Goal: Task Accomplishment & Management: Use online tool/utility

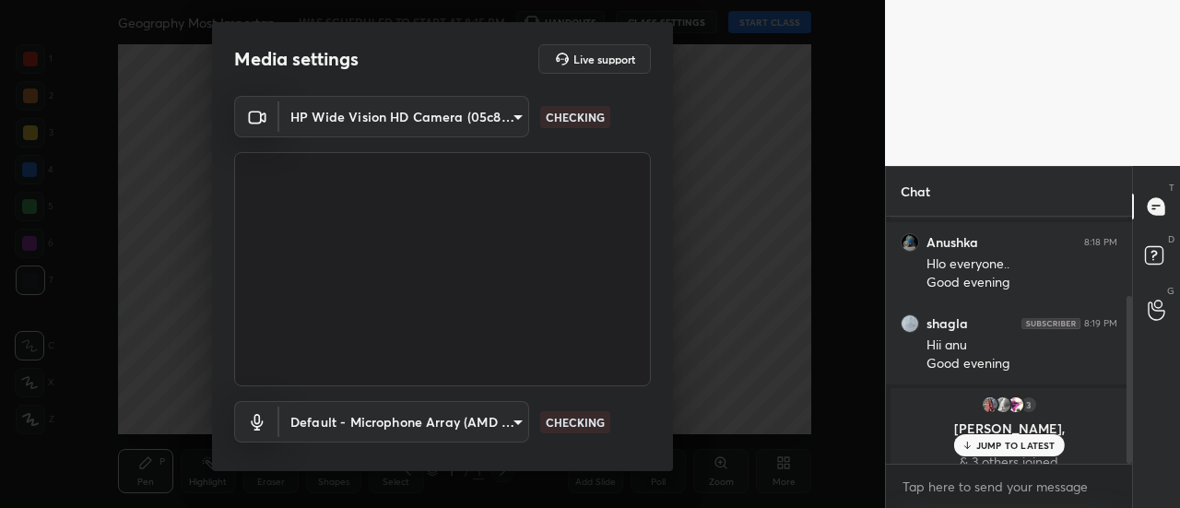
scroll to position [116, 0]
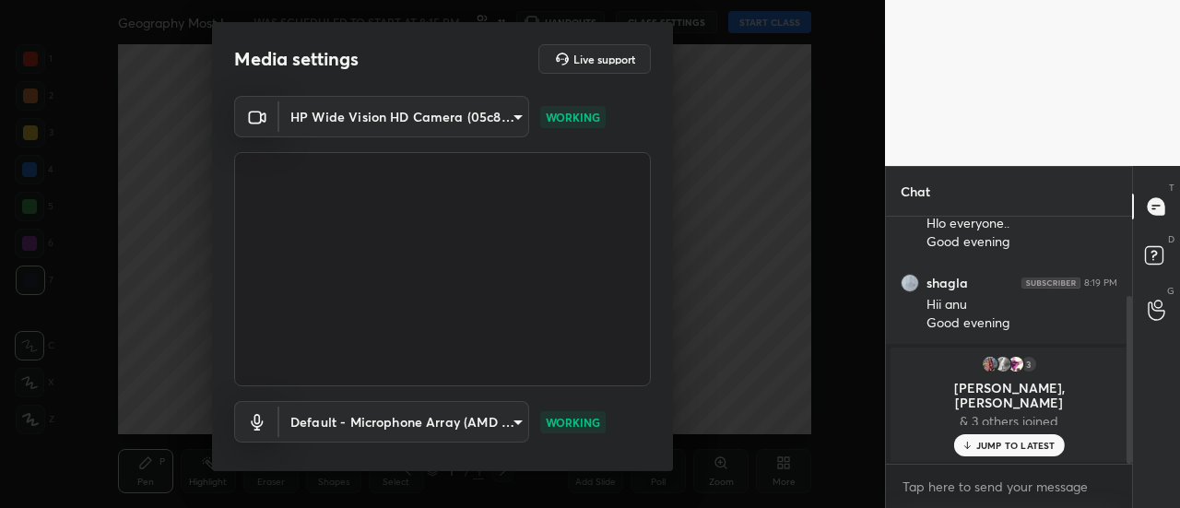
drag, startPoint x: 665, startPoint y: 206, endPoint x: 664, endPoint y: 346, distance: 140.1
click at [664, 346] on div "HP Wide Vision HD Camera (05c8:03df) 4a14ea987548bd07d2bcdf9dc30aa6c585c483c578…" at bounding box center [442, 302] width 461 height 413
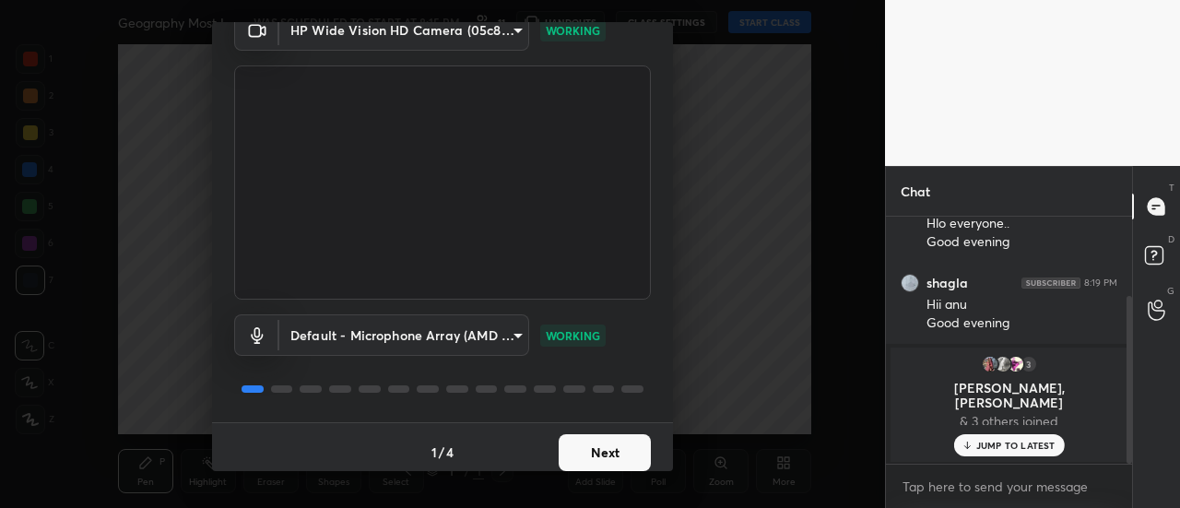
scroll to position [96, 0]
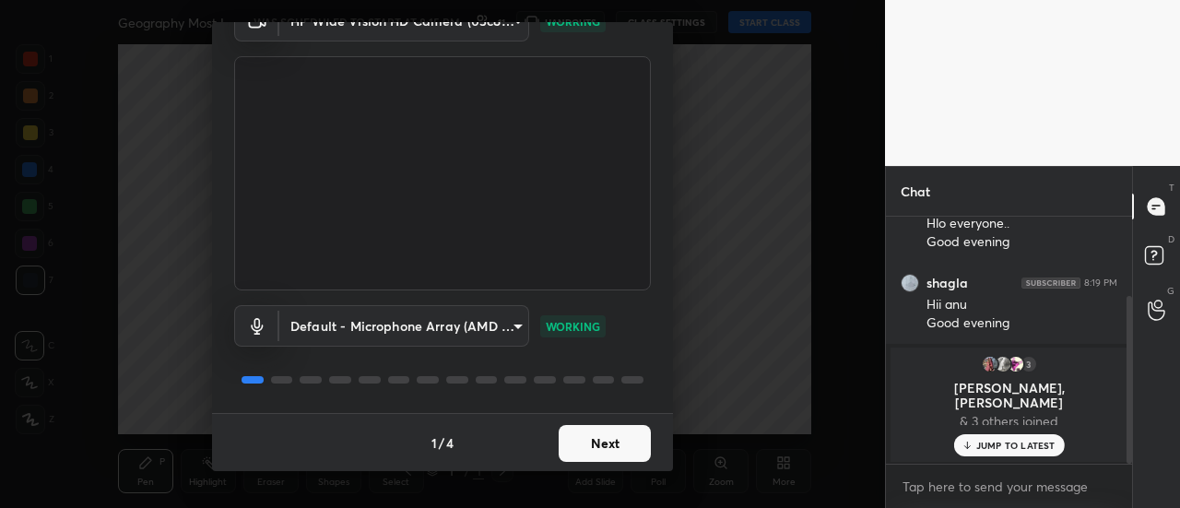
click at [606, 444] on button "Next" at bounding box center [605, 443] width 92 height 37
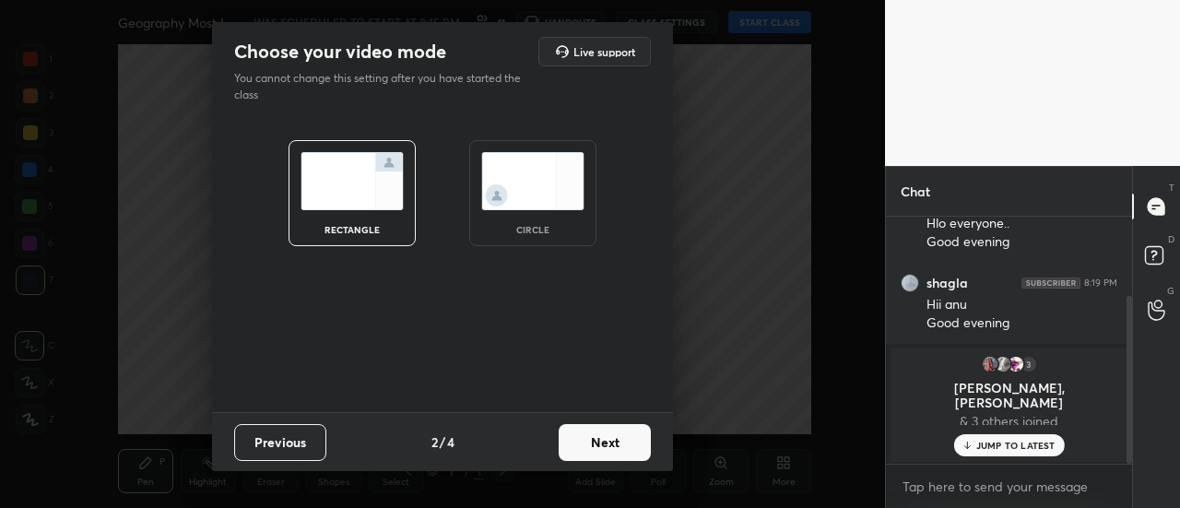
scroll to position [0, 0]
click at [541, 185] on img at bounding box center [532, 181] width 103 height 58
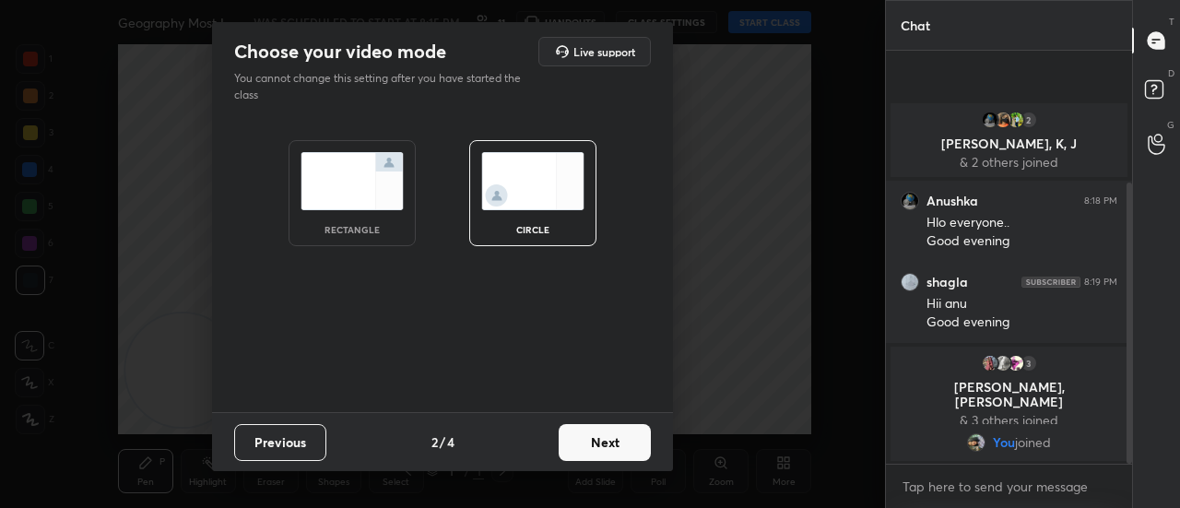
click at [605, 440] on button "Next" at bounding box center [605, 442] width 92 height 37
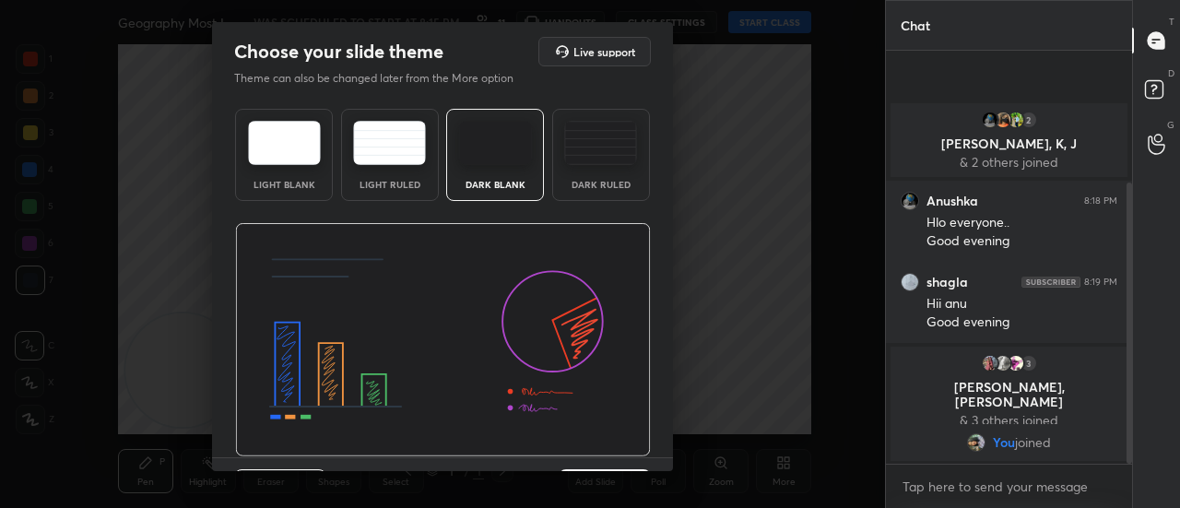
drag, startPoint x: 665, startPoint y: 357, endPoint x: 664, endPoint y: 444, distance: 87.6
click at [664, 444] on div "Light Blank Light Ruled Dark Blank Dark Ruled" at bounding box center [442, 279] width 461 height 356
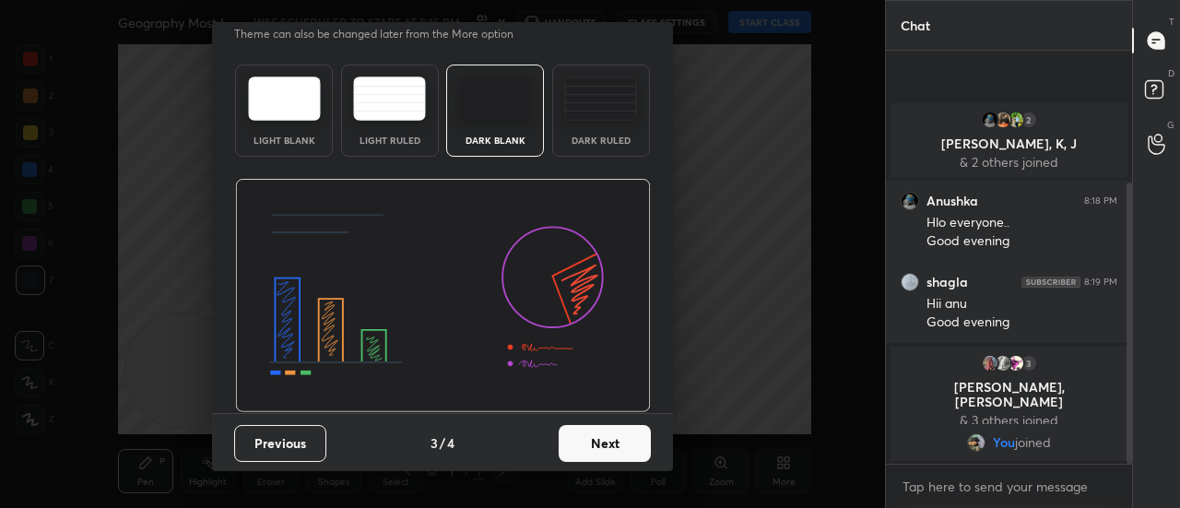
click at [618, 432] on button "Next" at bounding box center [605, 443] width 92 height 37
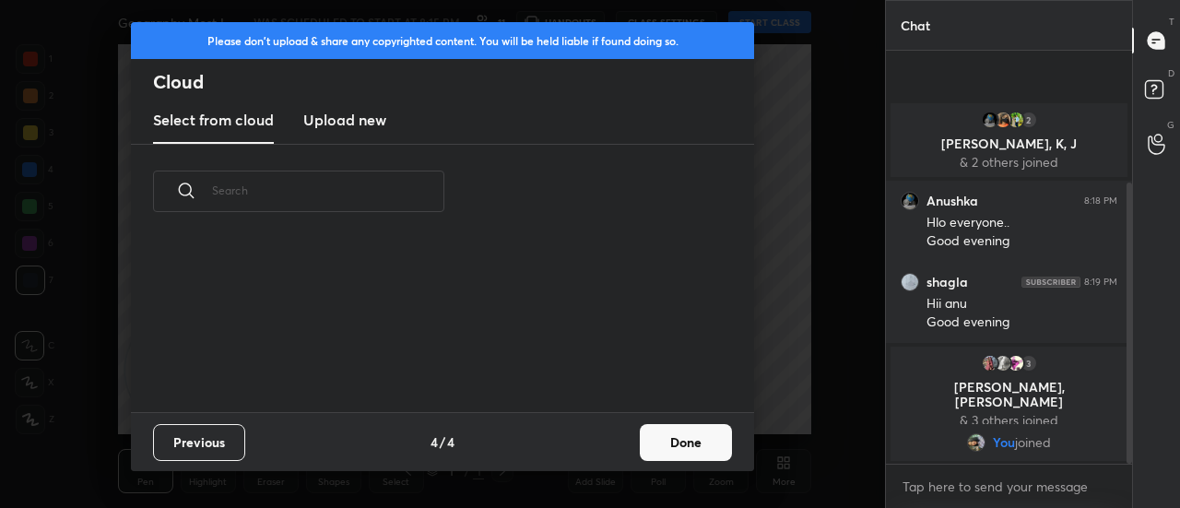
scroll to position [0, 0]
click at [323, 123] on h3 "Upload new" at bounding box center [344, 120] width 83 height 22
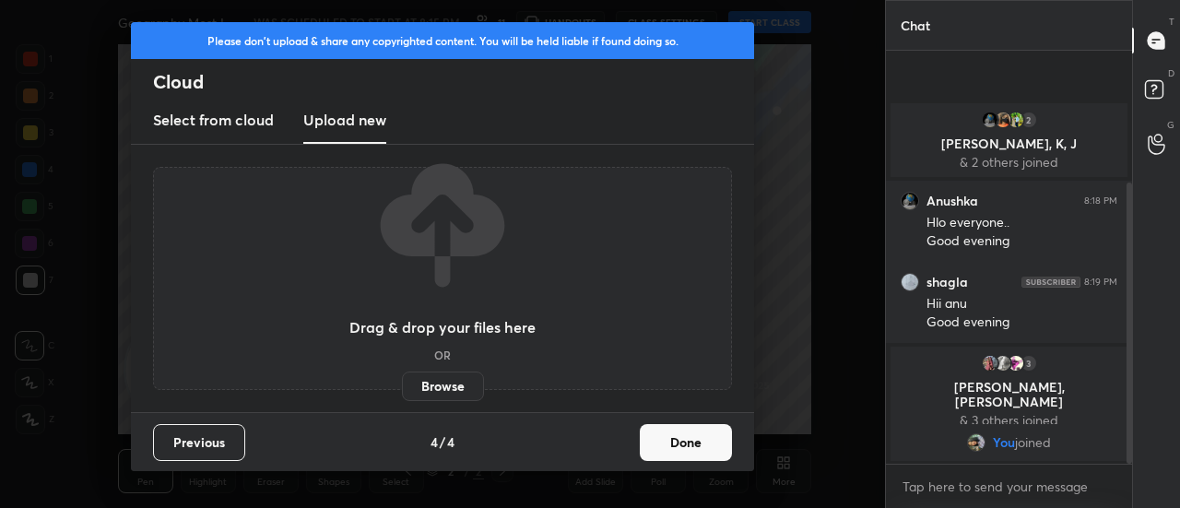
click at [438, 391] on label "Browse" at bounding box center [443, 385] width 82 height 29
click at [402, 391] on input "Browse" at bounding box center [402, 385] width 0 height 29
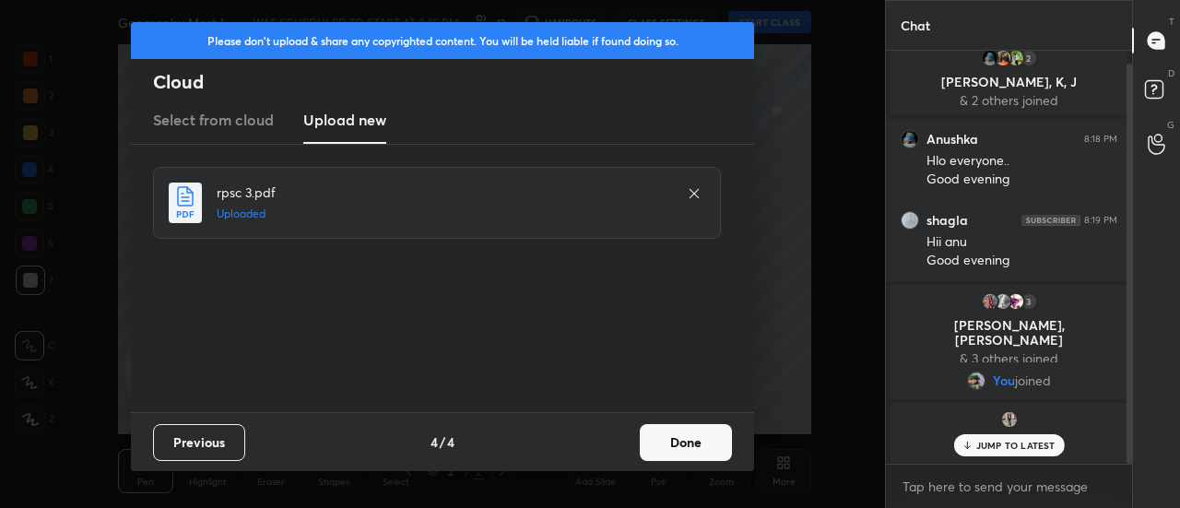
click at [667, 450] on button "Done" at bounding box center [686, 442] width 92 height 37
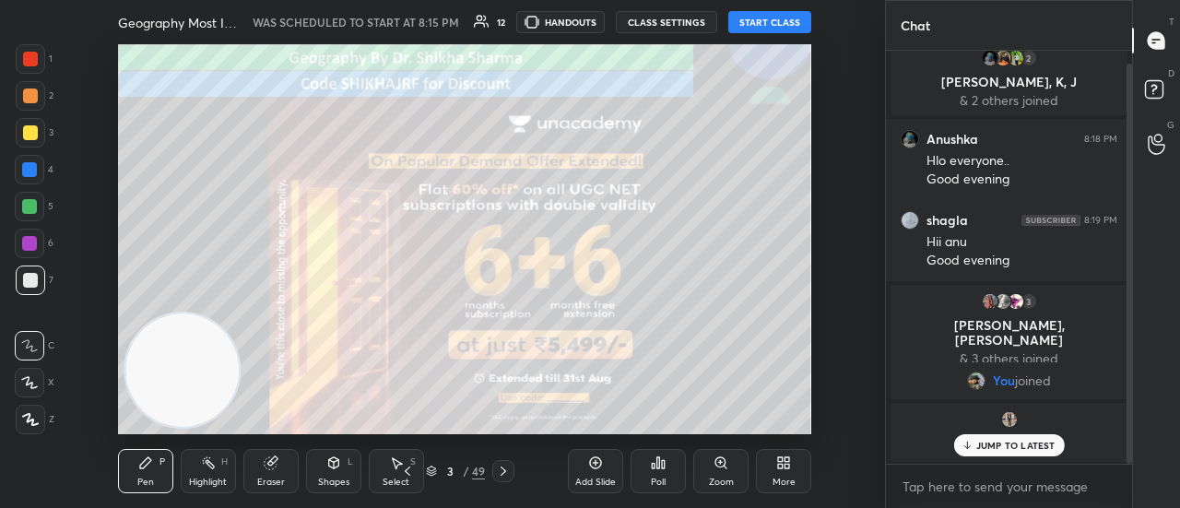
click at [764, 23] on button "START CLASS" at bounding box center [769, 22] width 83 height 22
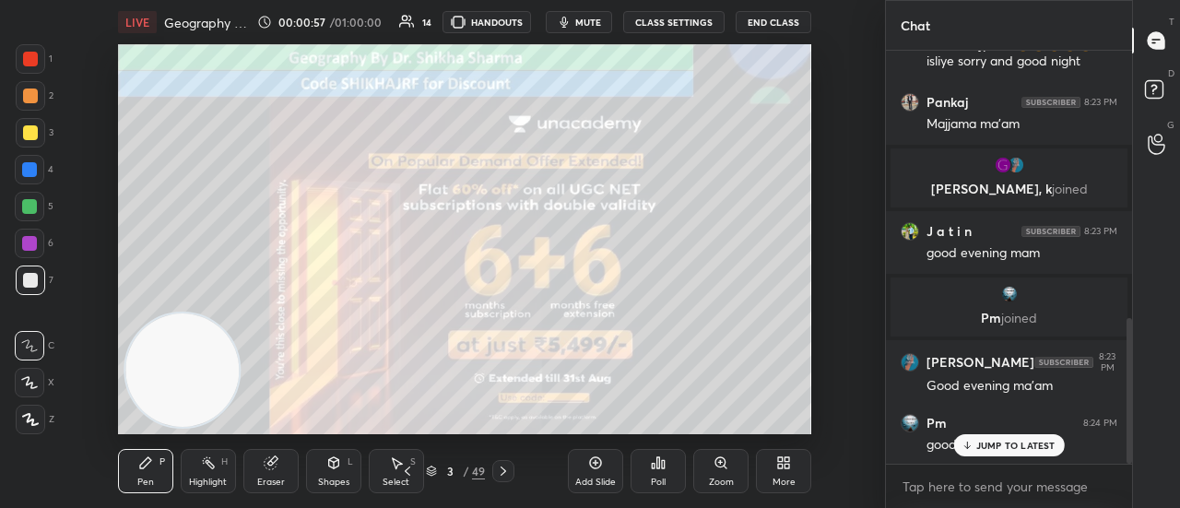
scroll to position [763, 0]
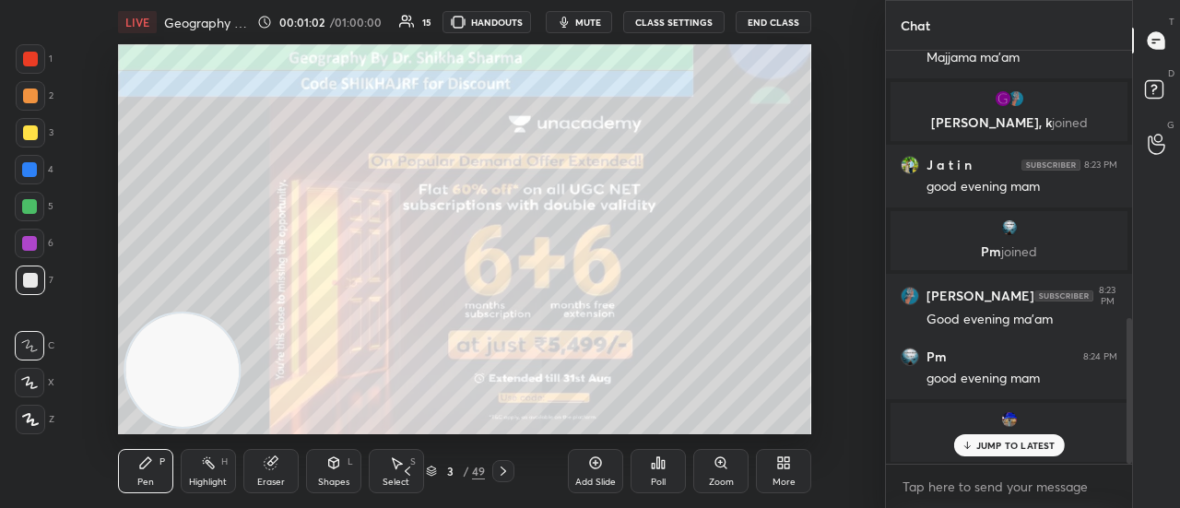
click at [505, 475] on icon at bounding box center [503, 471] width 15 height 15
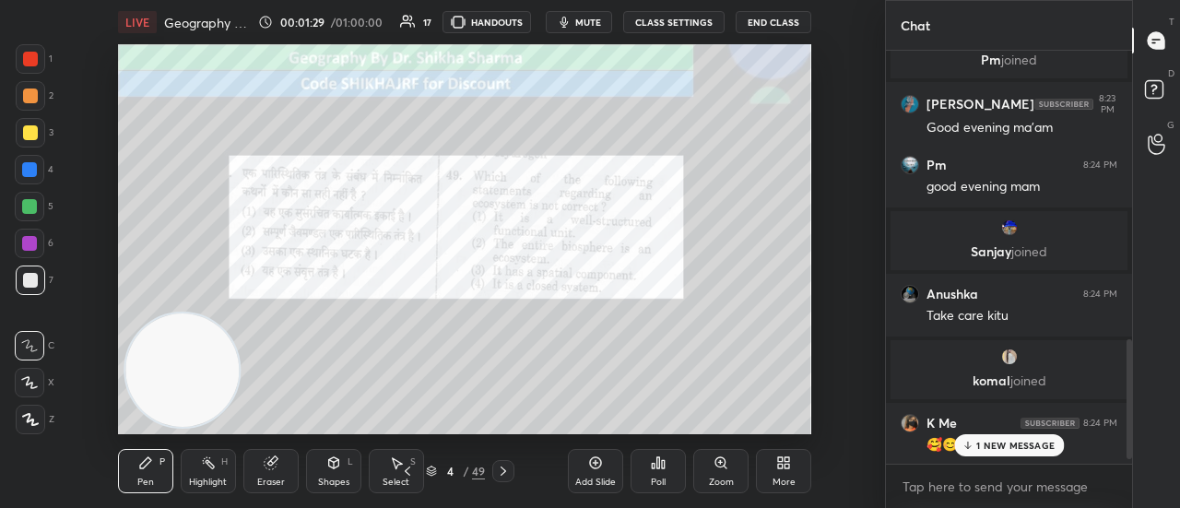
scroll to position [1018, 0]
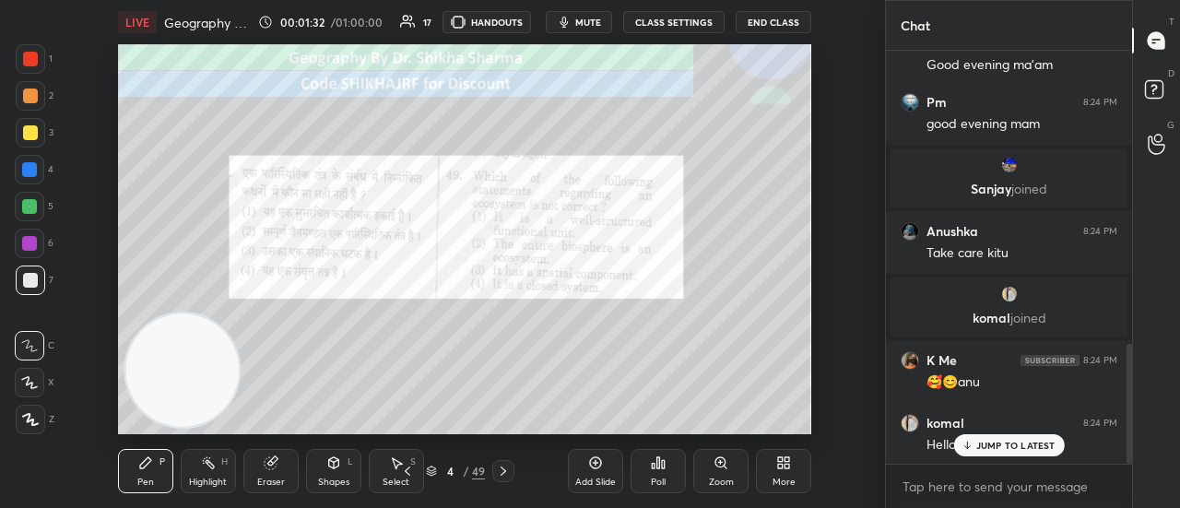
click at [665, 470] on div "Poll" at bounding box center [657, 471] width 55 height 44
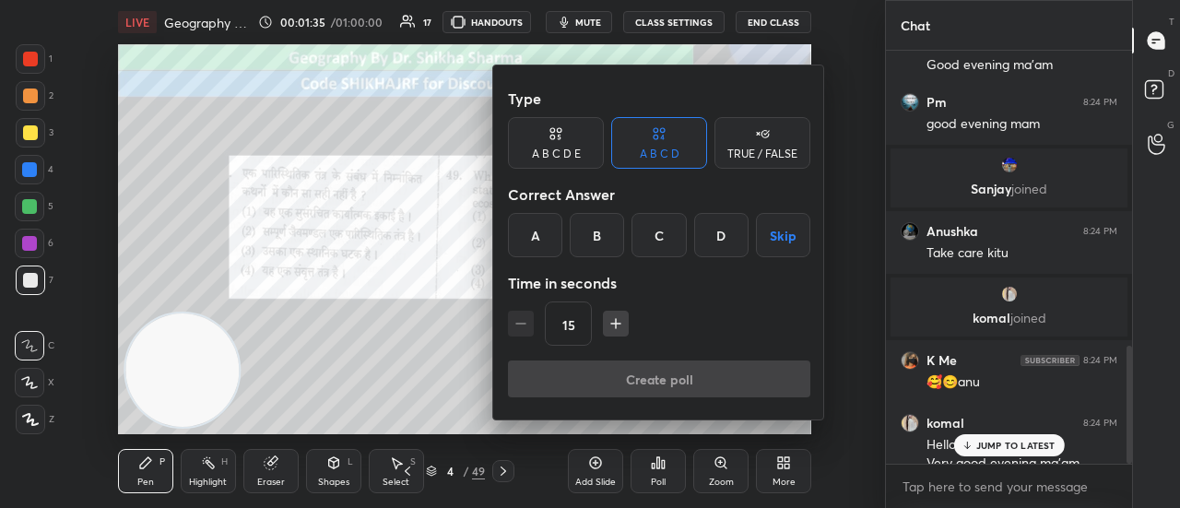
scroll to position [1036, 0]
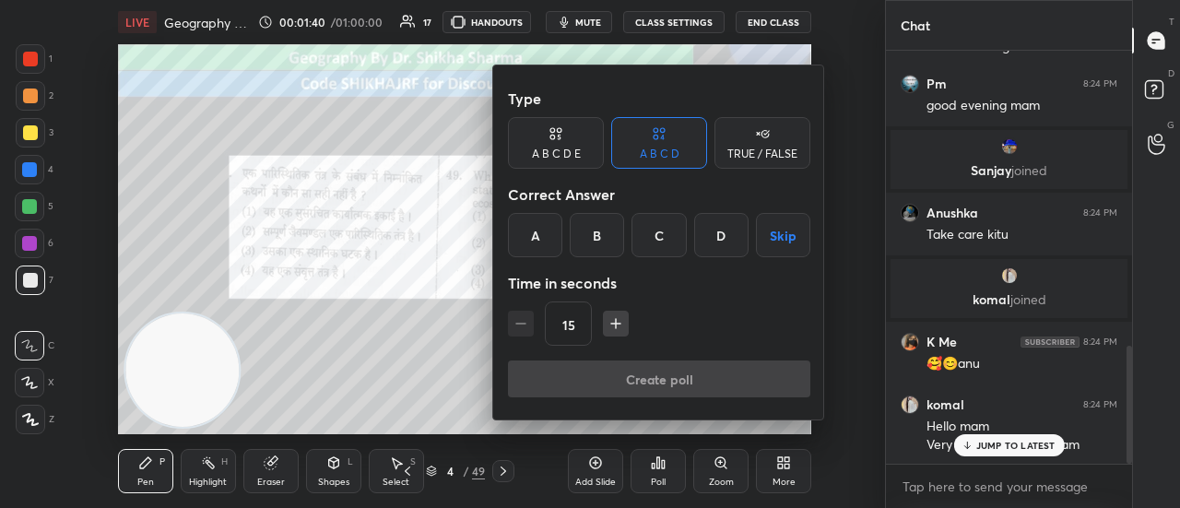
click at [730, 233] on div "D" at bounding box center [721, 235] width 54 height 44
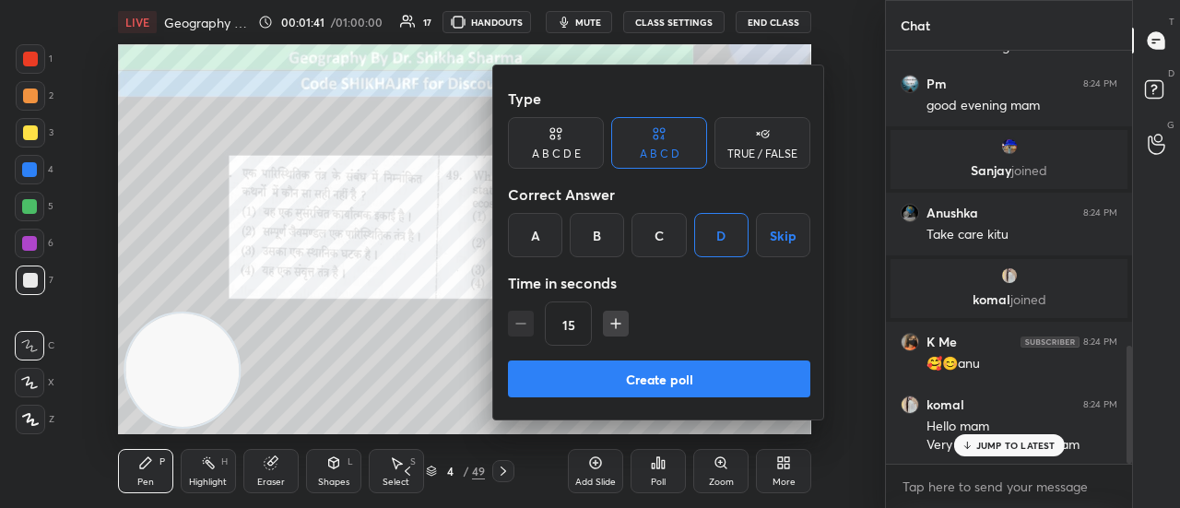
click at [661, 379] on button "Create poll" at bounding box center [659, 378] width 302 height 37
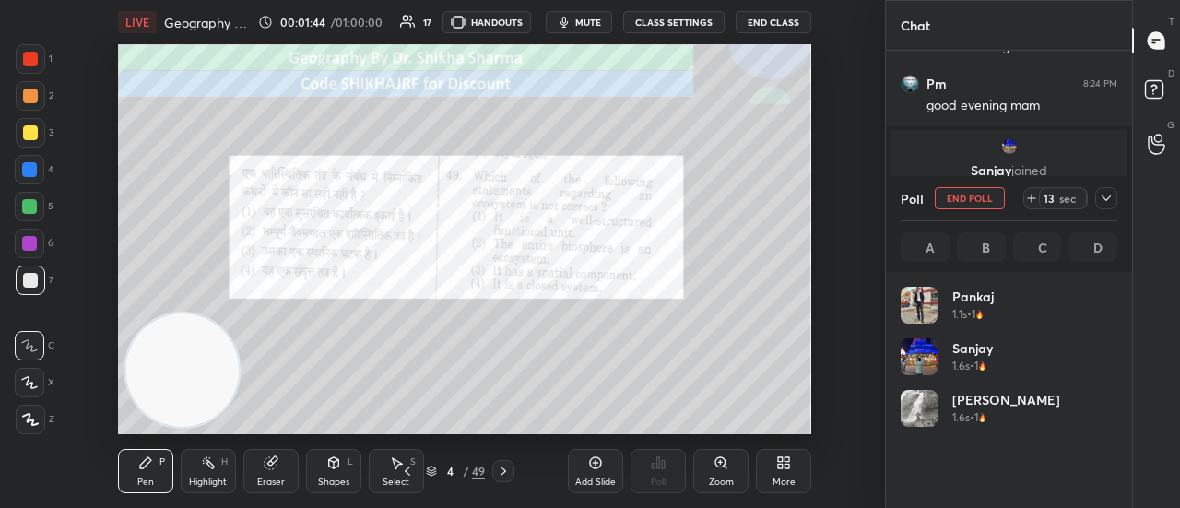
scroll to position [216, 211]
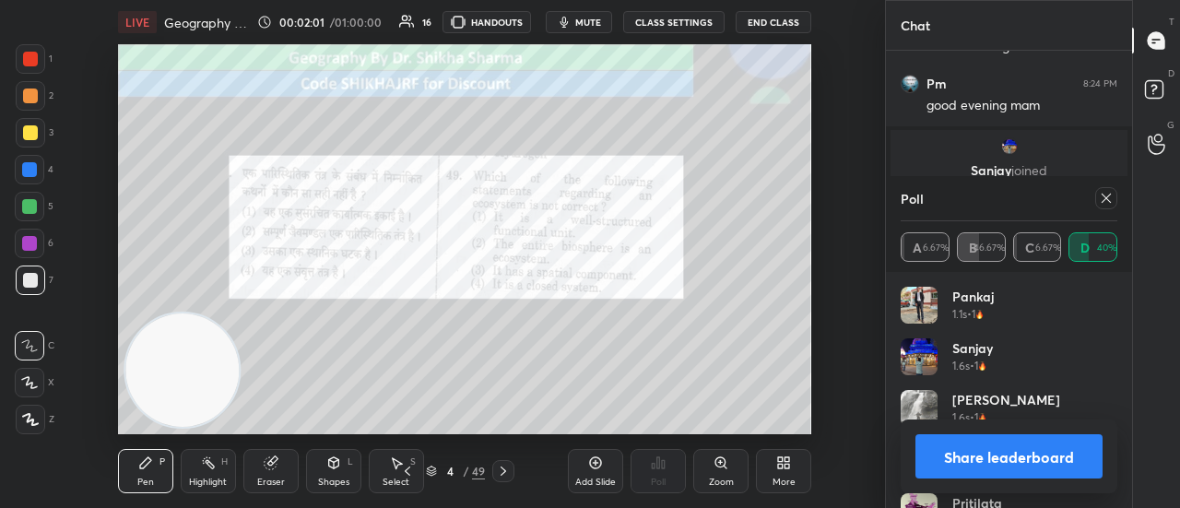
click at [1029, 455] on button "Share leaderboard" at bounding box center [1008, 456] width 187 height 44
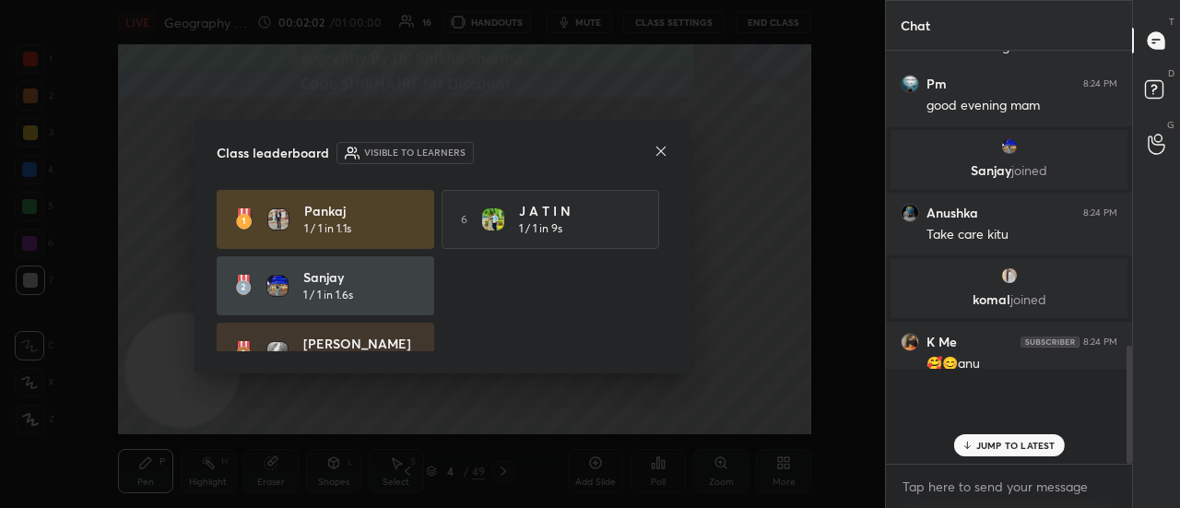
scroll to position [398, 241]
click at [660, 150] on icon at bounding box center [660, 151] width 9 height 9
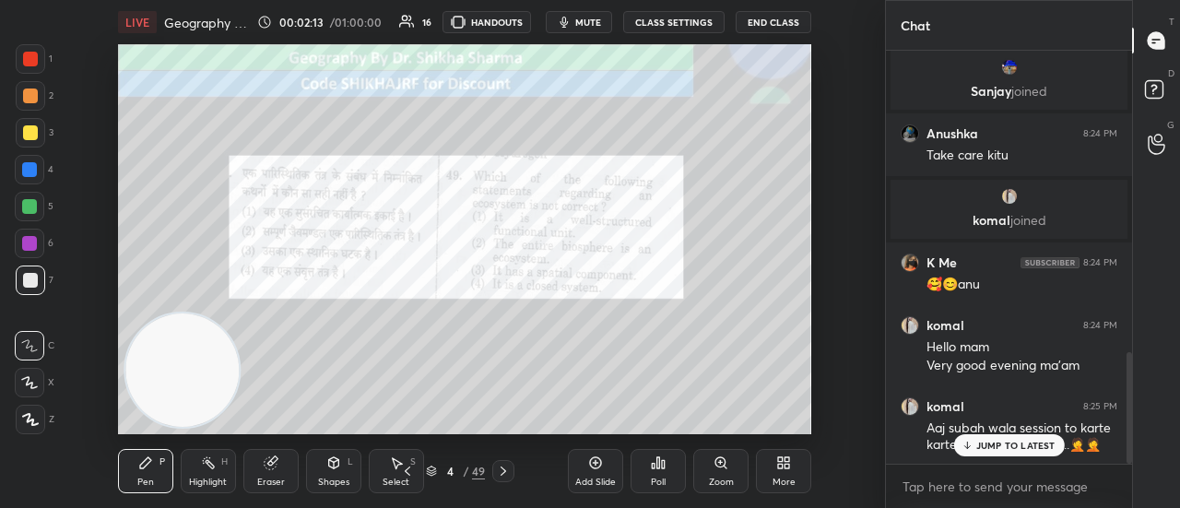
click at [1007, 446] on p "JUMP TO LATEST" at bounding box center [1015, 445] width 79 height 11
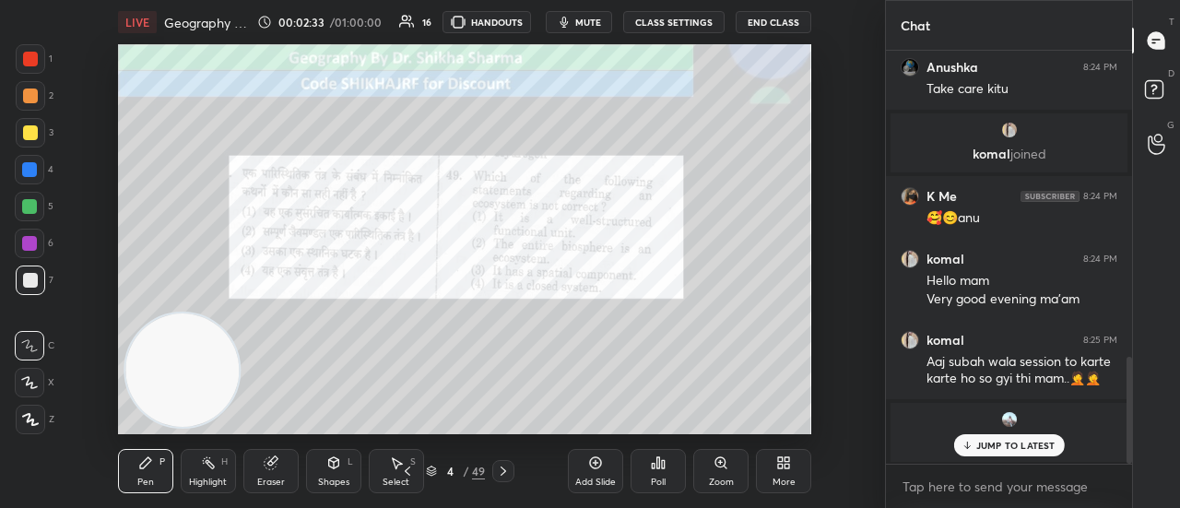
click at [496, 474] on icon at bounding box center [503, 471] width 15 height 15
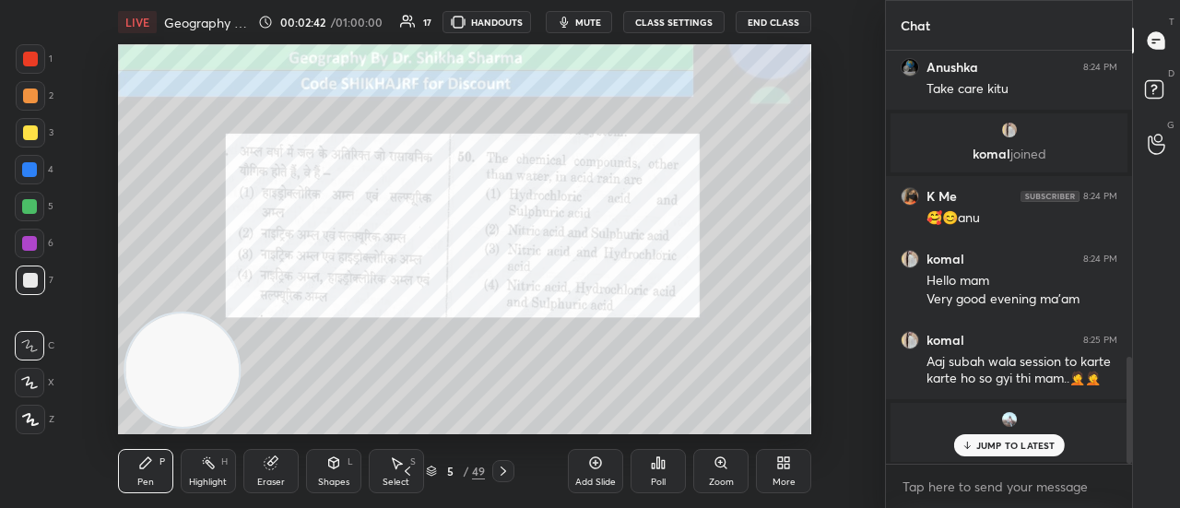
click at [659, 473] on div "Poll" at bounding box center [657, 471] width 55 height 44
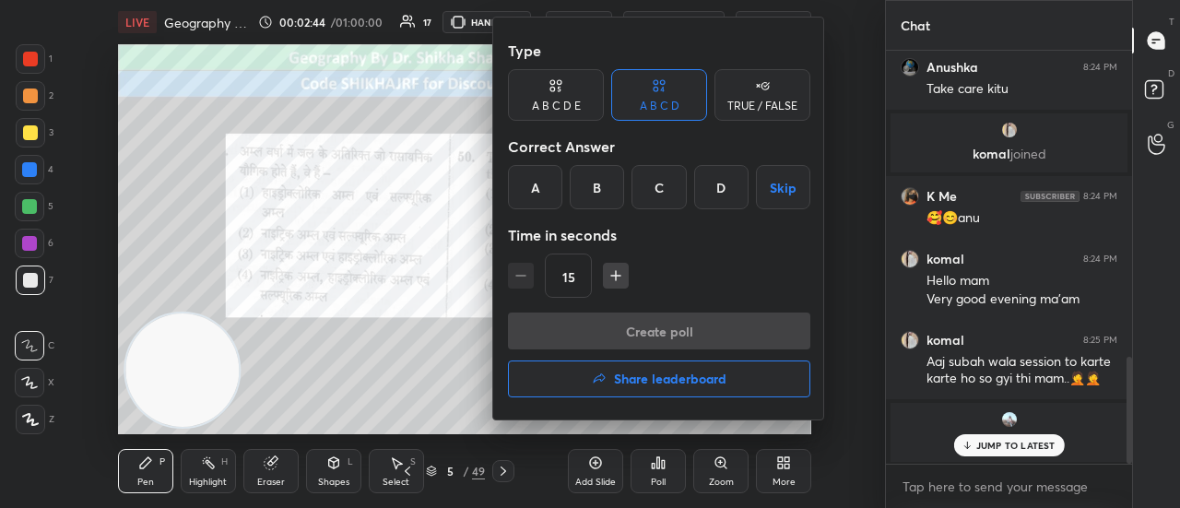
click at [598, 180] on div "B" at bounding box center [597, 187] width 54 height 44
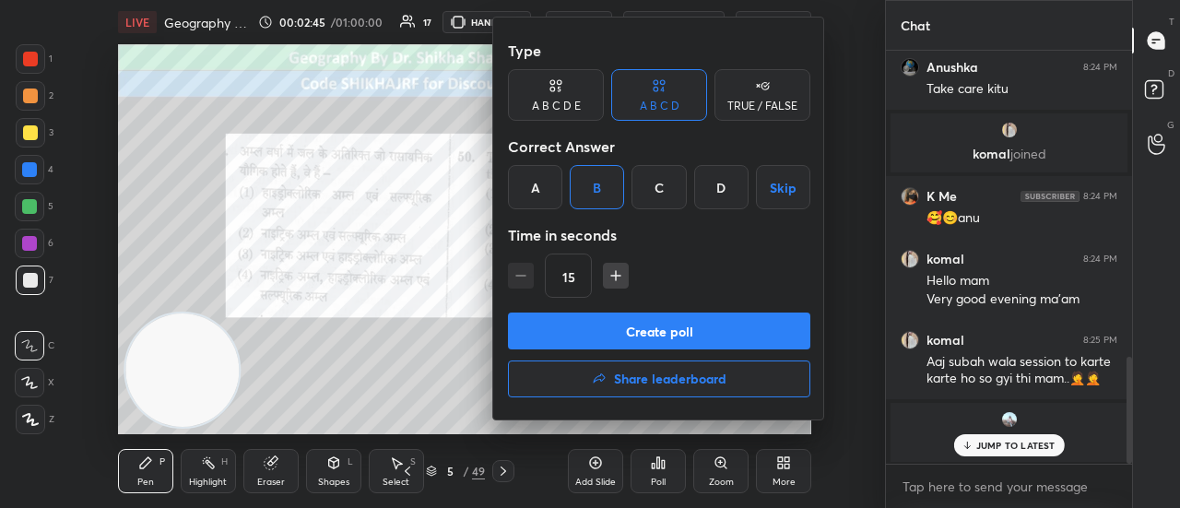
click at [607, 325] on button "Create poll" at bounding box center [659, 330] width 302 height 37
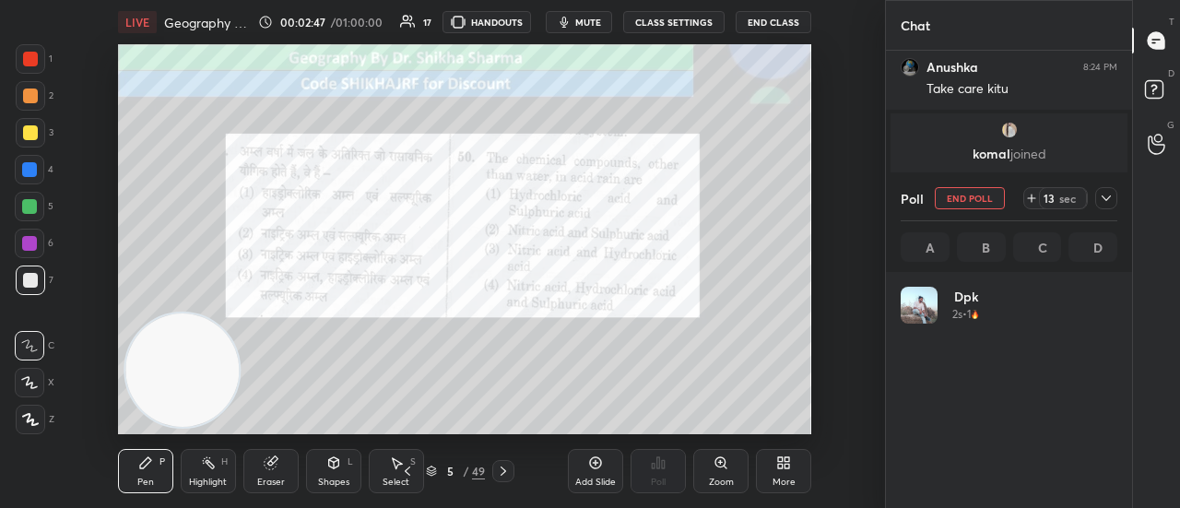
scroll to position [216, 211]
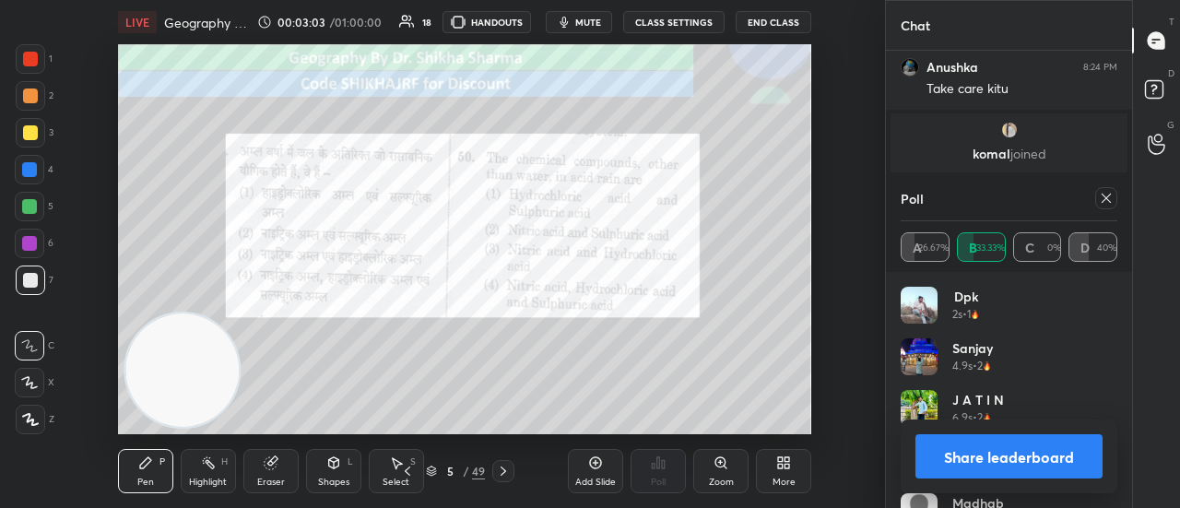
click at [995, 458] on button "Share leaderboard" at bounding box center [1008, 456] width 187 height 44
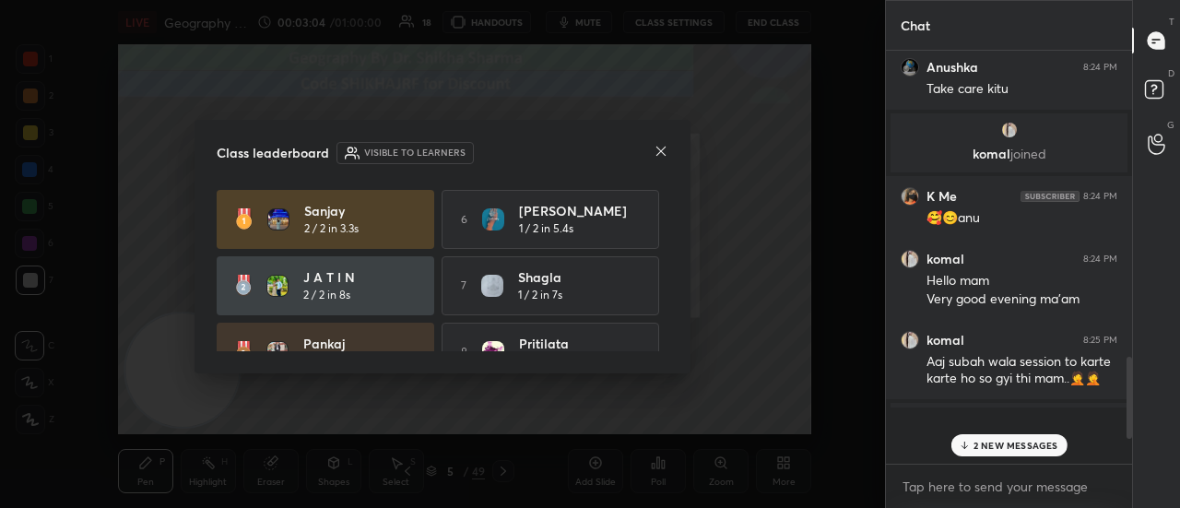
scroll to position [6, 6]
click at [662, 148] on icon at bounding box center [661, 151] width 15 height 15
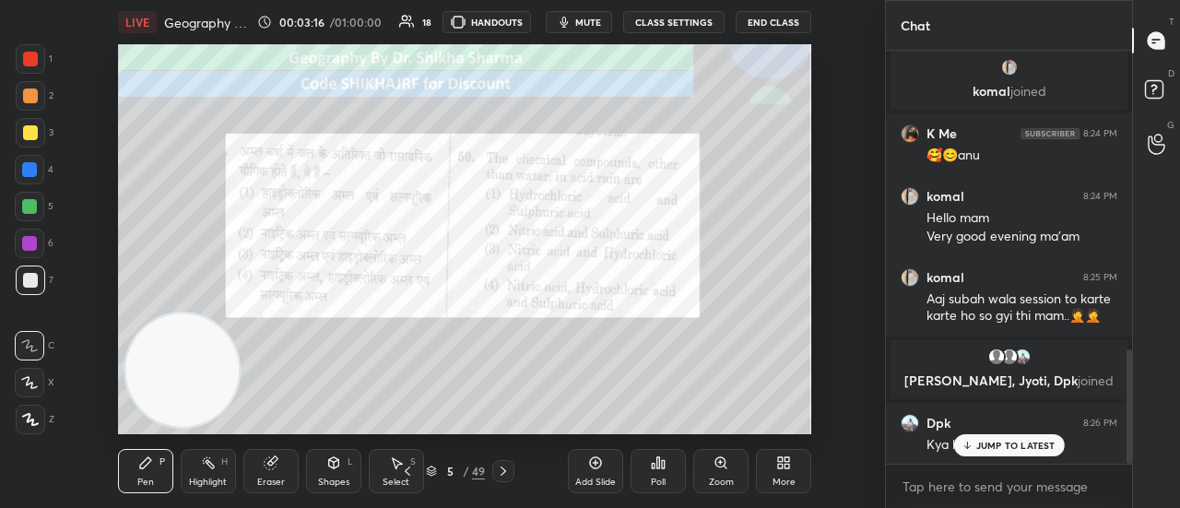
scroll to position [1143, 0]
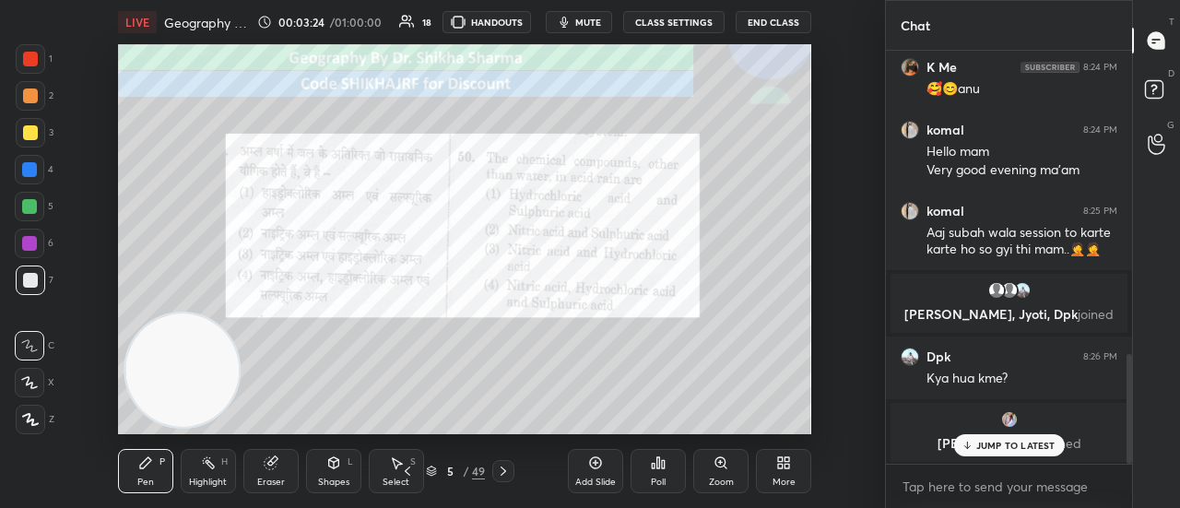
click at [505, 473] on icon at bounding box center [503, 471] width 15 height 15
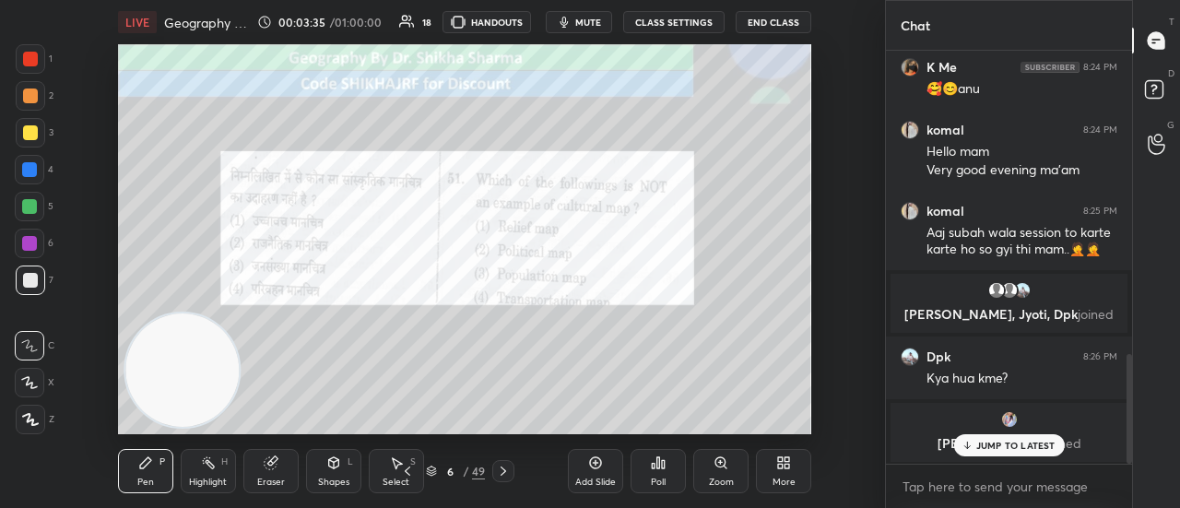
click at [664, 477] on div "Poll" at bounding box center [658, 481] width 15 height 9
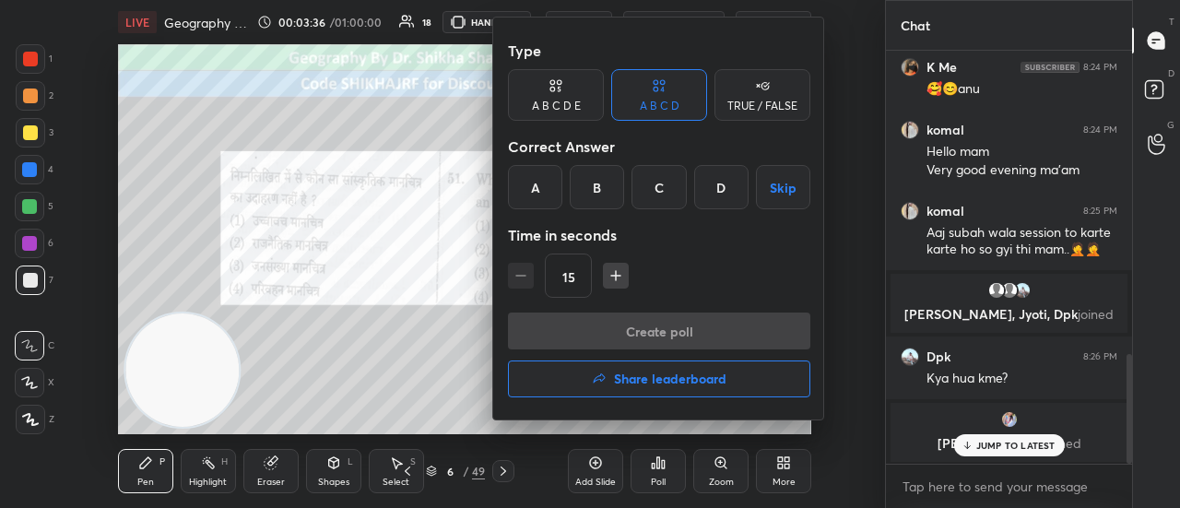
click at [549, 187] on div "A" at bounding box center [535, 187] width 54 height 44
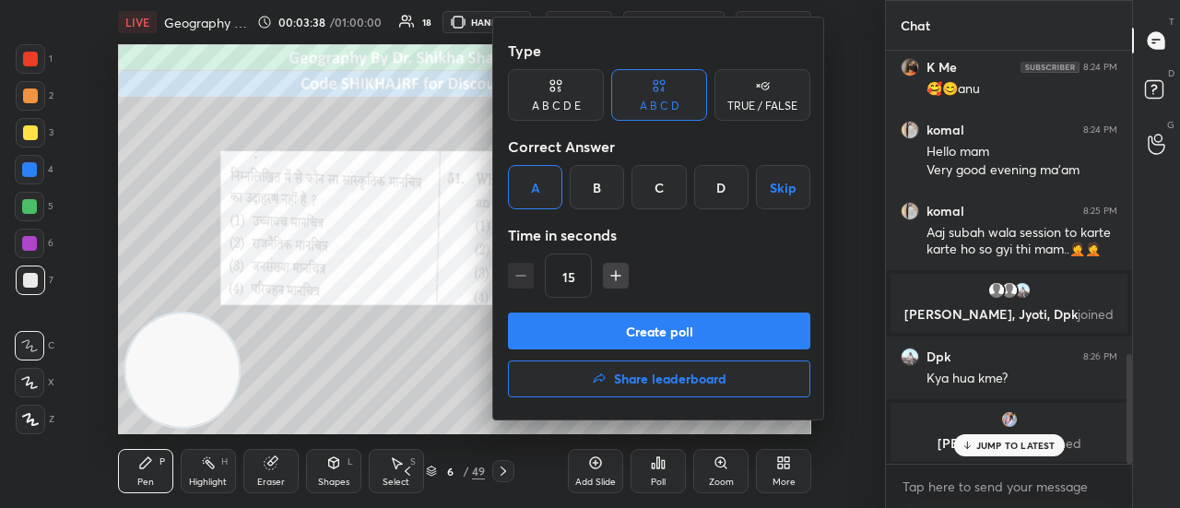
click at [585, 335] on button "Create poll" at bounding box center [659, 330] width 302 height 37
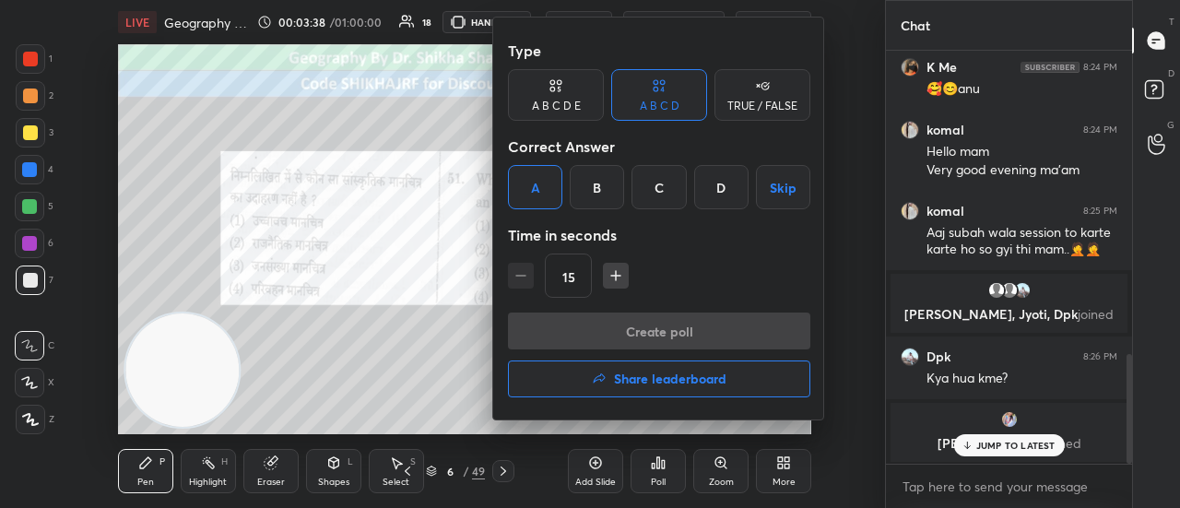
scroll to position [6, 6]
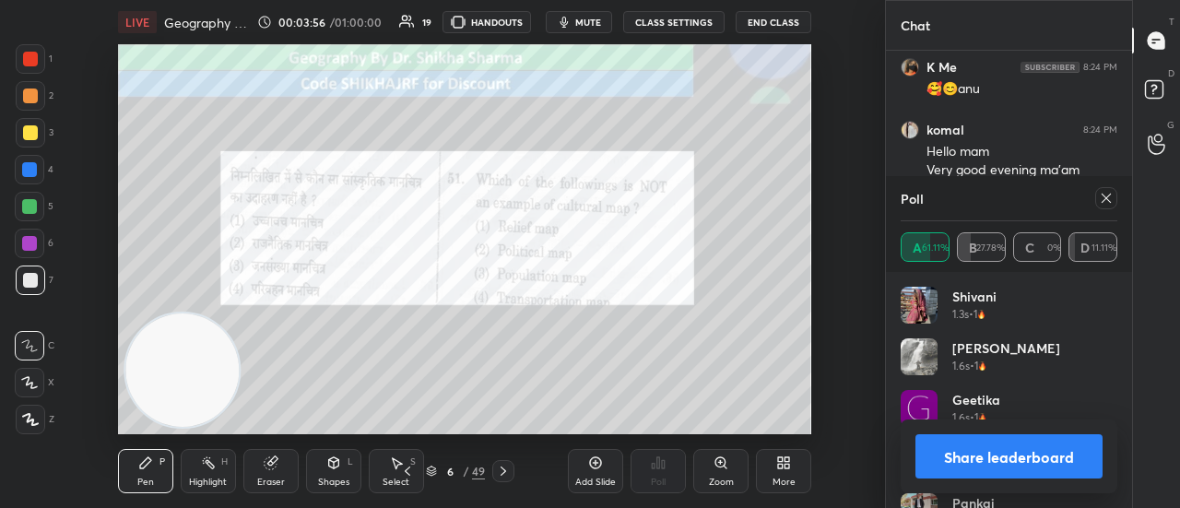
click at [983, 456] on button "Share leaderboard" at bounding box center [1008, 456] width 187 height 44
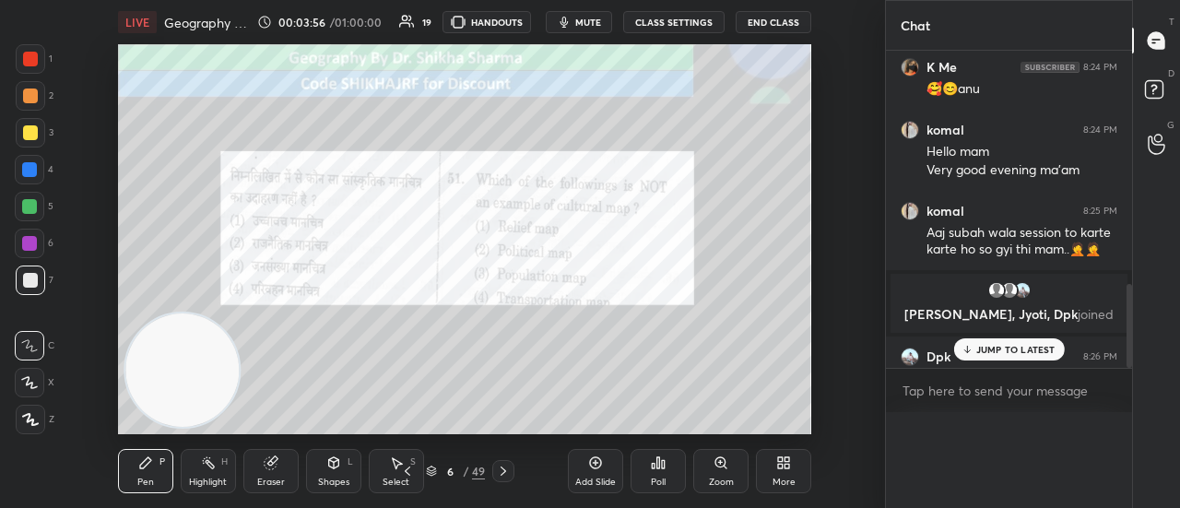
scroll to position [81, 211]
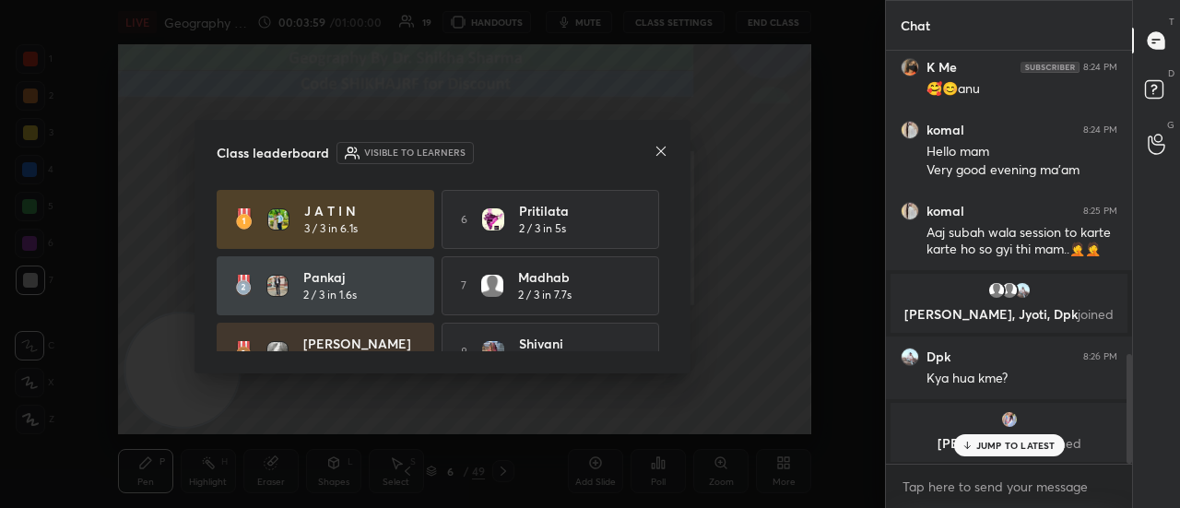
click at [664, 156] on icon at bounding box center [661, 151] width 15 height 15
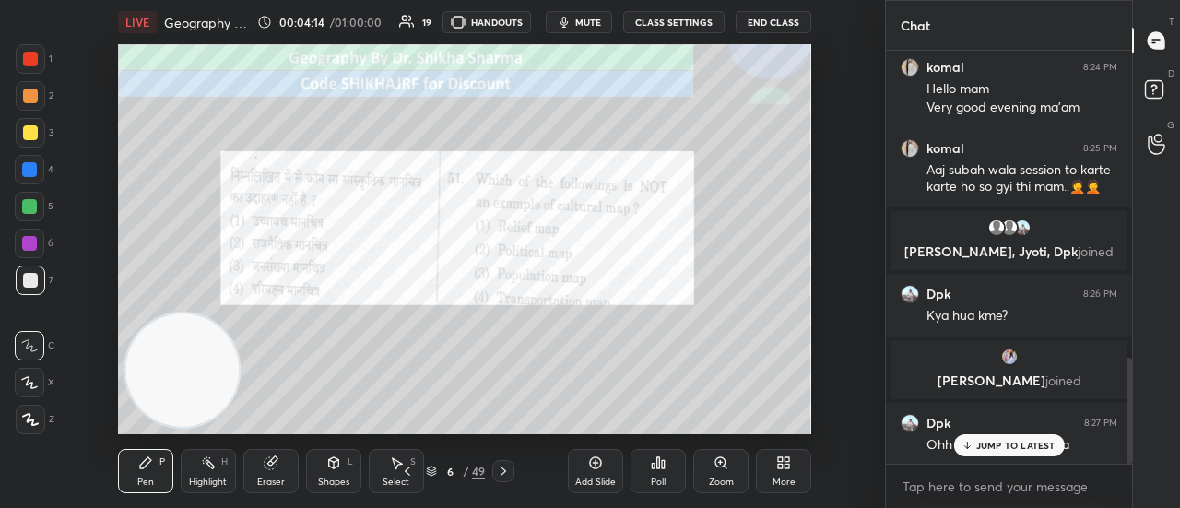
click at [1025, 446] on p "JUMP TO LATEST" at bounding box center [1015, 445] width 79 height 11
click at [504, 467] on icon at bounding box center [503, 471] width 15 height 15
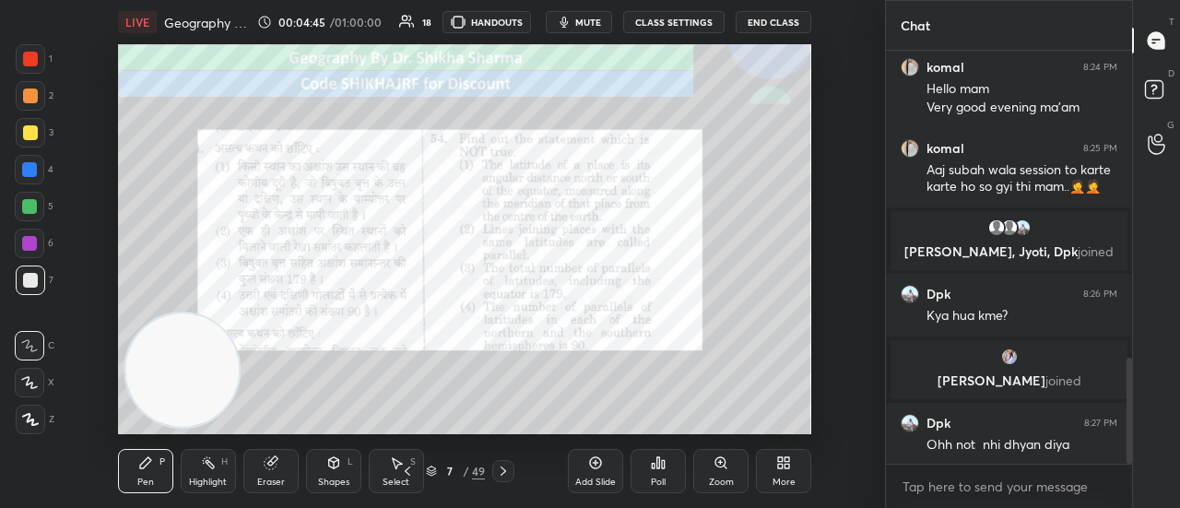
click at [647, 472] on div "Poll" at bounding box center [657, 471] width 55 height 44
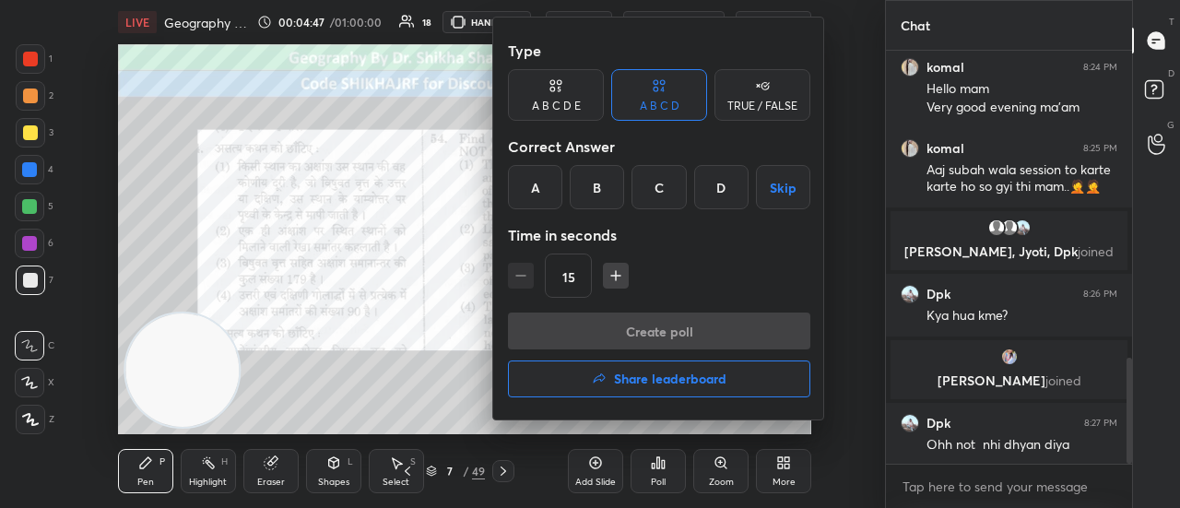
click at [719, 186] on div "D" at bounding box center [721, 187] width 54 height 44
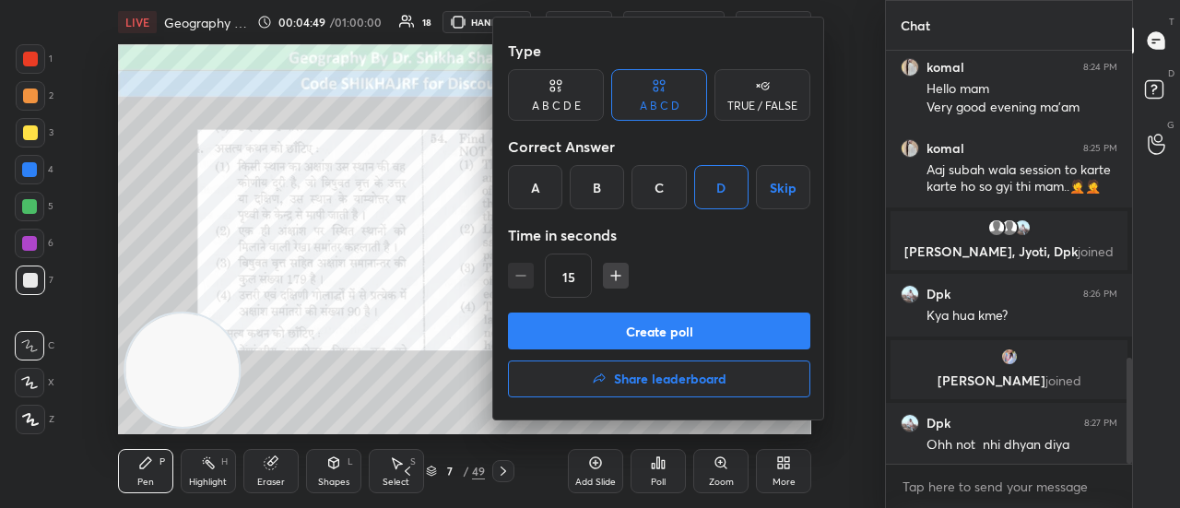
click at [635, 329] on button "Create poll" at bounding box center [659, 330] width 302 height 37
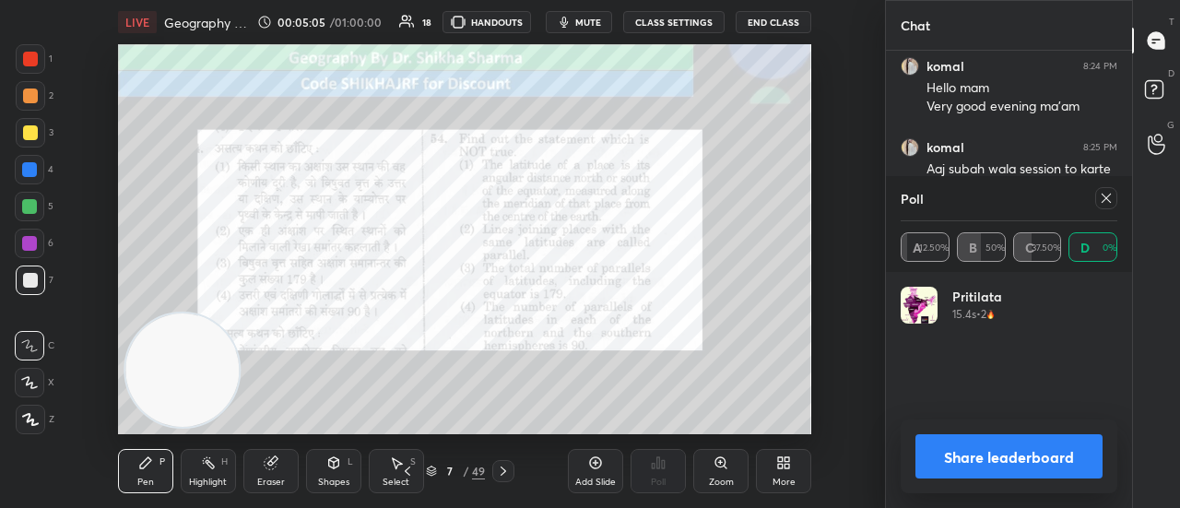
scroll to position [216, 211]
click at [1032, 465] on button "Share leaderboard" at bounding box center [1008, 456] width 187 height 44
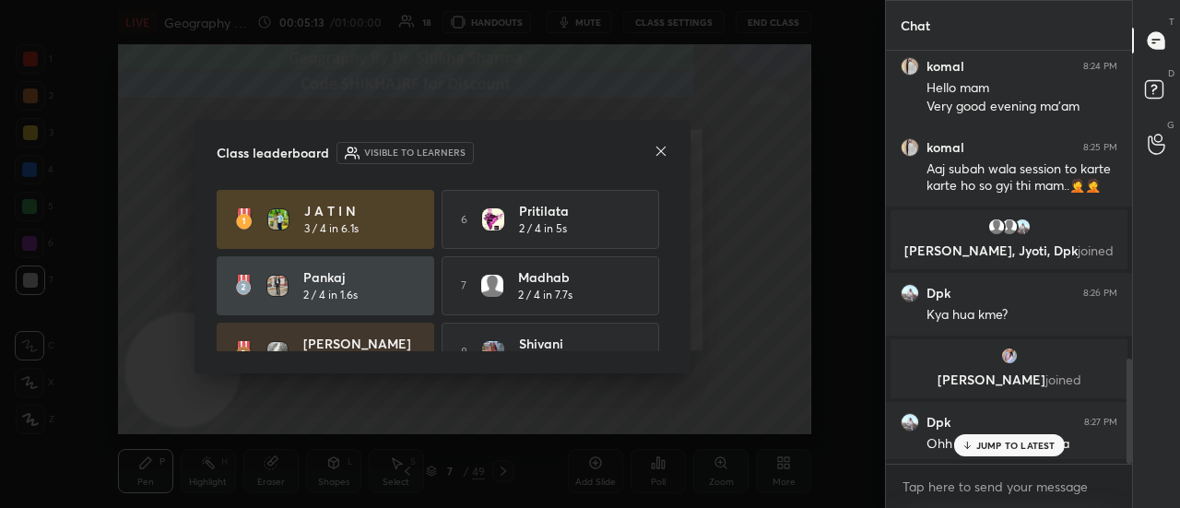
scroll to position [254, 241]
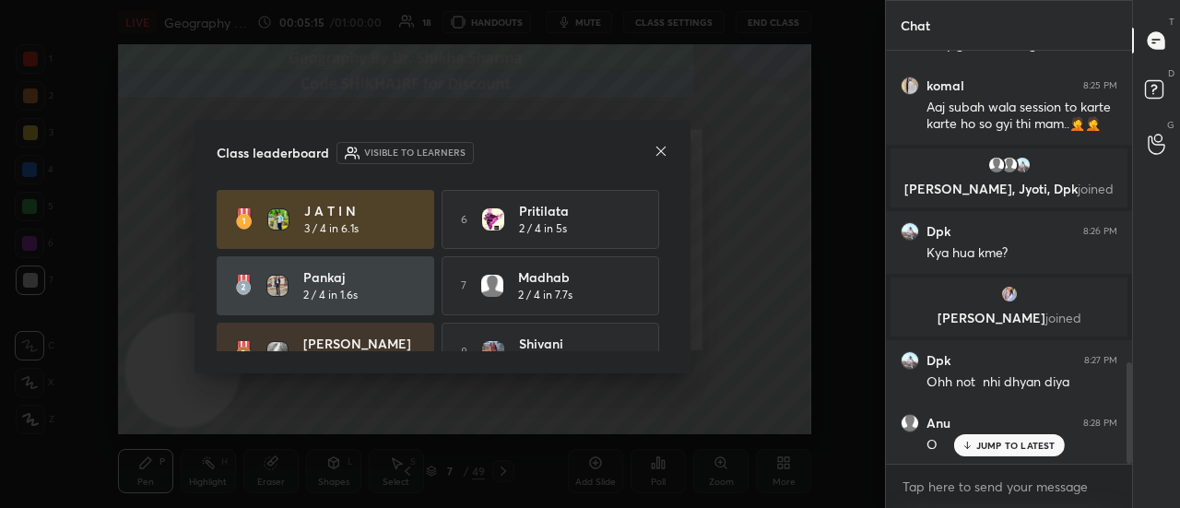
click at [654, 149] on icon at bounding box center [661, 151] width 15 height 15
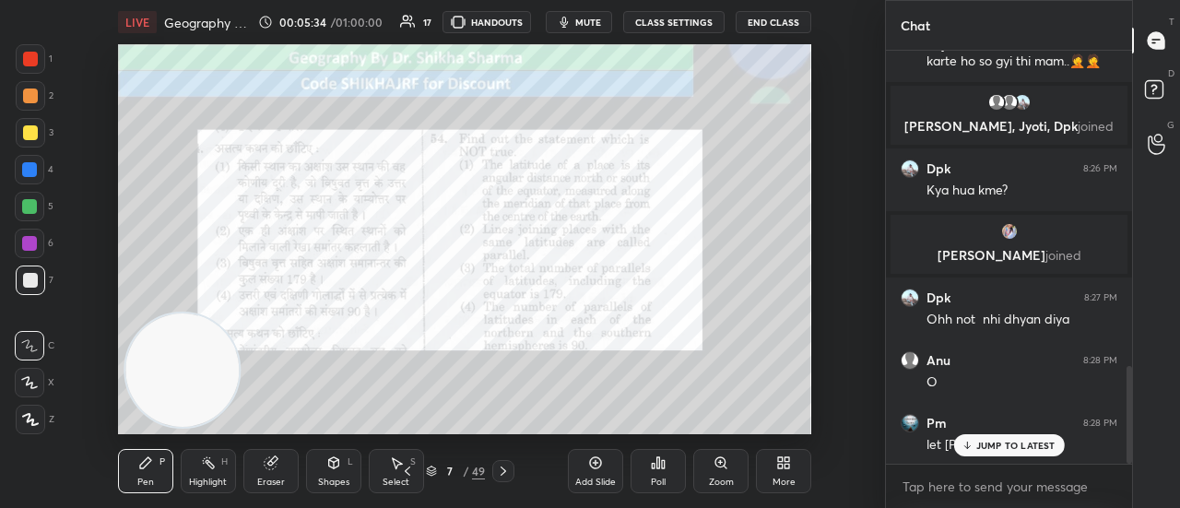
scroll to position [1349, 0]
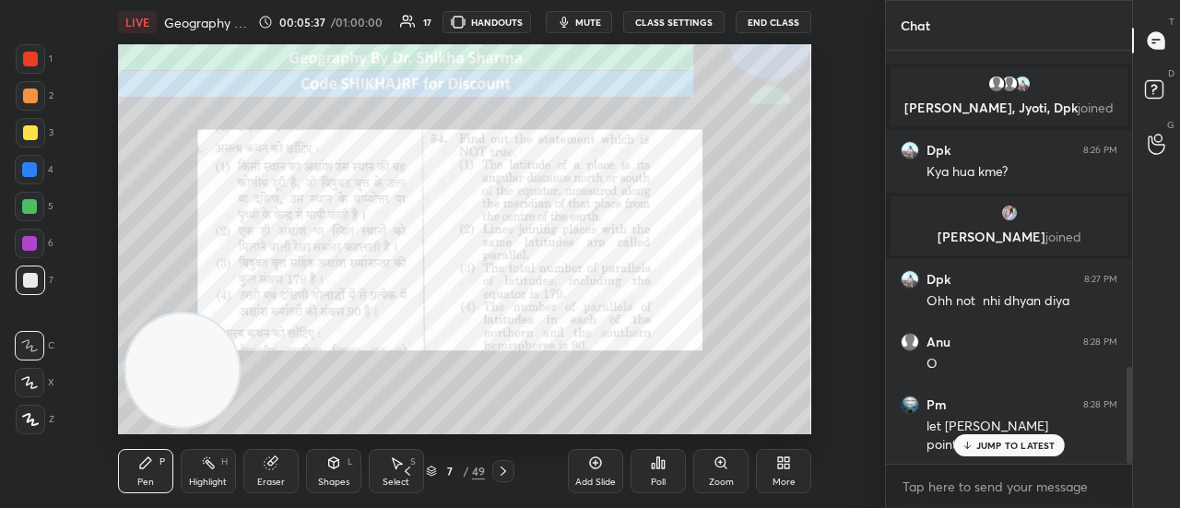
click at [994, 446] on p "JUMP TO LATEST" at bounding box center [1015, 445] width 79 height 11
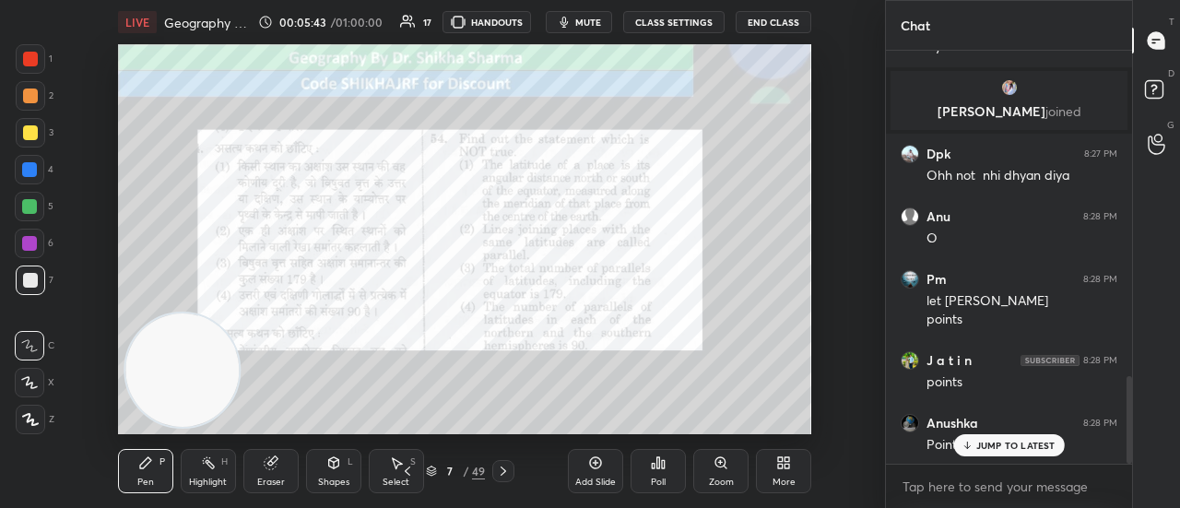
scroll to position [1537, 0]
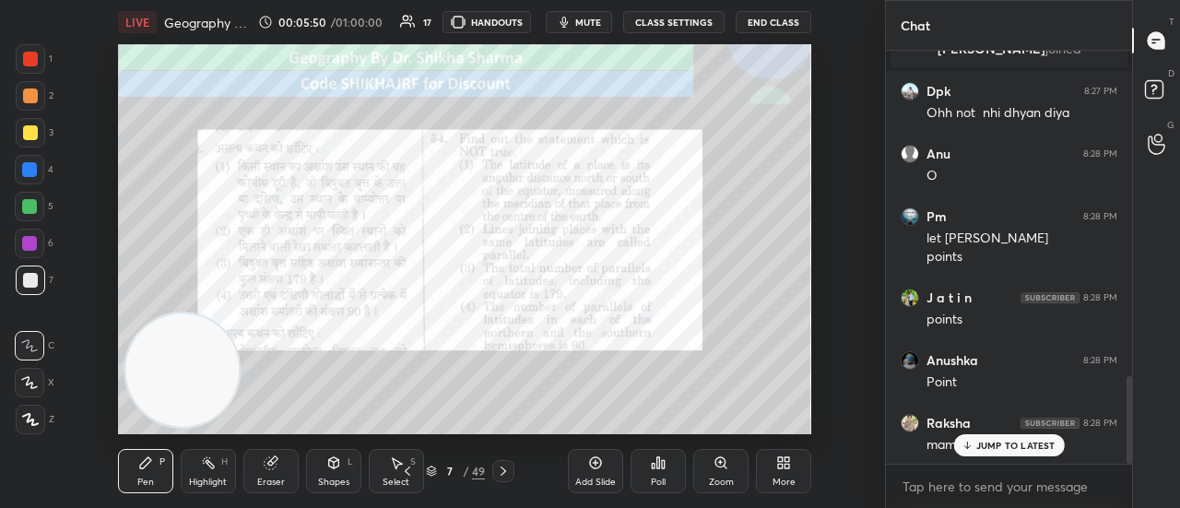
click at [994, 440] on p "JUMP TO LATEST" at bounding box center [1015, 445] width 79 height 11
click at [507, 469] on icon at bounding box center [503, 471] width 15 height 15
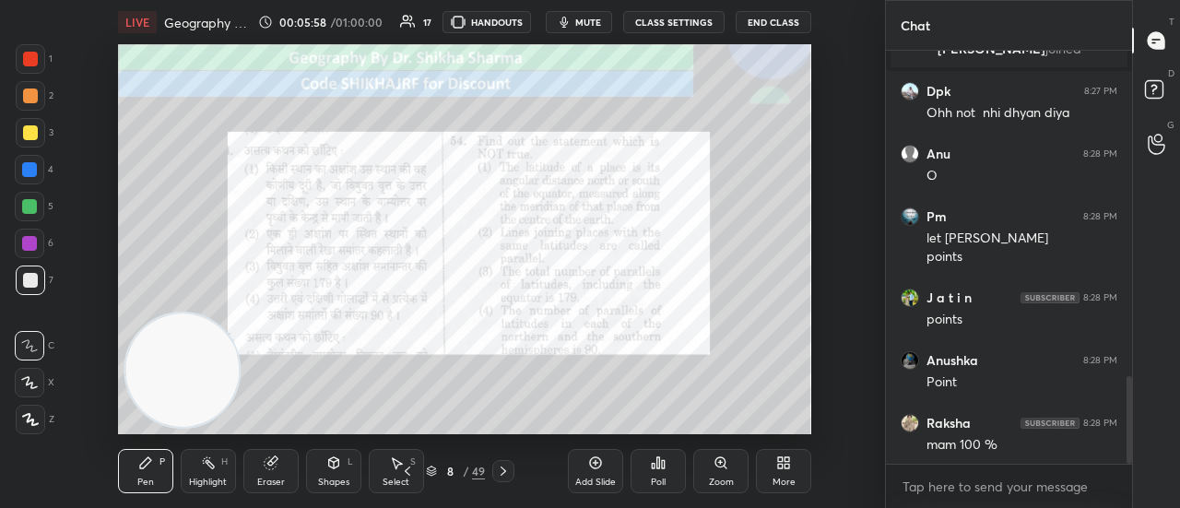
click at [507, 468] on icon at bounding box center [503, 471] width 15 height 15
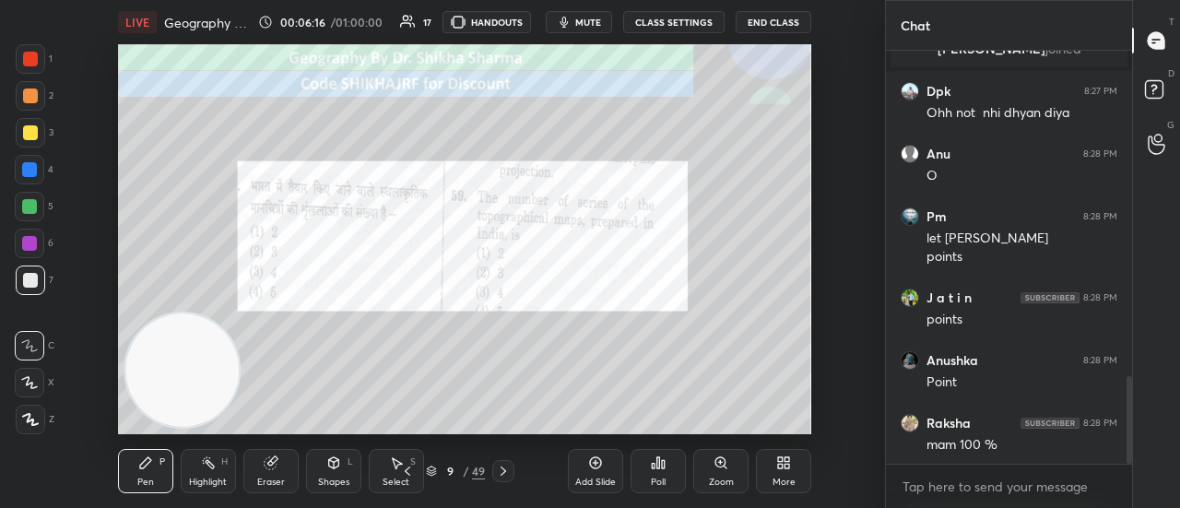
click at [649, 479] on div "Poll" at bounding box center [657, 471] width 55 height 44
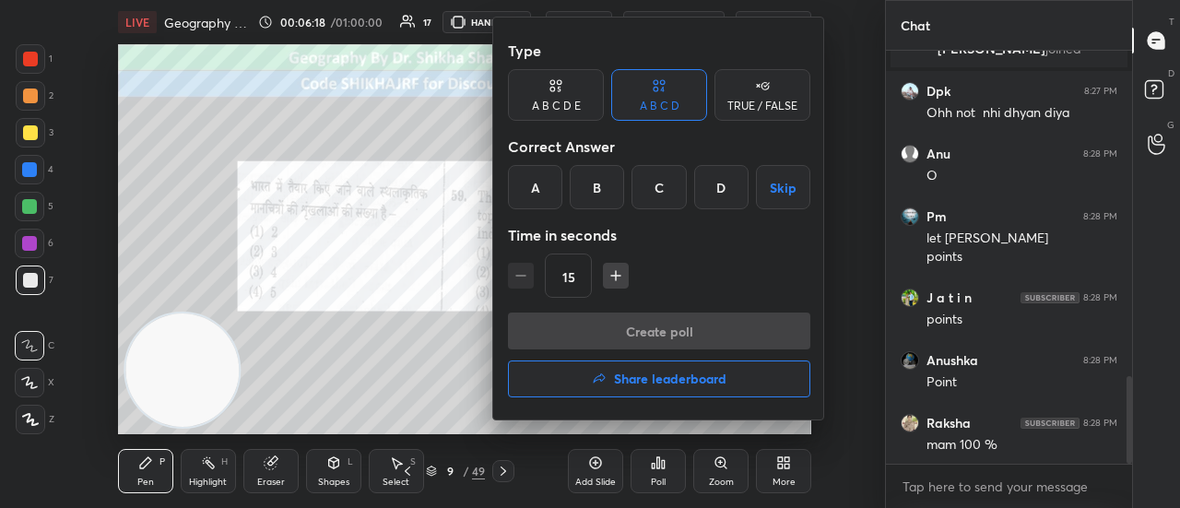
click at [542, 191] on div "A" at bounding box center [535, 187] width 54 height 44
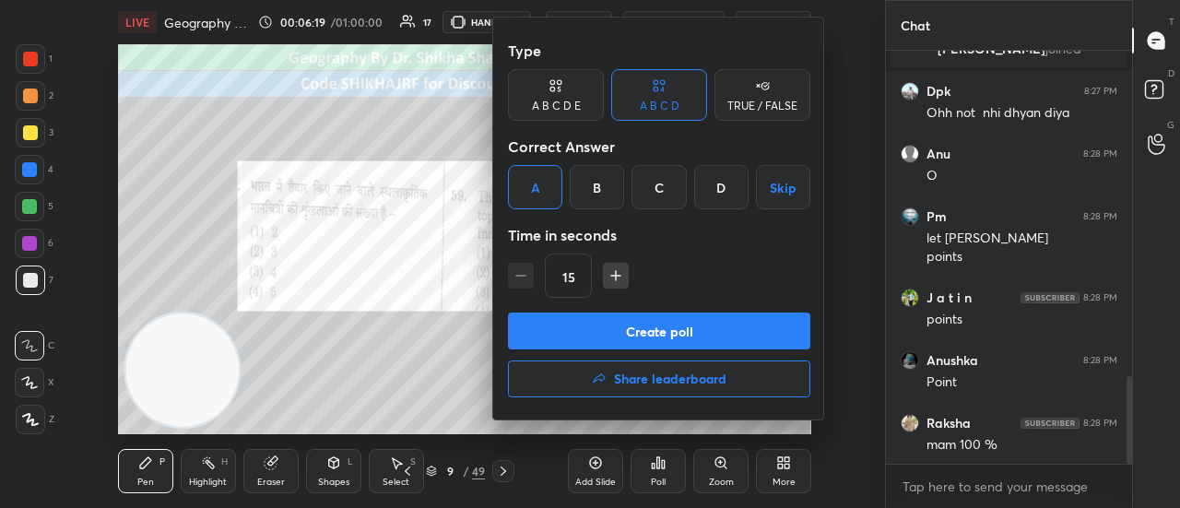
click at [559, 333] on button "Create poll" at bounding box center [659, 330] width 302 height 37
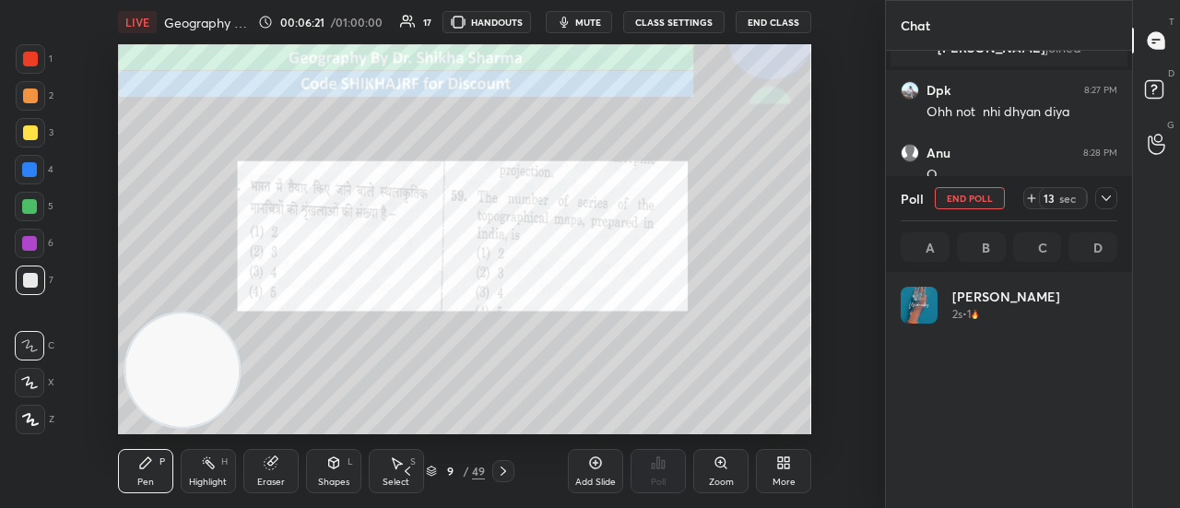
scroll to position [216, 211]
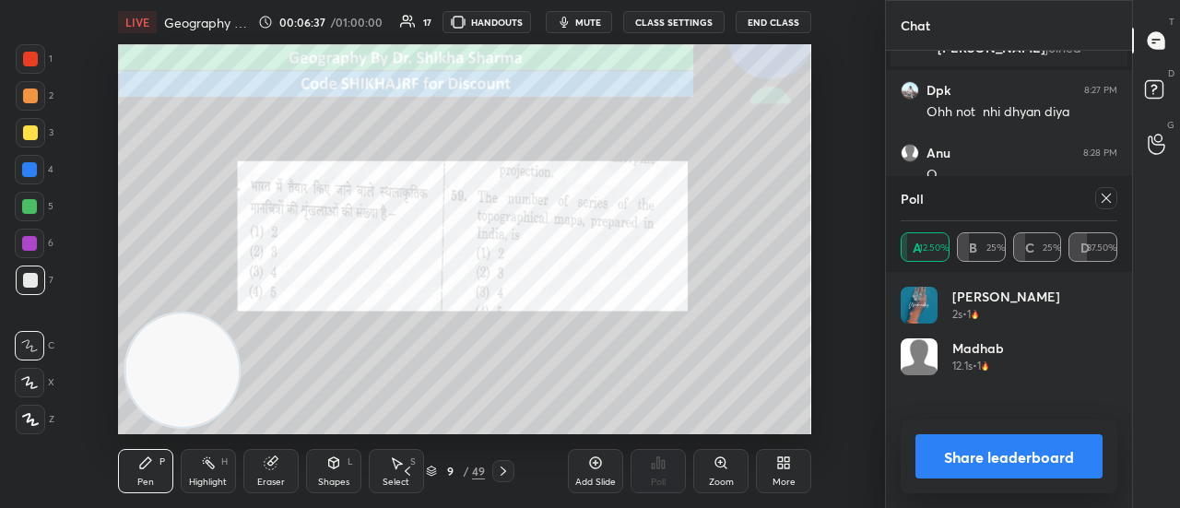
click at [949, 464] on button "Share leaderboard" at bounding box center [1008, 456] width 187 height 44
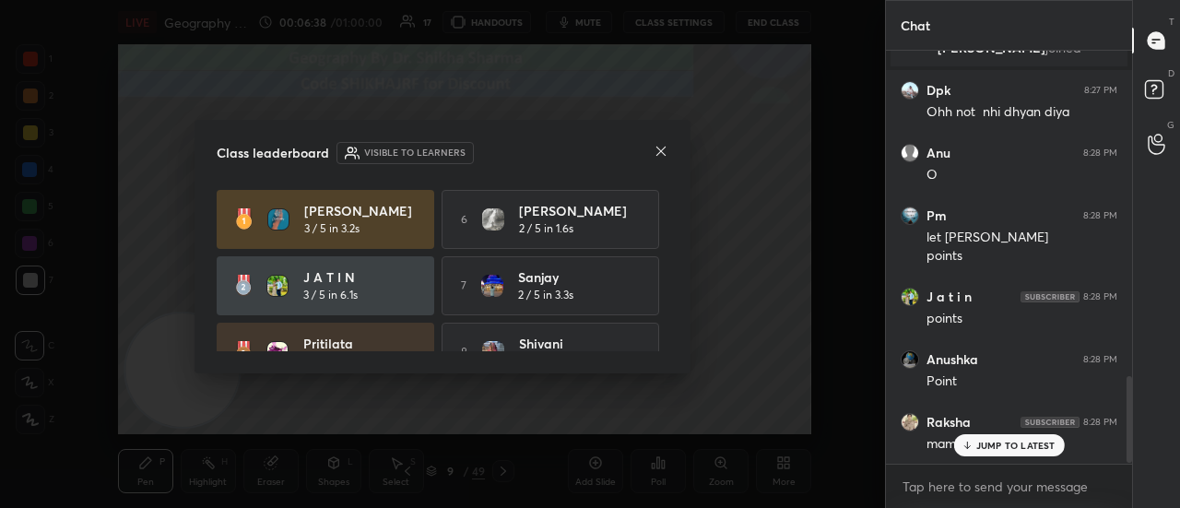
scroll to position [254, 241]
click at [667, 154] on icon at bounding box center [661, 151] width 15 height 15
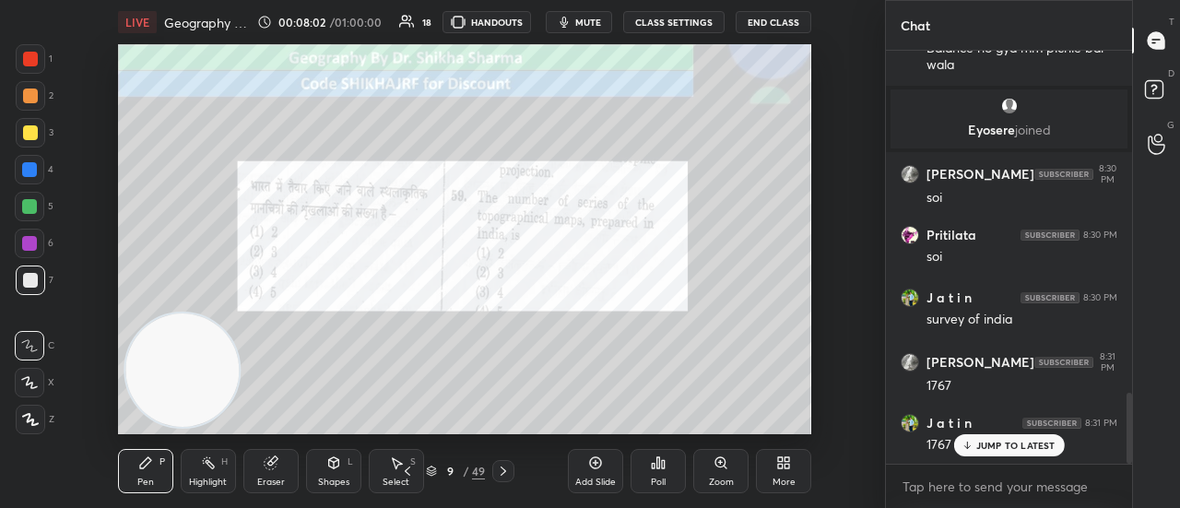
scroll to position [2063, 0]
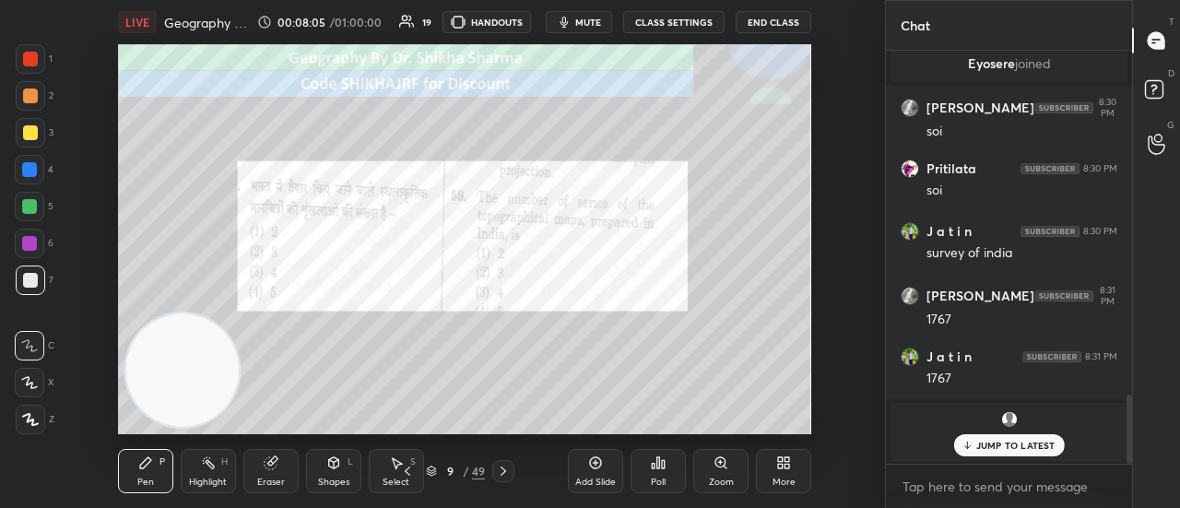
click at [502, 471] on icon at bounding box center [503, 471] width 15 height 15
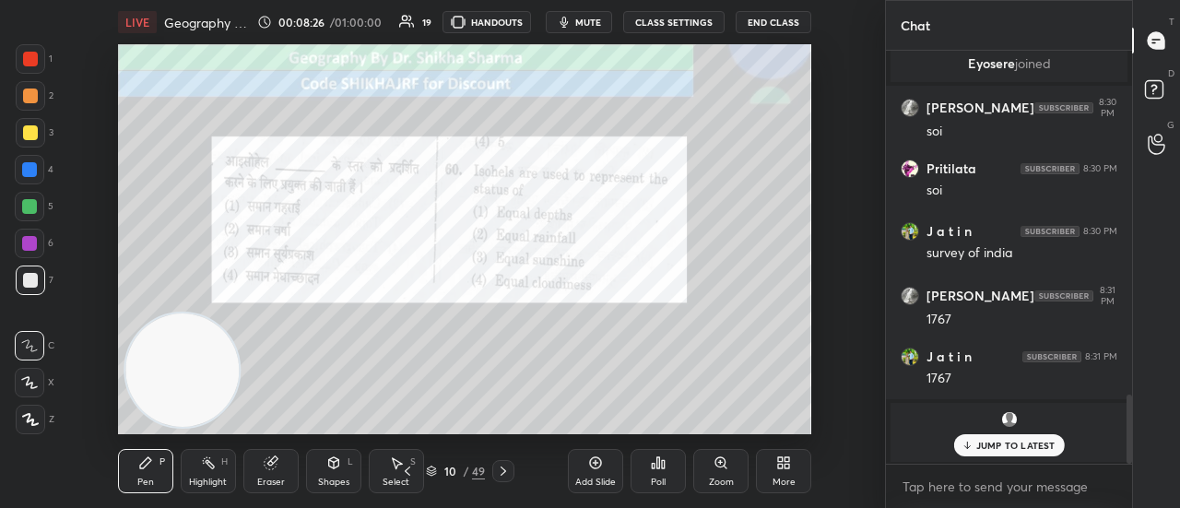
scroll to position [2126, 0]
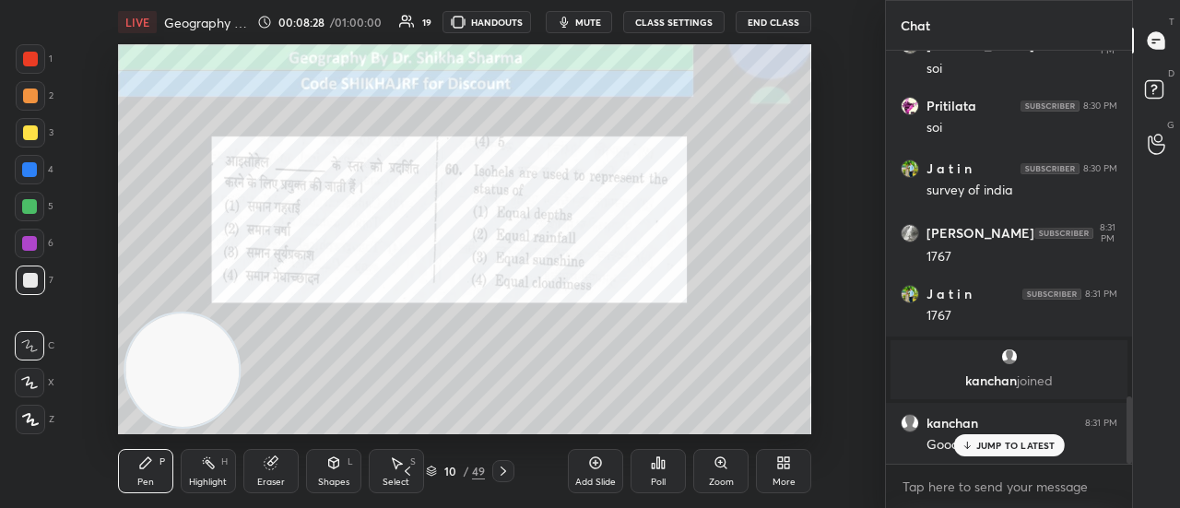
click at [649, 474] on div "Poll" at bounding box center [657, 471] width 55 height 44
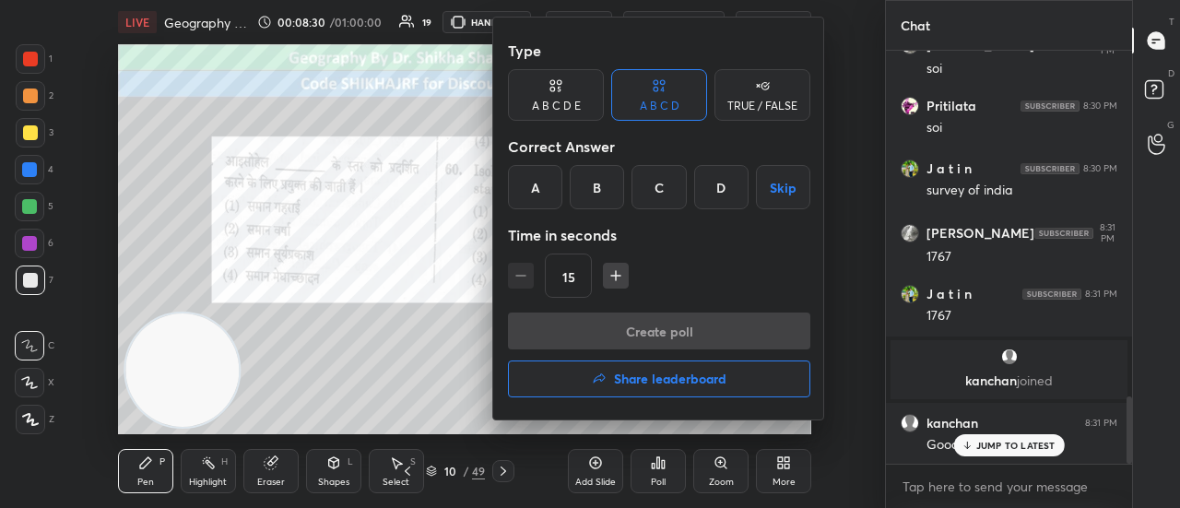
click at [665, 185] on div "C" at bounding box center [658, 187] width 54 height 44
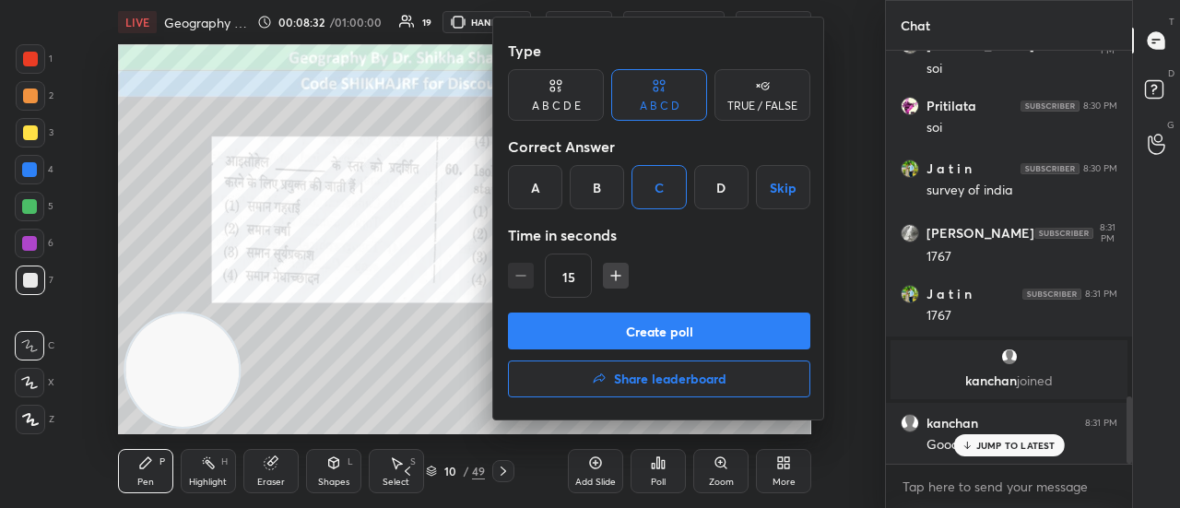
click at [635, 338] on button "Create poll" at bounding box center [659, 330] width 302 height 37
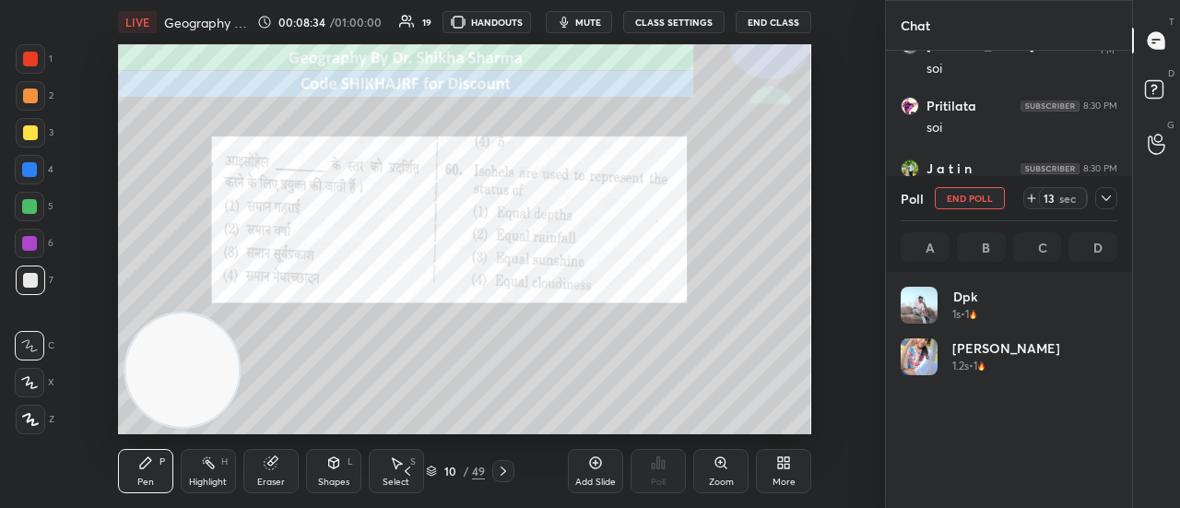
scroll to position [216, 211]
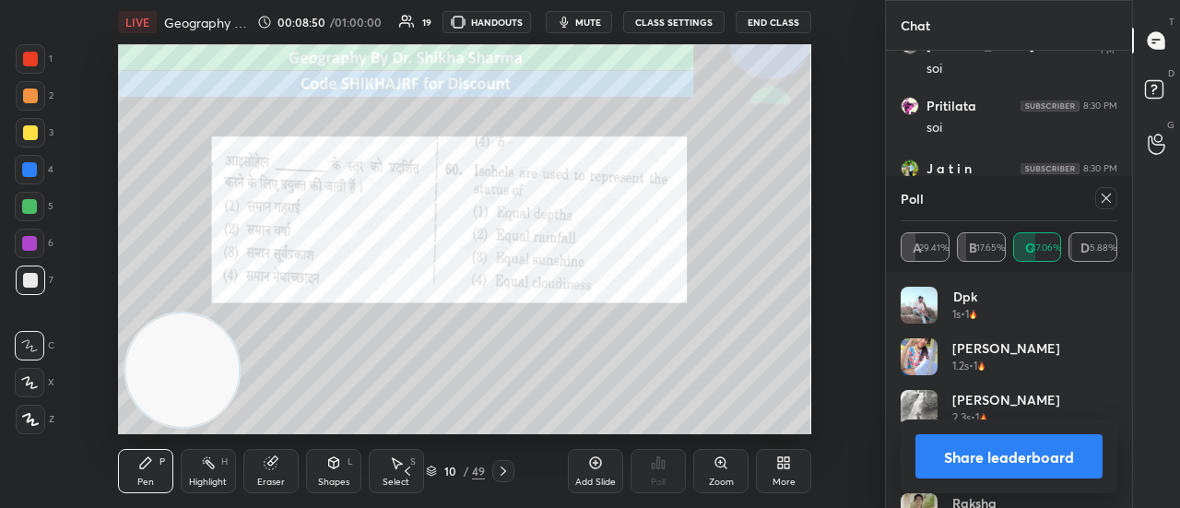
click at [973, 465] on button "Share leaderboard" at bounding box center [1008, 456] width 187 height 44
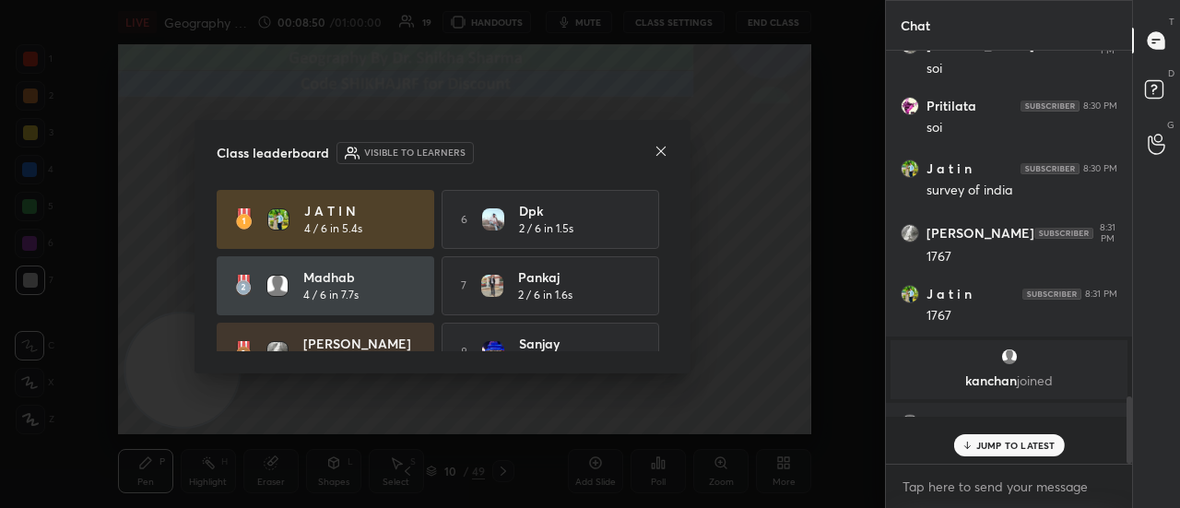
scroll to position [6, 6]
click at [666, 149] on icon at bounding box center [661, 151] width 15 height 15
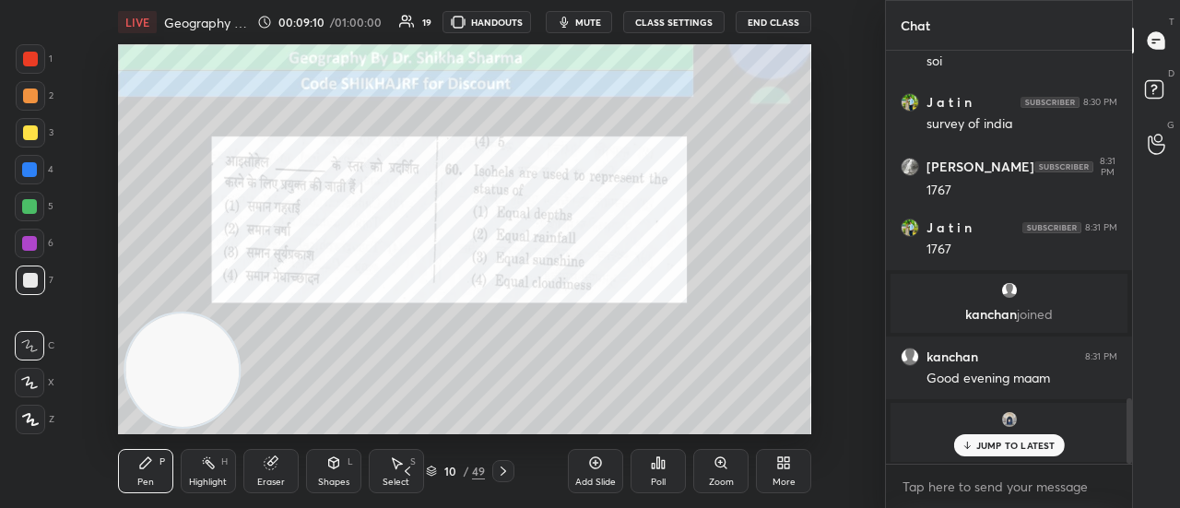
scroll to position [2255, 0]
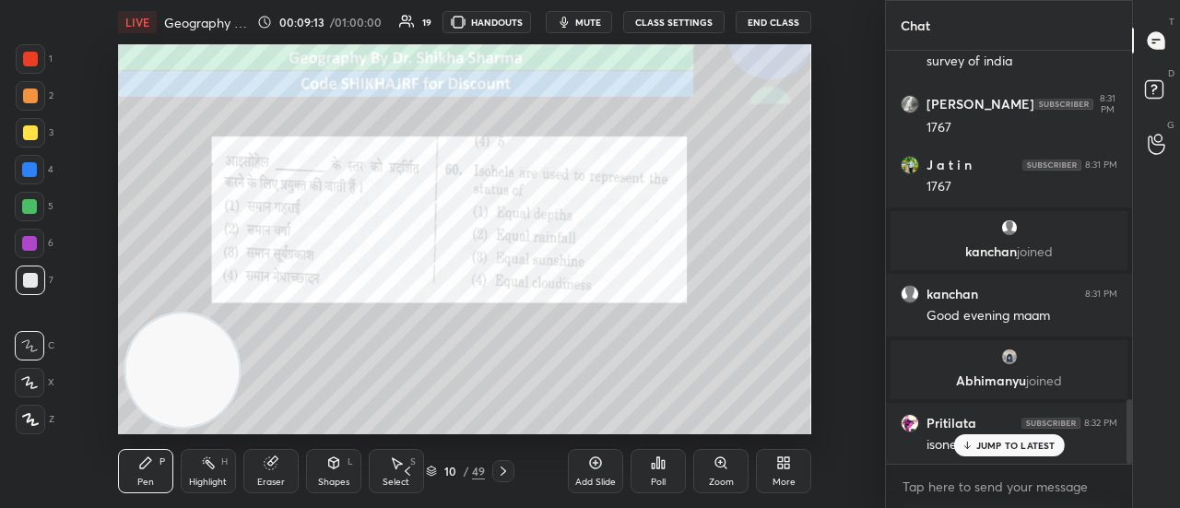
click at [995, 448] on p "JUMP TO LATEST" at bounding box center [1015, 445] width 79 height 11
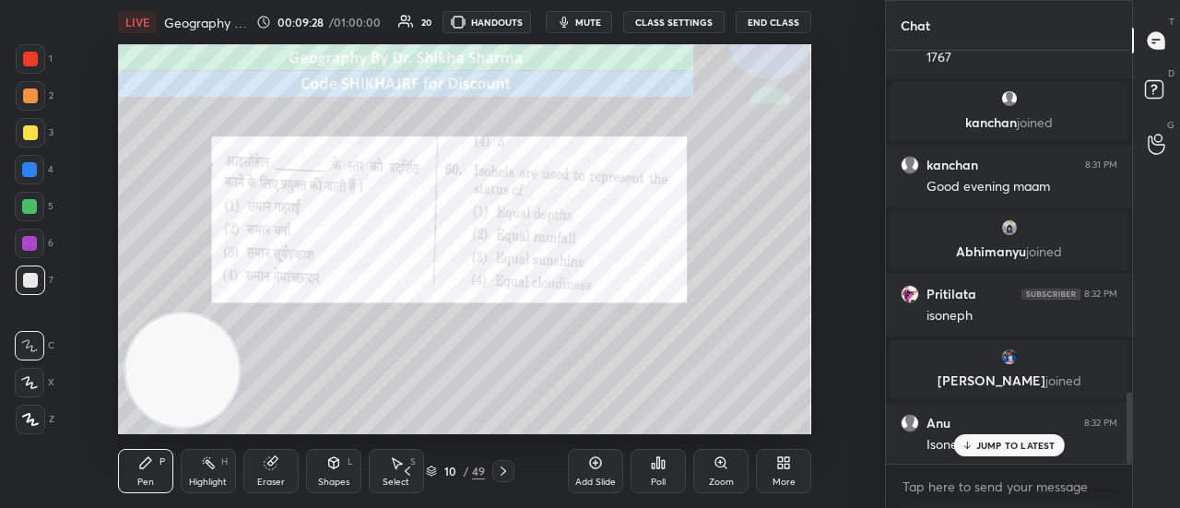
click at [996, 445] on p "JUMP TO LATEST" at bounding box center [1015, 445] width 79 height 11
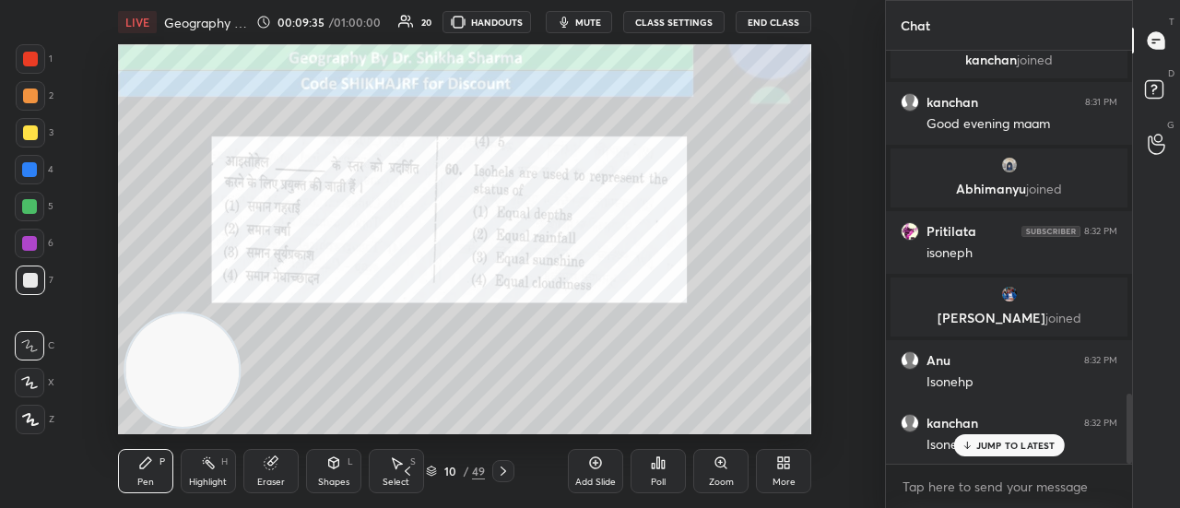
click at [975, 445] on div "JUMP TO LATEST" at bounding box center [1008, 445] width 111 height 22
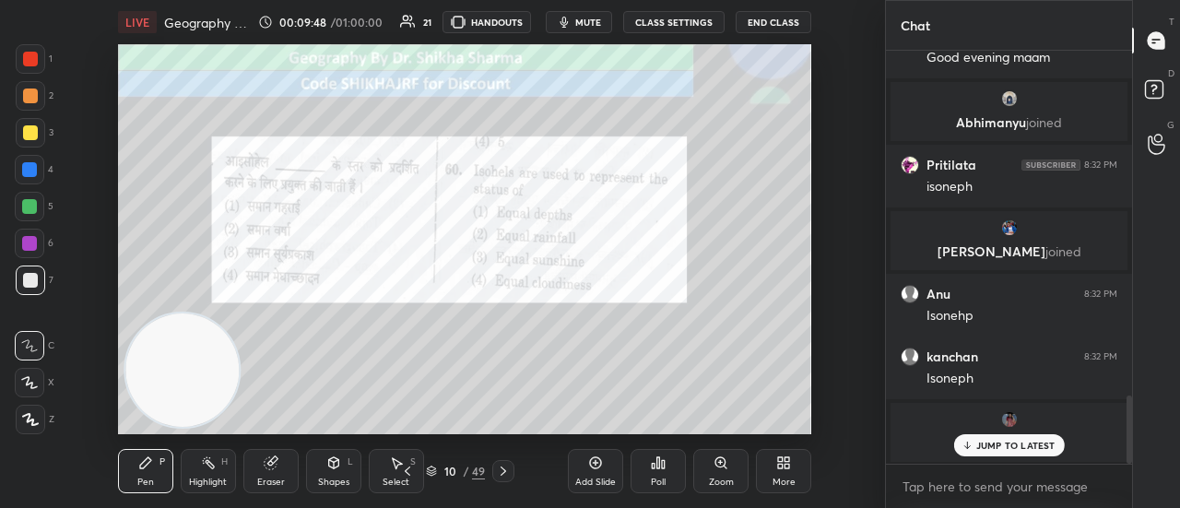
scroll to position [2085, 0]
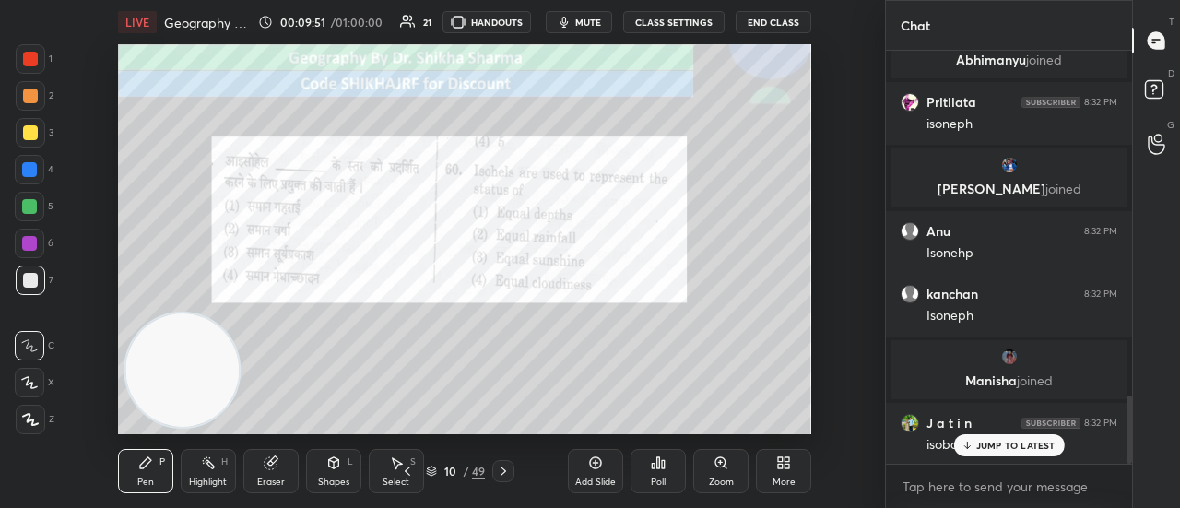
click at [988, 440] on p "JUMP TO LATEST" at bounding box center [1015, 445] width 79 height 11
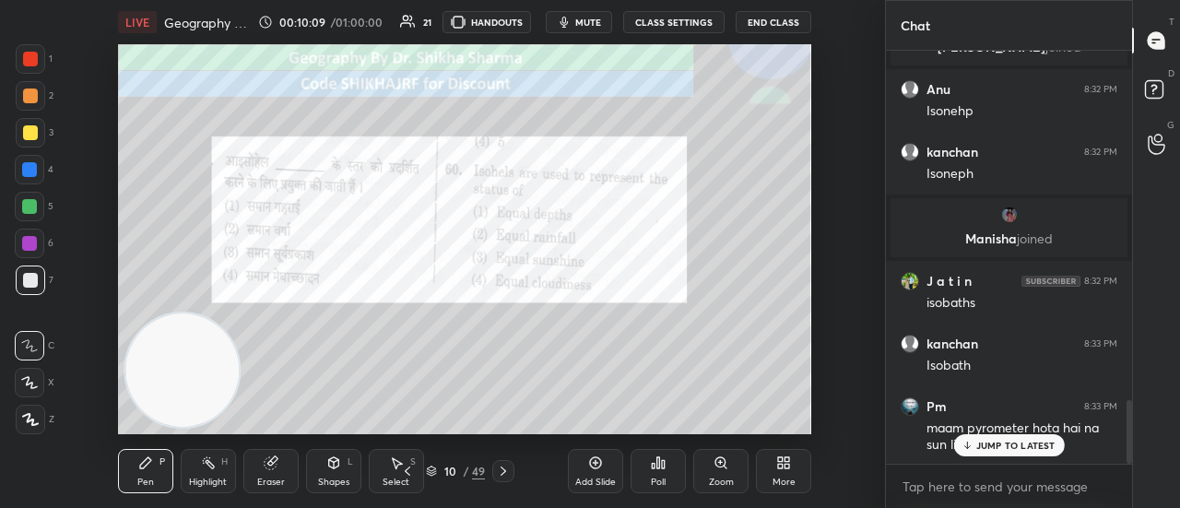
scroll to position [2293, 0]
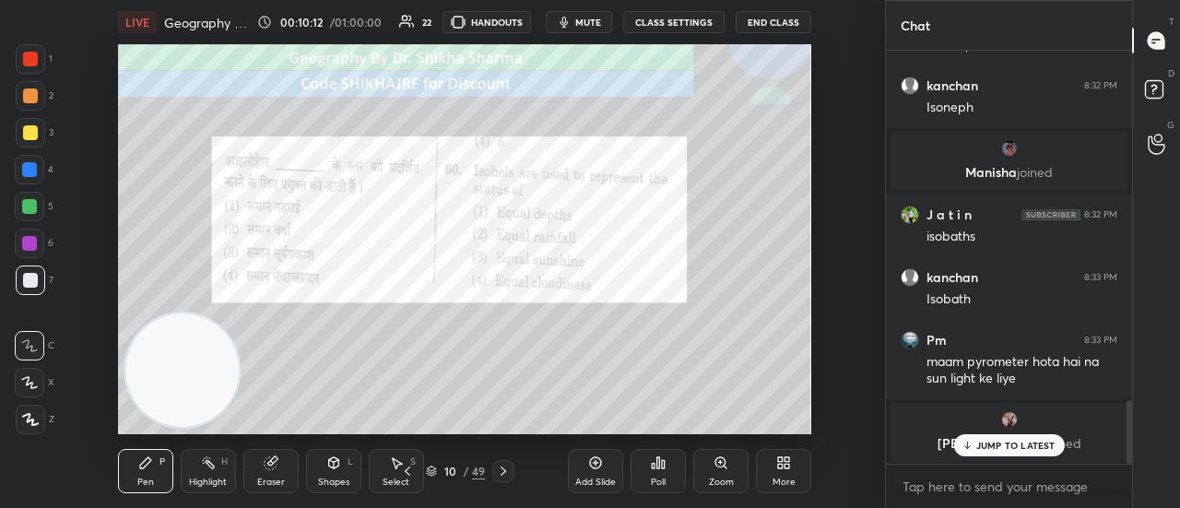
click at [501, 475] on icon at bounding box center [504, 470] width 6 height 9
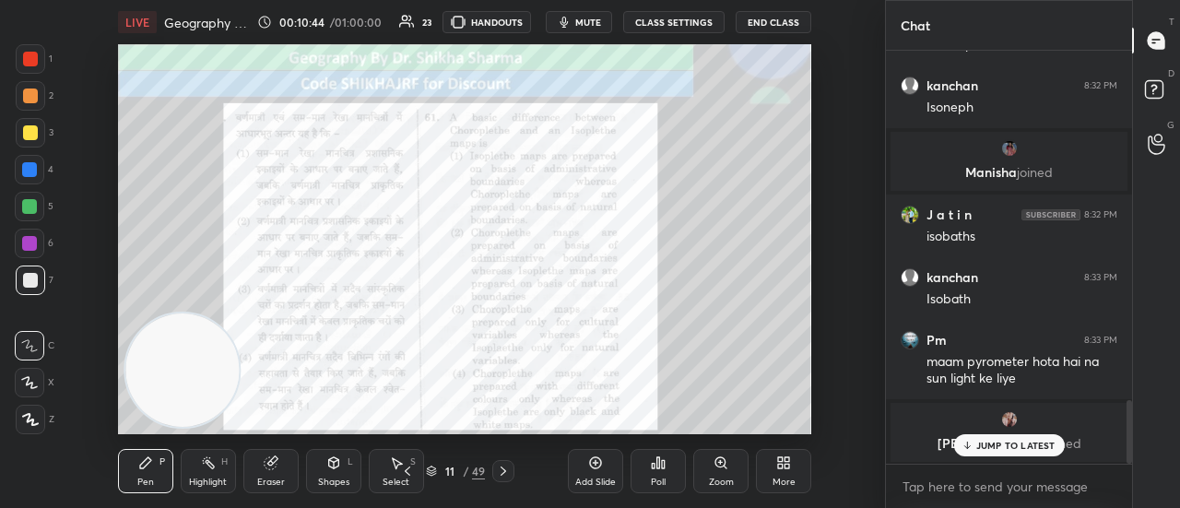
click at [649, 474] on div "Poll" at bounding box center [657, 471] width 55 height 44
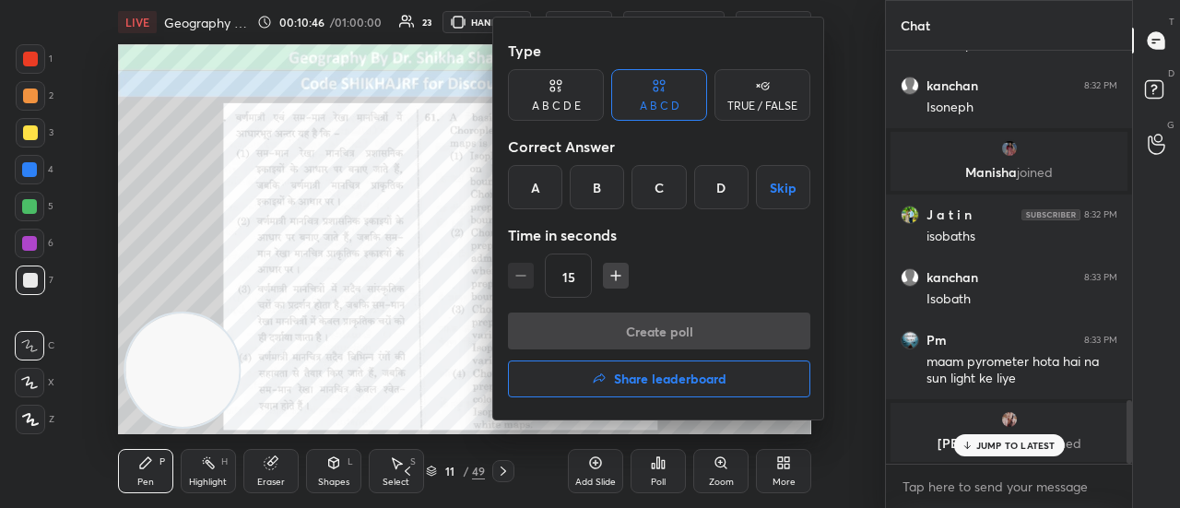
click at [604, 188] on div "B" at bounding box center [597, 187] width 54 height 44
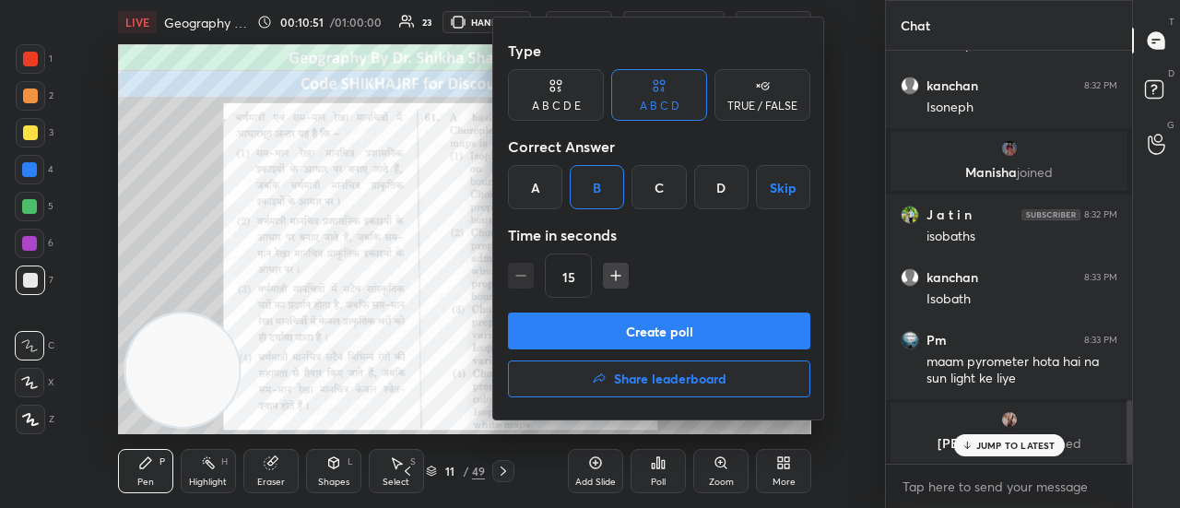
click at [638, 325] on button "Create poll" at bounding box center [659, 330] width 302 height 37
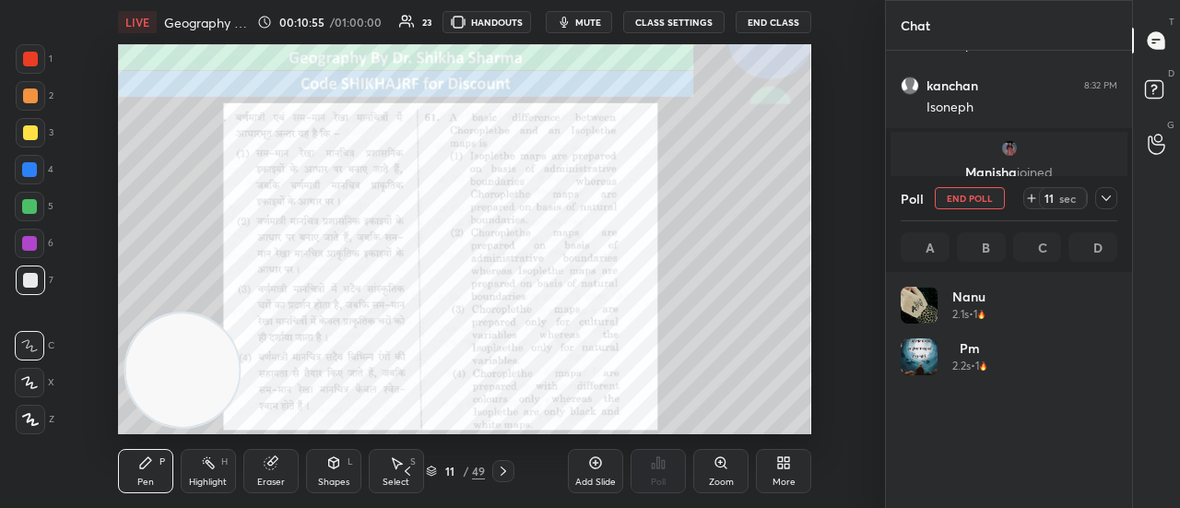
scroll to position [216, 211]
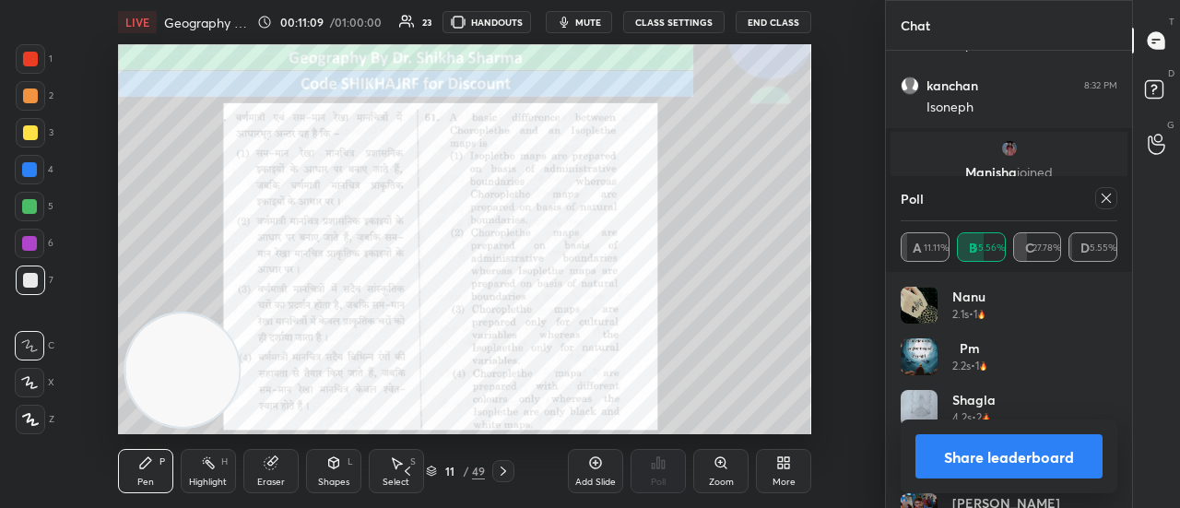
click at [940, 462] on button "Share leaderboard" at bounding box center [1008, 456] width 187 height 44
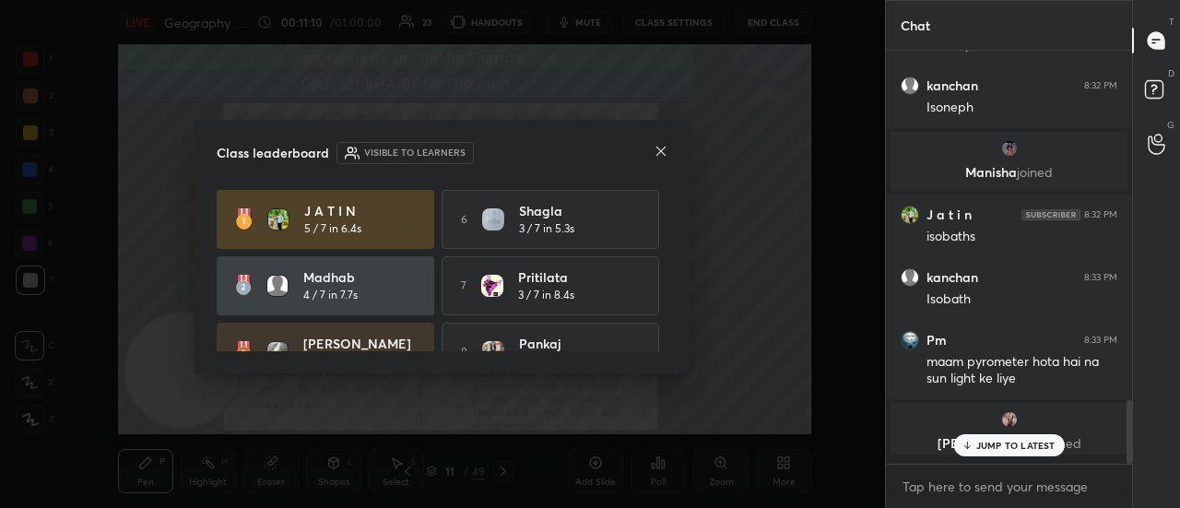
scroll to position [254, 241]
click at [660, 148] on icon at bounding box center [661, 151] width 15 height 15
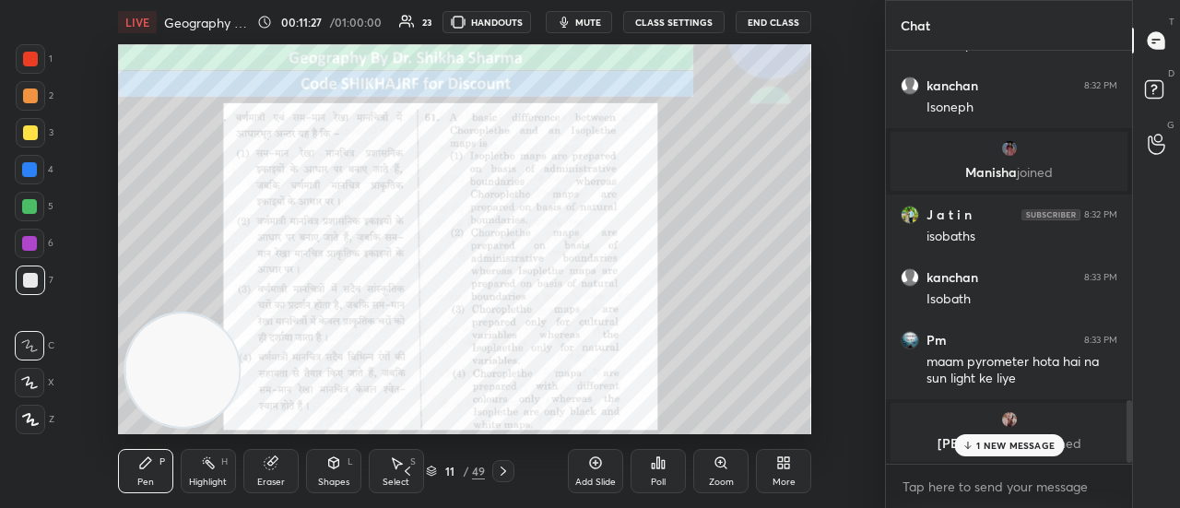
scroll to position [2356, 0]
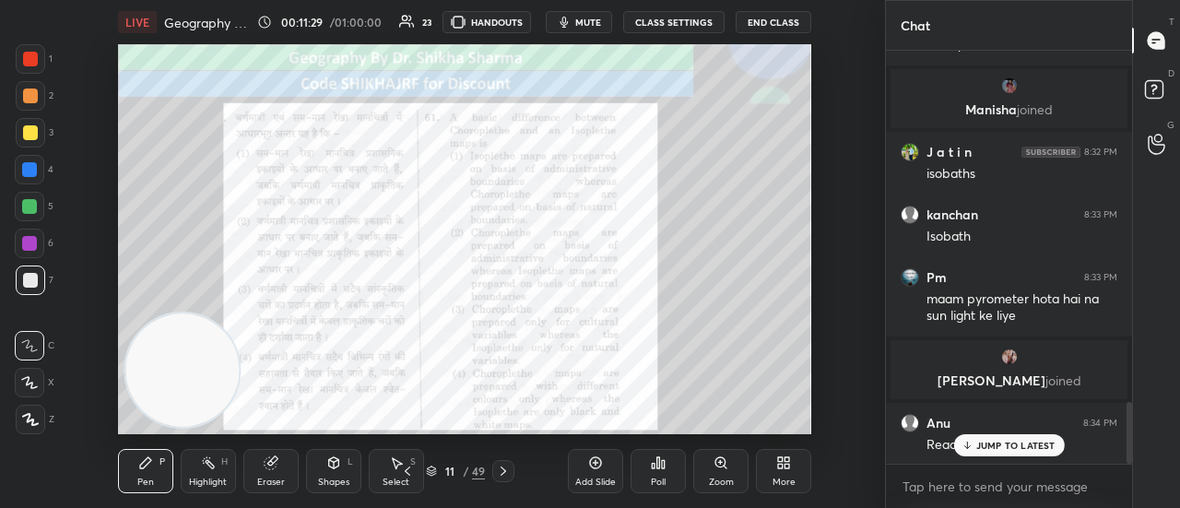
click at [987, 442] on p "JUMP TO LATEST" at bounding box center [1015, 445] width 79 height 11
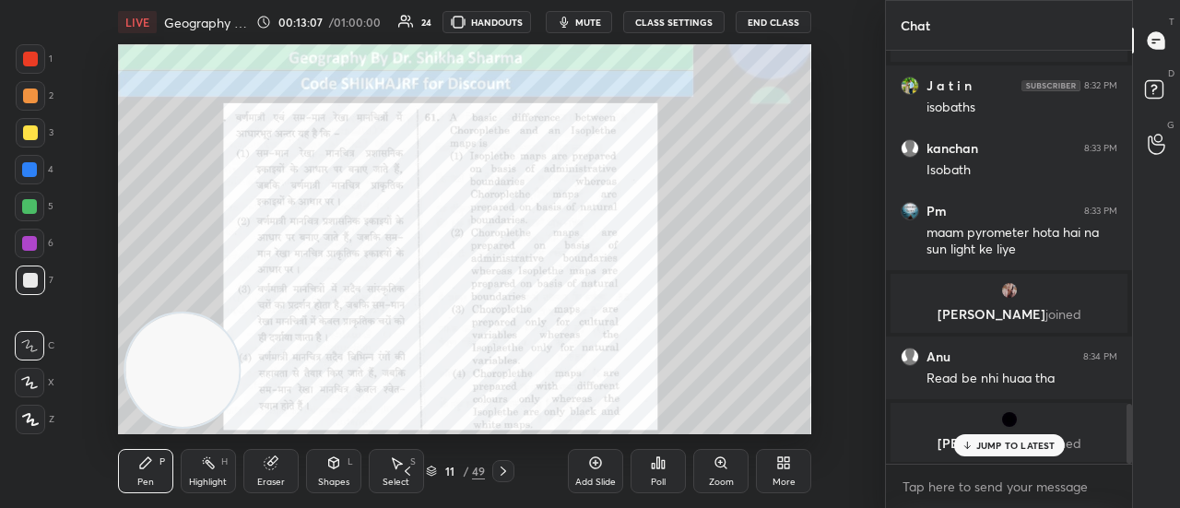
click at [500, 476] on icon at bounding box center [503, 471] width 15 height 15
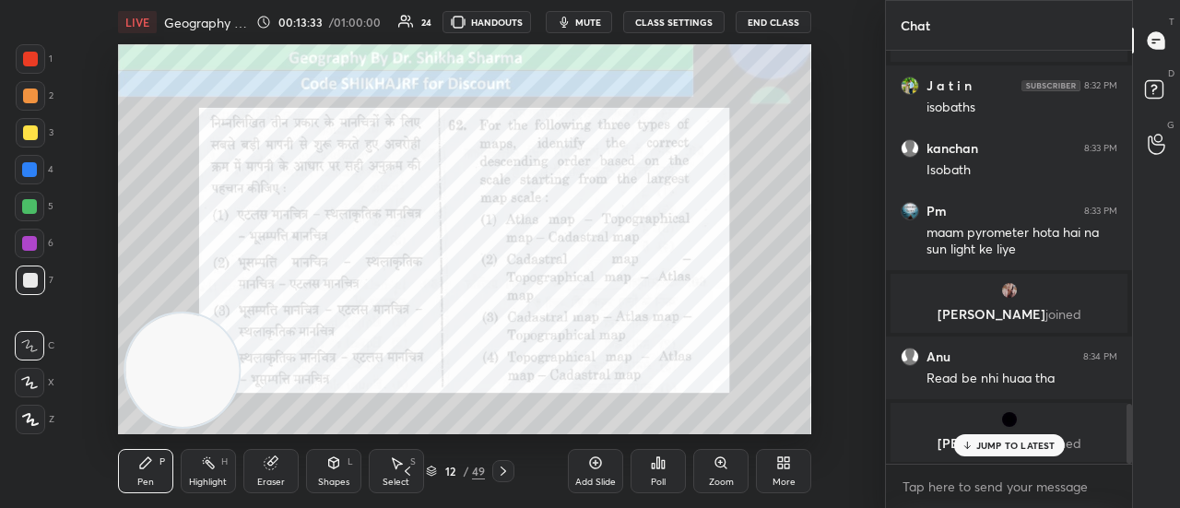
click at [664, 474] on div "Poll" at bounding box center [657, 471] width 55 height 44
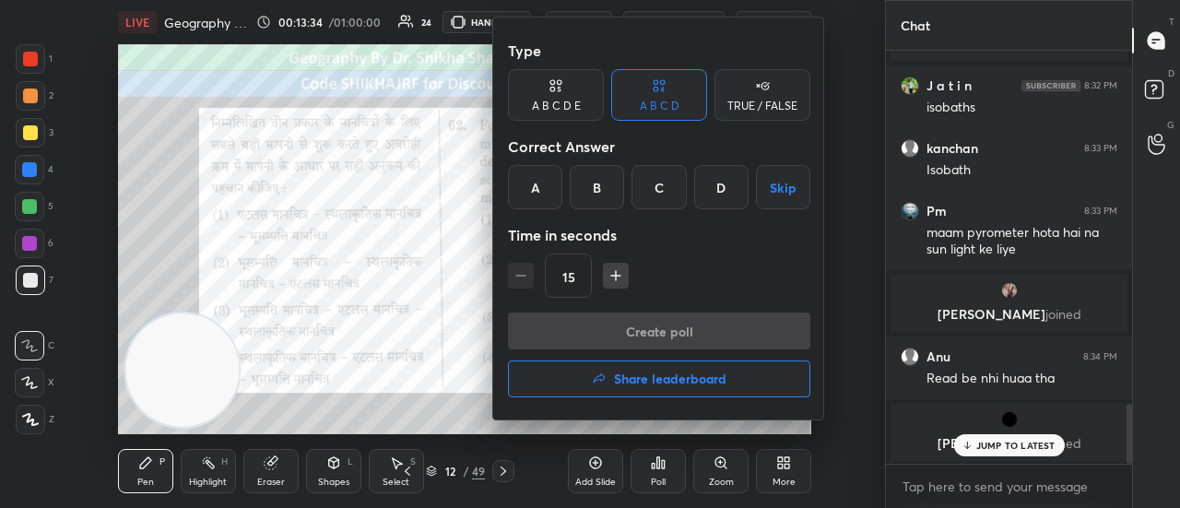
click at [597, 187] on div "B" at bounding box center [597, 187] width 54 height 44
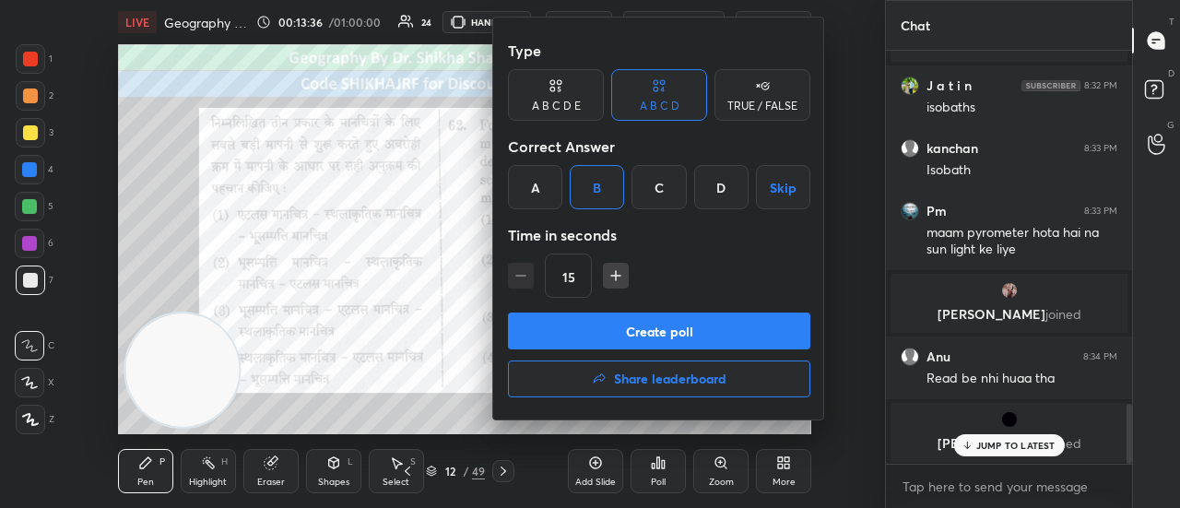
click at [589, 326] on button "Create poll" at bounding box center [659, 330] width 302 height 37
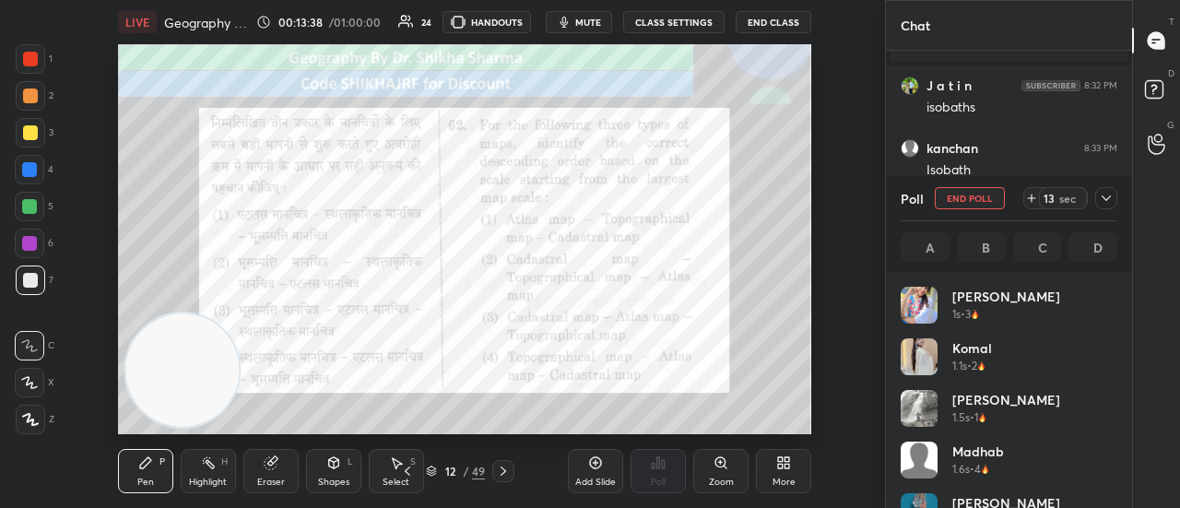
scroll to position [216, 211]
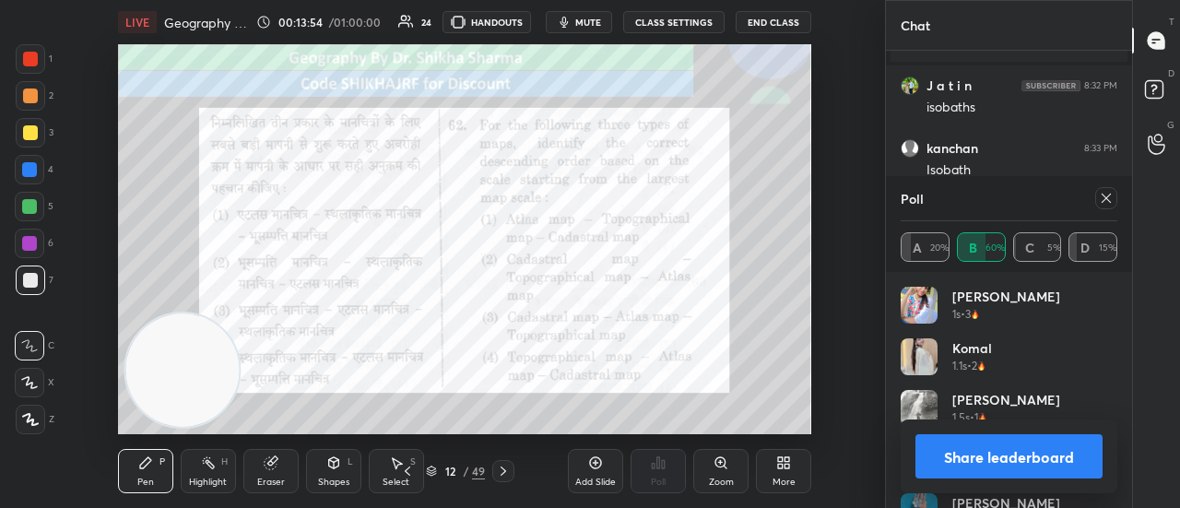
click at [989, 454] on button "Share leaderboard" at bounding box center [1008, 456] width 187 height 44
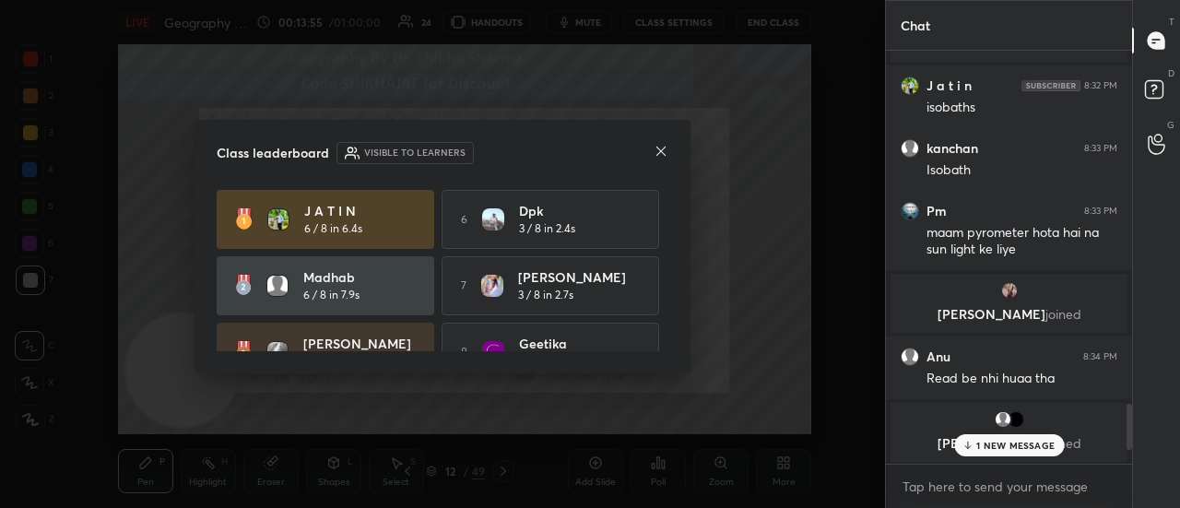
scroll to position [254, 241]
click at [660, 156] on icon at bounding box center [661, 151] width 15 height 15
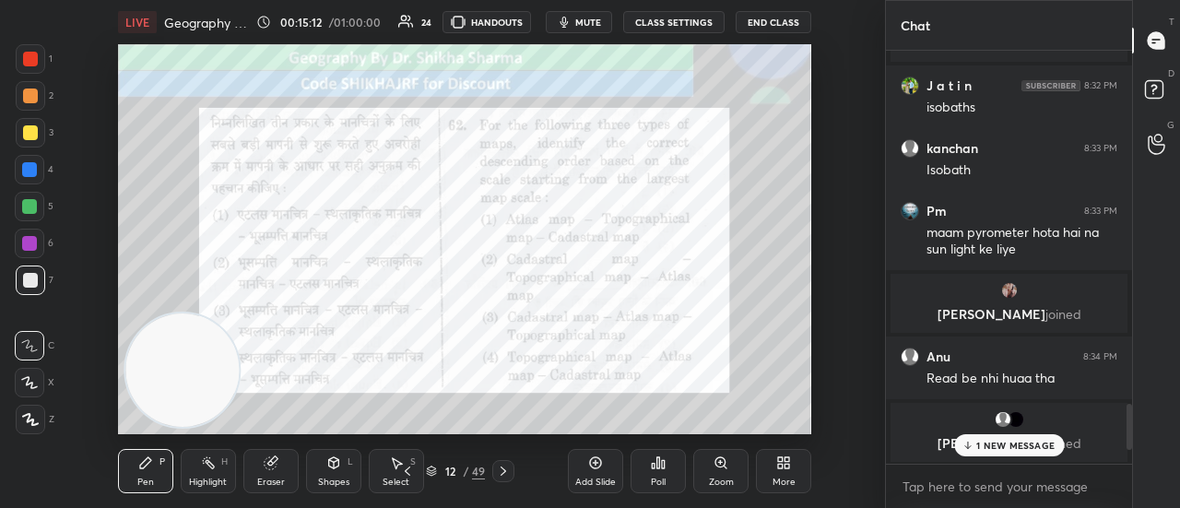
click at [501, 474] on icon at bounding box center [503, 471] width 15 height 15
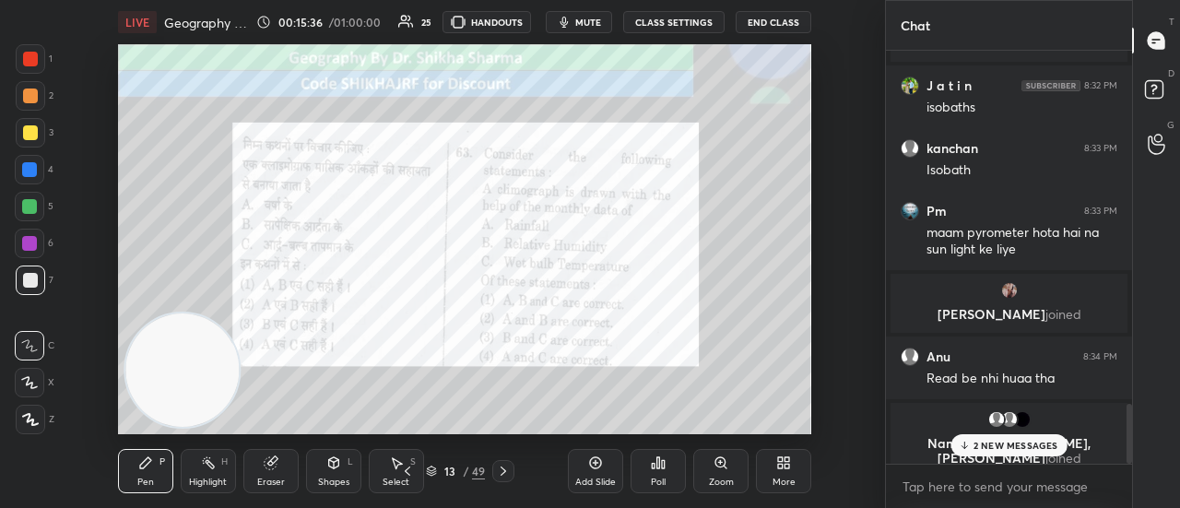
click at [654, 469] on icon at bounding box center [658, 462] width 15 height 15
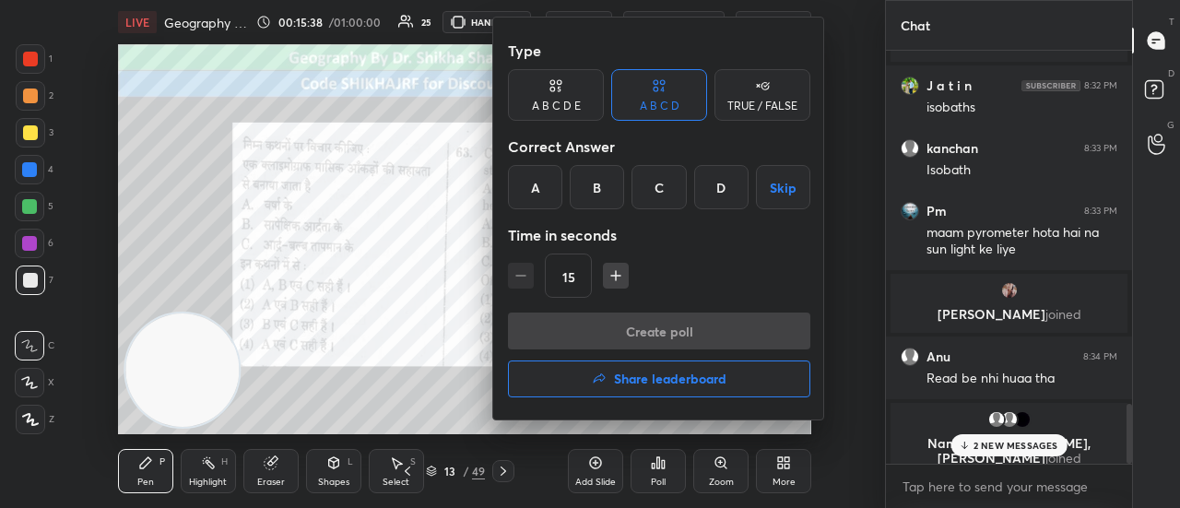
click at [662, 187] on div "C" at bounding box center [658, 187] width 54 height 44
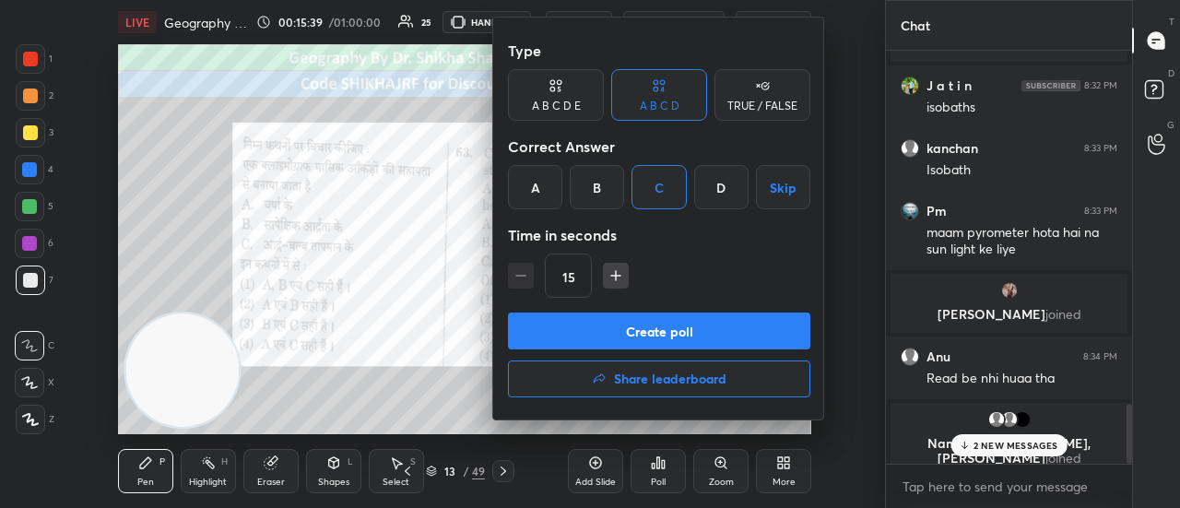
click at [630, 336] on button "Create poll" at bounding box center [659, 330] width 302 height 37
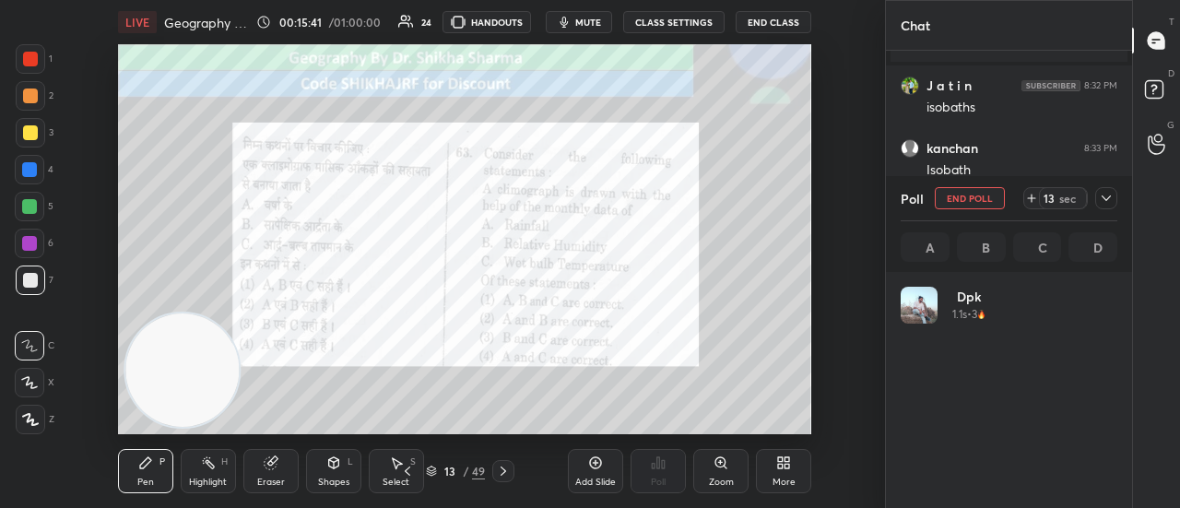
scroll to position [216, 211]
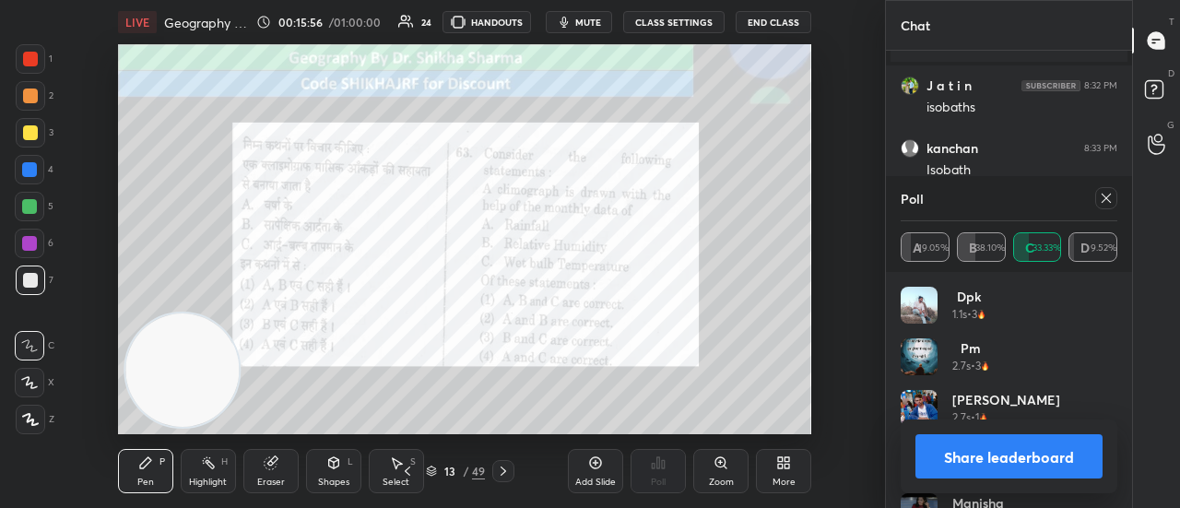
click at [951, 465] on button "Share leaderboard" at bounding box center [1008, 456] width 187 height 44
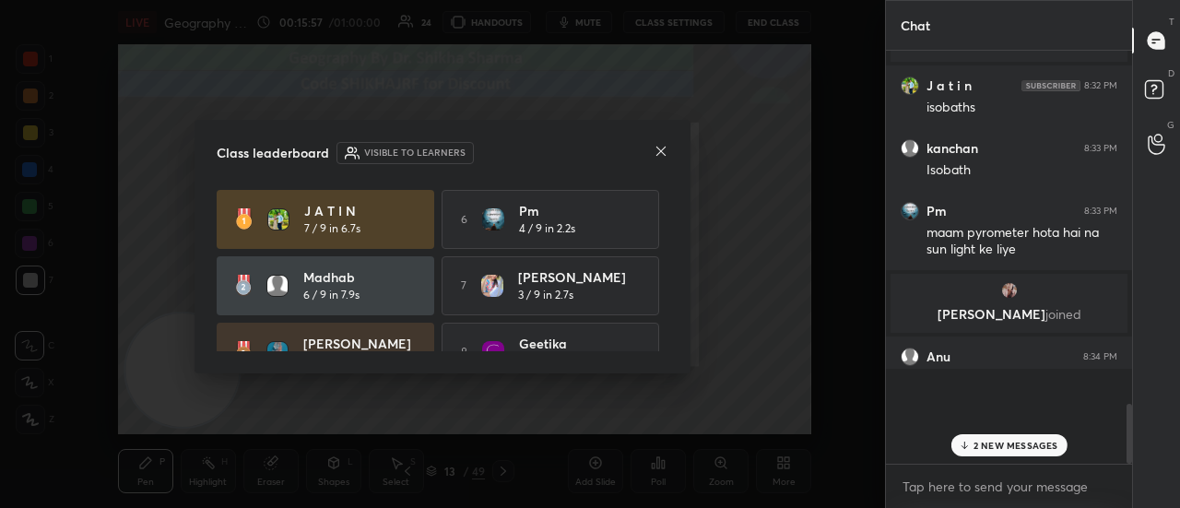
scroll to position [245, 241]
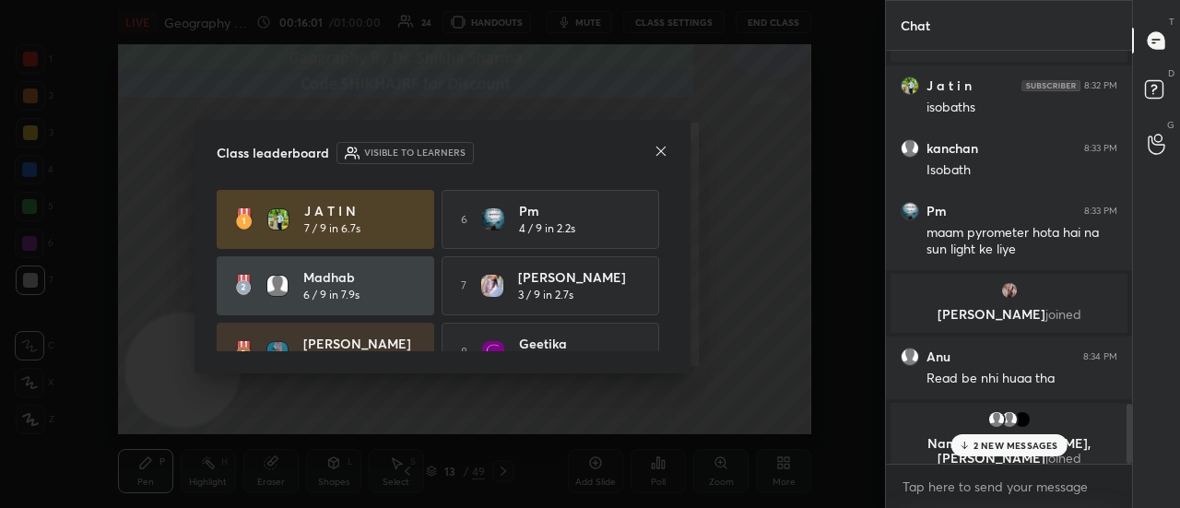
click at [665, 146] on icon at bounding box center [661, 151] width 15 height 15
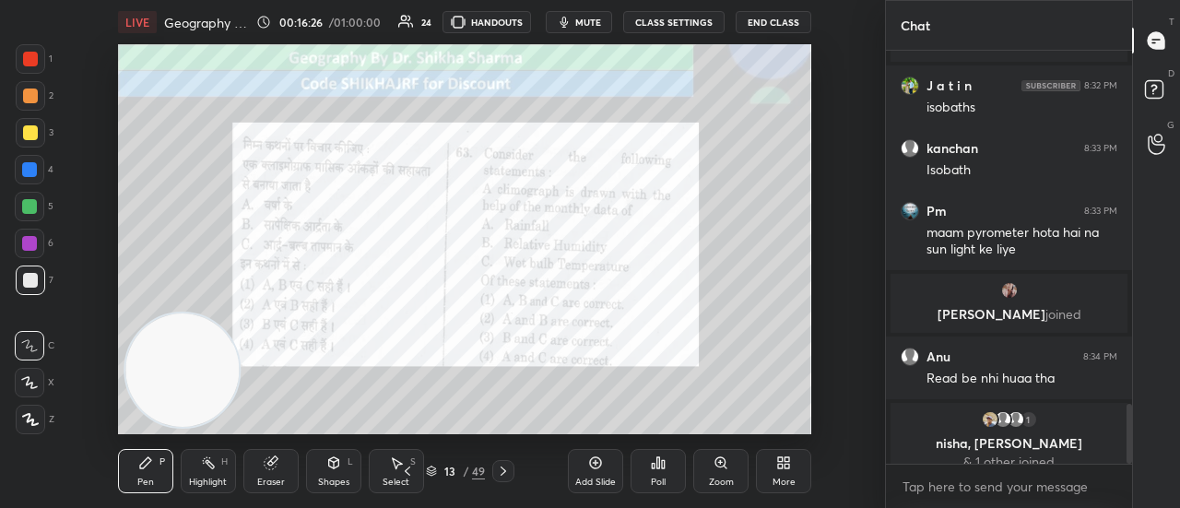
scroll to position [2382, 0]
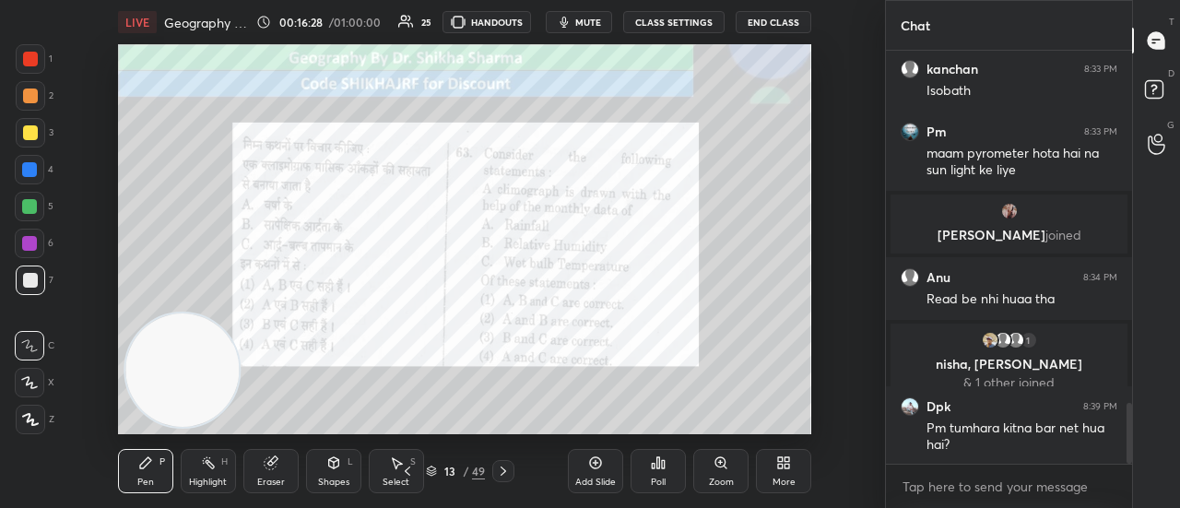
click at [498, 471] on icon at bounding box center [503, 471] width 15 height 15
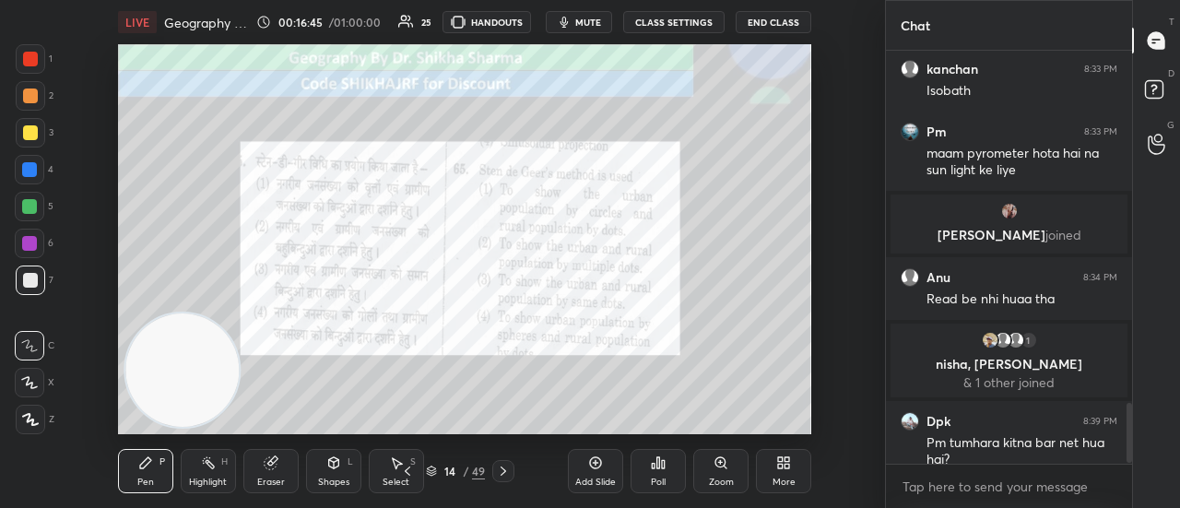
scroll to position [2463, 0]
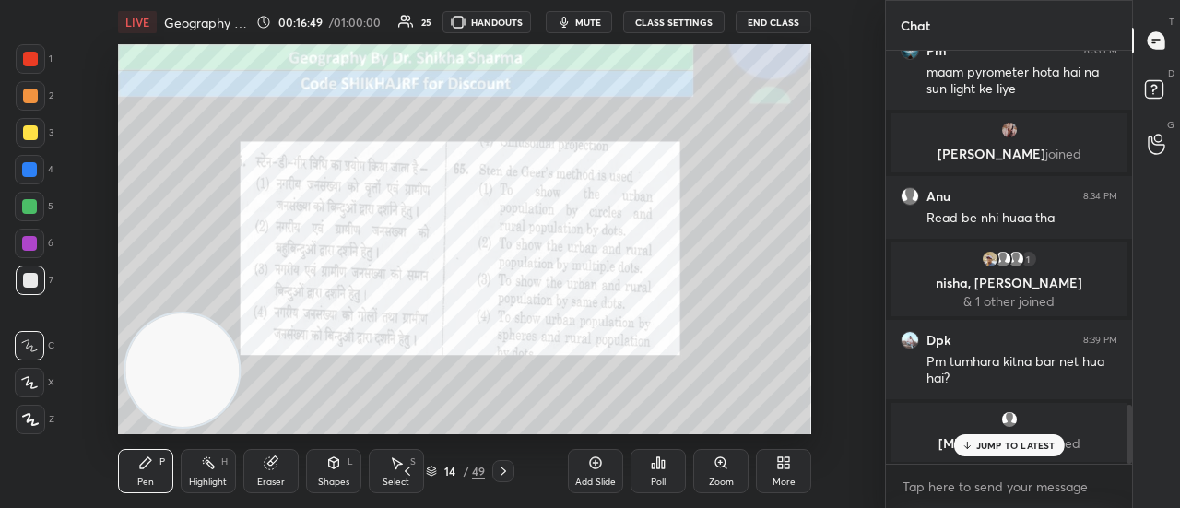
click at [665, 477] on div "Poll" at bounding box center [658, 481] width 15 height 9
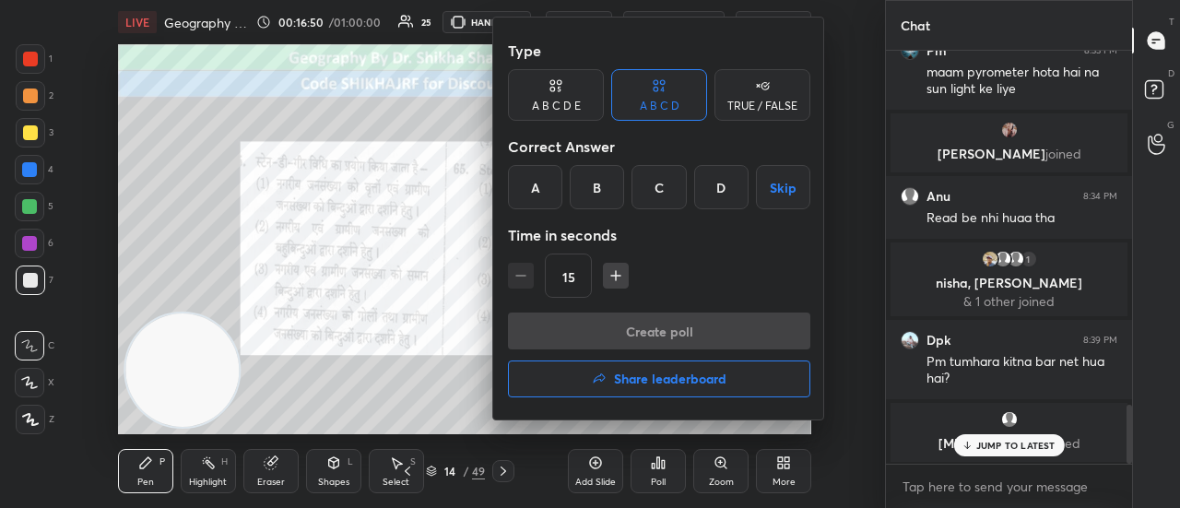
click at [713, 187] on div "D" at bounding box center [721, 187] width 54 height 44
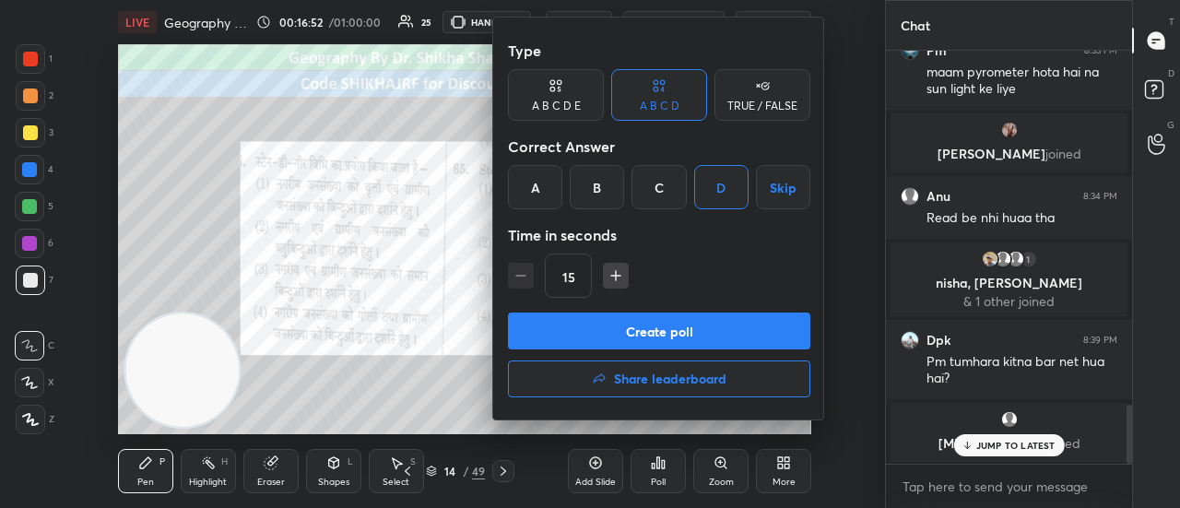
click at [645, 330] on button "Create poll" at bounding box center [659, 330] width 302 height 37
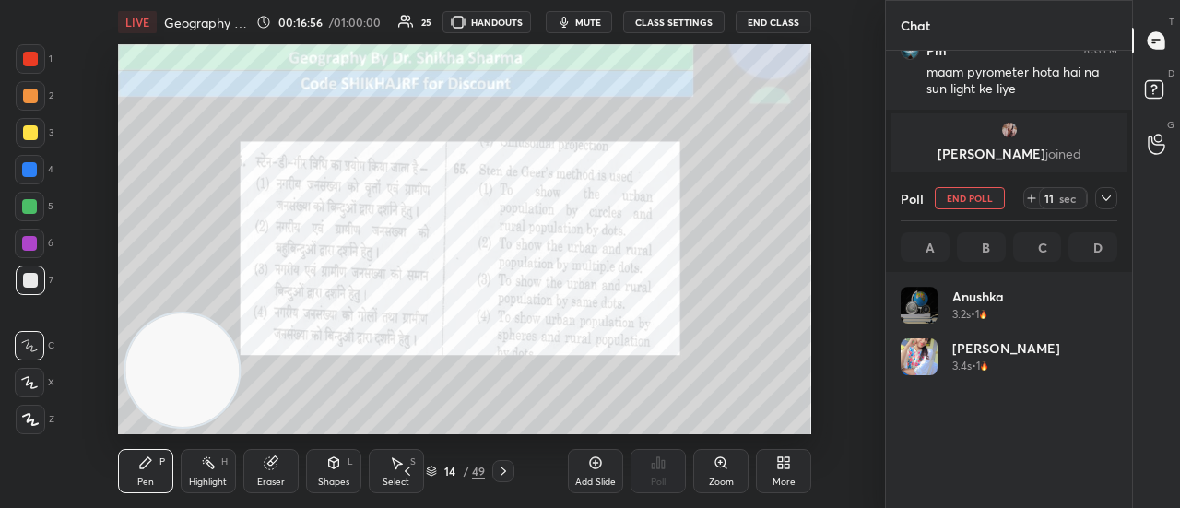
scroll to position [216, 211]
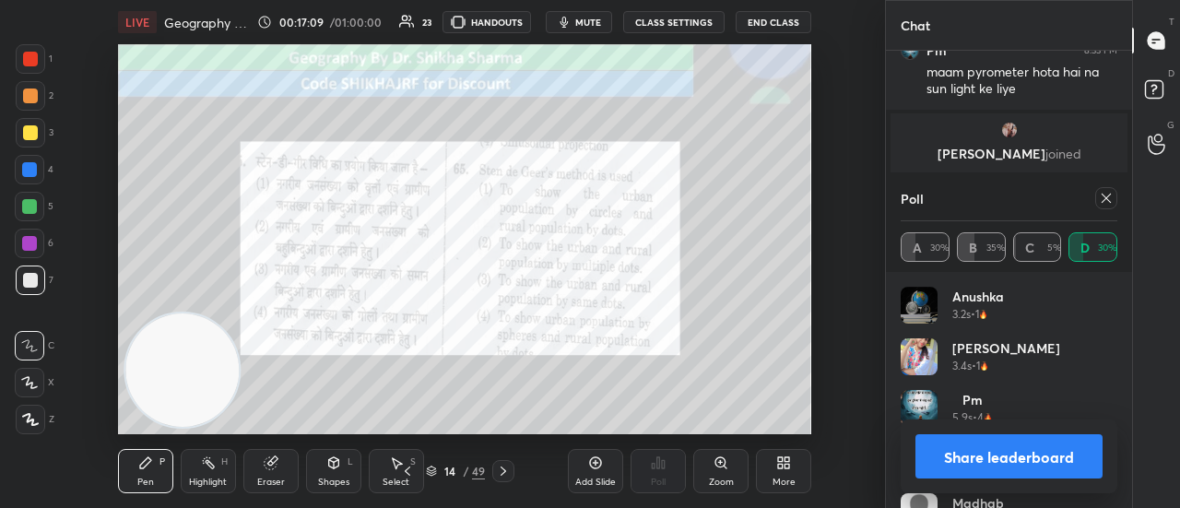
click at [1022, 465] on button "Share leaderboard" at bounding box center [1008, 456] width 187 height 44
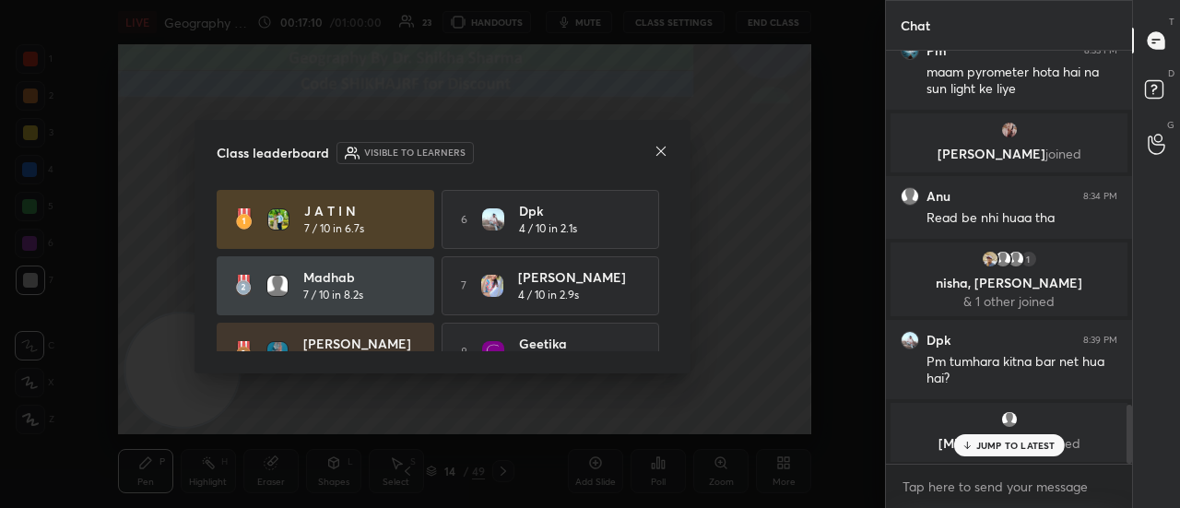
scroll to position [254, 241]
click at [659, 147] on icon at bounding box center [661, 151] width 15 height 15
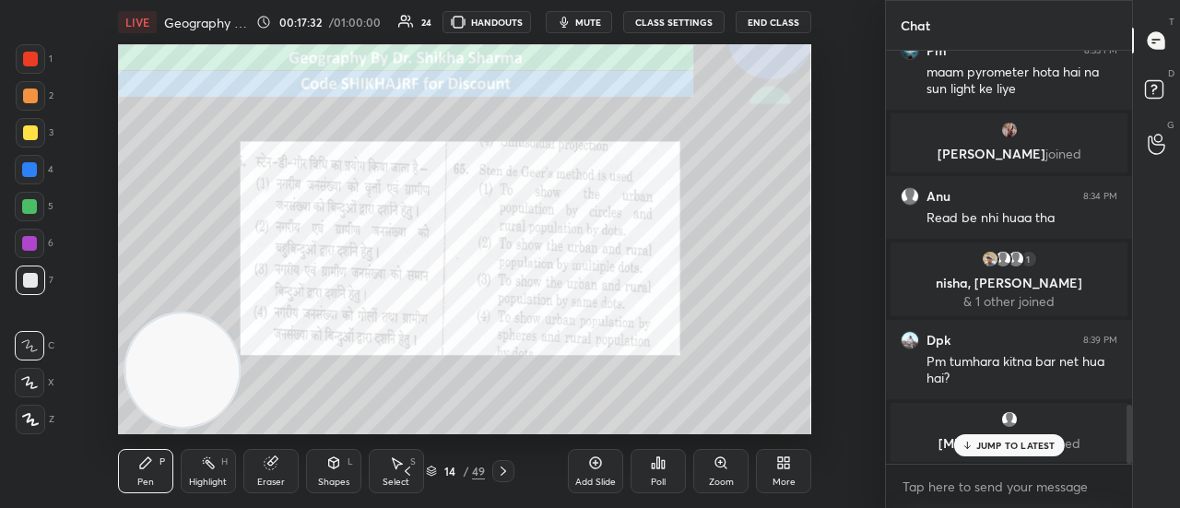
scroll to position [2476, 0]
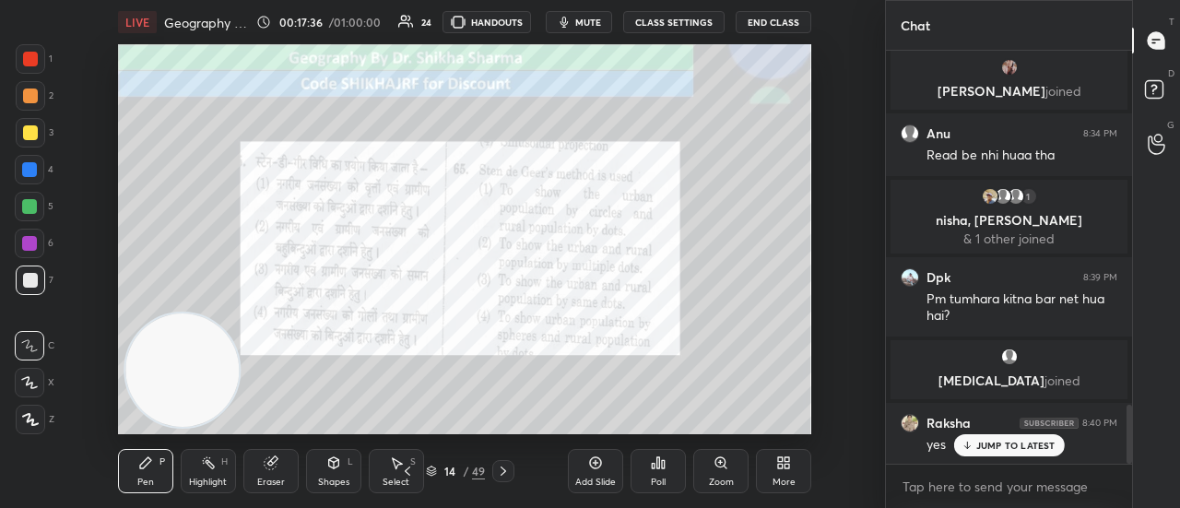
click at [503, 471] on icon at bounding box center [503, 471] width 15 height 15
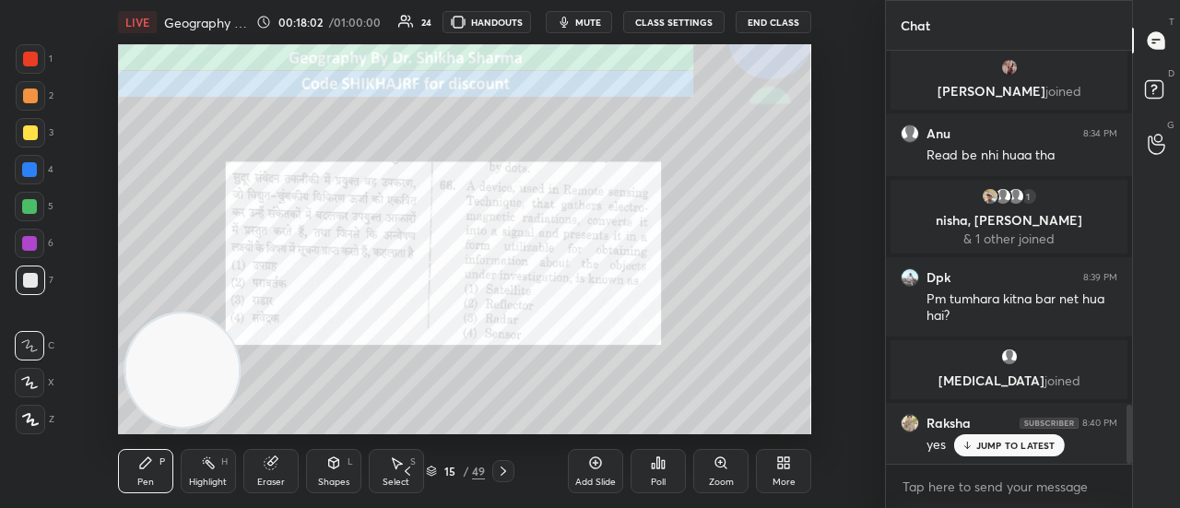
click at [656, 478] on div "Poll" at bounding box center [658, 481] width 15 height 9
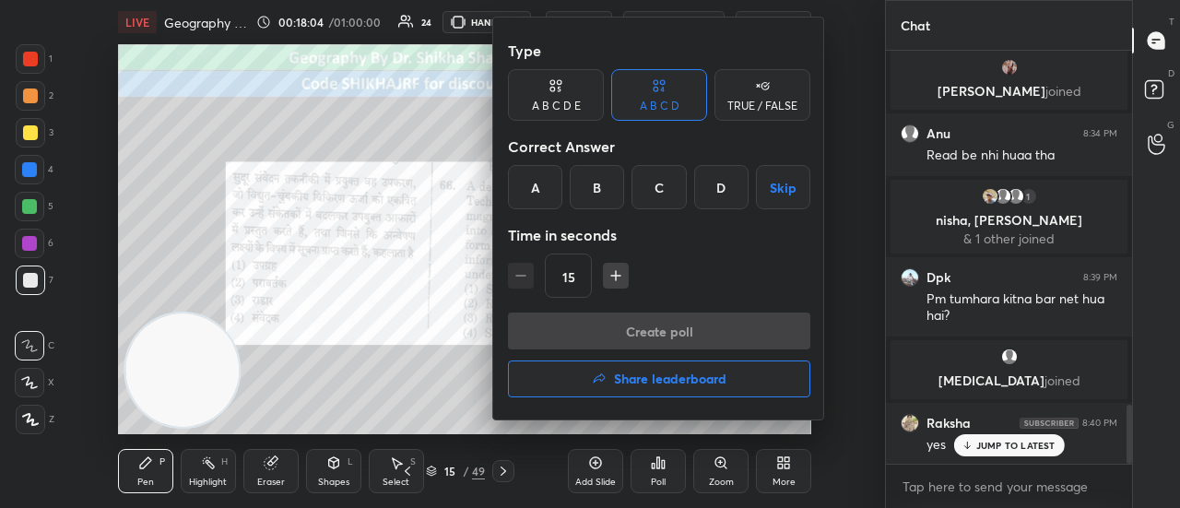
click at [714, 194] on div "D" at bounding box center [721, 187] width 54 height 44
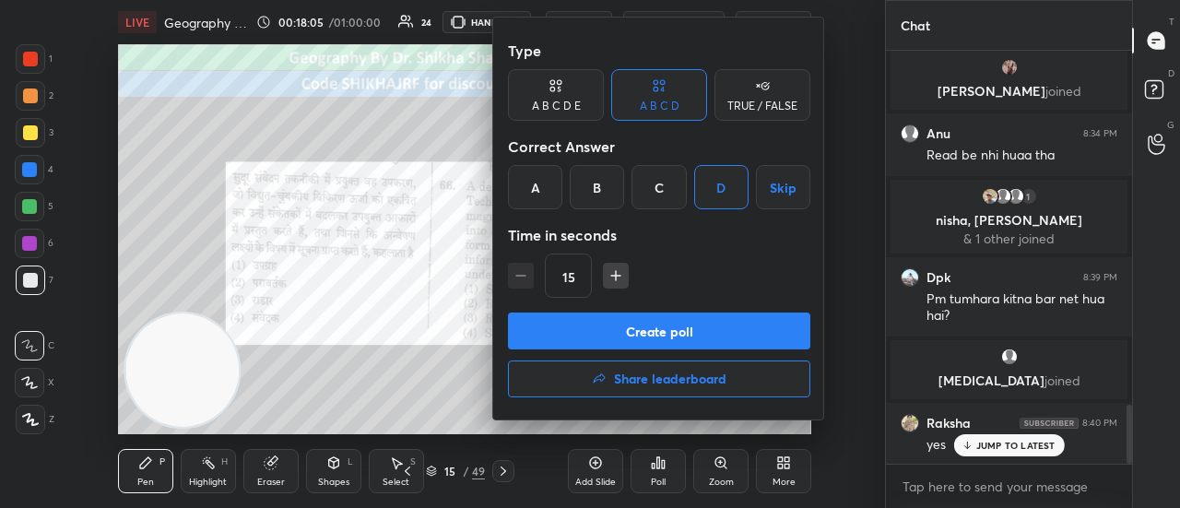
click at [632, 330] on button "Create poll" at bounding box center [659, 330] width 302 height 37
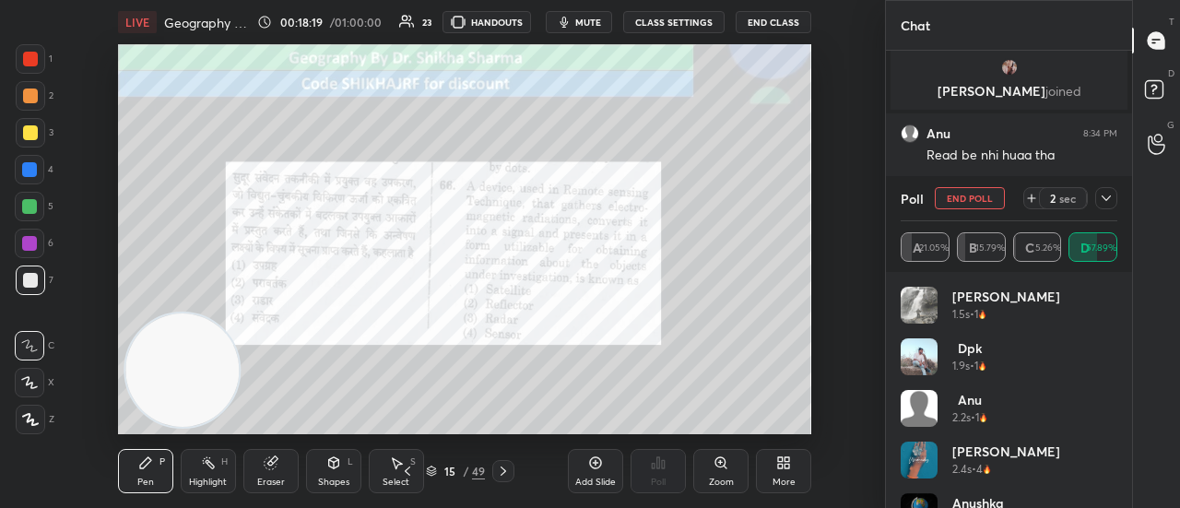
scroll to position [6, 6]
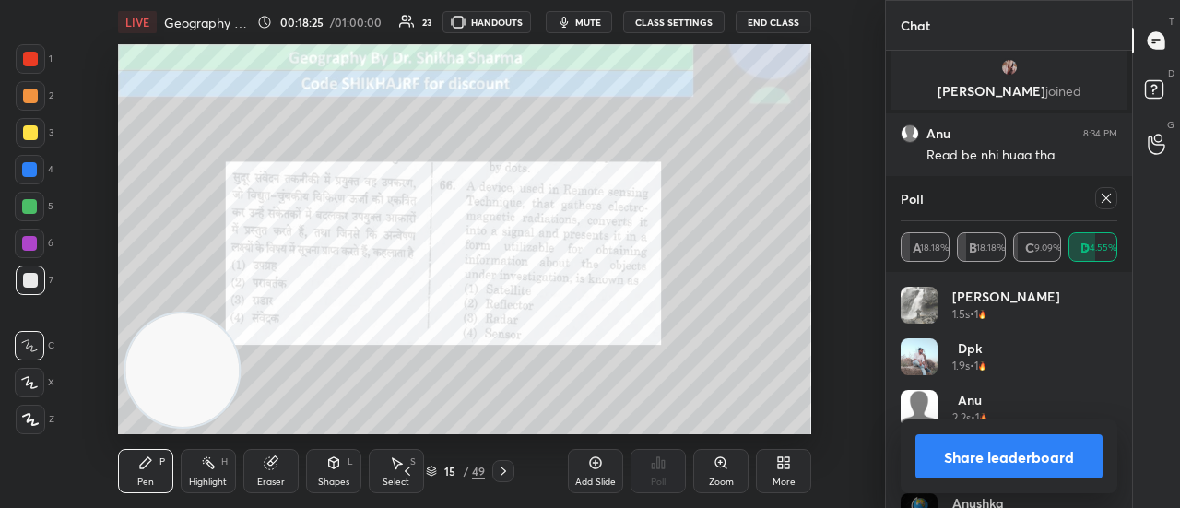
click at [966, 450] on button "Share leaderboard" at bounding box center [1008, 456] width 187 height 44
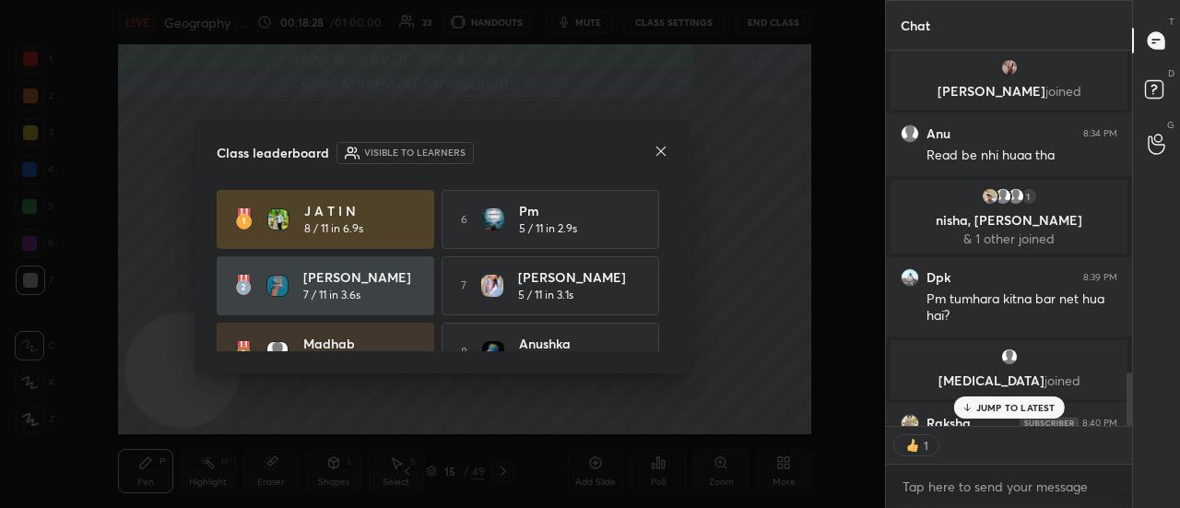
click at [656, 148] on icon at bounding box center [661, 151] width 15 height 15
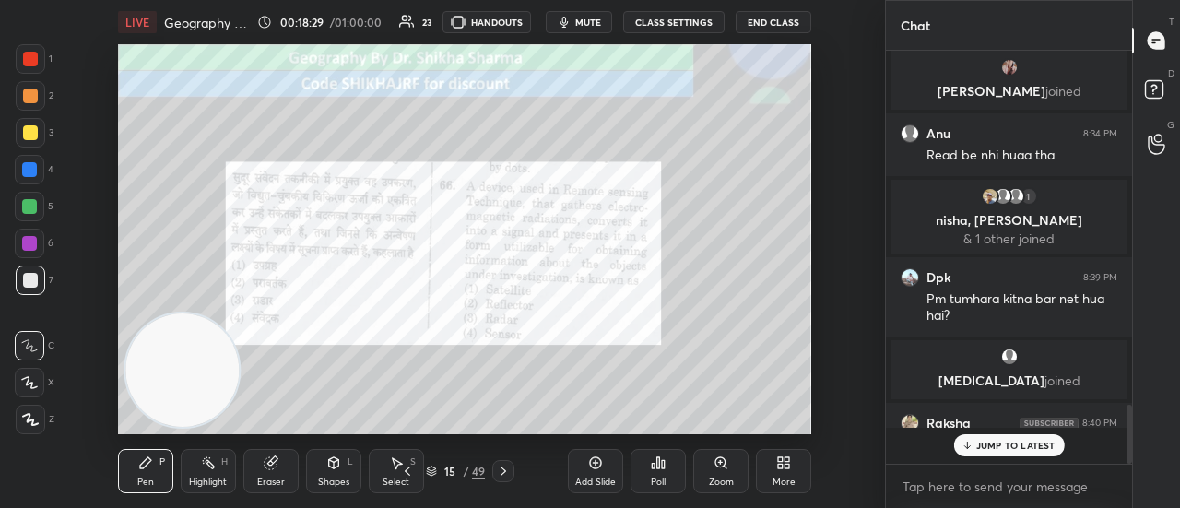
scroll to position [2476, 0]
click at [503, 475] on icon at bounding box center [503, 471] width 15 height 15
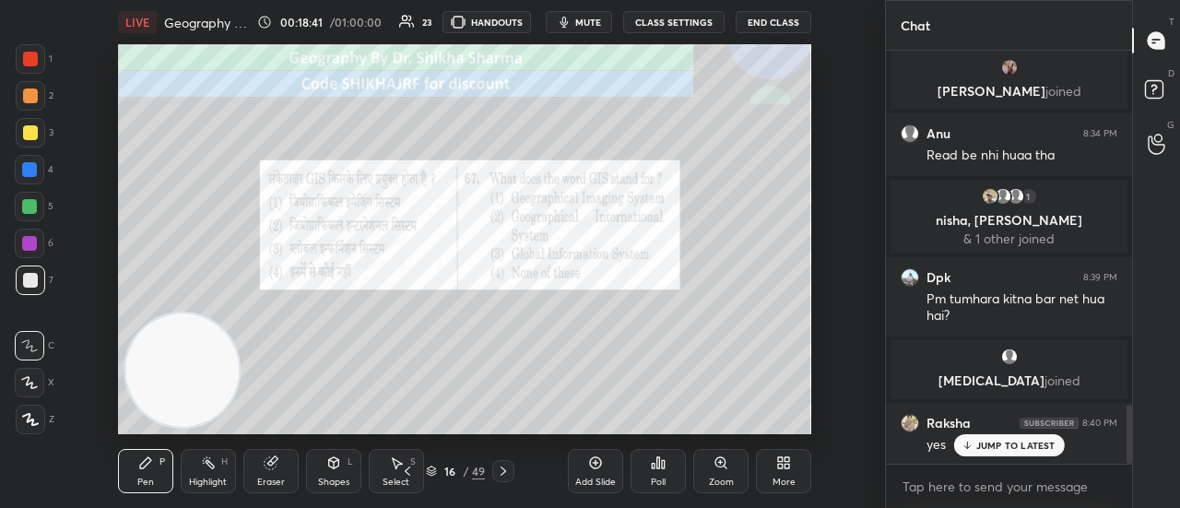
scroll to position [2555, 0]
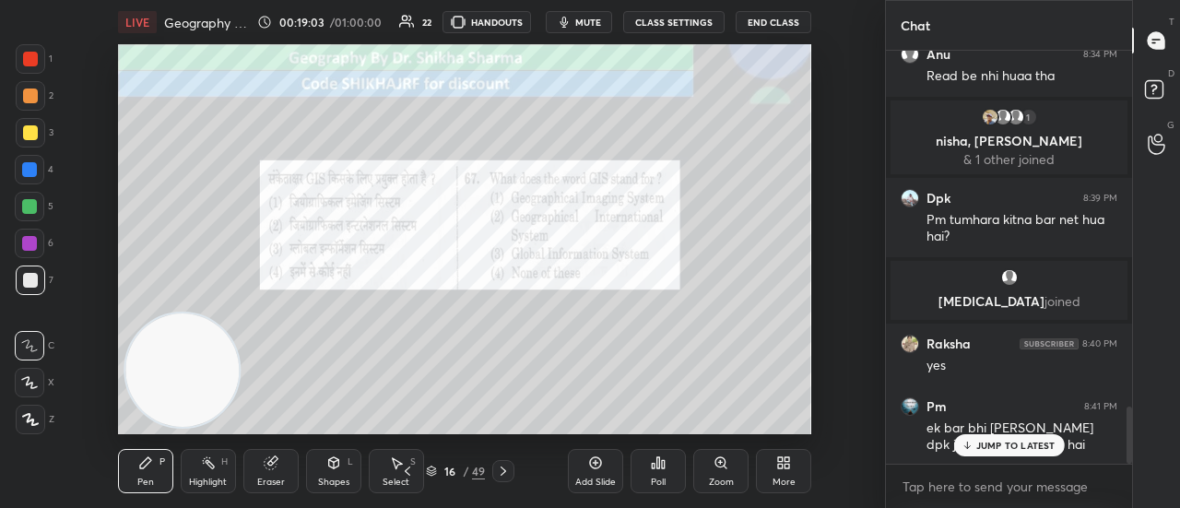
click at [664, 465] on icon at bounding box center [663, 464] width 3 height 8
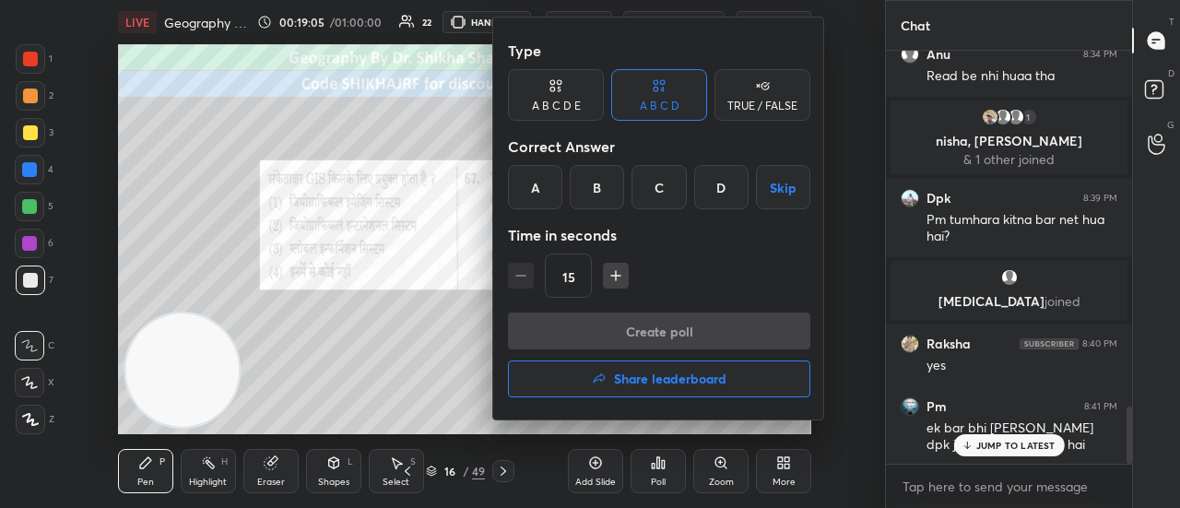
click at [713, 192] on div "D" at bounding box center [721, 187] width 54 height 44
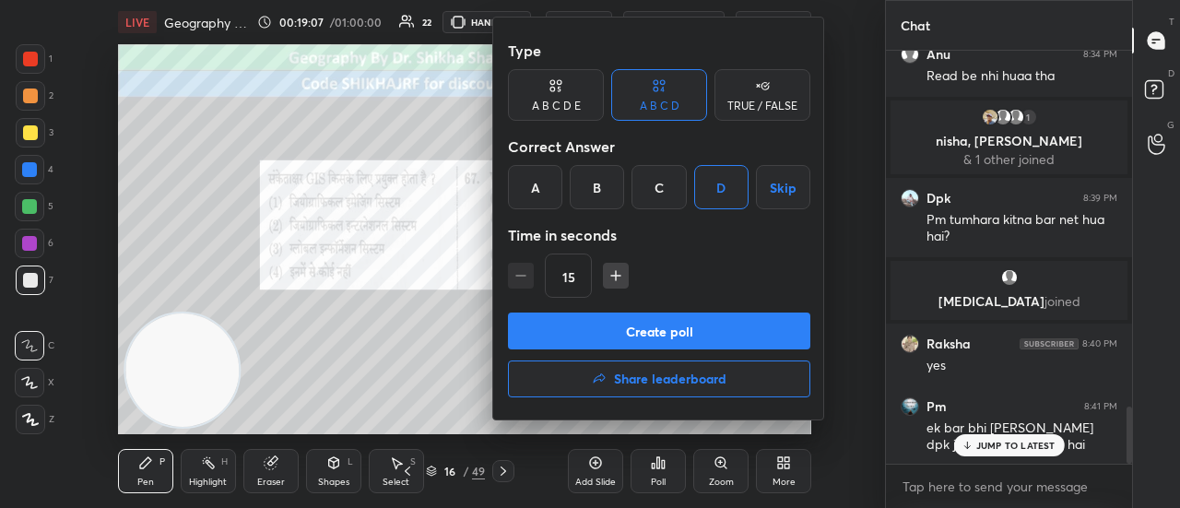
click at [653, 342] on button "Create poll" at bounding box center [659, 330] width 302 height 37
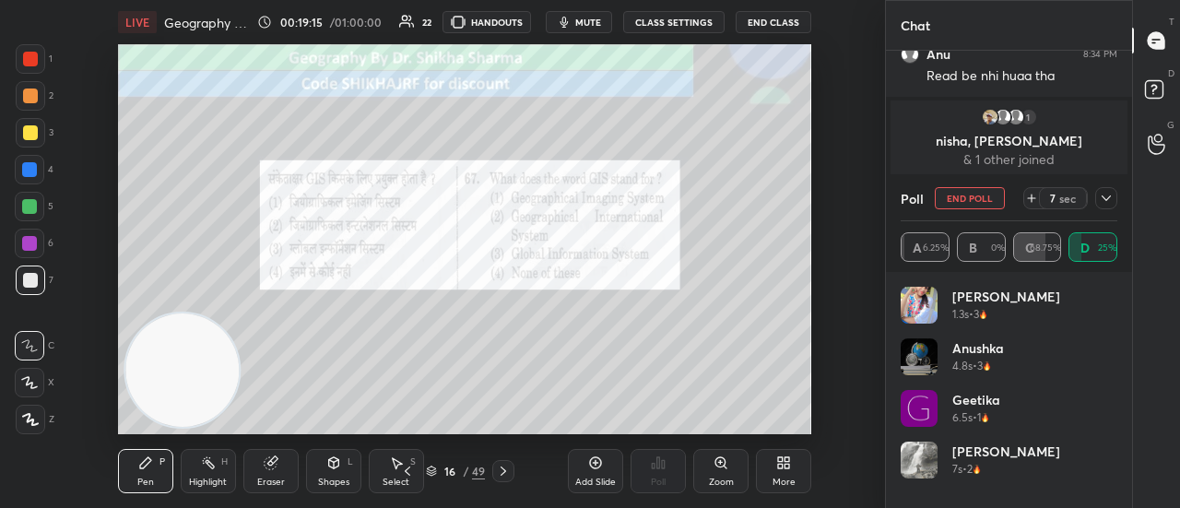
scroll to position [2714, 0]
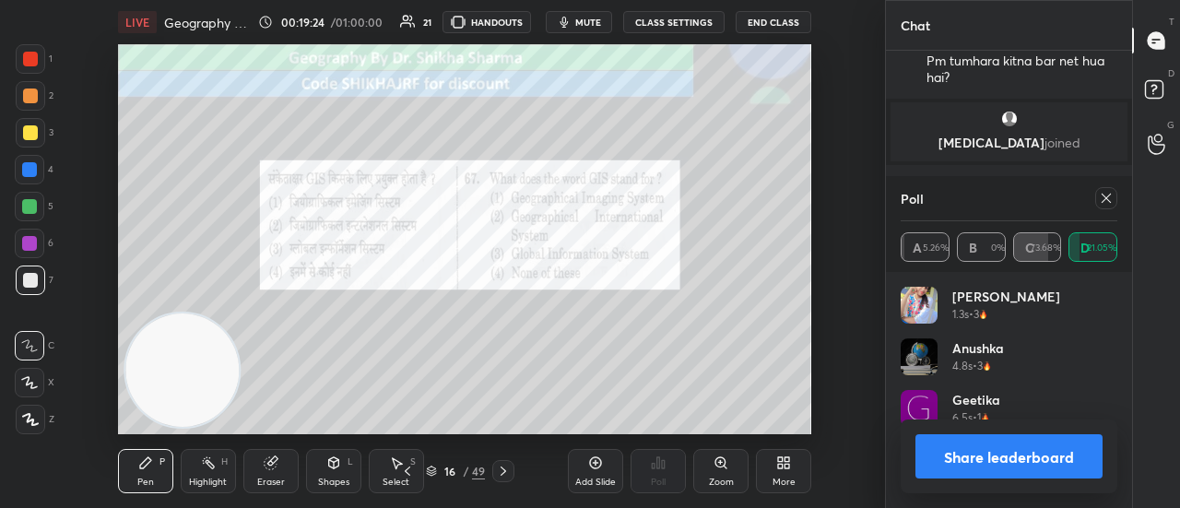
click at [1016, 458] on button "Share leaderboard" at bounding box center [1008, 456] width 187 height 44
type textarea "x"
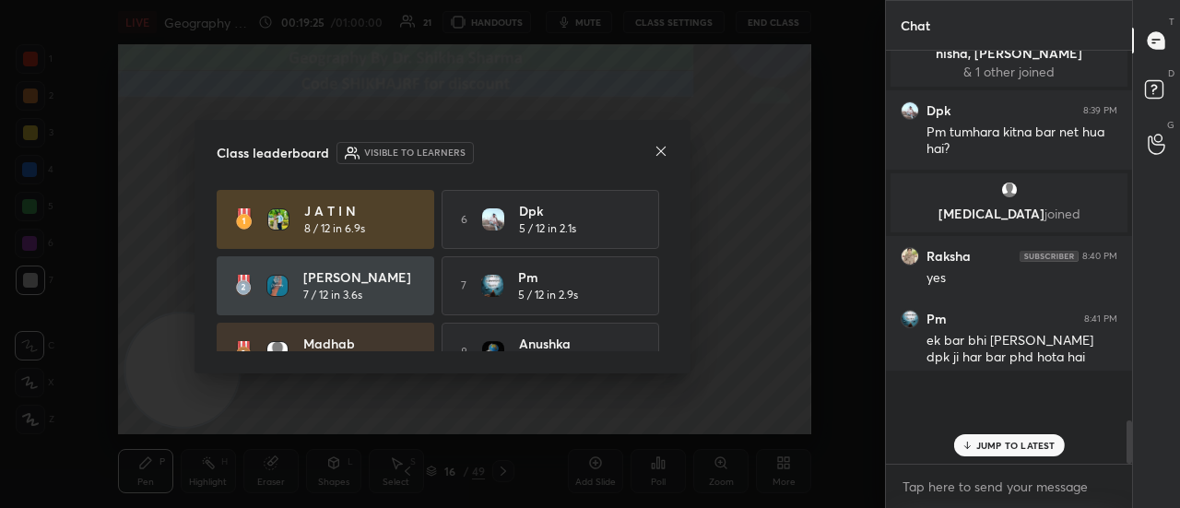
scroll to position [6, 6]
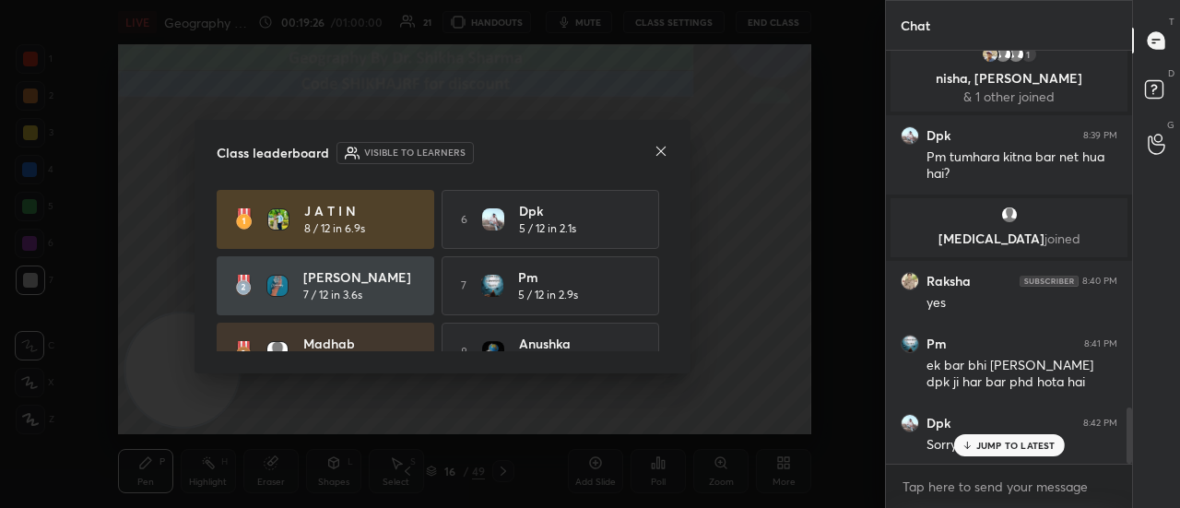
click at [660, 148] on icon at bounding box center [661, 151] width 15 height 15
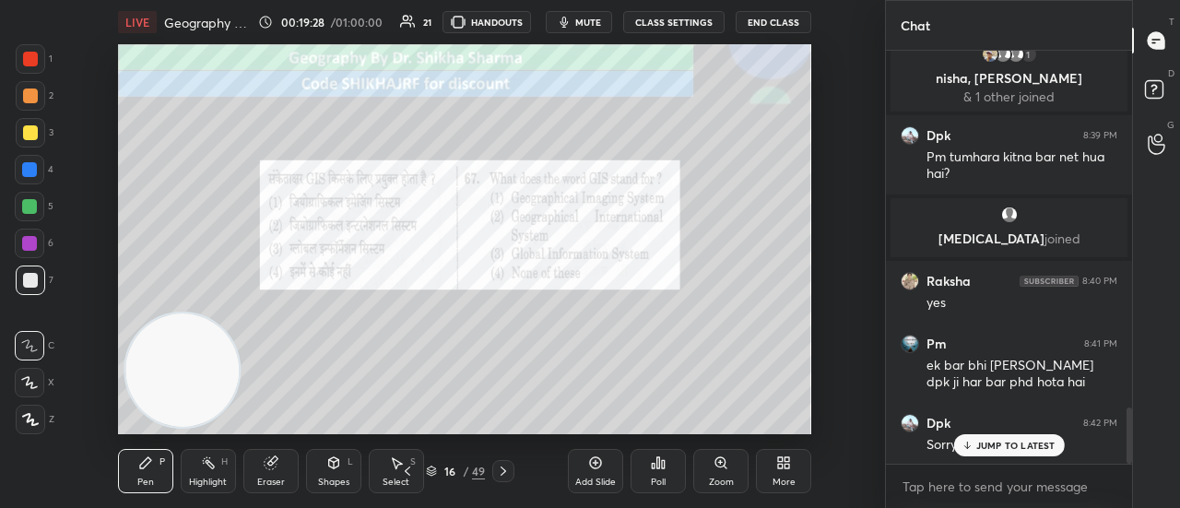
click at [976, 447] on p "JUMP TO LATEST" at bounding box center [1015, 445] width 79 height 11
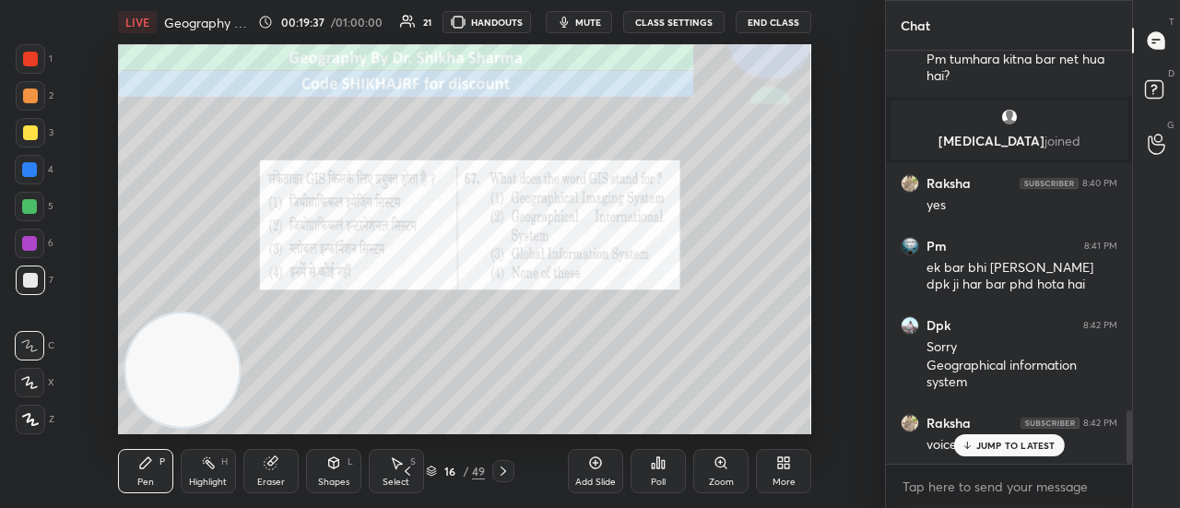
scroll to position [2778, 0]
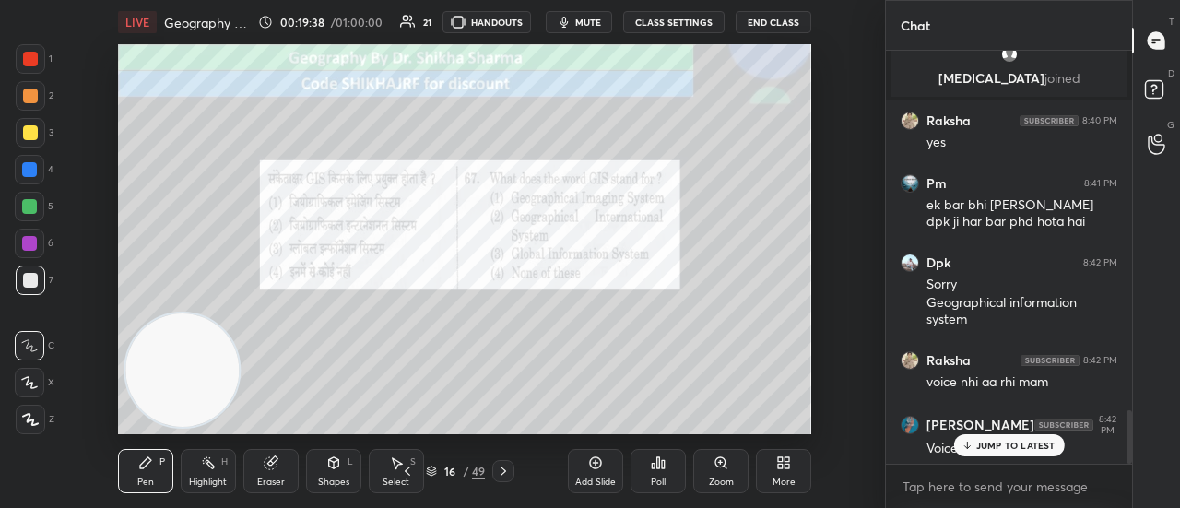
click at [1022, 445] on p "JUMP TO LATEST" at bounding box center [1015, 445] width 79 height 11
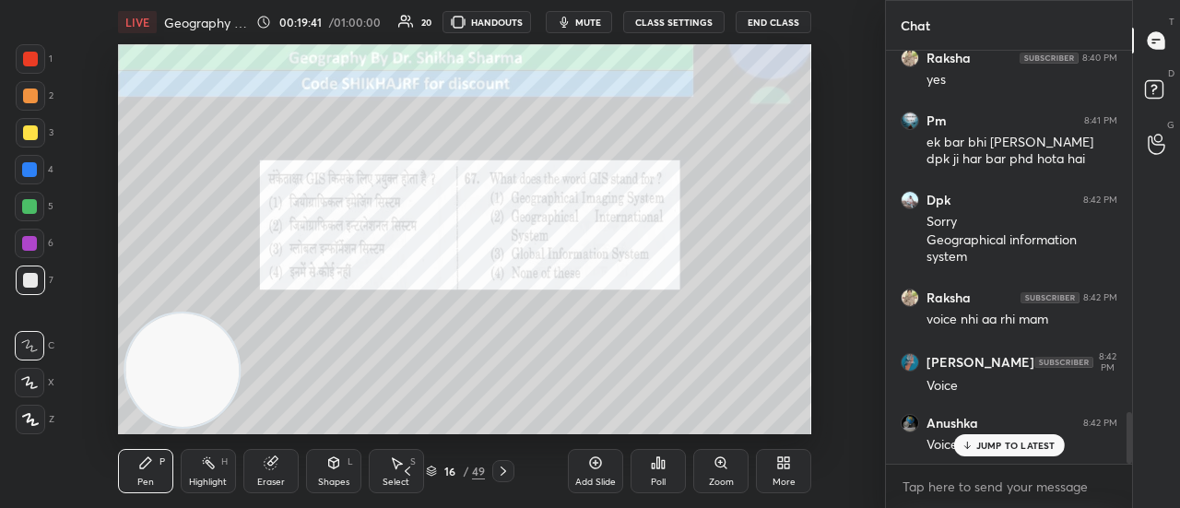
scroll to position [2903, 0]
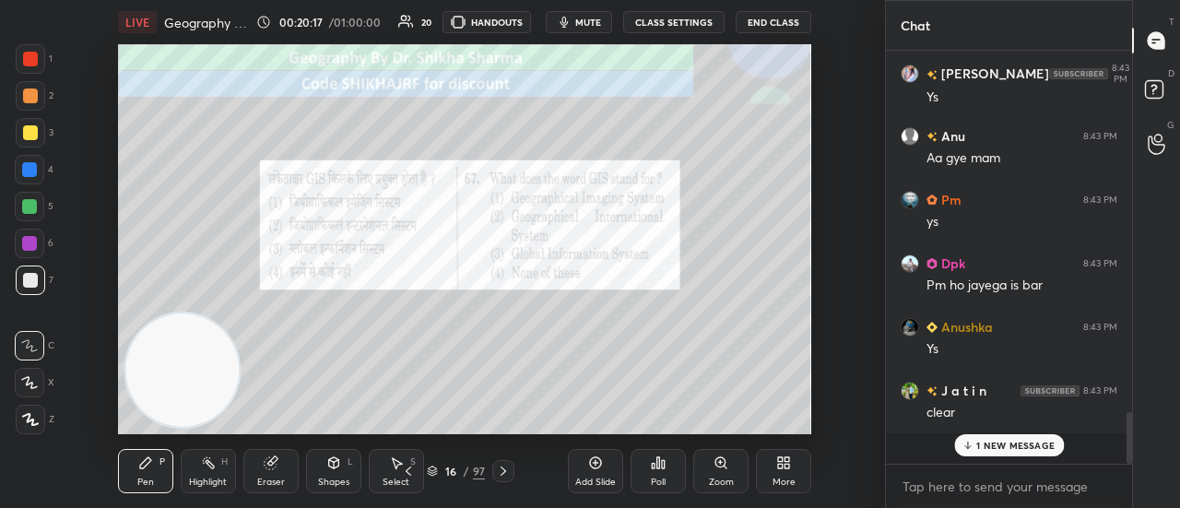
scroll to position [2629, 0]
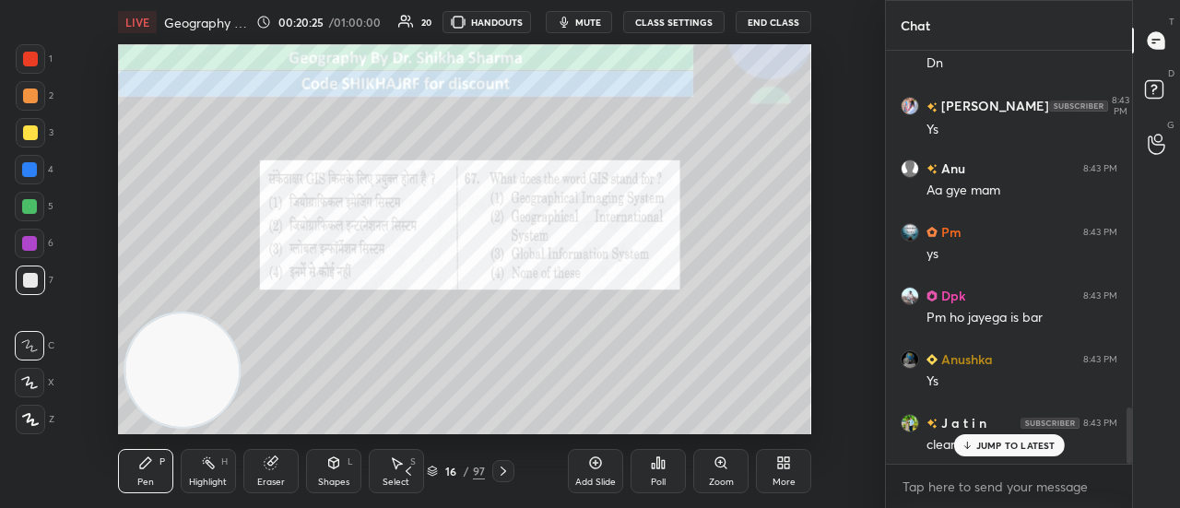
click at [505, 471] on icon at bounding box center [504, 470] width 6 height 9
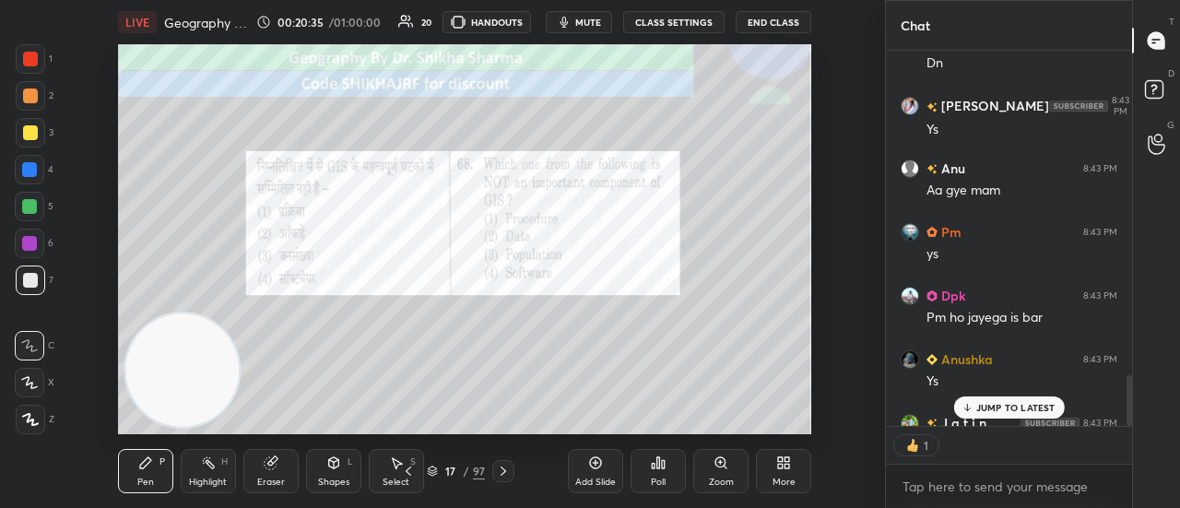
scroll to position [6, 6]
click at [651, 487] on div "Poll" at bounding box center [658, 481] width 15 height 9
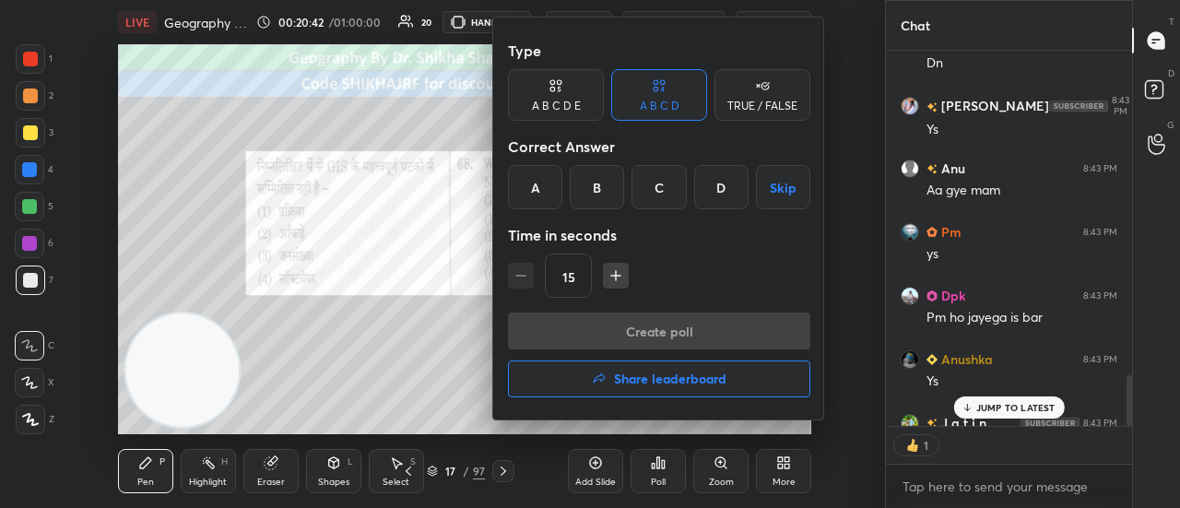
click at [657, 196] on div "C" at bounding box center [658, 187] width 54 height 44
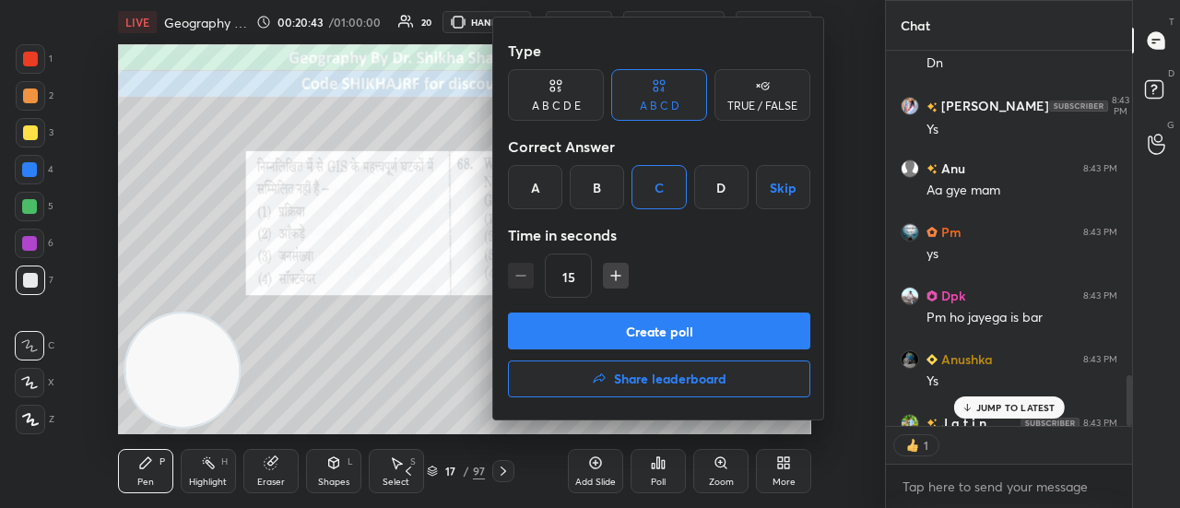
click at [629, 334] on button "Create poll" at bounding box center [659, 330] width 302 height 37
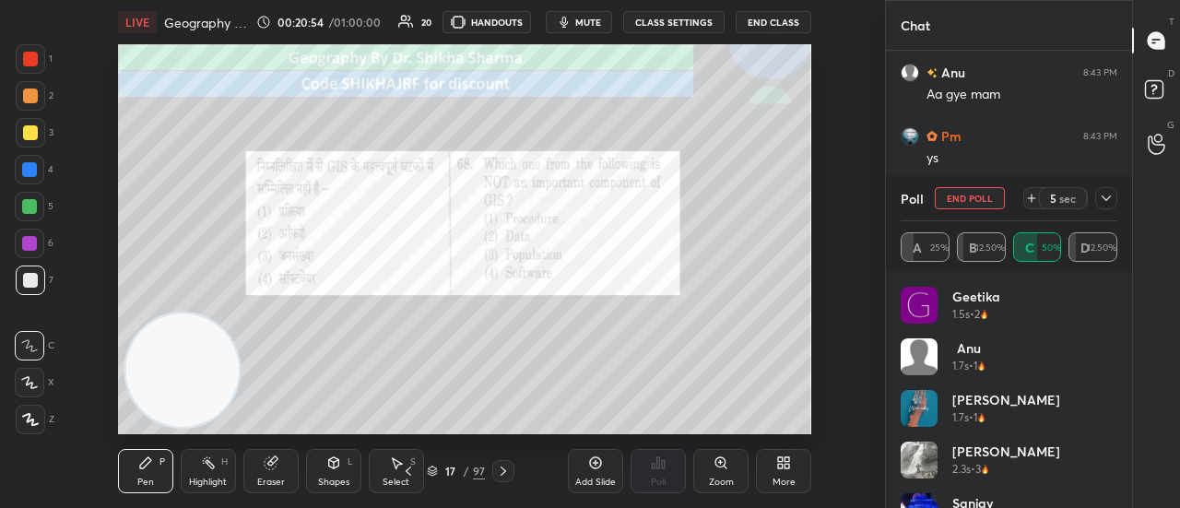
scroll to position [2769, 0]
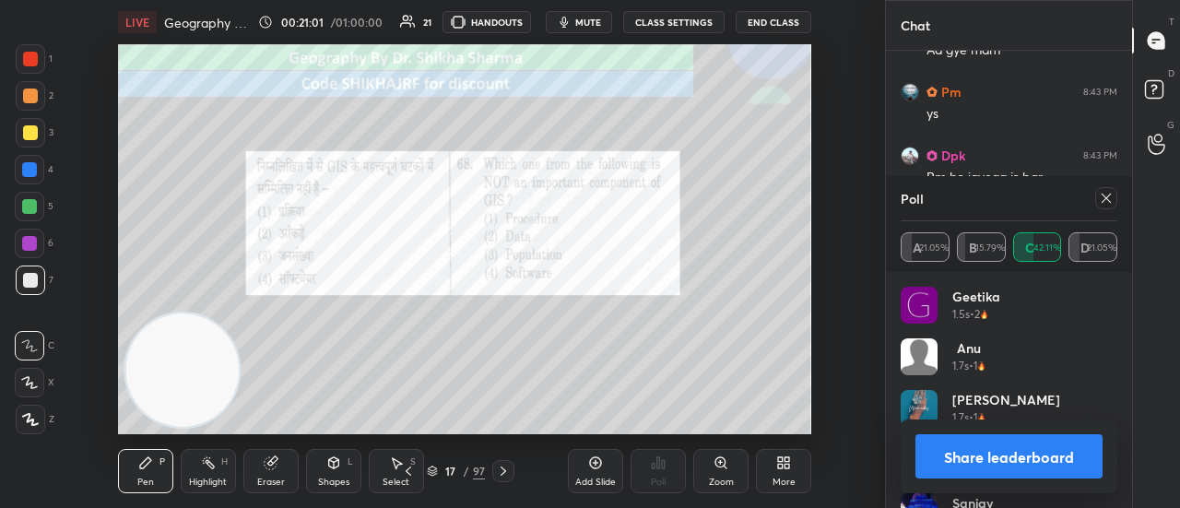
click at [953, 469] on button "Share leaderboard" at bounding box center [1008, 456] width 187 height 44
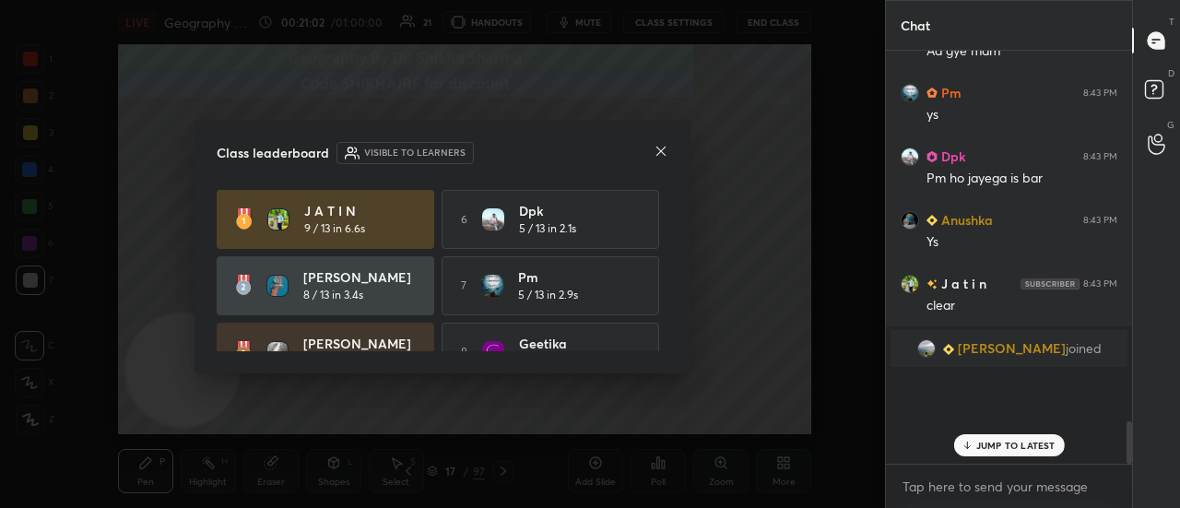
scroll to position [6, 6]
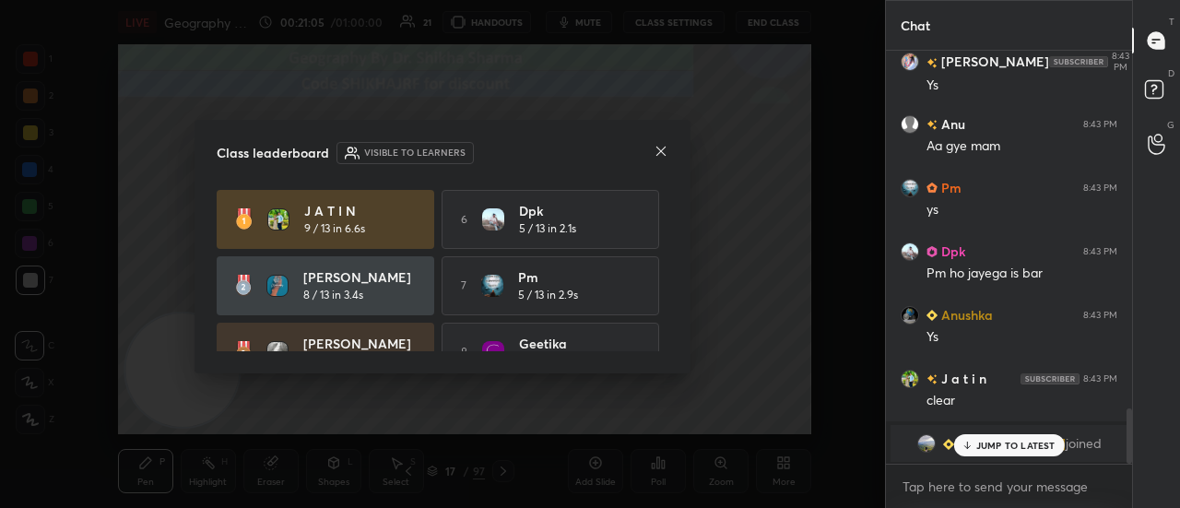
click at [662, 154] on icon at bounding box center [661, 151] width 15 height 15
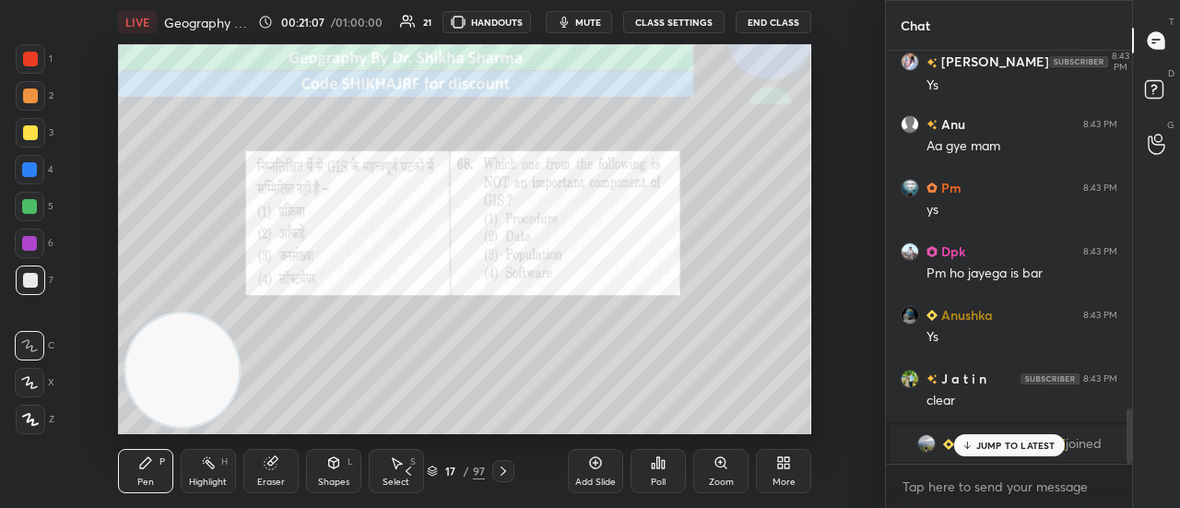
click at [507, 471] on icon at bounding box center [503, 471] width 15 height 15
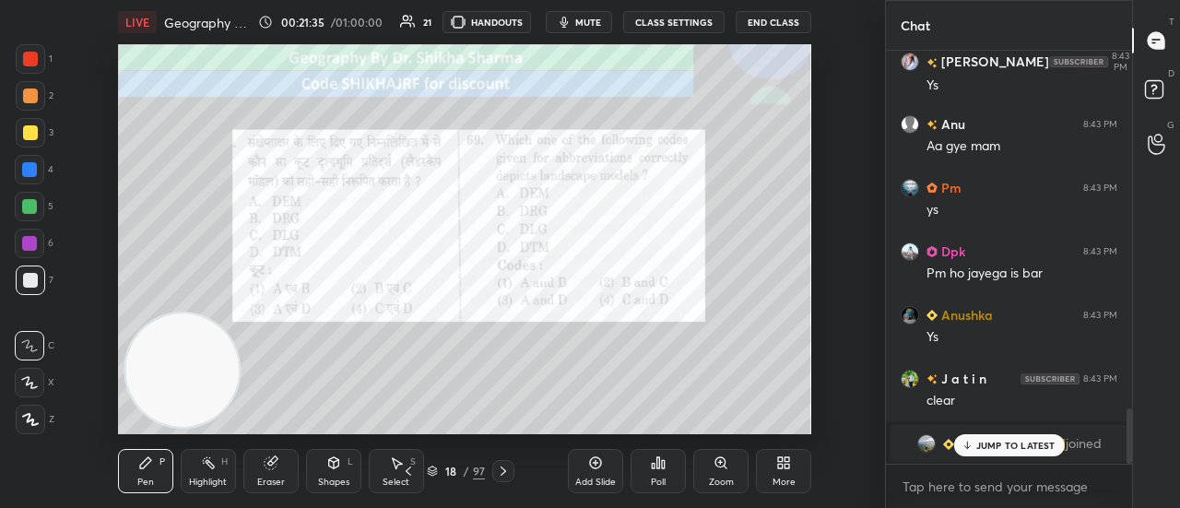
click at [656, 481] on div "Poll" at bounding box center [658, 481] width 15 height 9
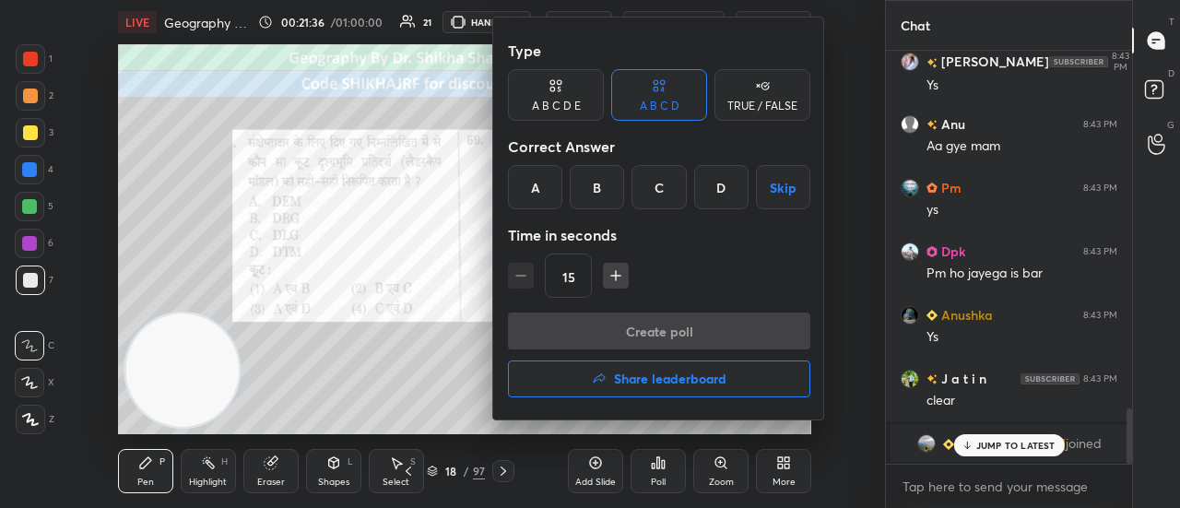
click at [655, 184] on div "C" at bounding box center [658, 187] width 54 height 44
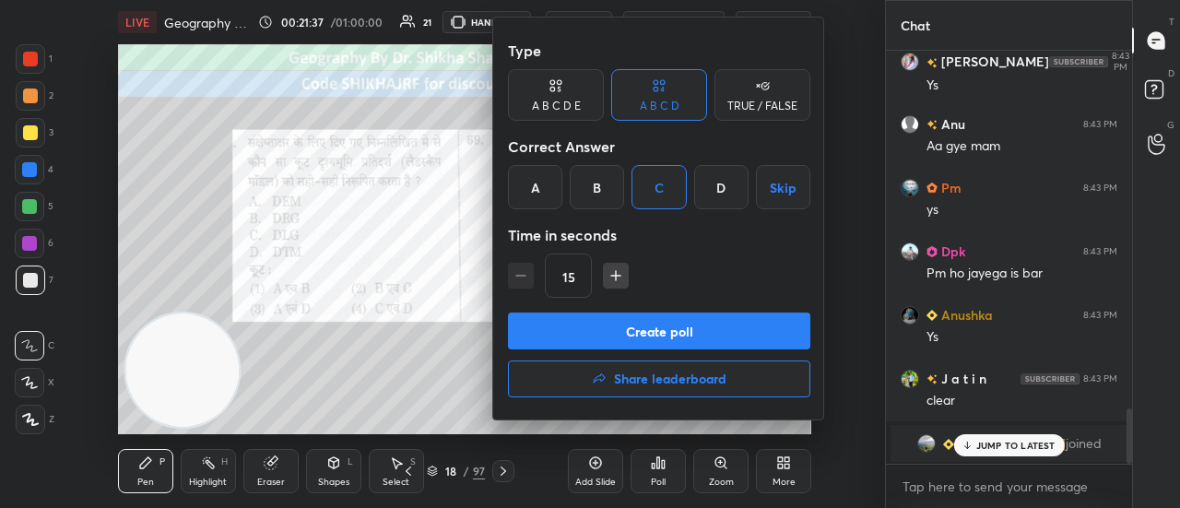
click at [634, 324] on button "Create poll" at bounding box center [659, 330] width 302 height 37
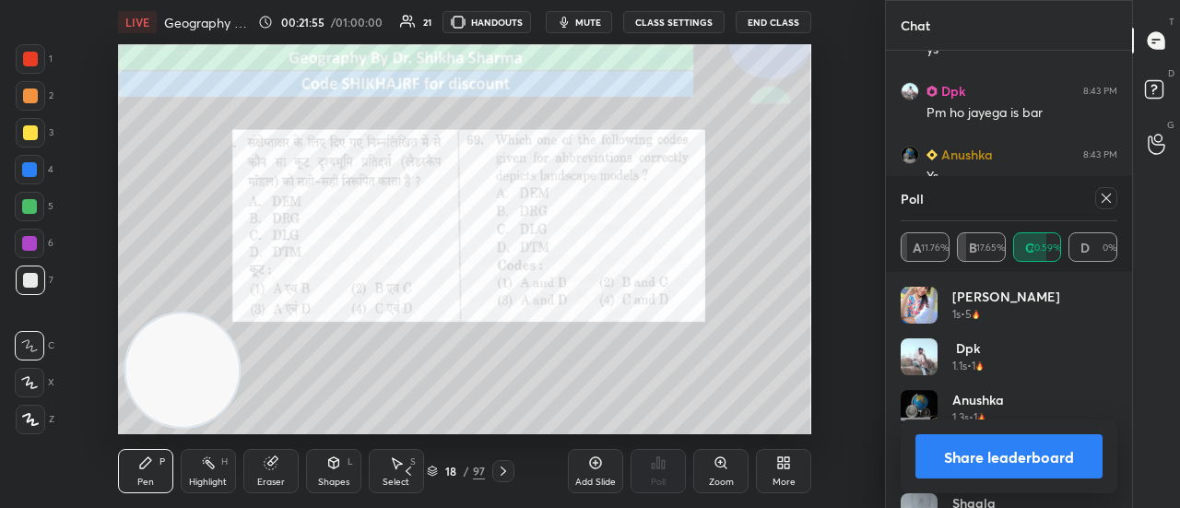
scroll to position [2896, 0]
click at [962, 462] on button "Share leaderboard" at bounding box center [1008, 456] width 187 height 44
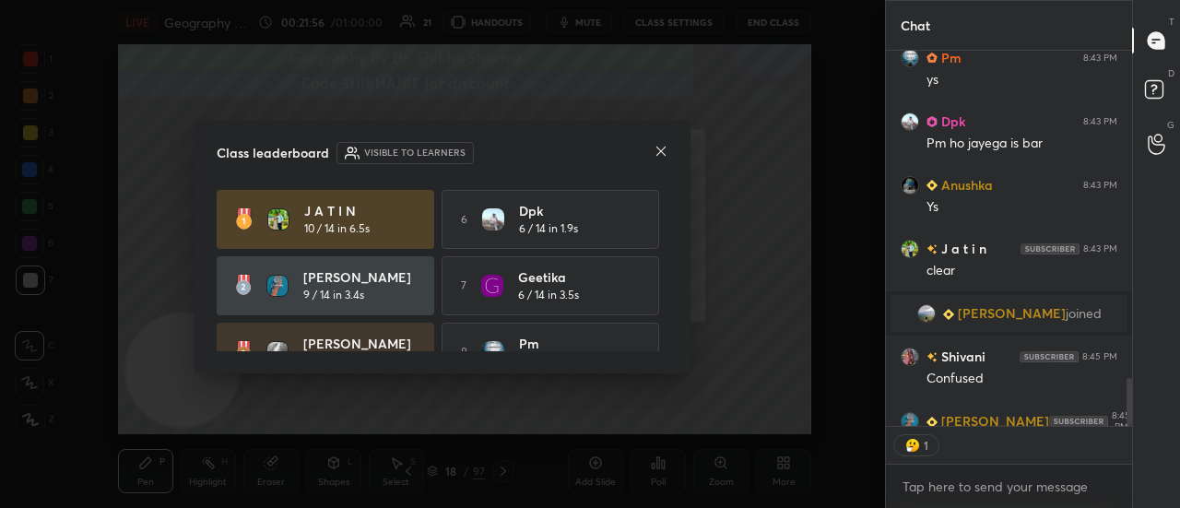
scroll to position [370, 241]
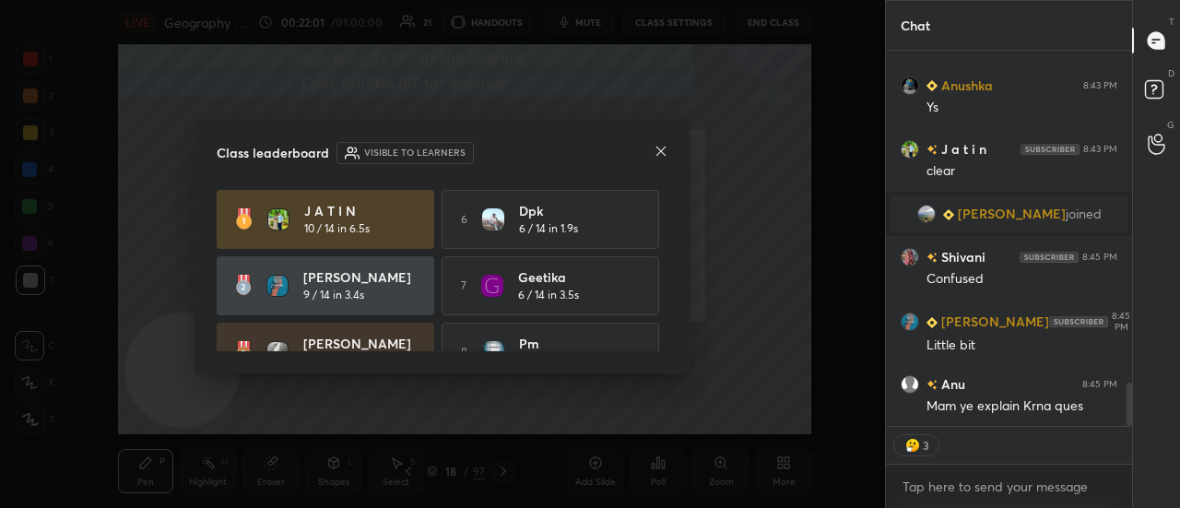
click at [653, 147] on div "Class leaderboard Visible to learners" at bounding box center [443, 153] width 452 height 22
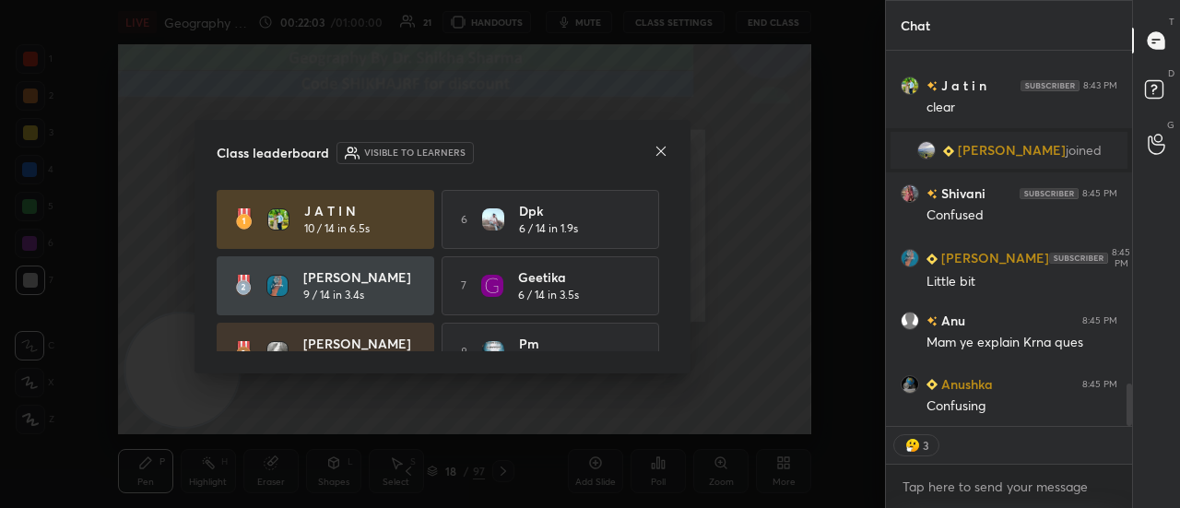
click at [658, 152] on icon at bounding box center [660, 151] width 9 height 9
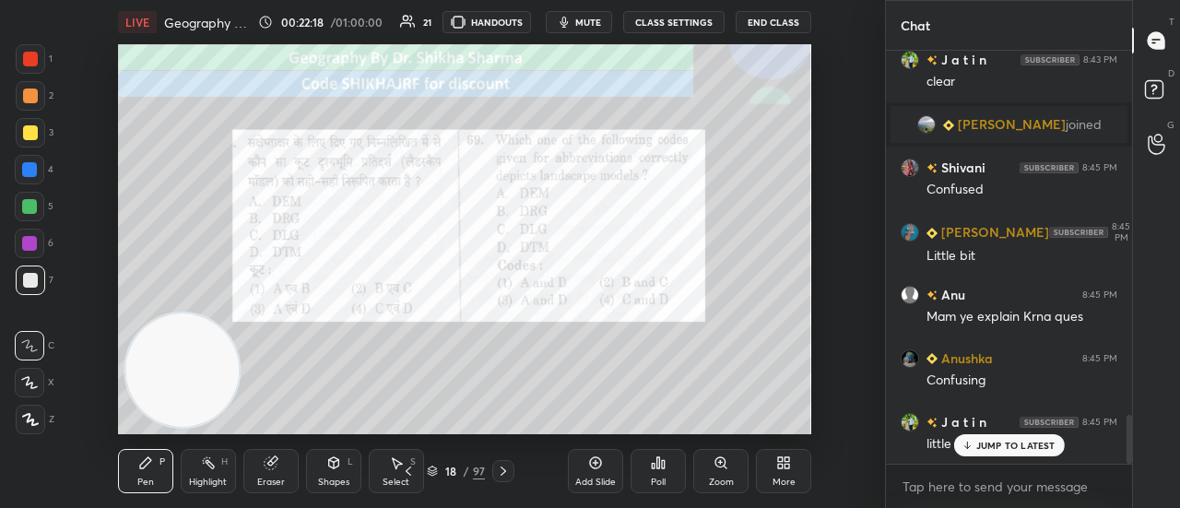
scroll to position [3055, 0]
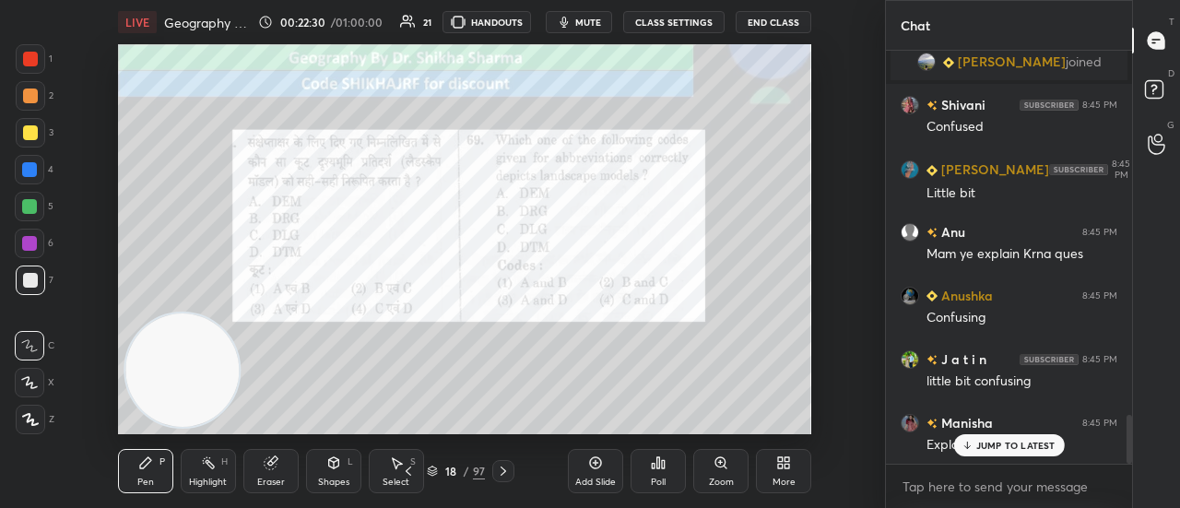
click at [981, 445] on p "JUMP TO LATEST" at bounding box center [1015, 445] width 79 height 11
click at [503, 475] on icon at bounding box center [503, 471] width 15 height 15
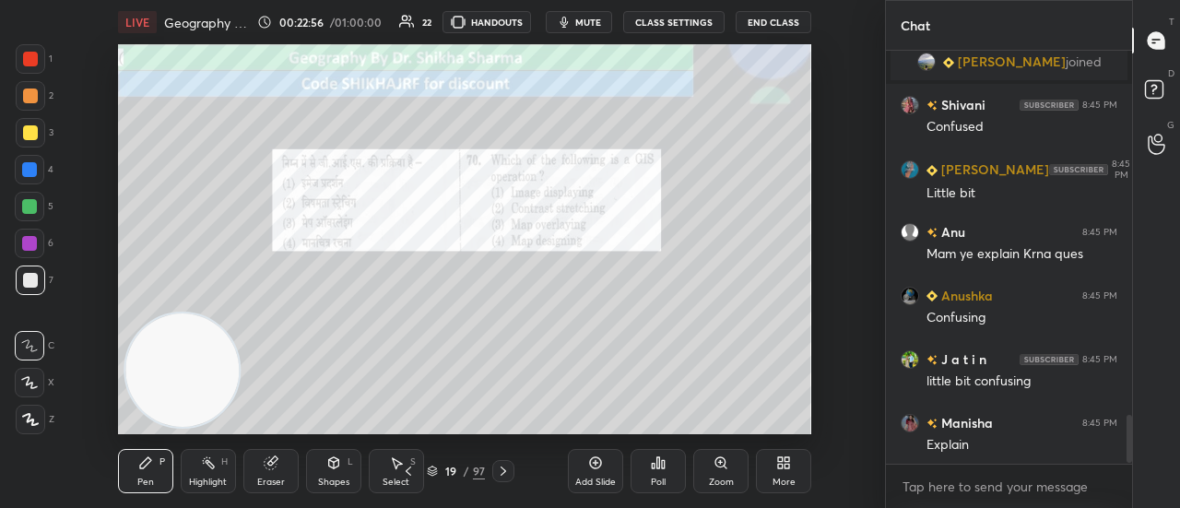
scroll to position [3119, 0]
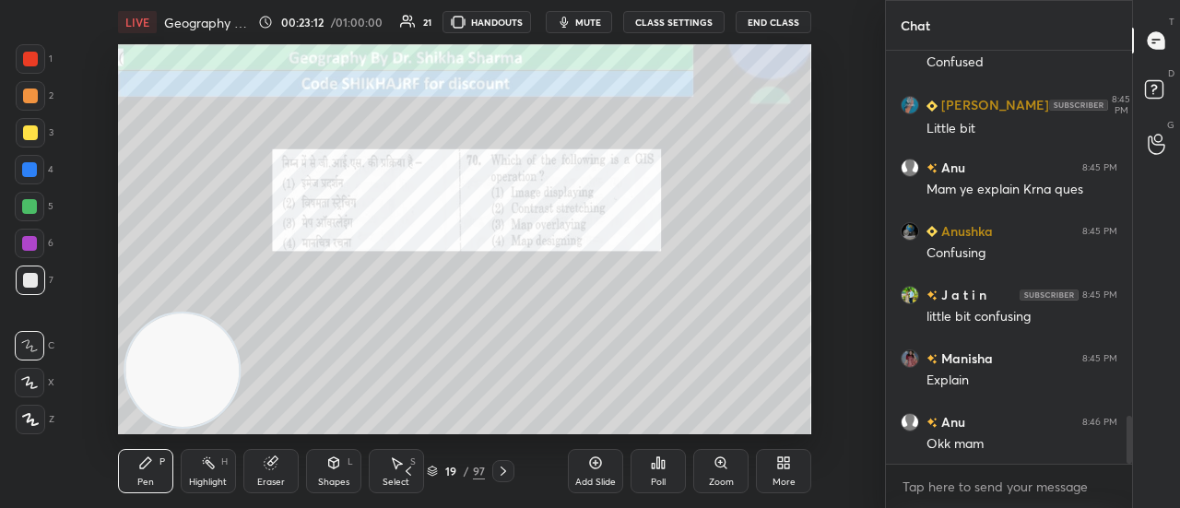
click at [660, 487] on div "Poll" at bounding box center [658, 481] width 15 height 9
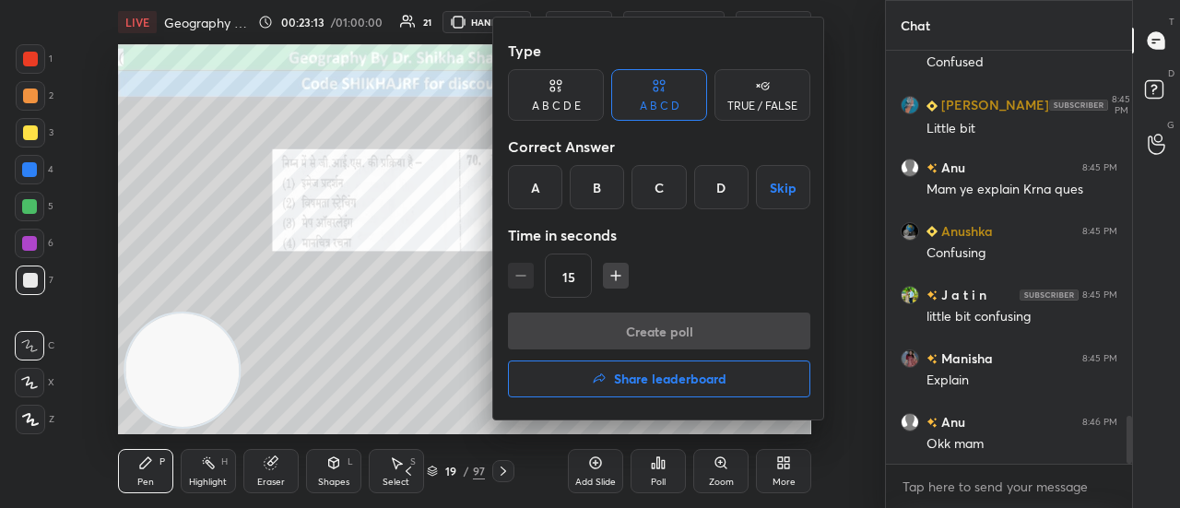
click at [662, 182] on div "C" at bounding box center [658, 187] width 54 height 44
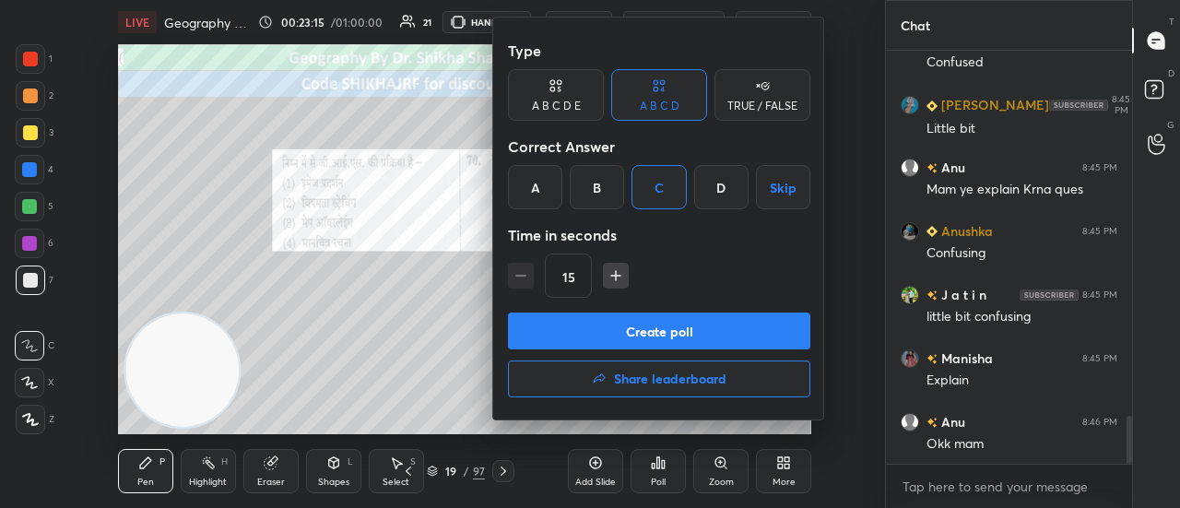
click at [604, 333] on button "Create poll" at bounding box center [659, 330] width 302 height 37
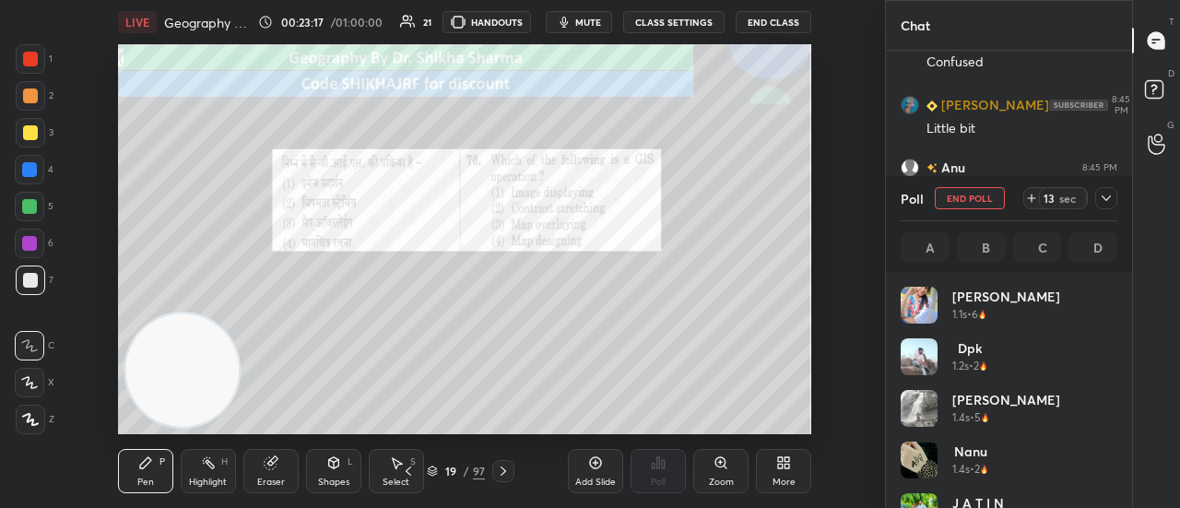
scroll to position [216, 211]
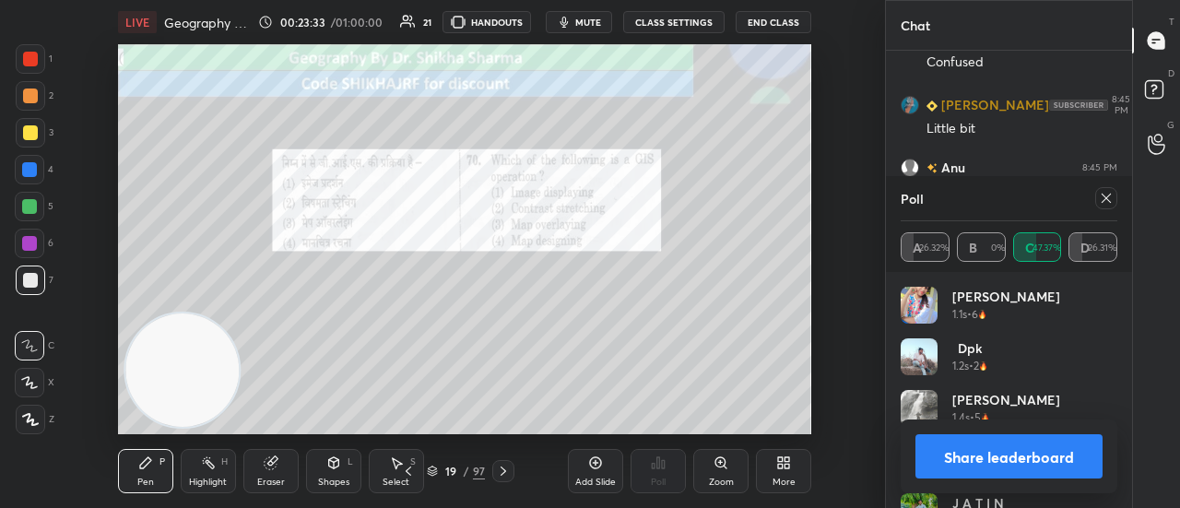
click at [966, 454] on button "Share leaderboard" at bounding box center [1008, 456] width 187 height 44
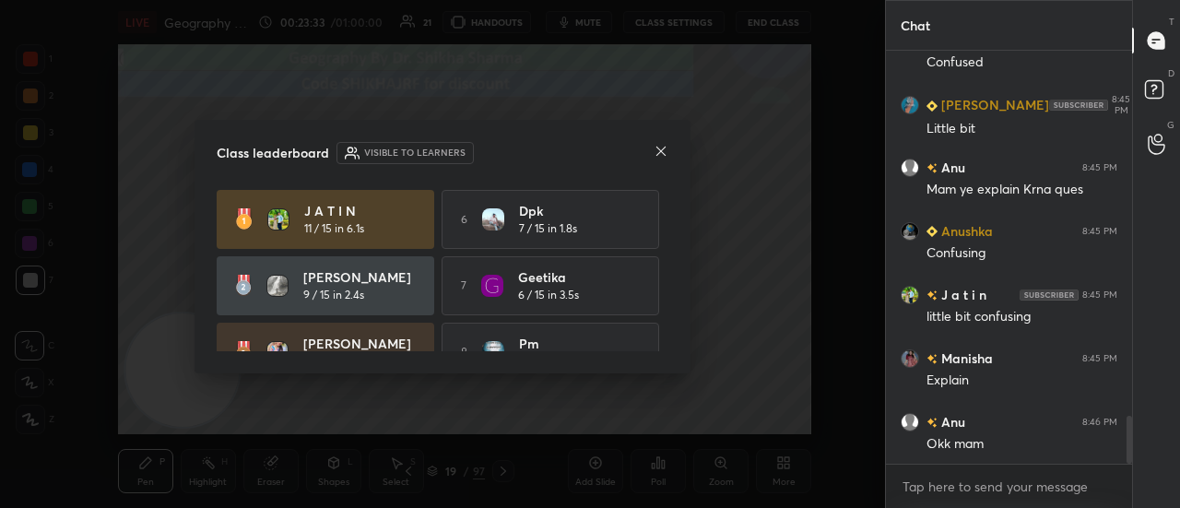
scroll to position [254, 241]
click at [662, 152] on icon at bounding box center [660, 151] width 9 height 9
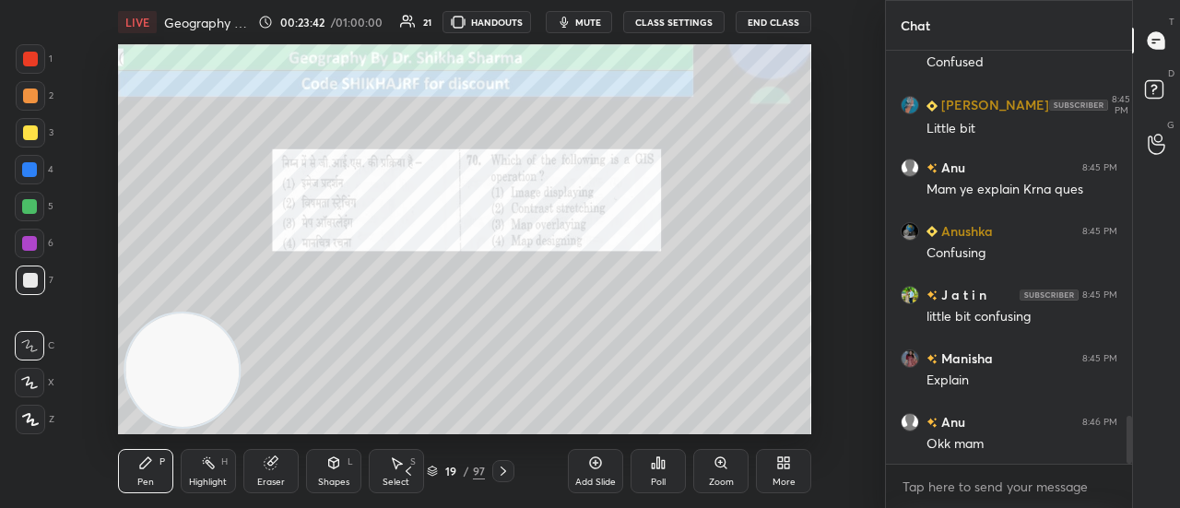
scroll to position [3198, 0]
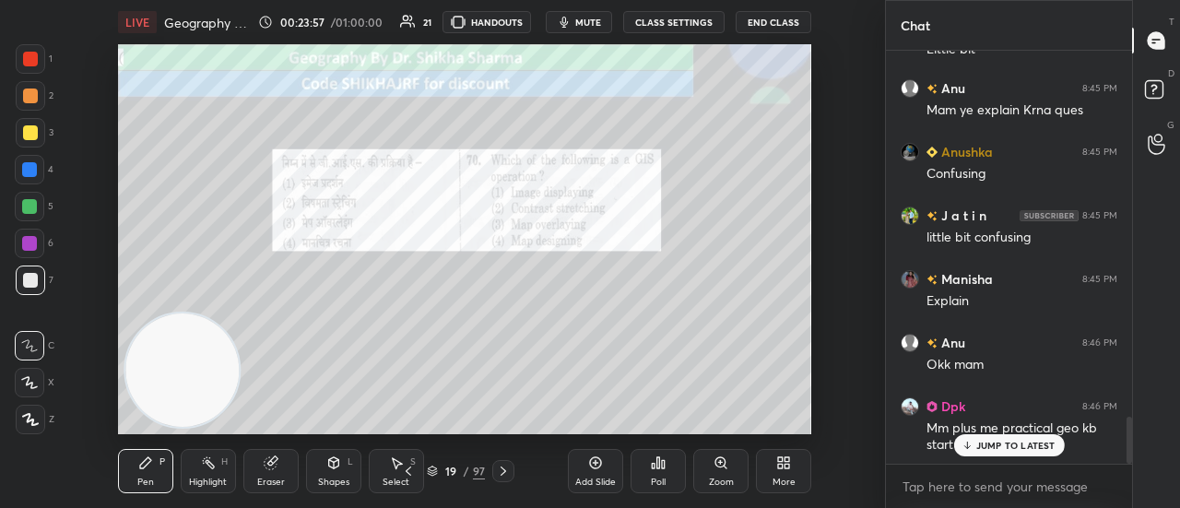
click at [977, 441] on p "JUMP TO LATEST" at bounding box center [1015, 445] width 79 height 11
click at [503, 475] on icon at bounding box center [503, 471] width 15 height 15
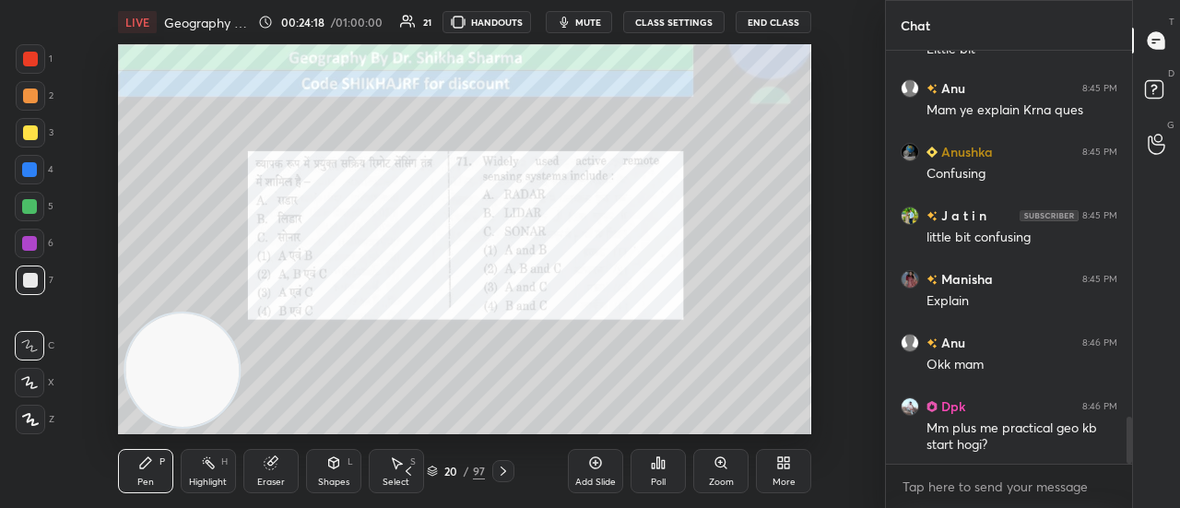
scroll to position [3280, 0]
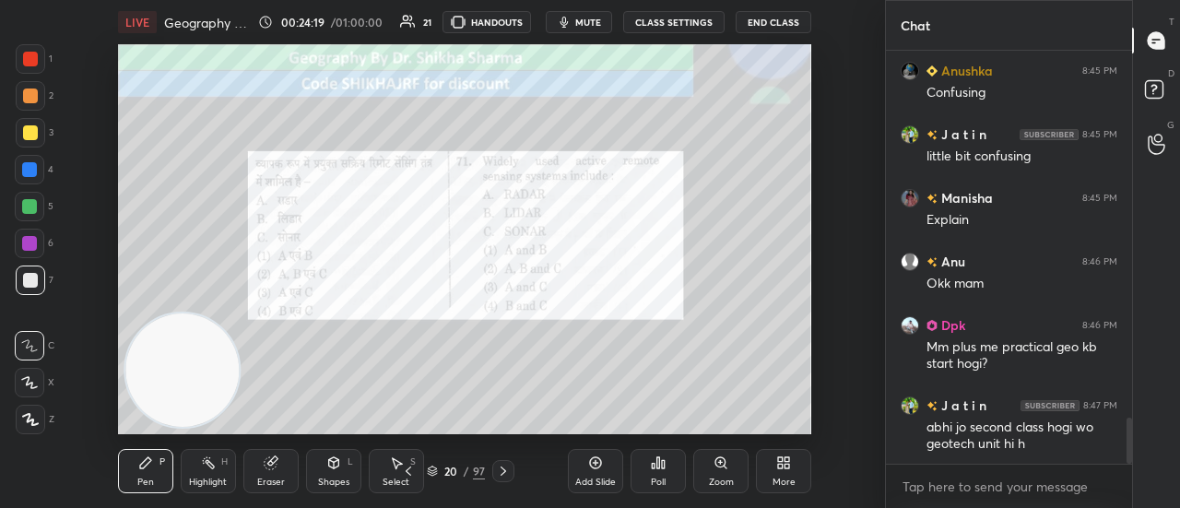
click at [650, 470] on div "Poll" at bounding box center [657, 471] width 55 height 44
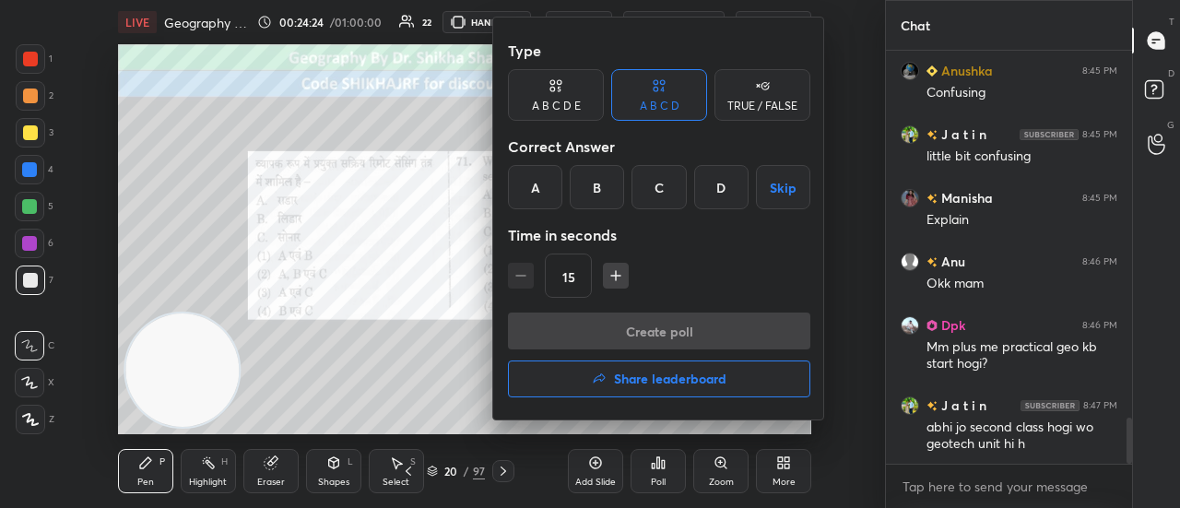
click at [598, 191] on div "B" at bounding box center [597, 187] width 54 height 44
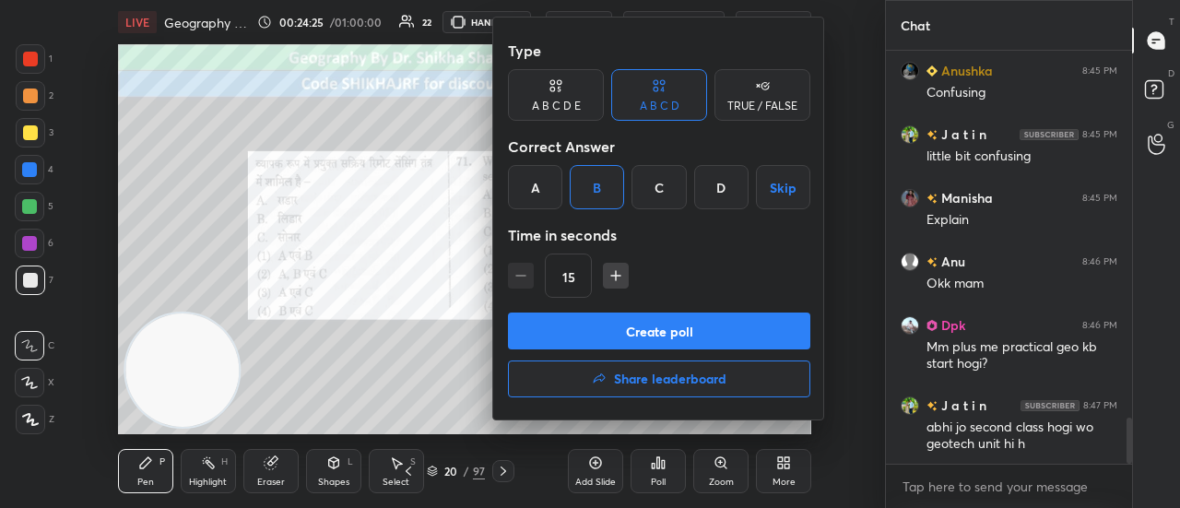
click at [596, 332] on button "Create poll" at bounding box center [659, 330] width 302 height 37
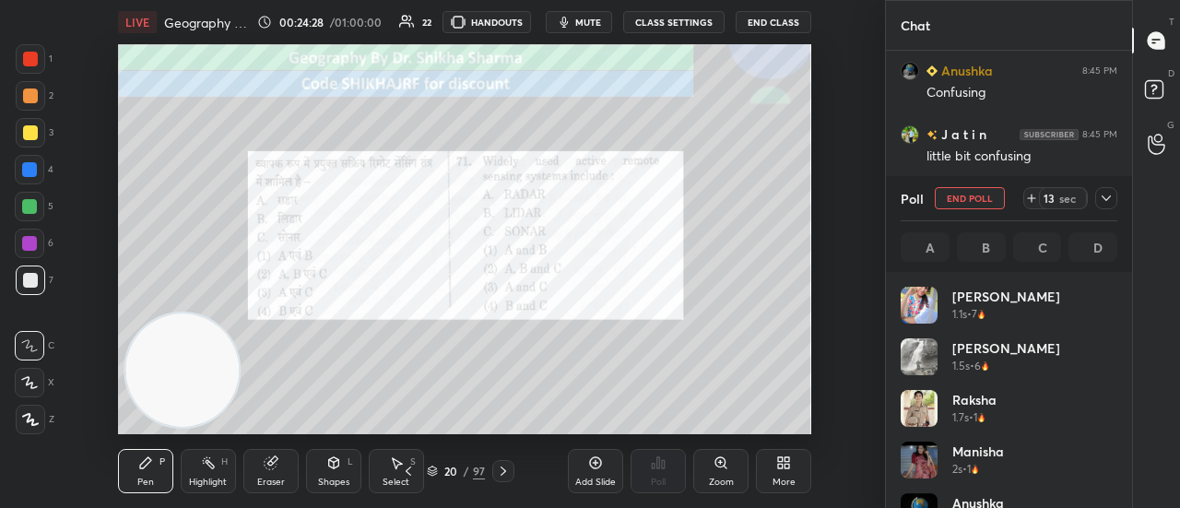
scroll to position [216, 211]
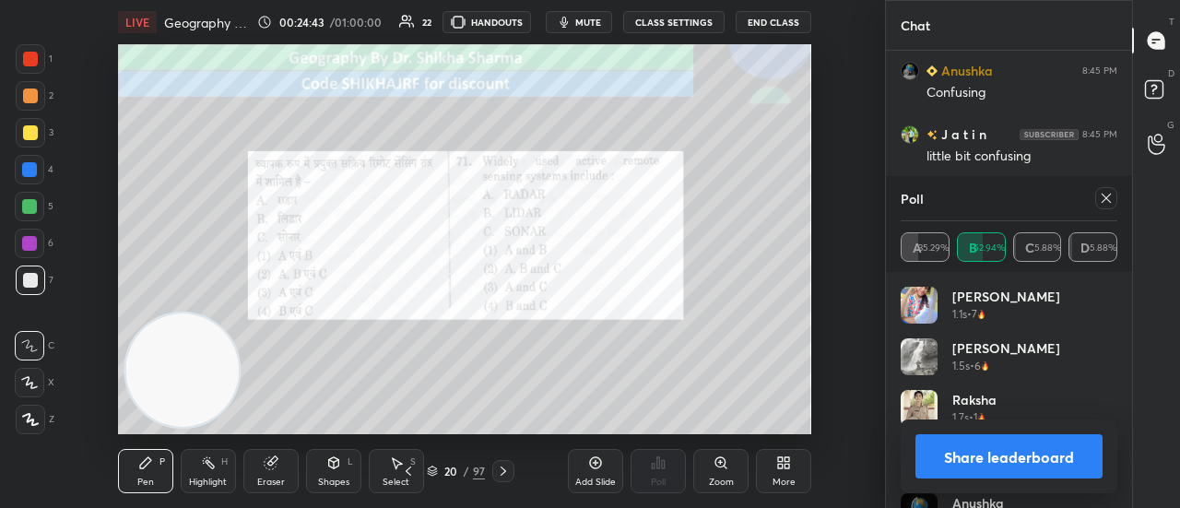
click at [1027, 454] on button "Share leaderboard" at bounding box center [1008, 456] width 187 height 44
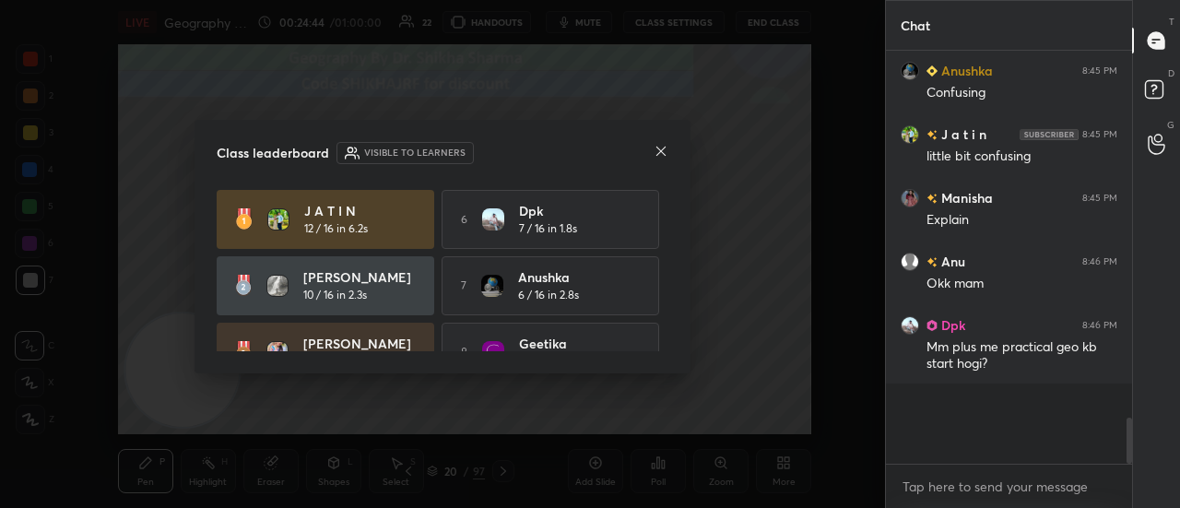
scroll to position [6, 6]
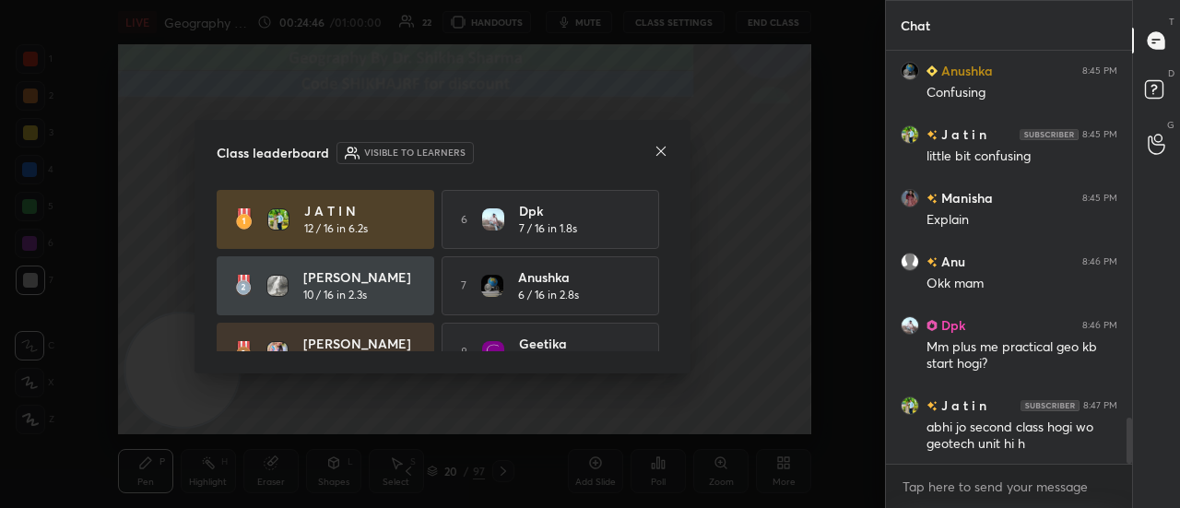
click at [656, 156] on icon at bounding box center [661, 151] width 15 height 15
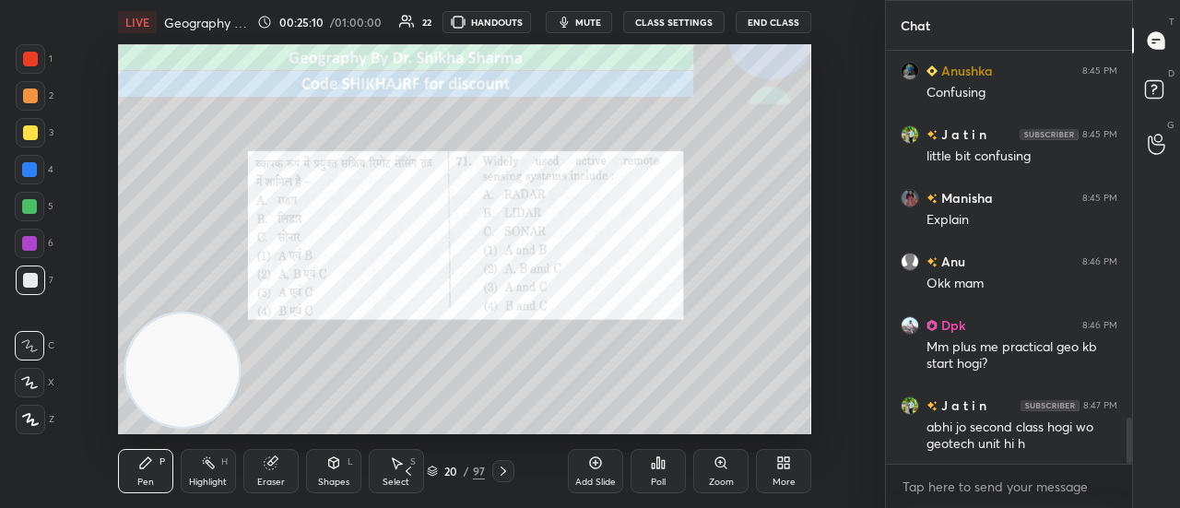
click at [499, 471] on icon at bounding box center [503, 471] width 15 height 15
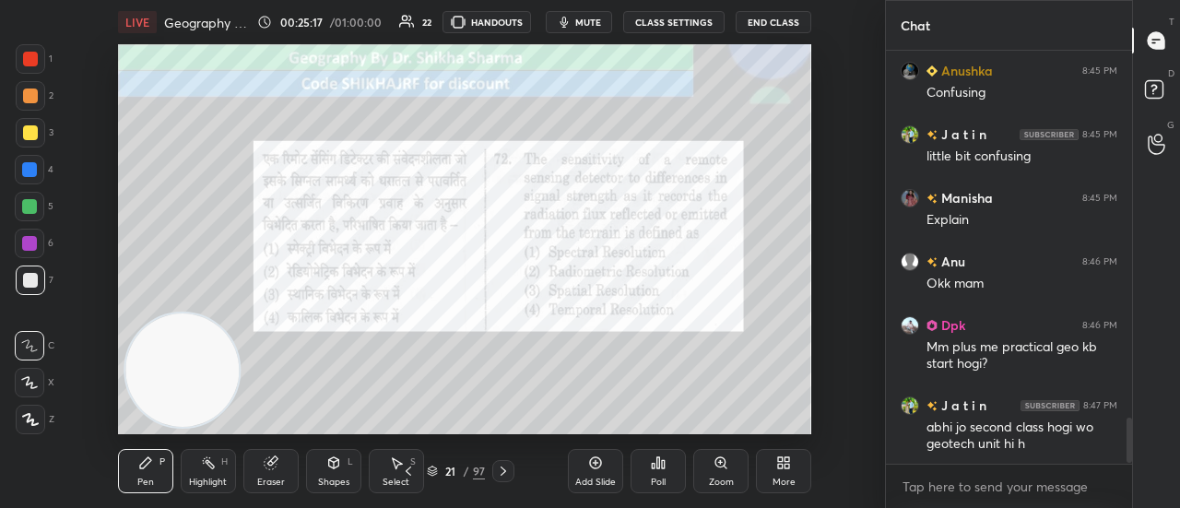
scroll to position [3359, 0]
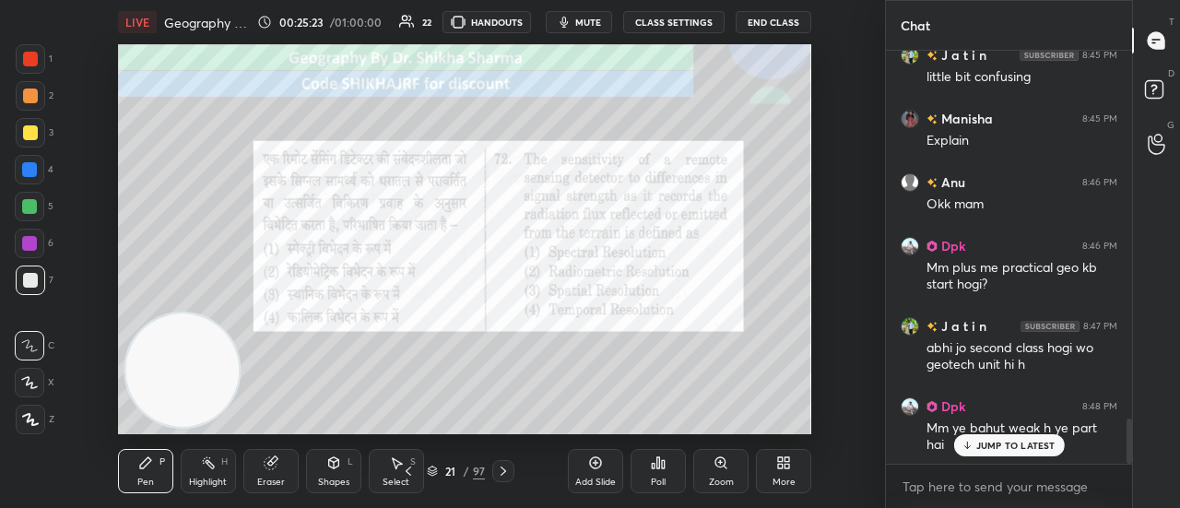
click at [1006, 445] on p "JUMP TO LATEST" at bounding box center [1015, 445] width 79 height 11
click at [657, 464] on icon at bounding box center [658, 462] width 3 height 11
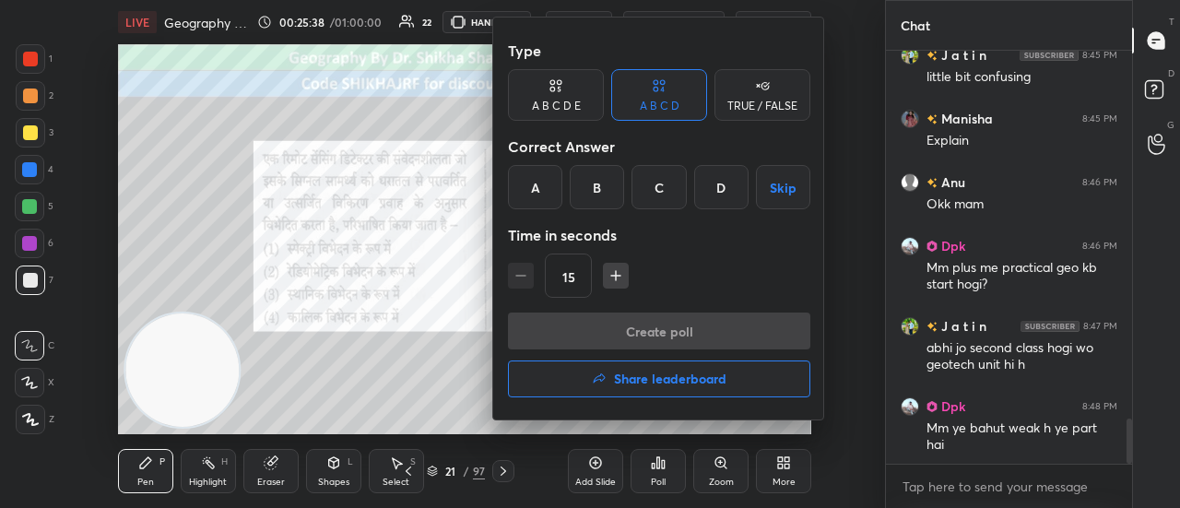
click at [590, 189] on div "B" at bounding box center [597, 187] width 54 height 44
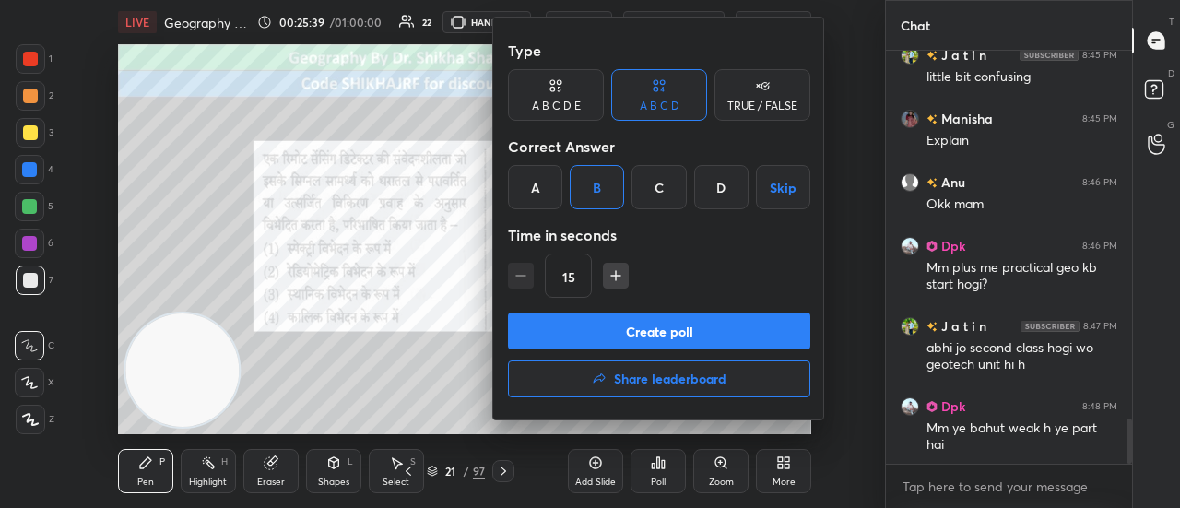
click at [566, 343] on button "Create poll" at bounding box center [659, 330] width 302 height 37
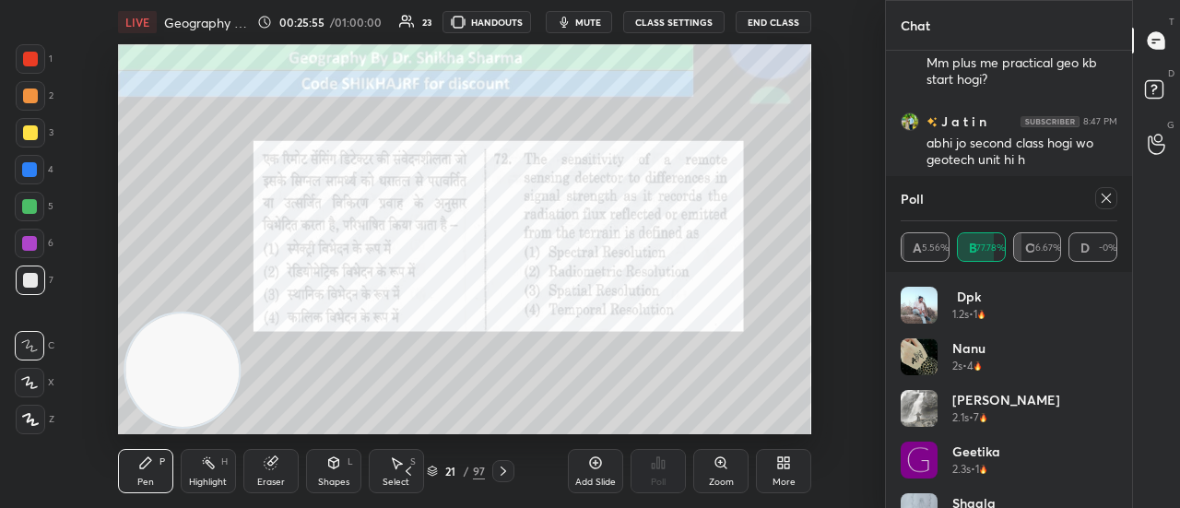
scroll to position [3626, 0]
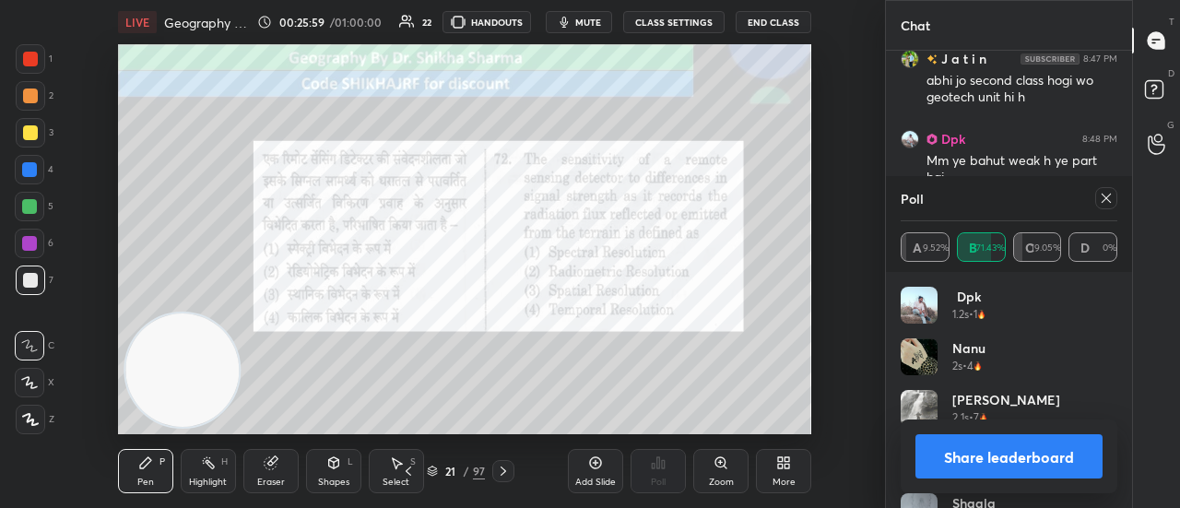
click at [938, 465] on button "Share leaderboard" at bounding box center [1008, 456] width 187 height 44
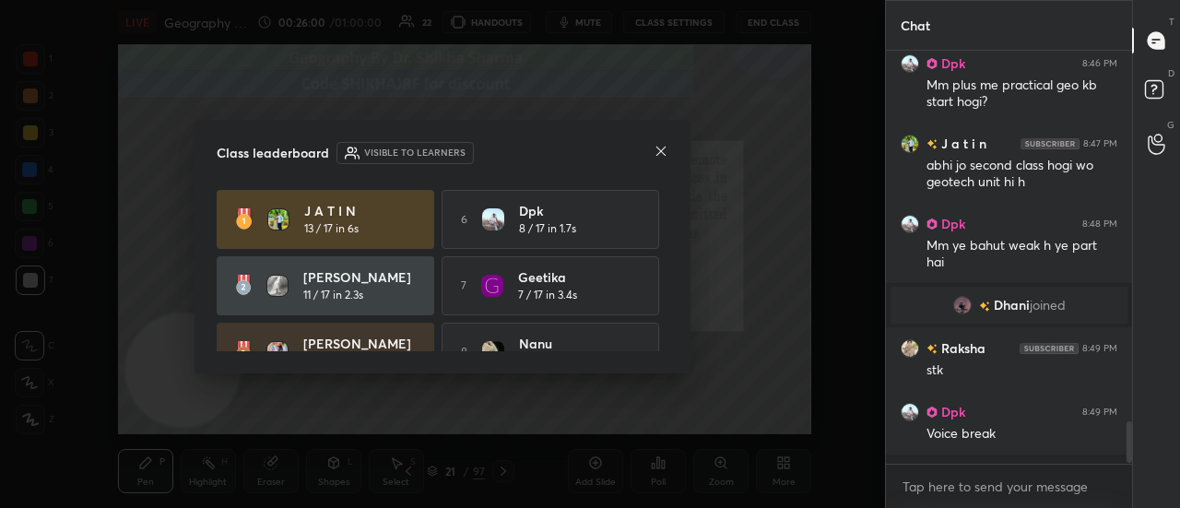
scroll to position [3530, 0]
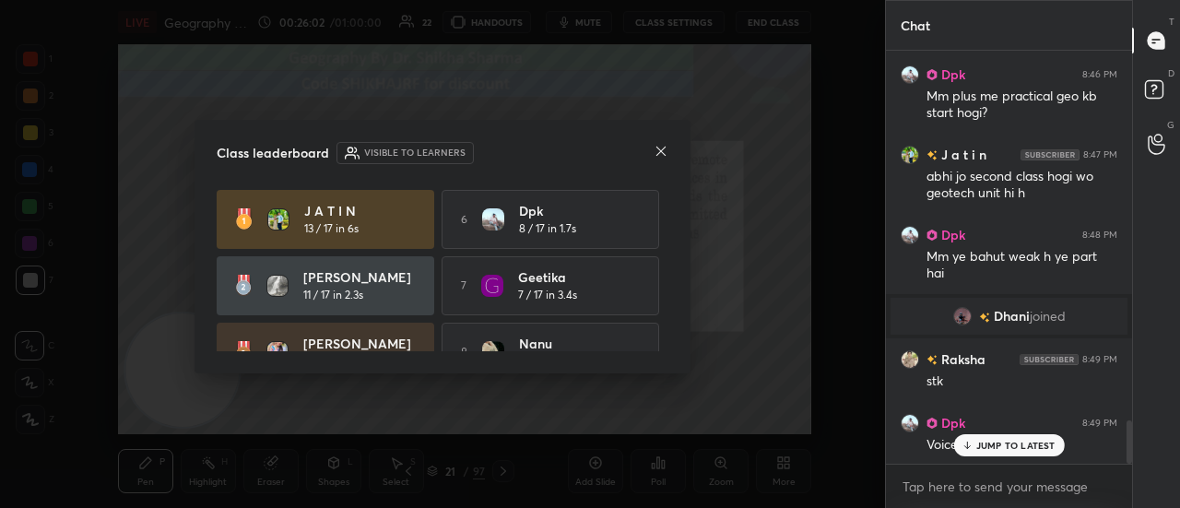
click at [664, 154] on icon at bounding box center [660, 151] width 9 height 9
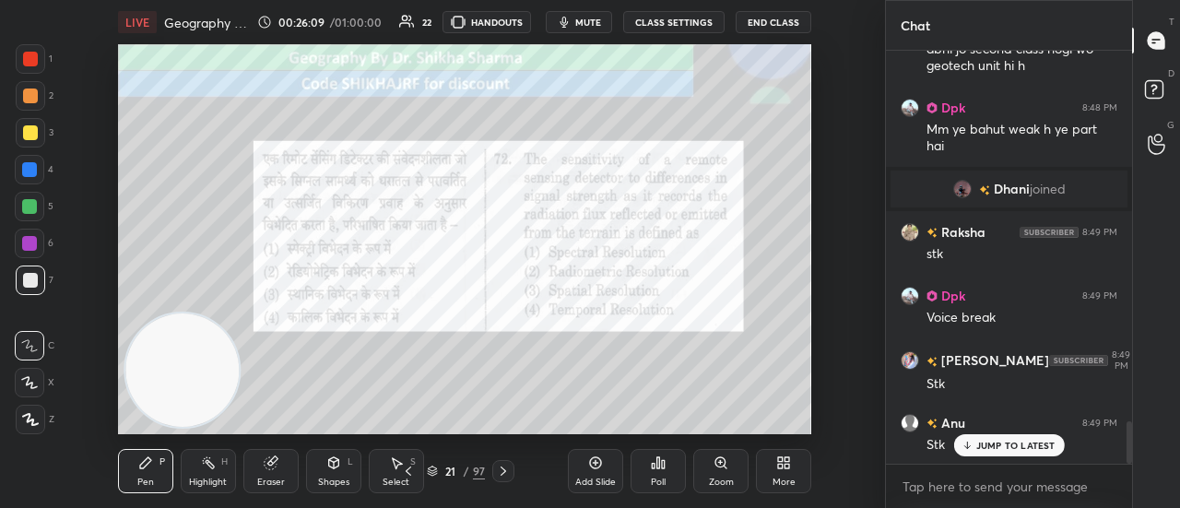
scroll to position [370, 241]
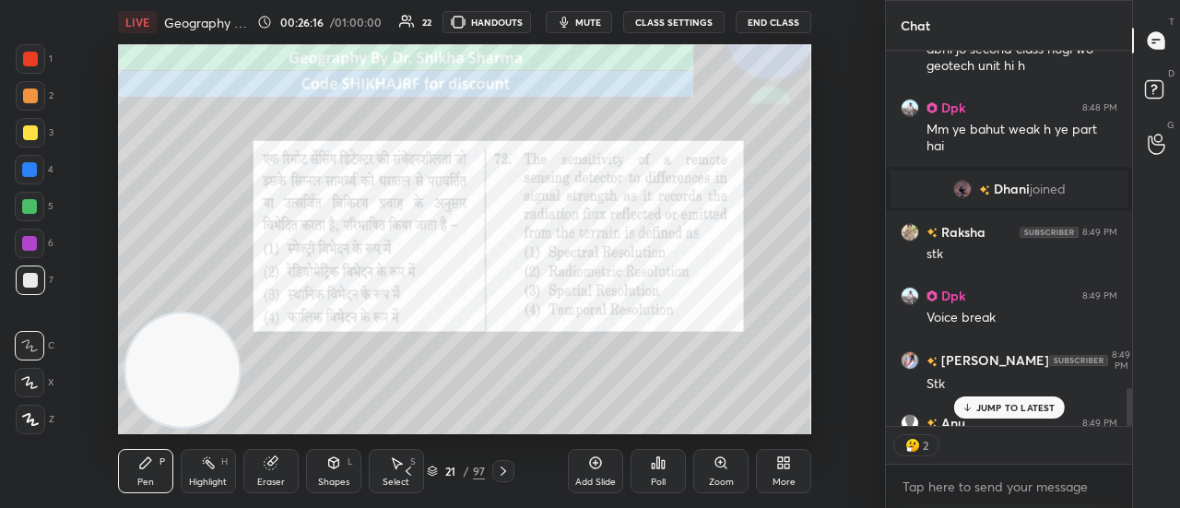
click at [999, 488] on body "1 2 3 4 5 6 7 C X Z C X Z E E Erase all H H LIVE Geography Most Important Quest…" at bounding box center [590, 254] width 1180 height 508
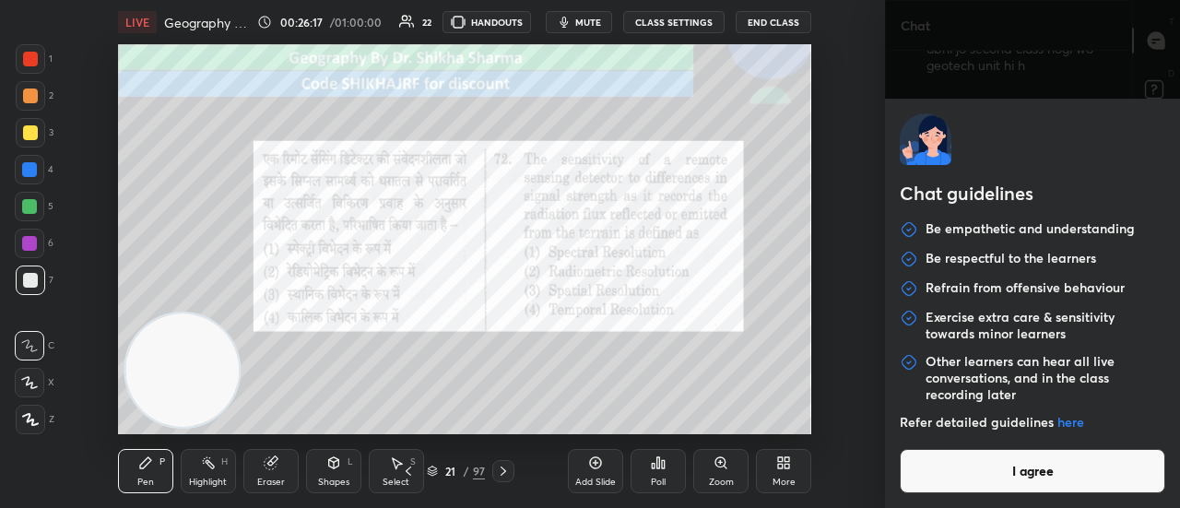
click at [991, 477] on button "I agree" at bounding box center [1032, 471] width 265 height 44
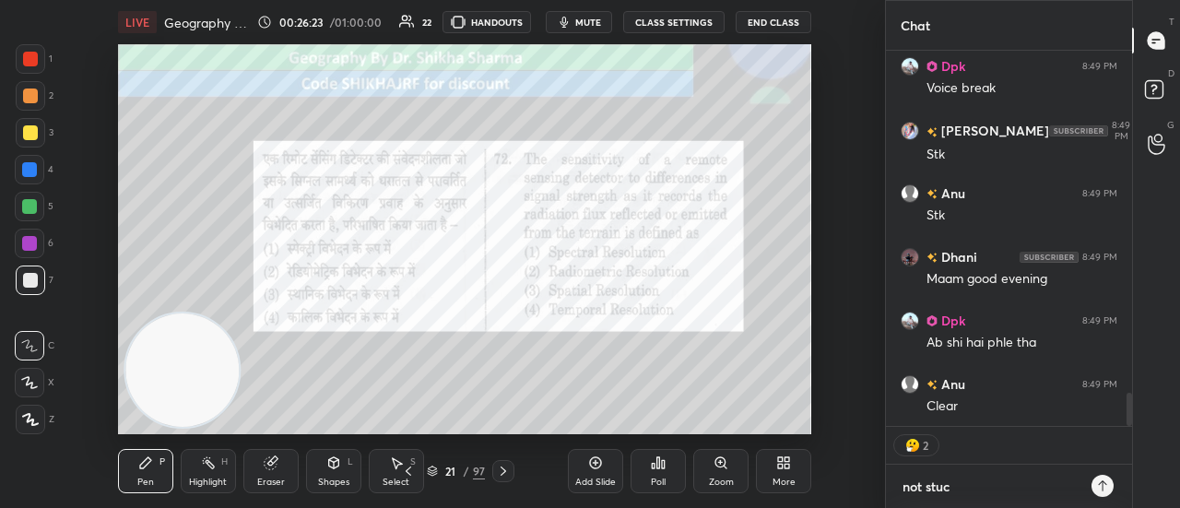
type textarea "not stuck"
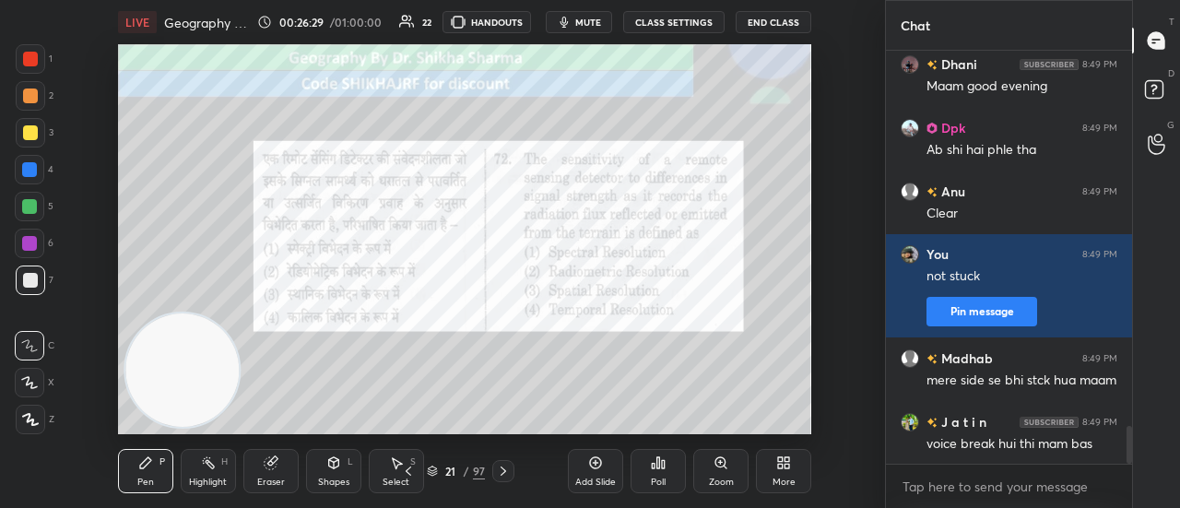
click at [501, 472] on icon at bounding box center [503, 471] width 15 height 15
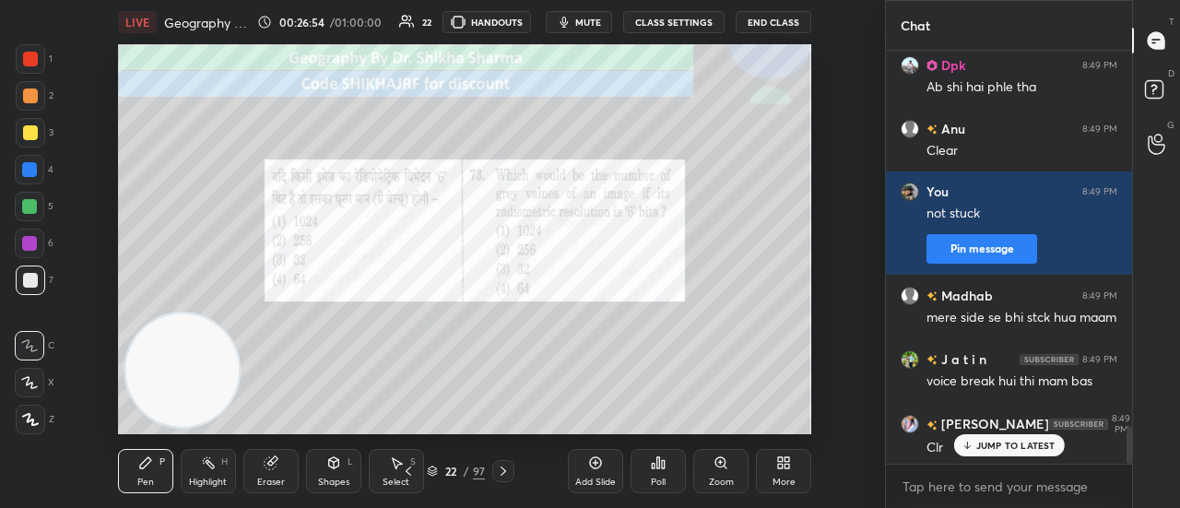
click at [651, 456] on icon at bounding box center [658, 462] width 15 height 15
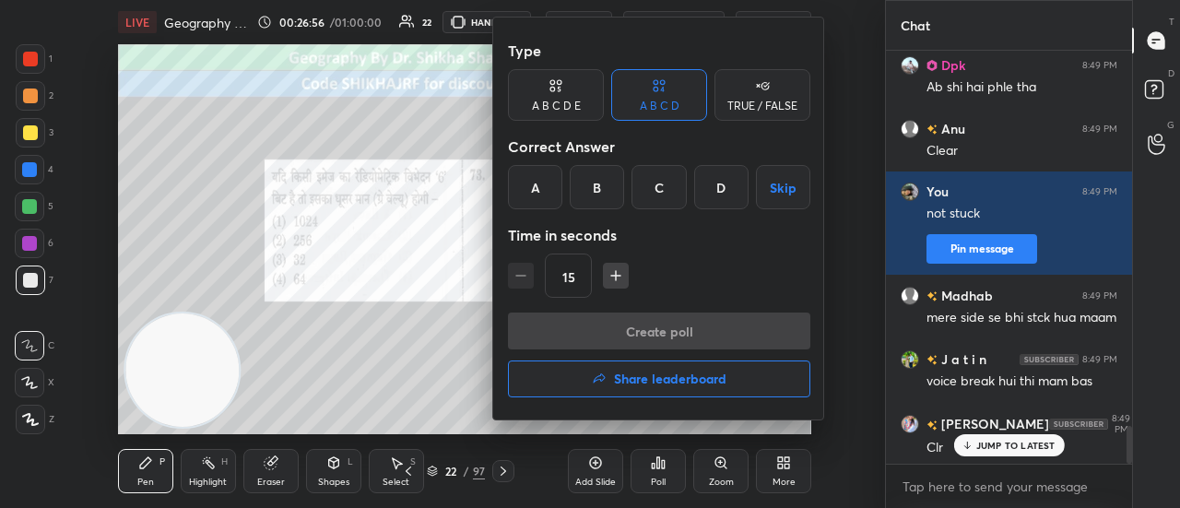
click at [714, 191] on div "D" at bounding box center [721, 187] width 54 height 44
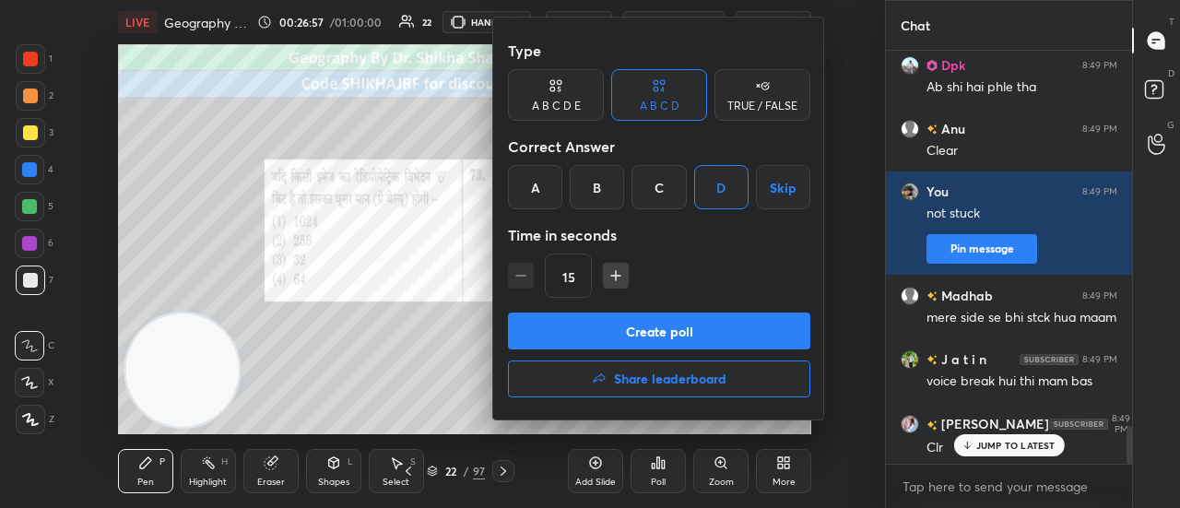
click at [642, 330] on button "Create poll" at bounding box center [659, 330] width 302 height 37
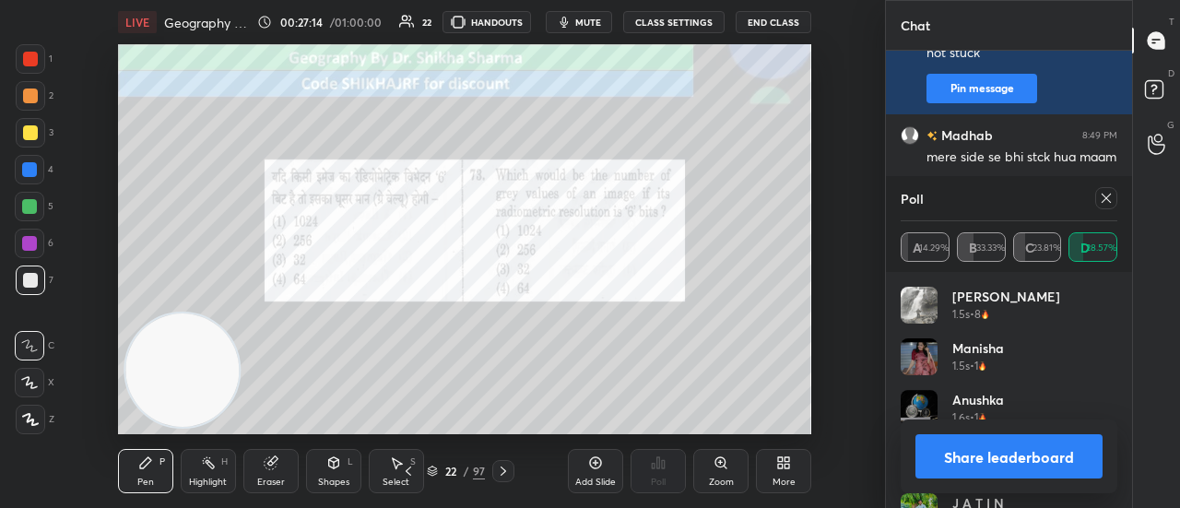
scroll to position [4365, 0]
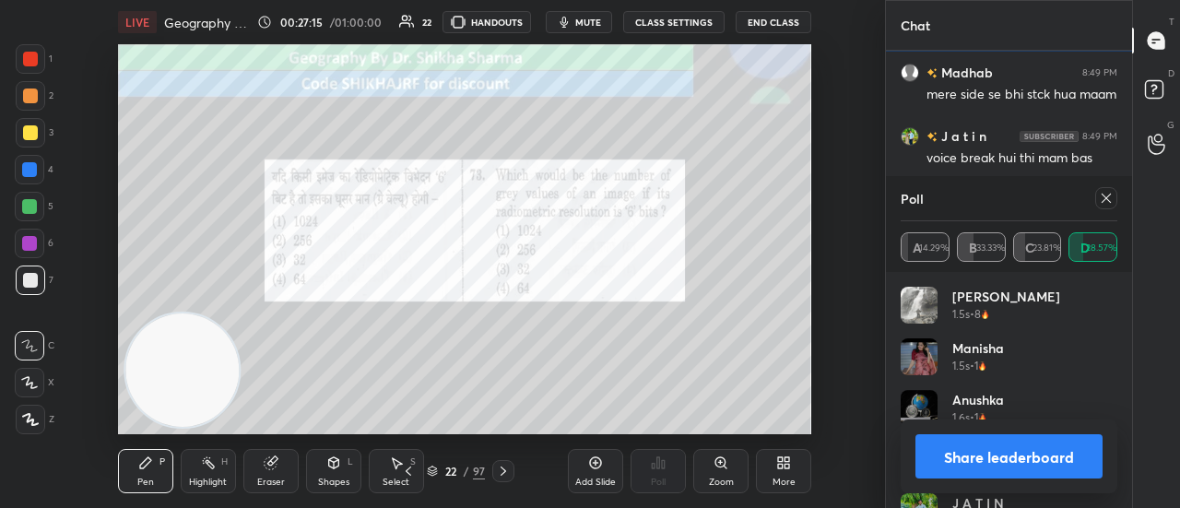
click at [1027, 462] on button "Share leaderboard" at bounding box center [1008, 456] width 187 height 44
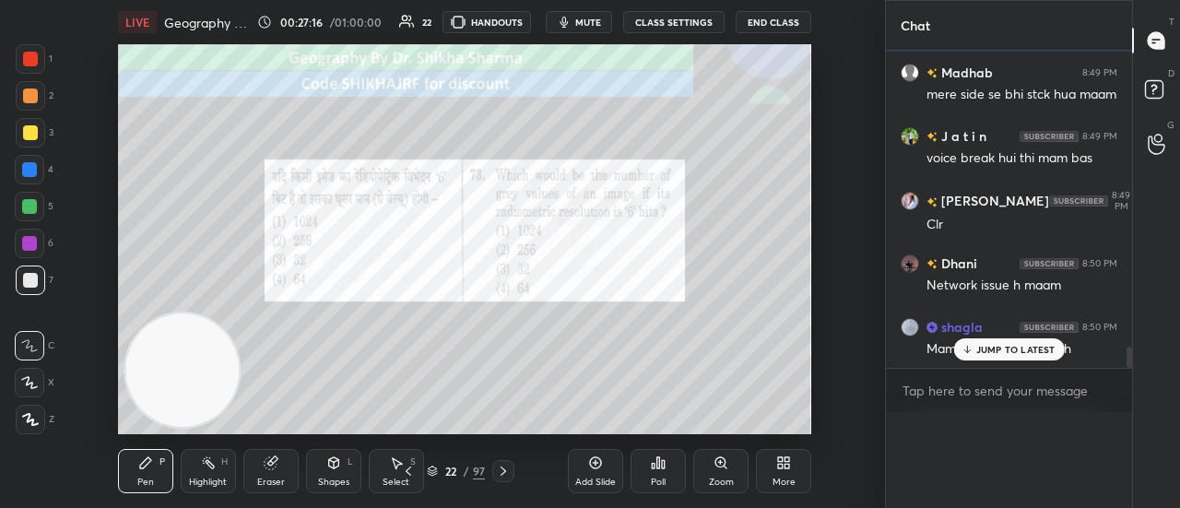
scroll to position [1, 6]
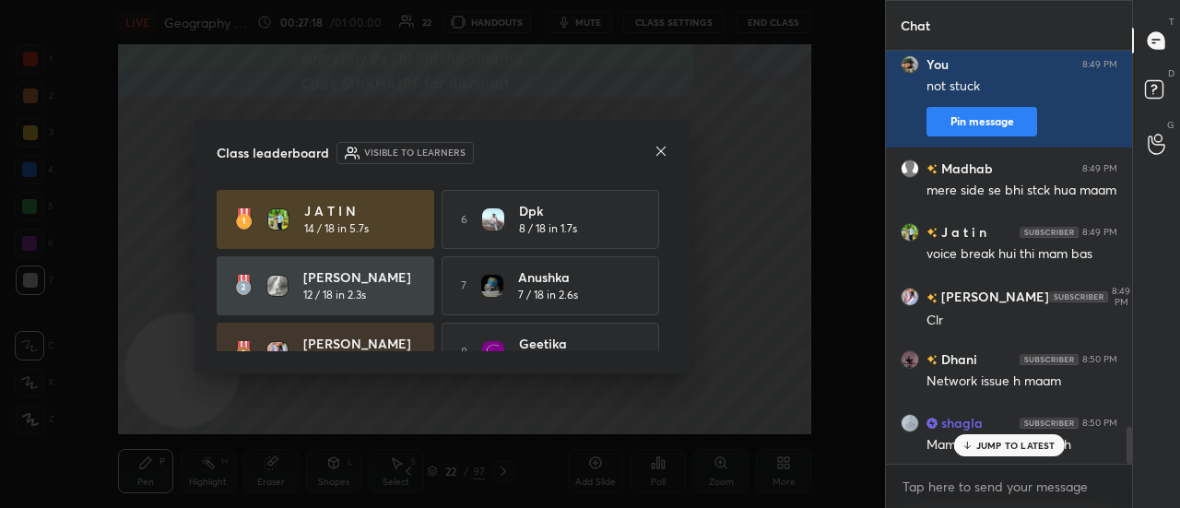
click at [660, 152] on icon at bounding box center [661, 151] width 15 height 15
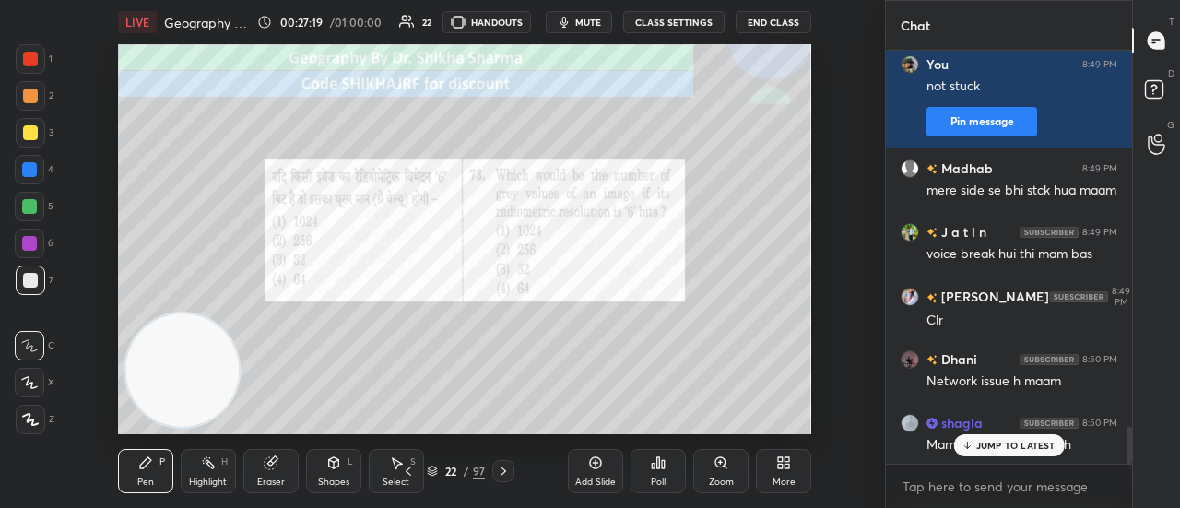
click at [1009, 443] on p "JUMP TO LATEST" at bounding box center [1015, 445] width 79 height 11
click at [508, 471] on icon at bounding box center [503, 471] width 15 height 15
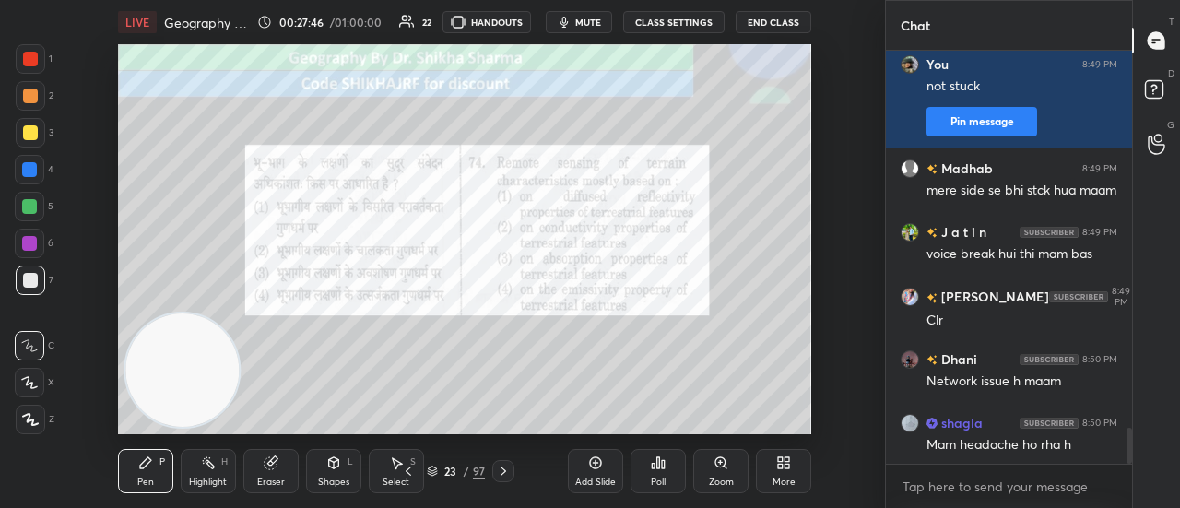
scroll to position [4334, 0]
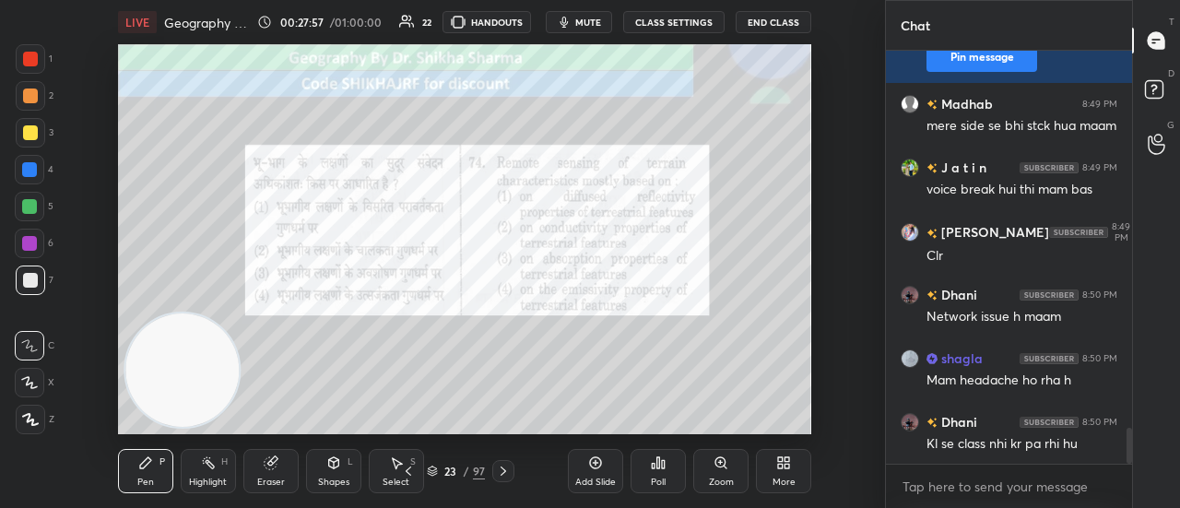
click at [657, 460] on icon at bounding box center [658, 462] width 3 height 11
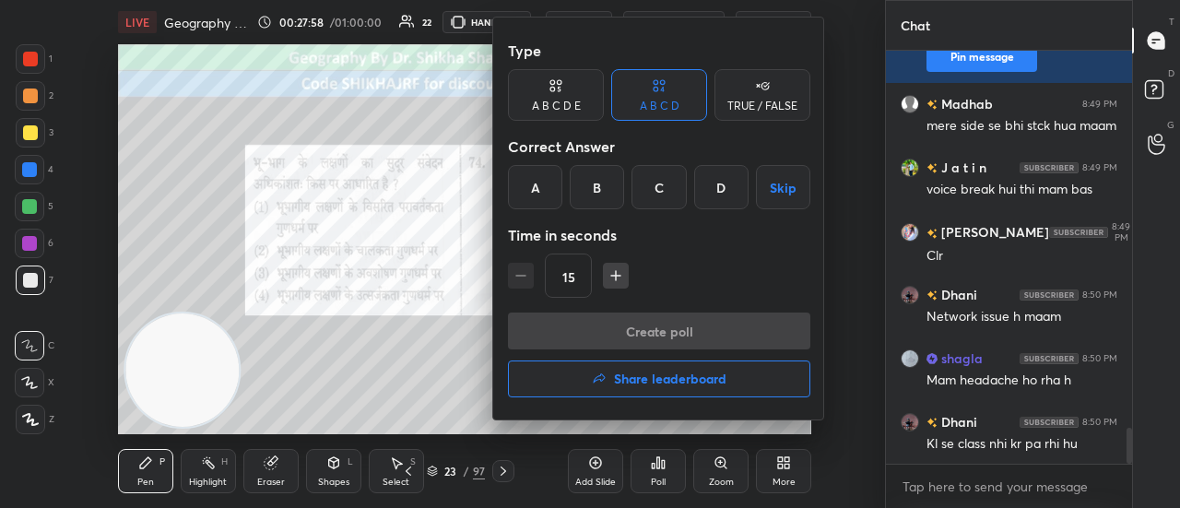
click at [724, 186] on div "D" at bounding box center [721, 187] width 54 height 44
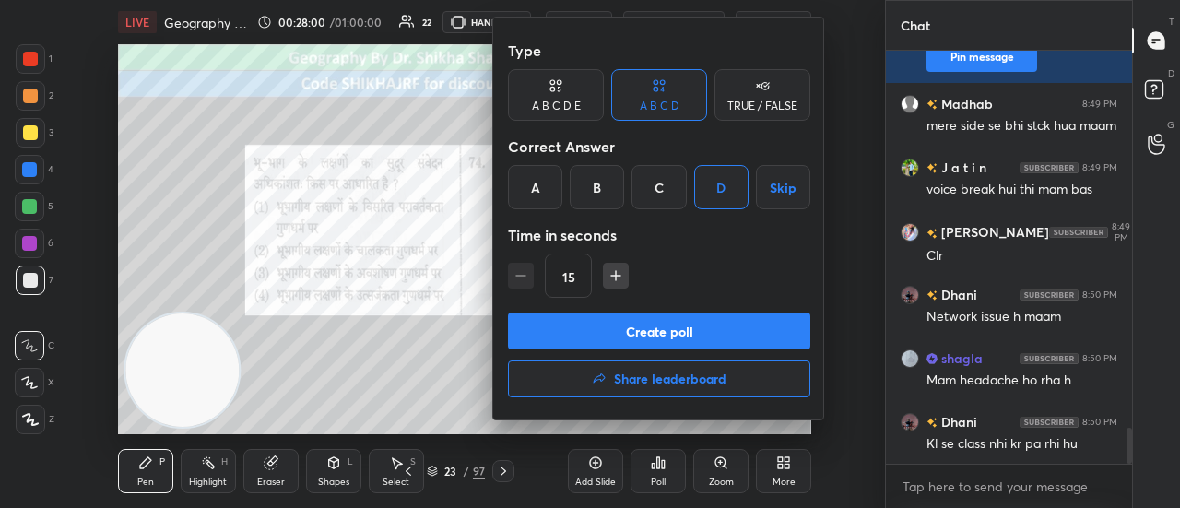
click at [668, 332] on button "Create poll" at bounding box center [659, 330] width 302 height 37
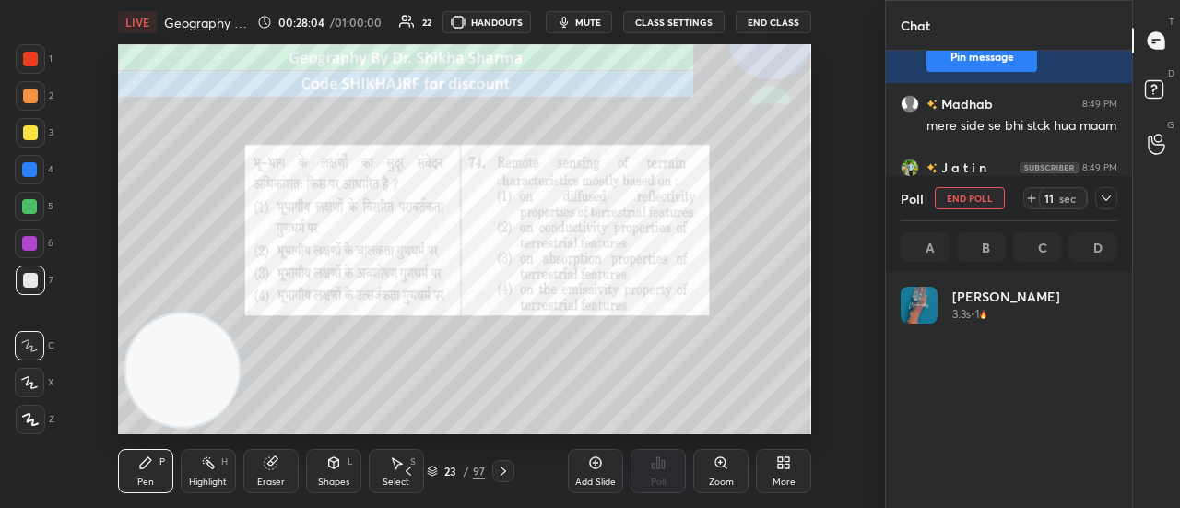
scroll to position [216, 211]
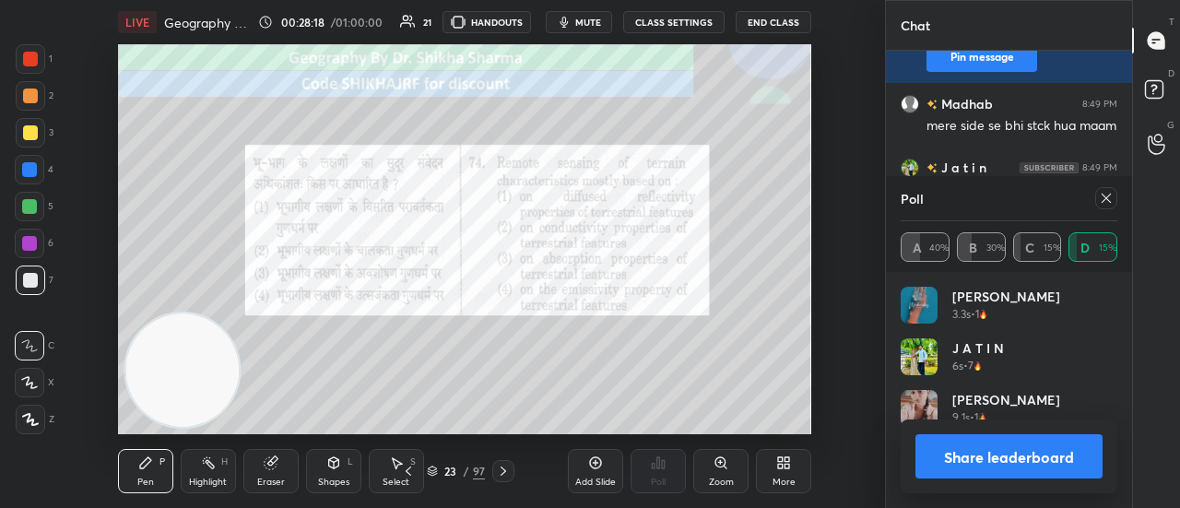
click at [964, 464] on button "Share leaderboard" at bounding box center [1008, 456] width 187 height 44
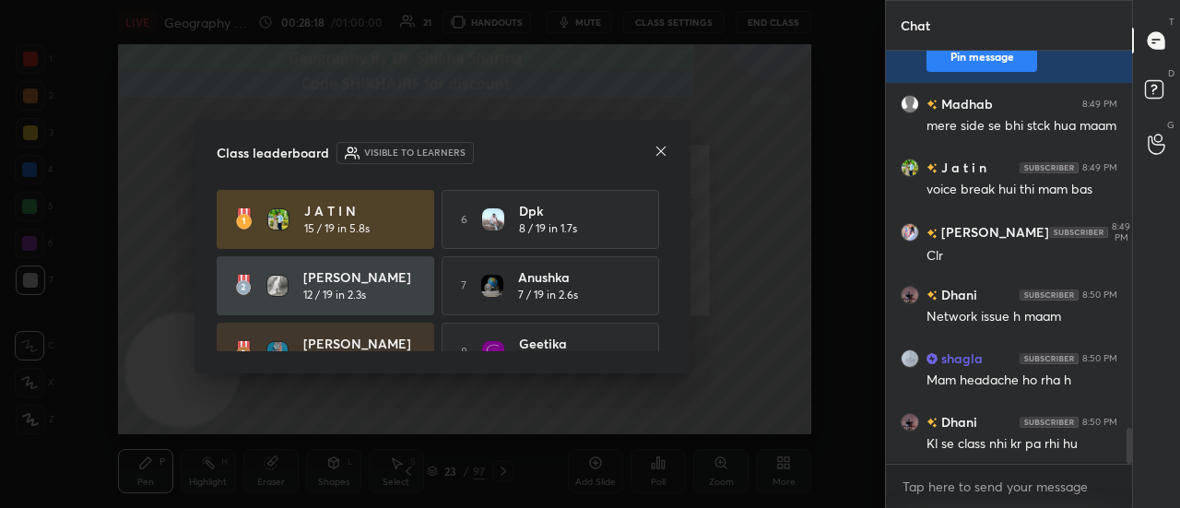
scroll to position [254, 241]
click at [667, 148] on icon at bounding box center [661, 151] width 15 height 15
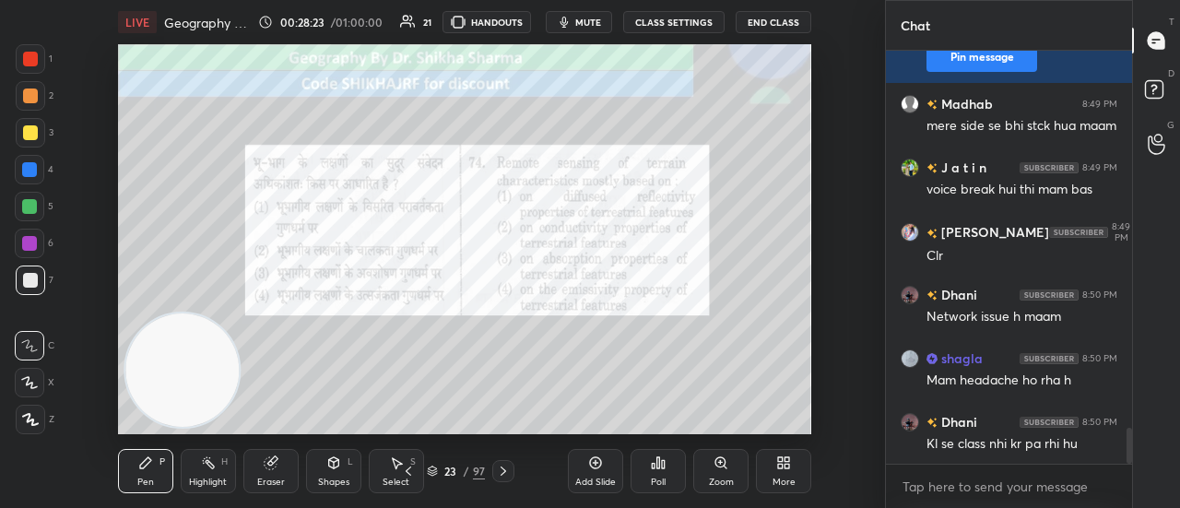
scroll to position [4378, 0]
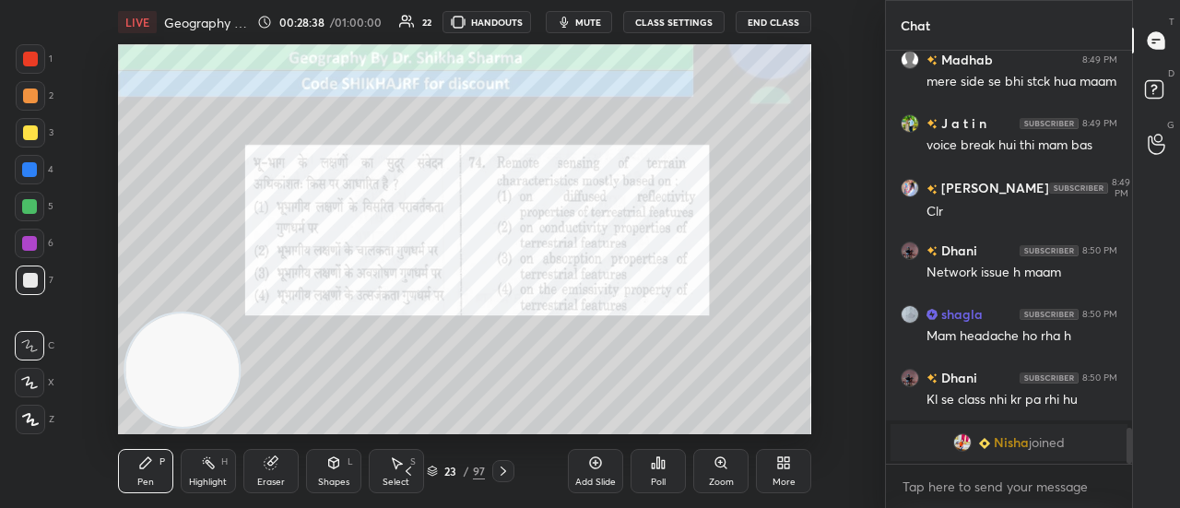
click at [505, 473] on icon at bounding box center [503, 471] width 15 height 15
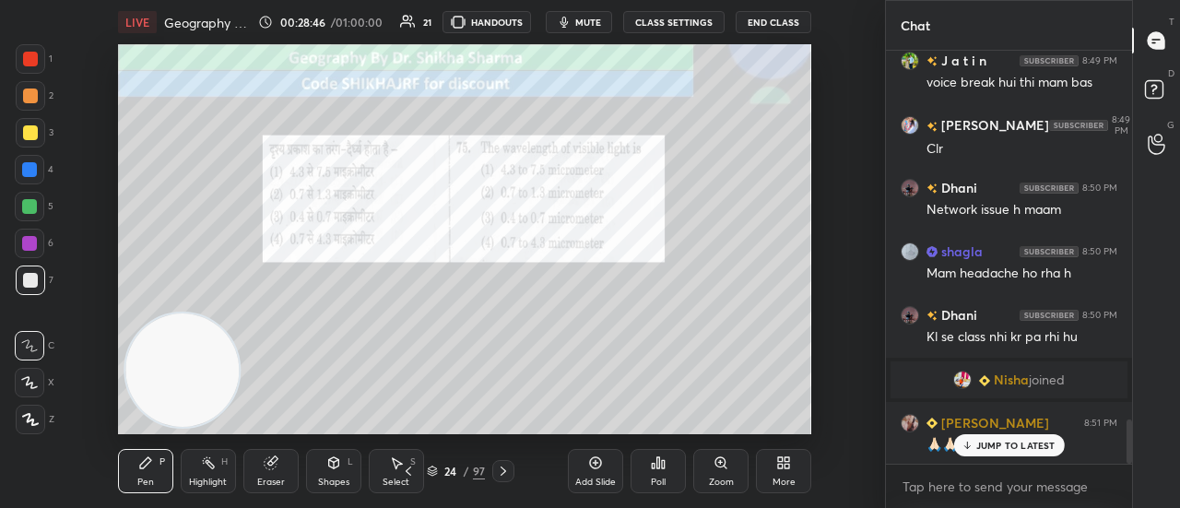
scroll to position [3519, 0]
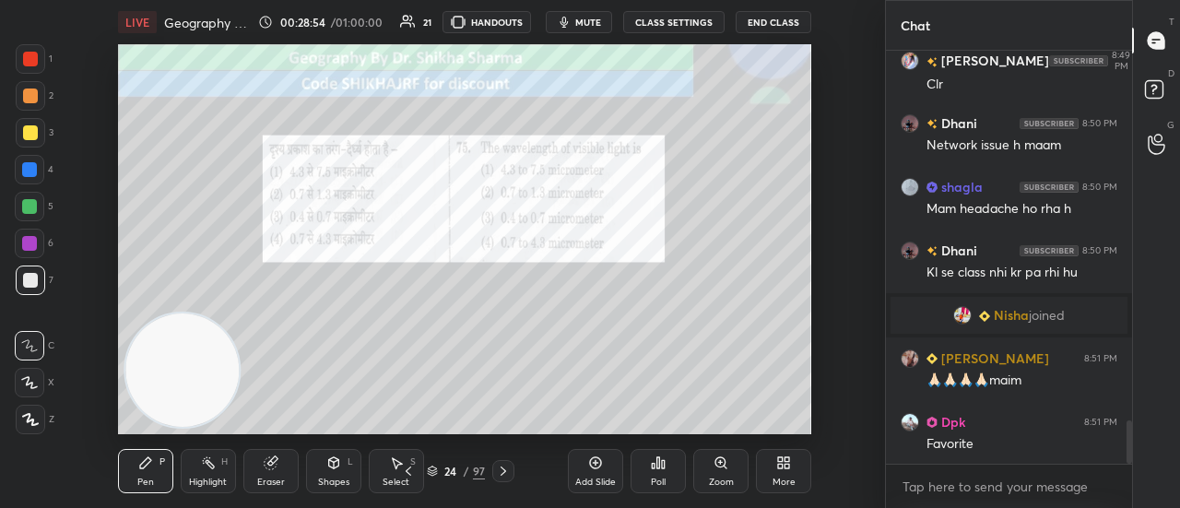
click at [664, 469] on icon at bounding box center [658, 462] width 15 height 15
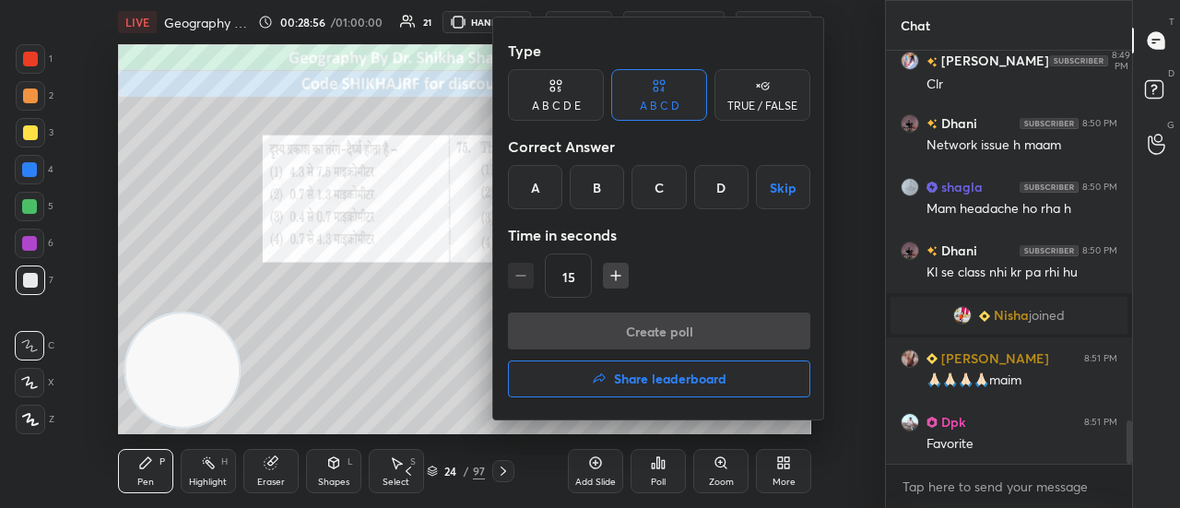
click at [655, 196] on div "C" at bounding box center [658, 187] width 54 height 44
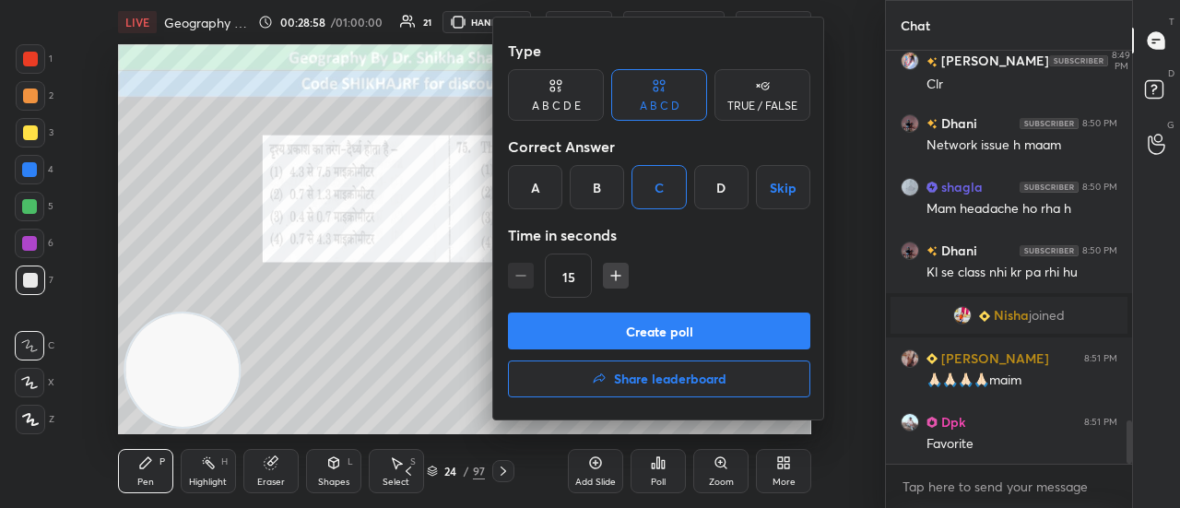
click at [626, 333] on button "Create poll" at bounding box center [659, 330] width 302 height 37
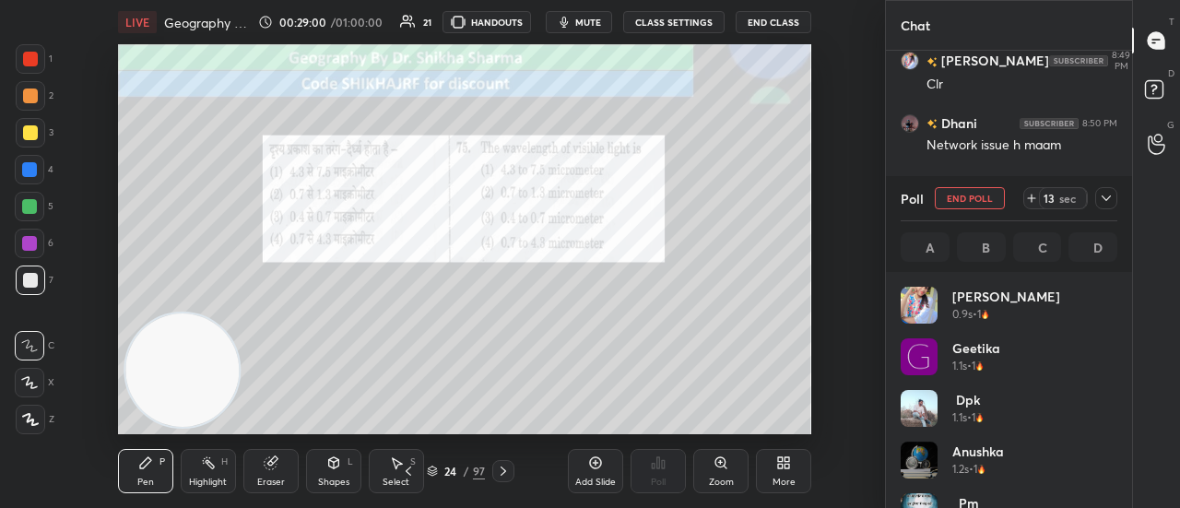
scroll to position [216, 211]
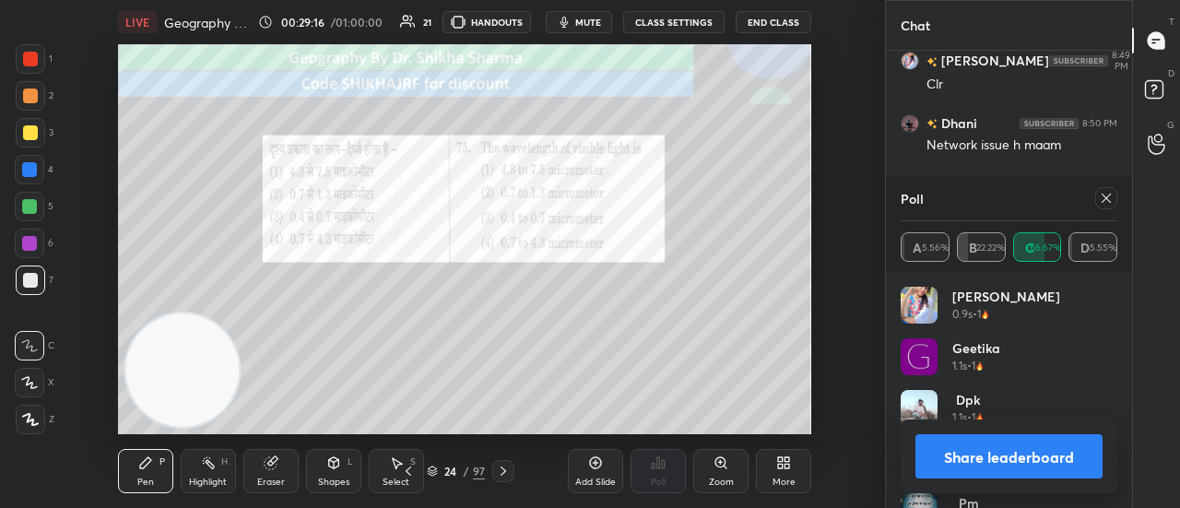
click at [995, 459] on button "Share leaderboard" at bounding box center [1008, 456] width 187 height 44
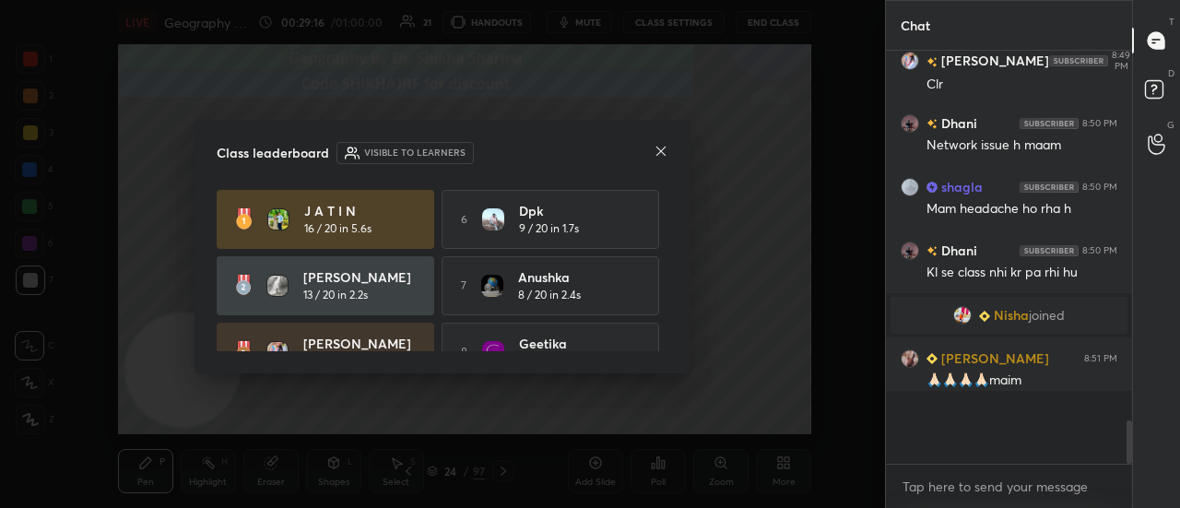
scroll to position [6, 6]
click at [665, 154] on icon at bounding box center [661, 151] width 15 height 15
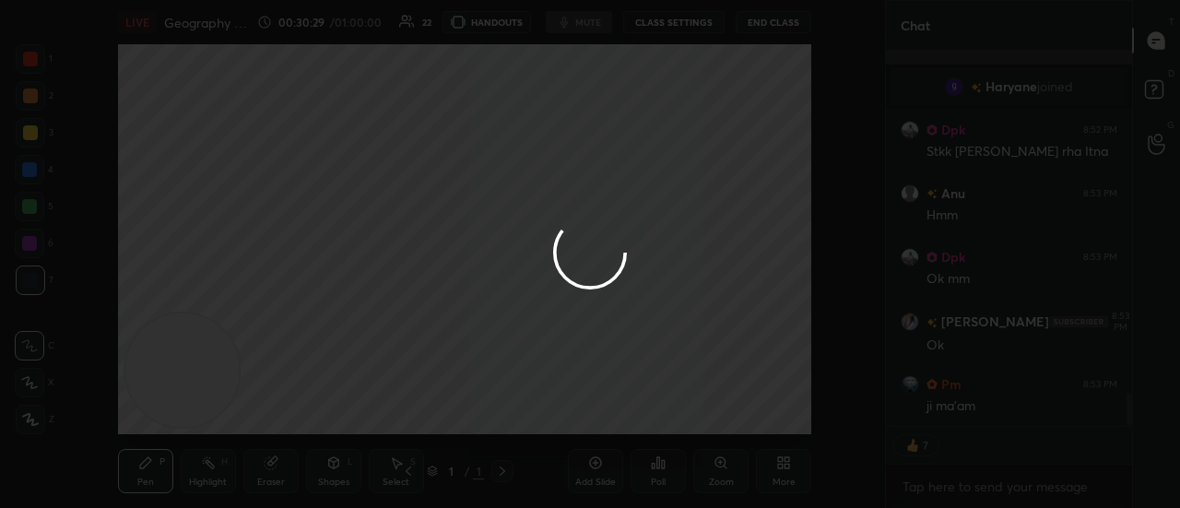
scroll to position [3812, 0]
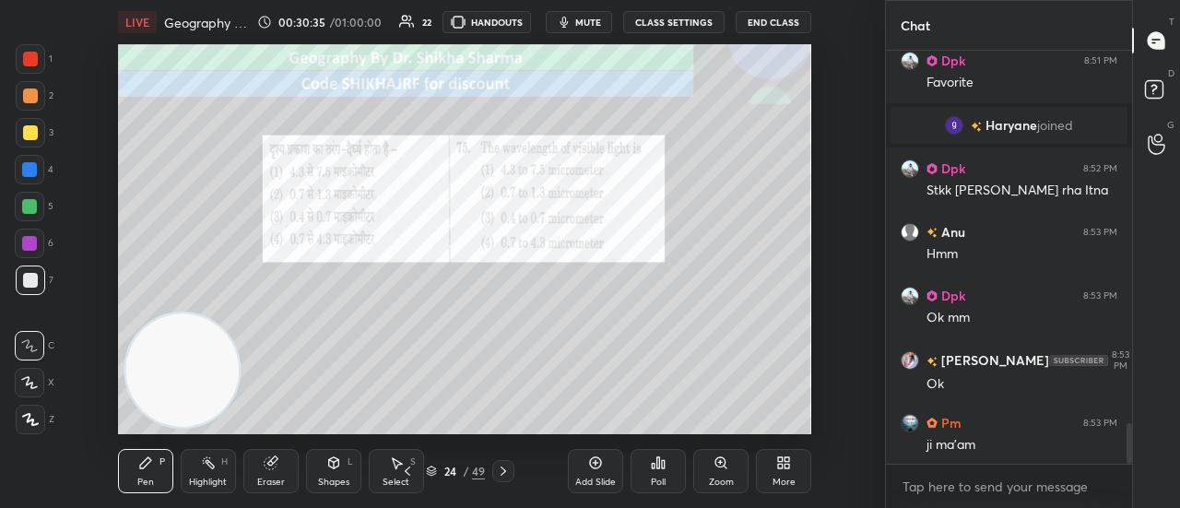
click at [842, 87] on div "Setting up your live class Poll for secs No correct answer Start poll" at bounding box center [464, 239] width 811 height 390
click at [500, 467] on icon at bounding box center [503, 471] width 15 height 15
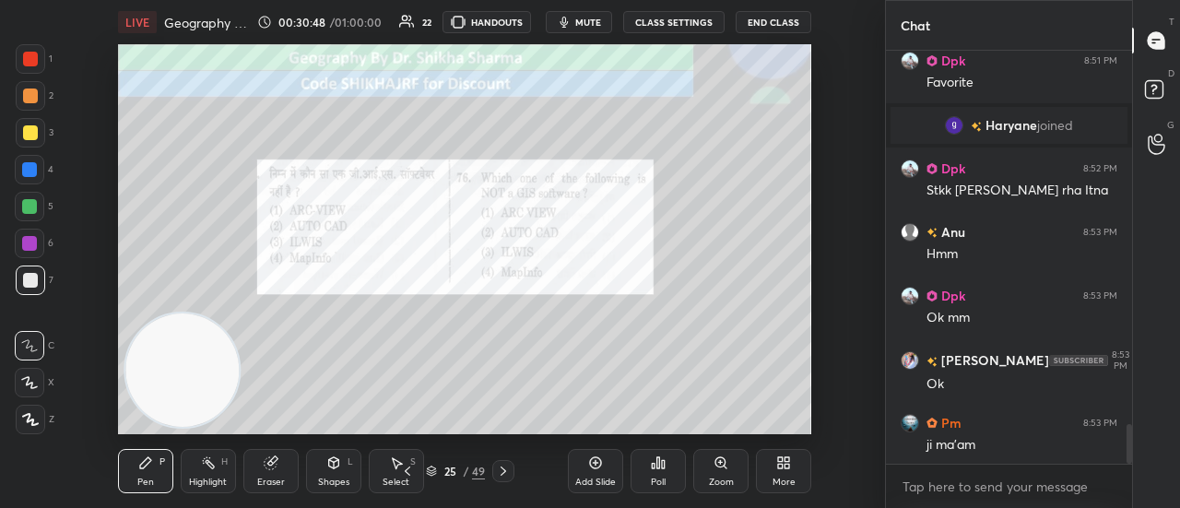
scroll to position [3877, 0]
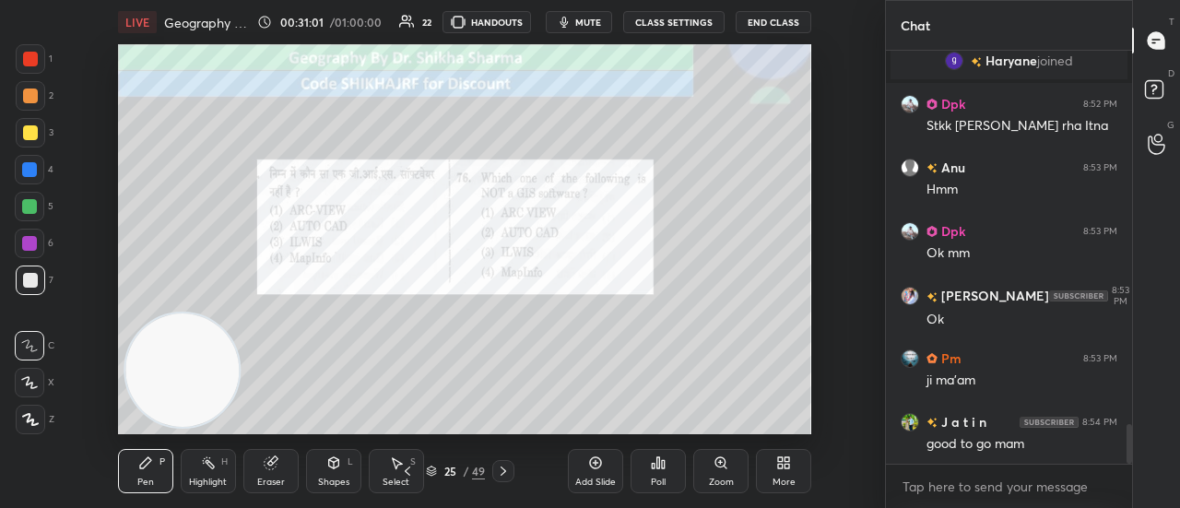
click at [652, 477] on div "Poll" at bounding box center [658, 481] width 15 height 9
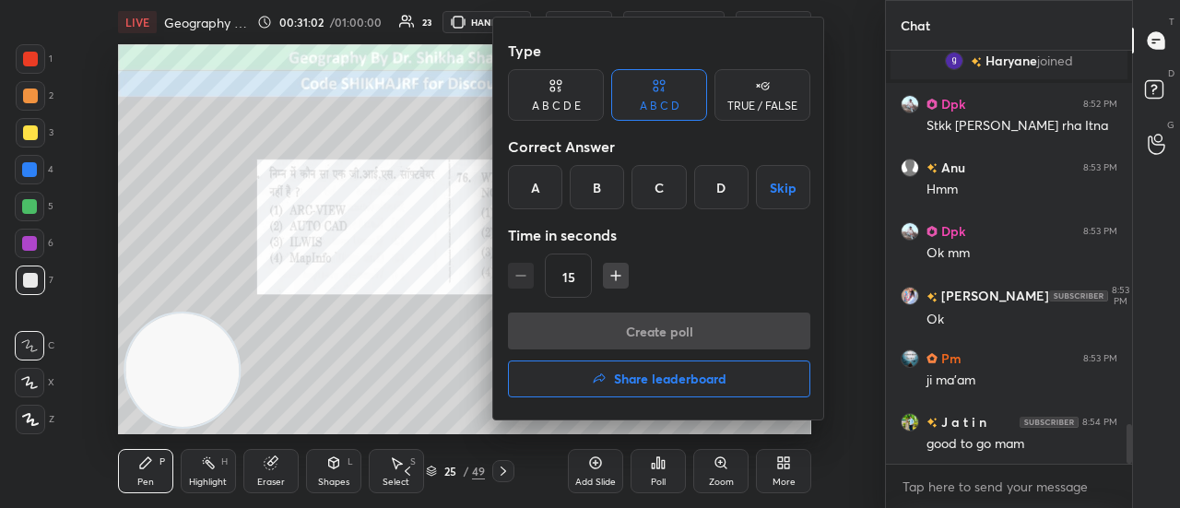
click at [596, 193] on div "B" at bounding box center [597, 187] width 54 height 44
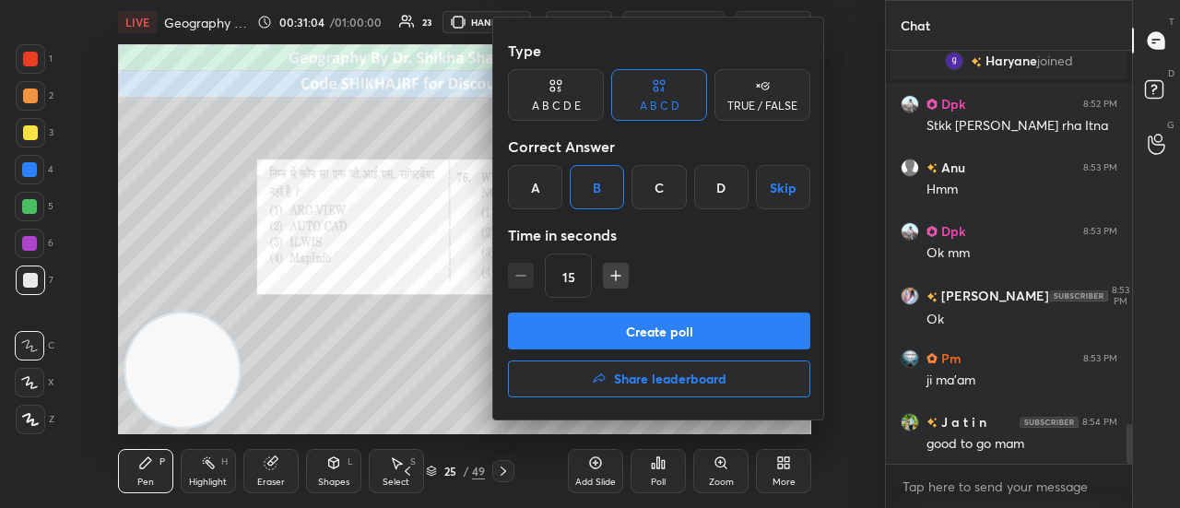
click at [635, 331] on button "Create poll" at bounding box center [659, 330] width 302 height 37
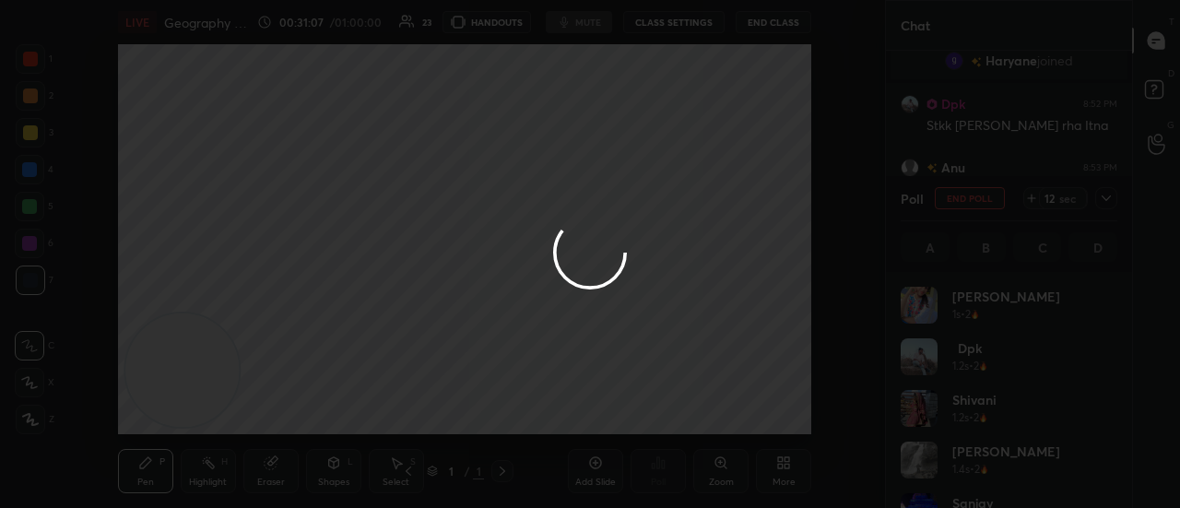
scroll to position [4052, 0]
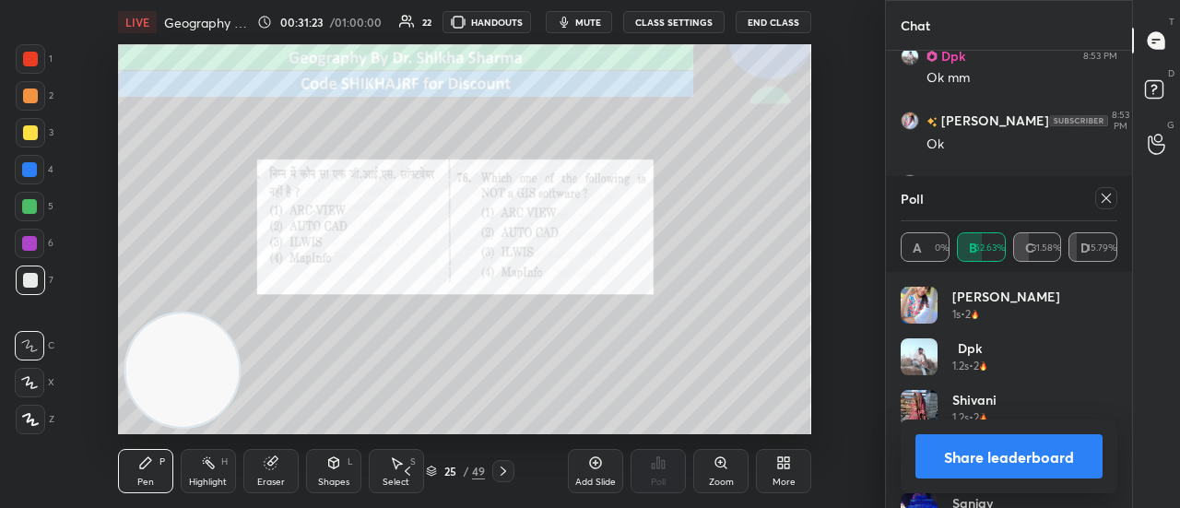
click at [980, 456] on button "Share leaderboard" at bounding box center [1008, 456] width 187 height 44
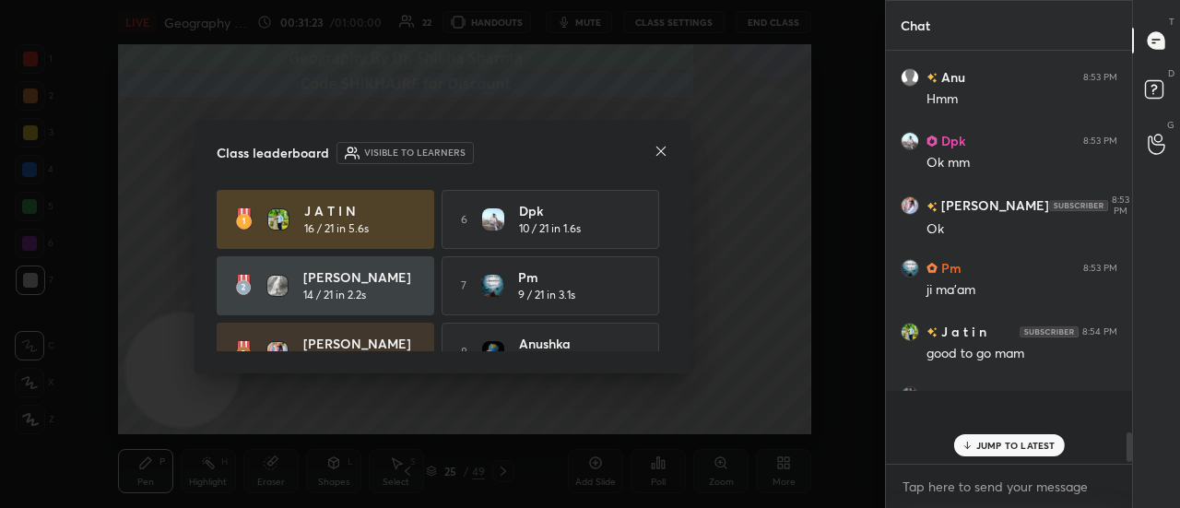
scroll to position [407, 241]
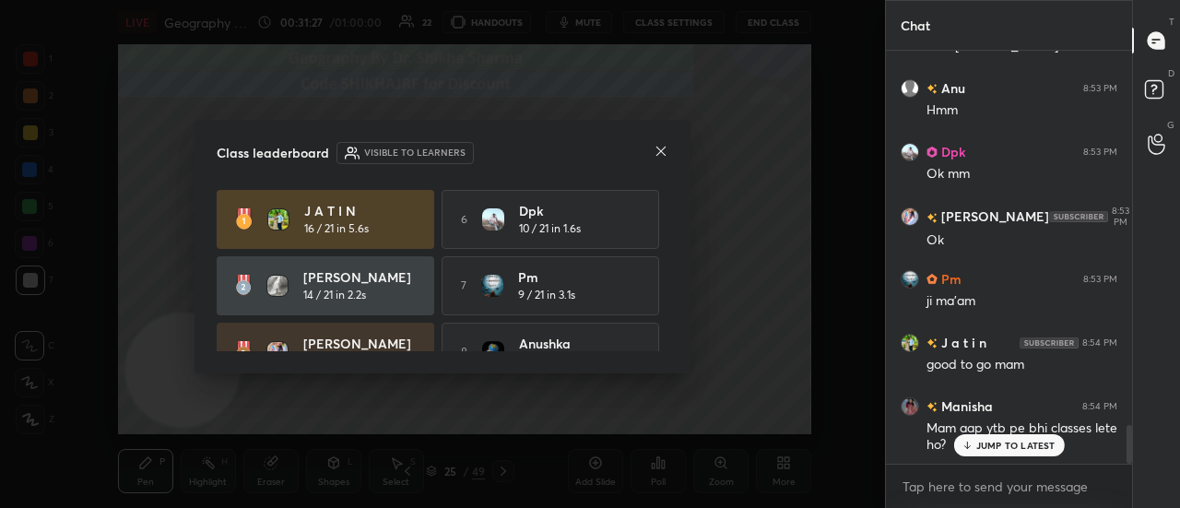
click at [658, 149] on icon at bounding box center [661, 151] width 15 height 15
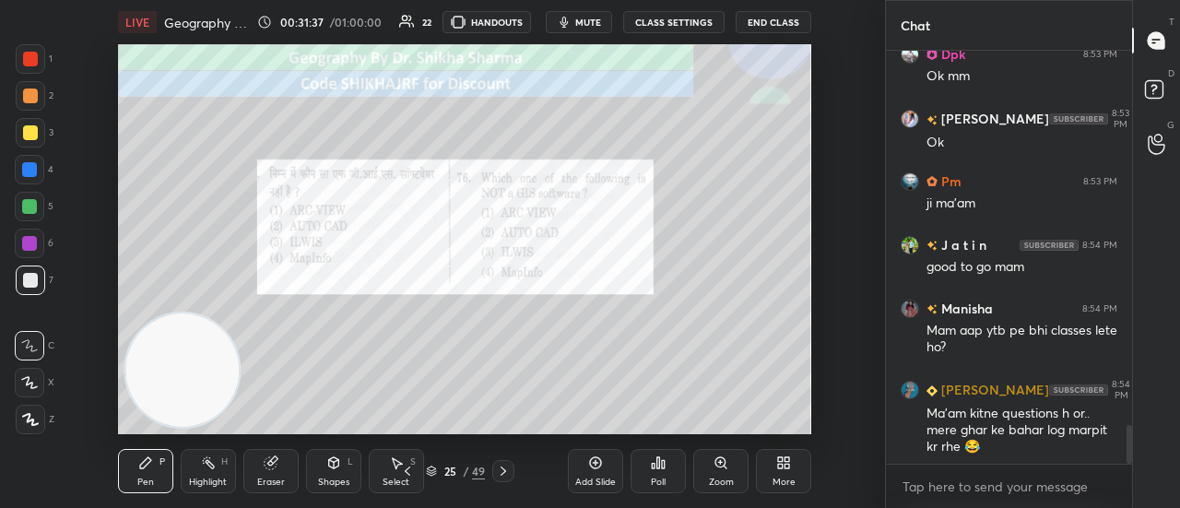
scroll to position [4116, 0]
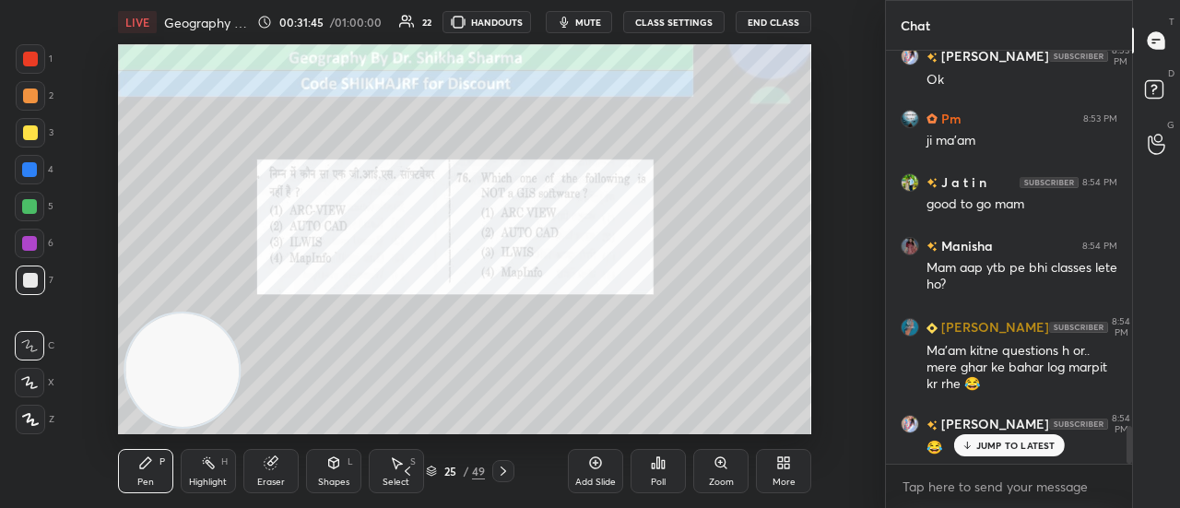
click at [501, 473] on icon at bounding box center [503, 471] width 15 height 15
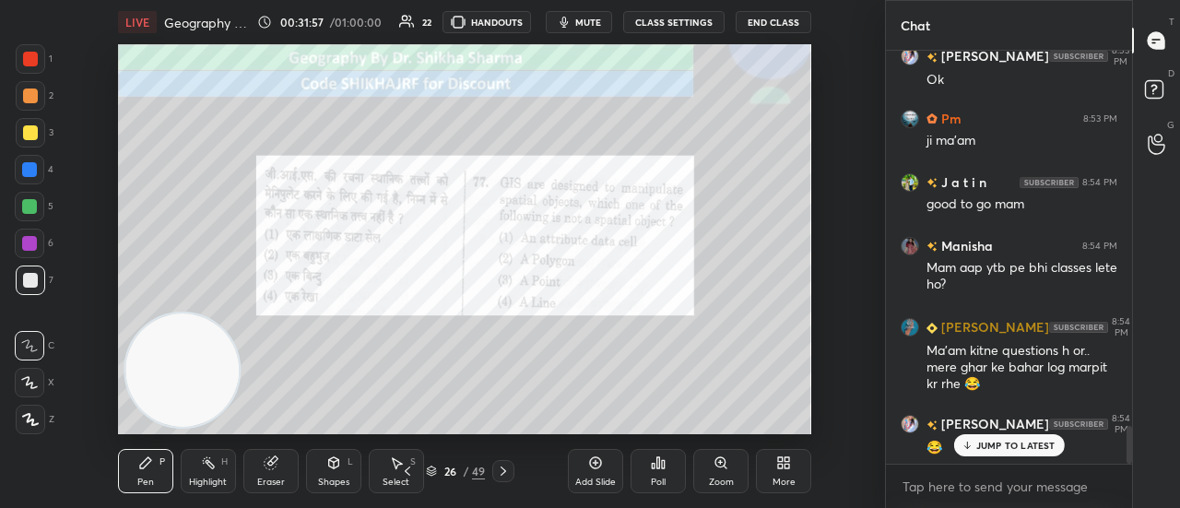
click at [644, 477] on div "Poll" at bounding box center [657, 471] width 55 height 44
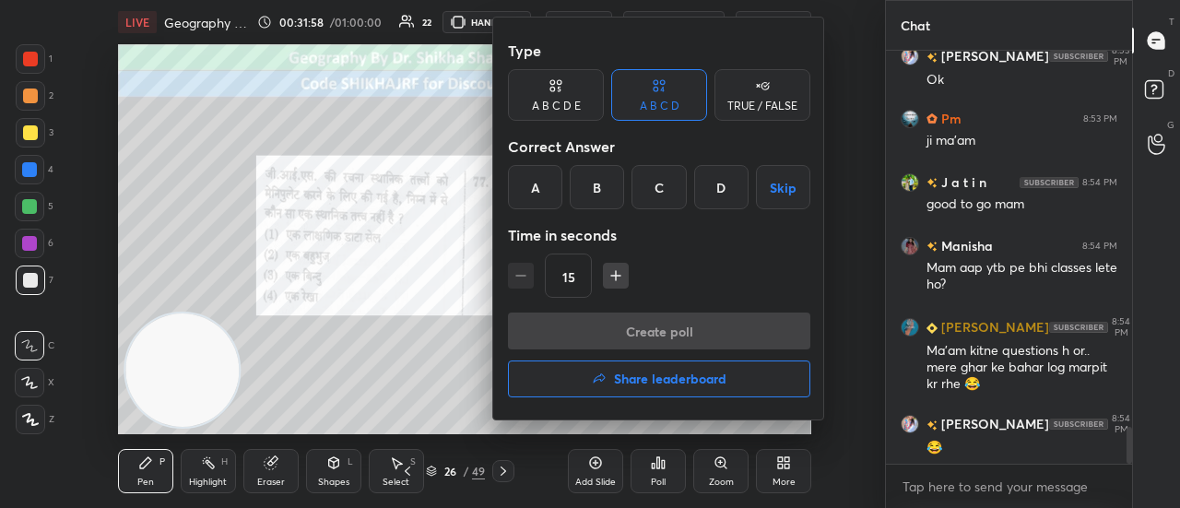
scroll to position [4181, 0]
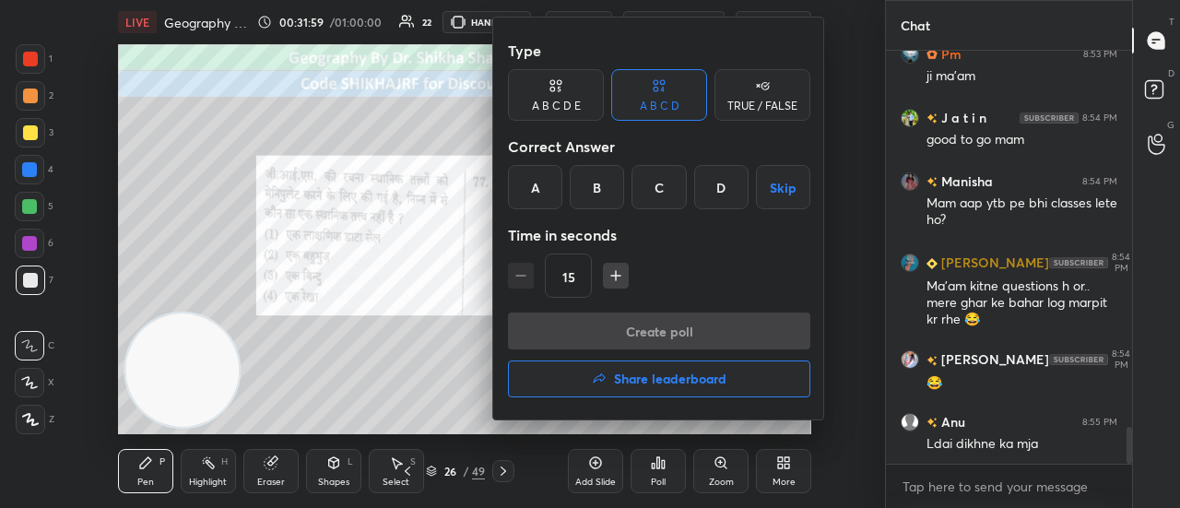
click at [529, 194] on div "A" at bounding box center [535, 187] width 54 height 44
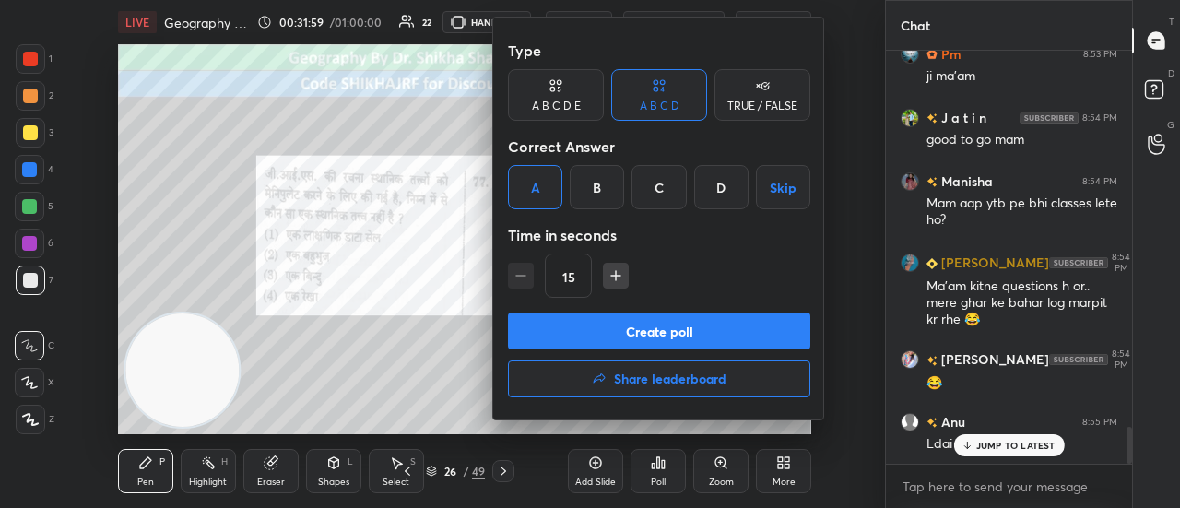
scroll to position [4260, 0]
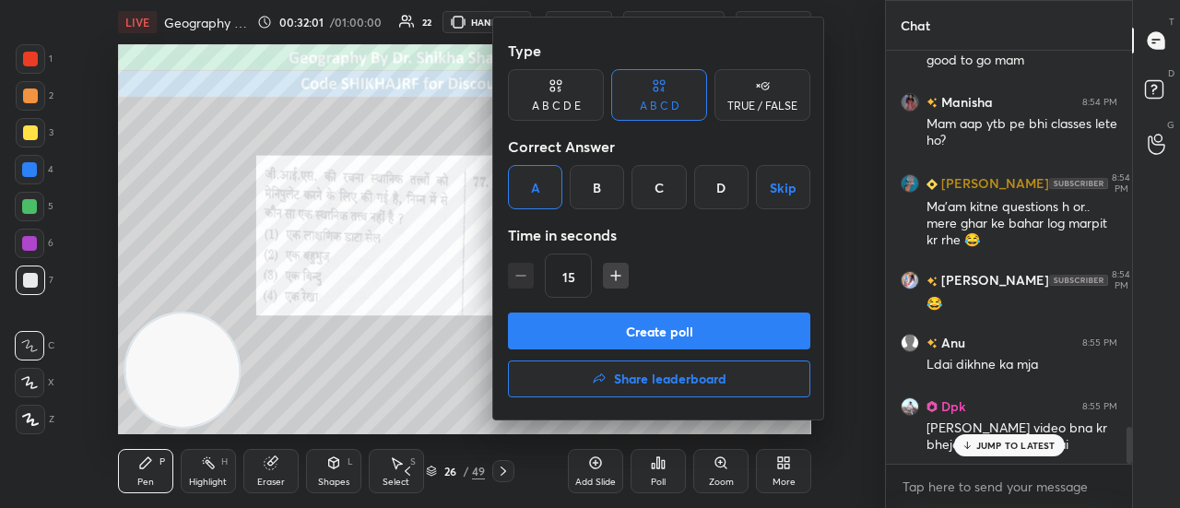
click at [613, 341] on button "Create poll" at bounding box center [659, 330] width 302 height 37
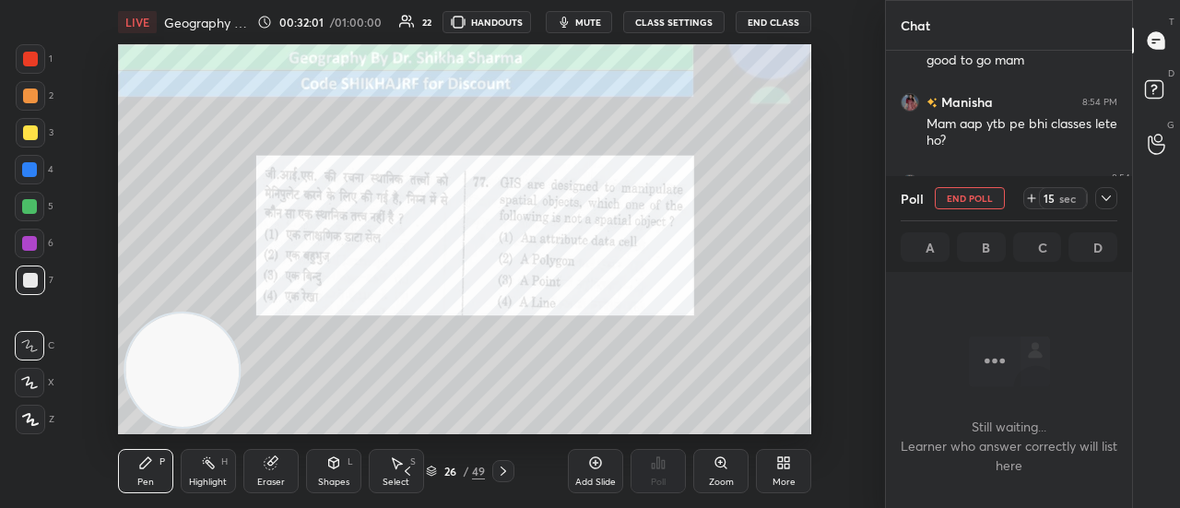
scroll to position [164, 241]
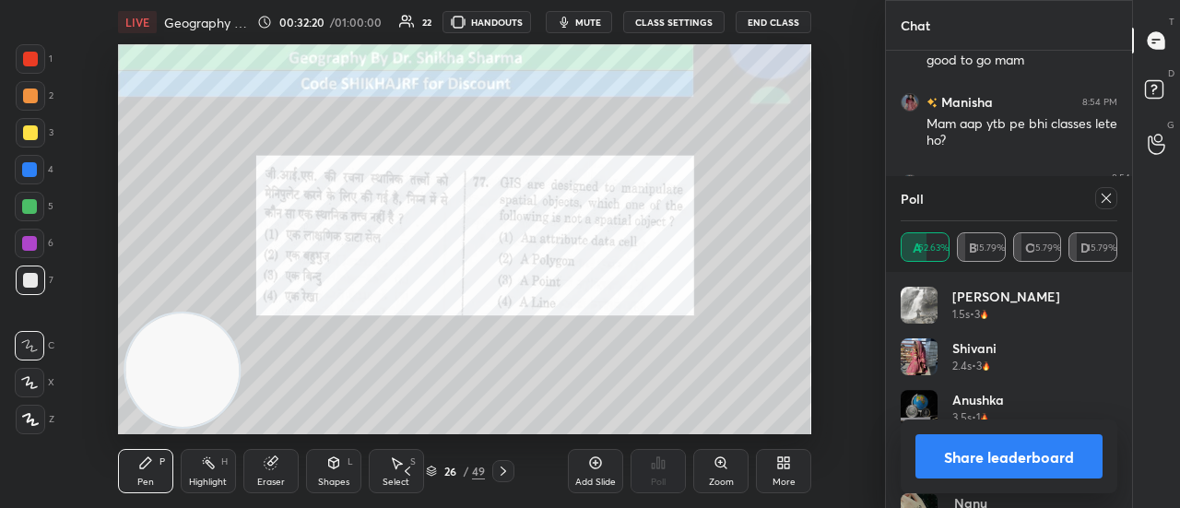
click at [1019, 454] on button "Share leaderboard" at bounding box center [1008, 456] width 187 height 44
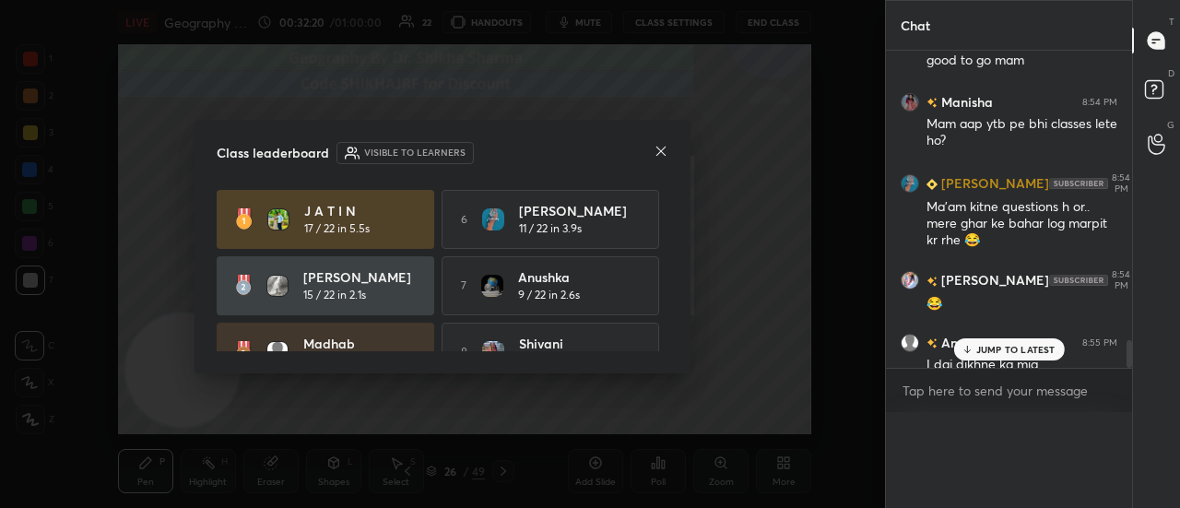
scroll to position [1, 6]
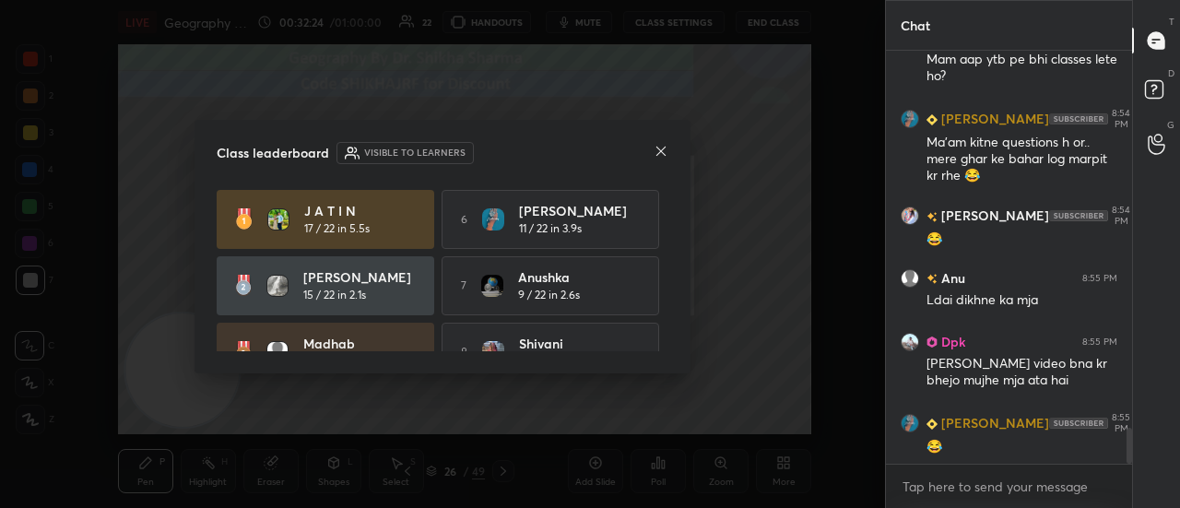
click at [654, 147] on icon at bounding box center [661, 151] width 15 height 15
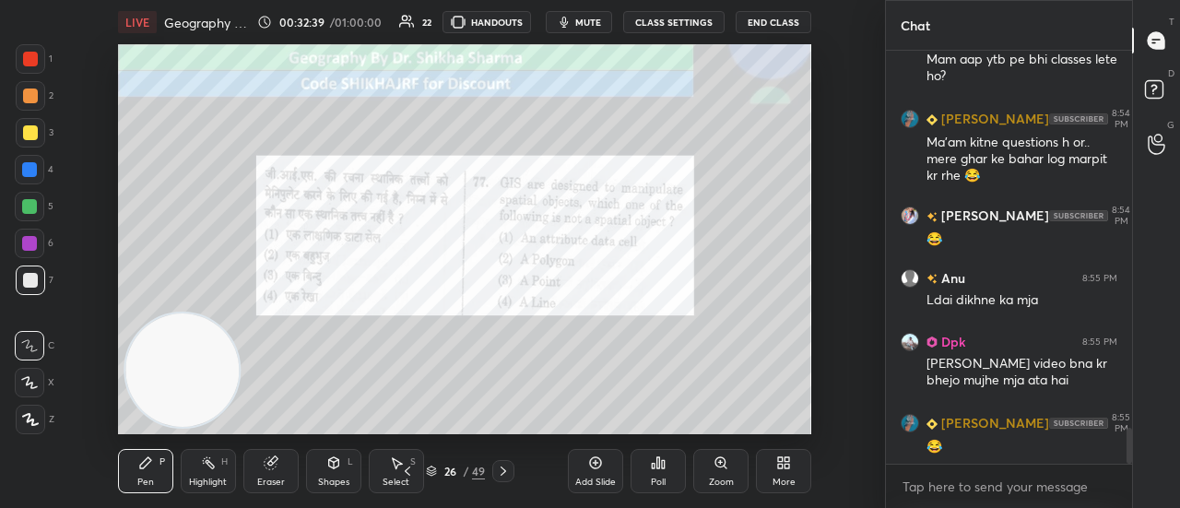
click at [501, 475] on icon at bounding box center [503, 471] width 15 height 15
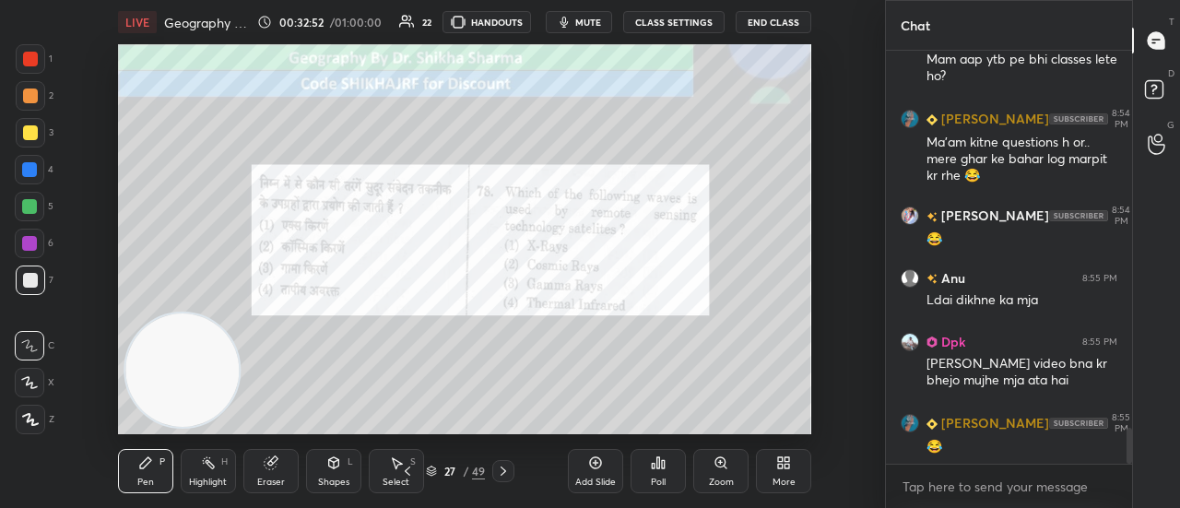
click at [666, 475] on div "Poll" at bounding box center [657, 471] width 55 height 44
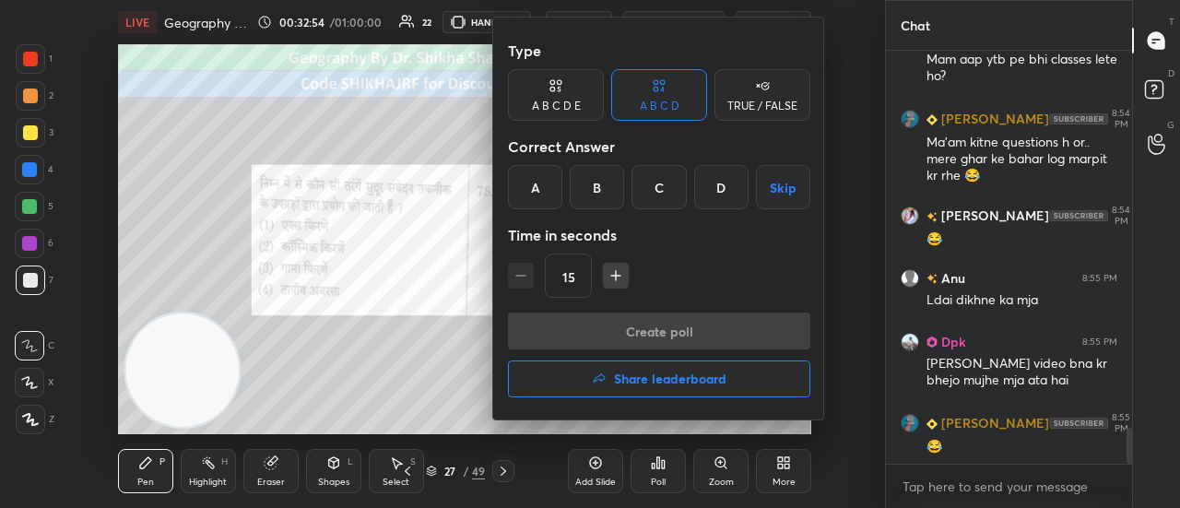
click at [724, 191] on div "D" at bounding box center [721, 187] width 54 height 44
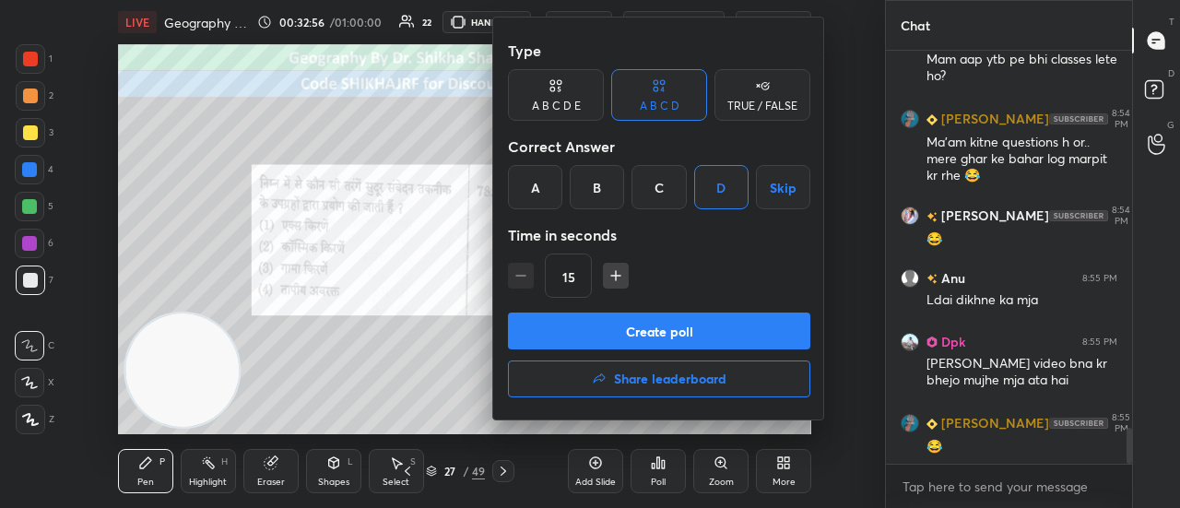
click at [676, 329] on button "Create poll" at bounding box center [659, 330] width 302 height 37
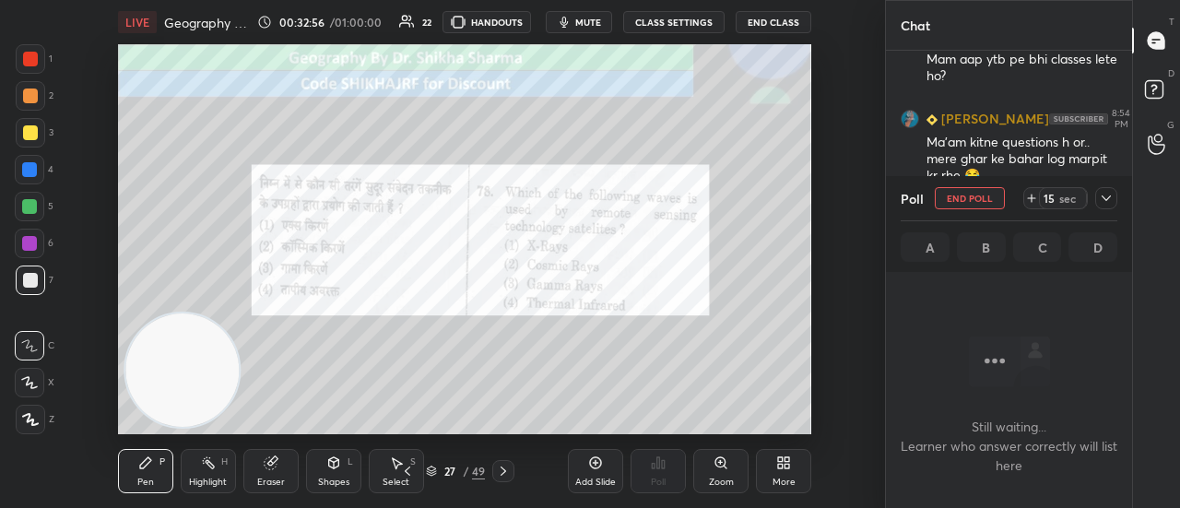
scroll to position [6, 6]
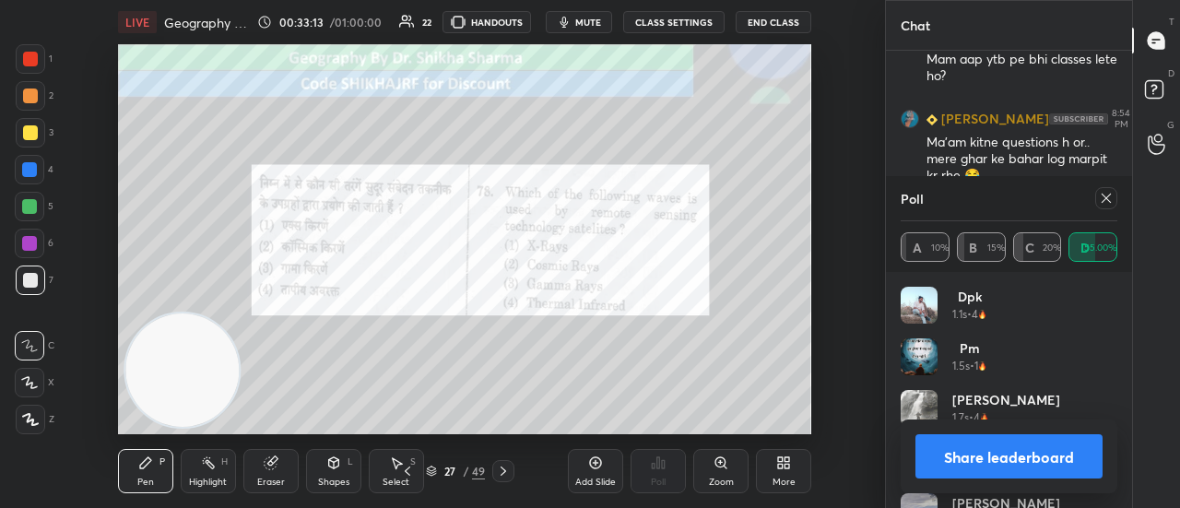
click at [965, 453] on button "Share leaderboard" at bounding box center [1008, 456] width 187 height 44
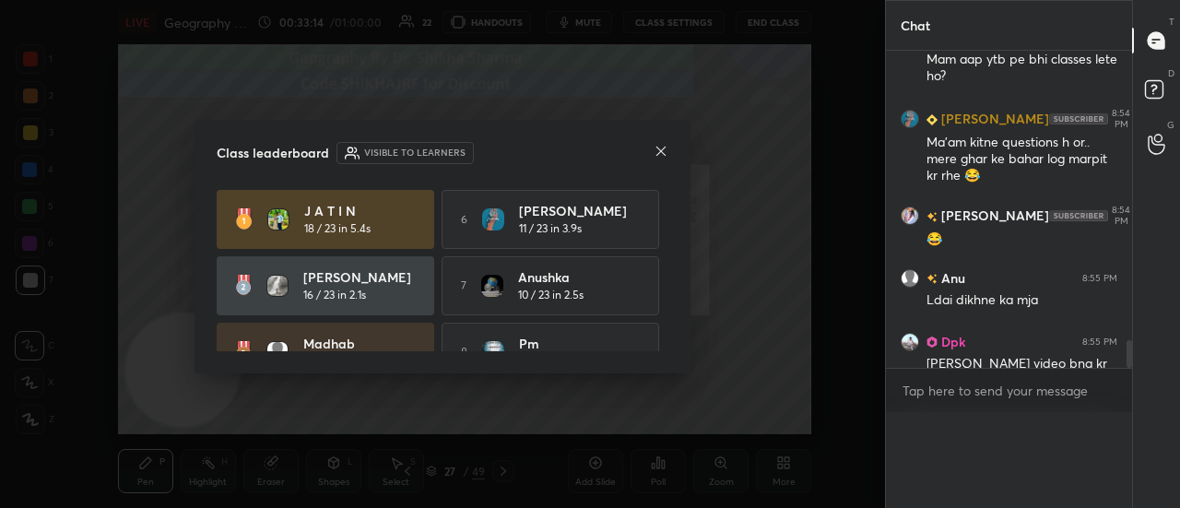
scroll to position [0, 0]
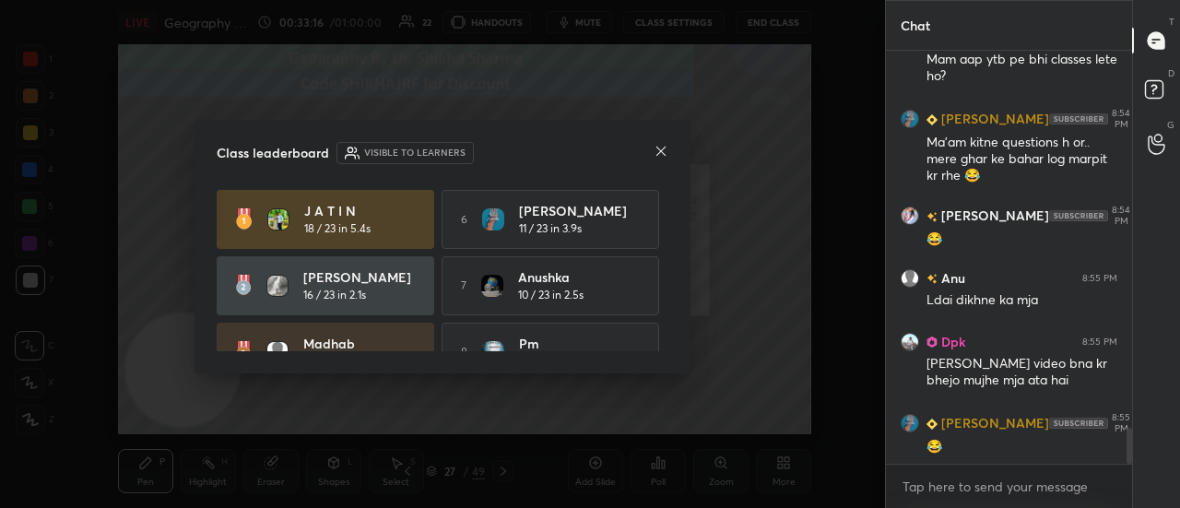
click at [656, 148] on icon at bounding box center [661, 151] width 15 height 15
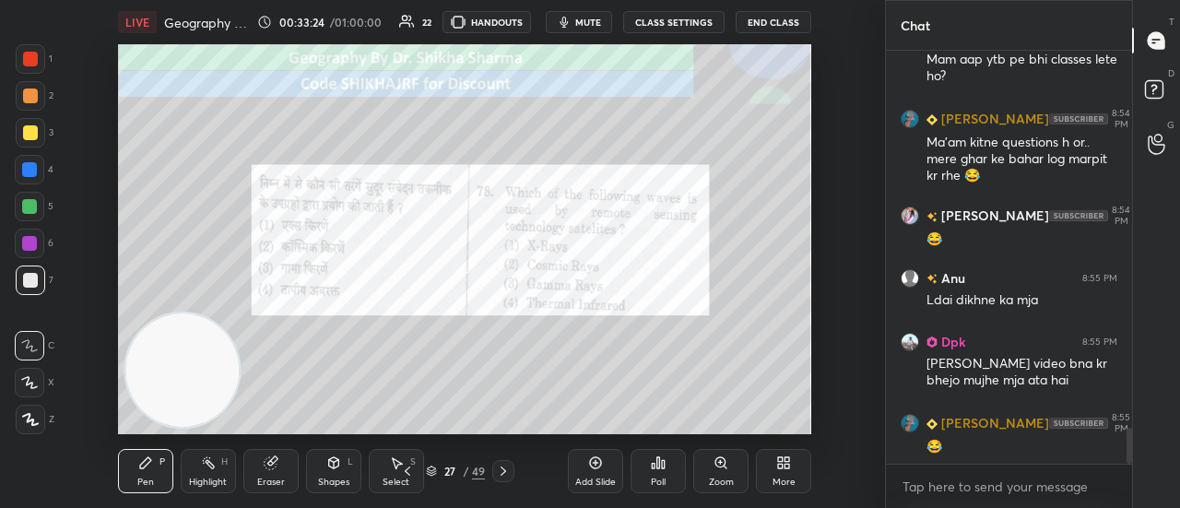
click at [504, 464] on icon at bounding box center [503, 471] width 15 height 15
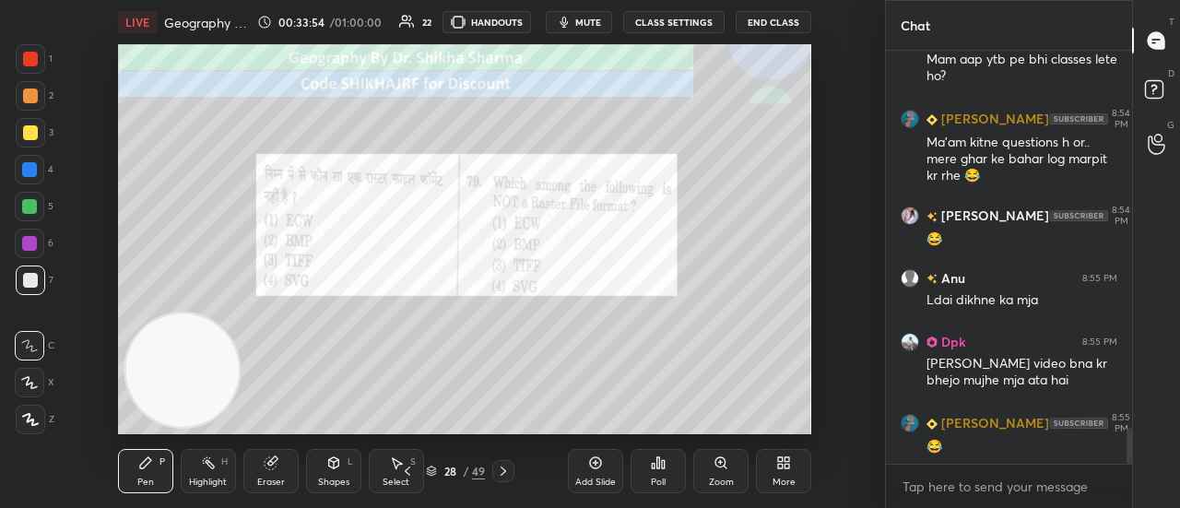
click at [653, 477] on div "Poll" at bounding box center [658, 481] width 15 height 9
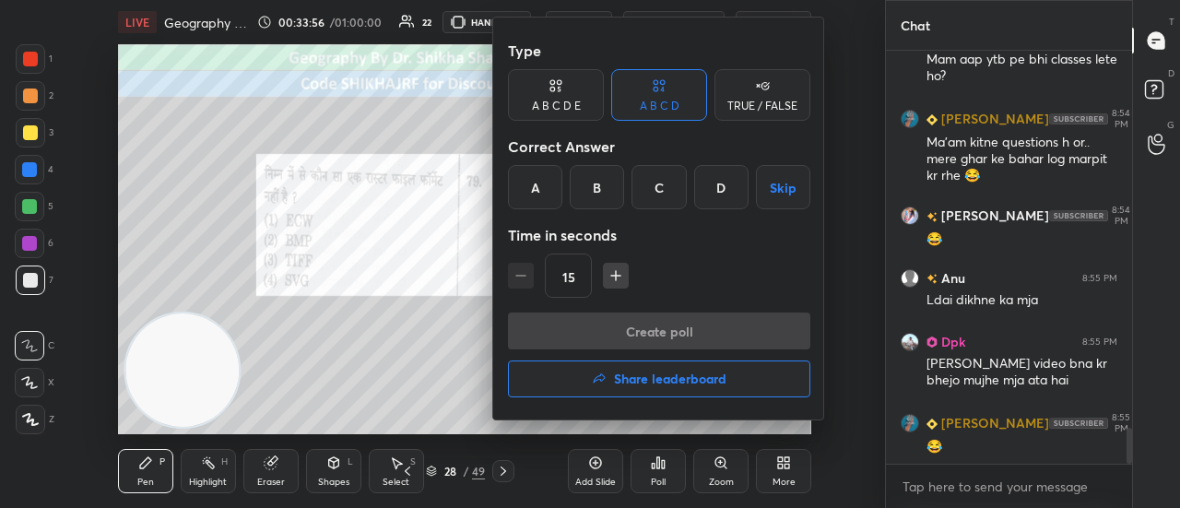
click at [706, 187] on div "D" at bounding box center [721, 187] width 54 height 44
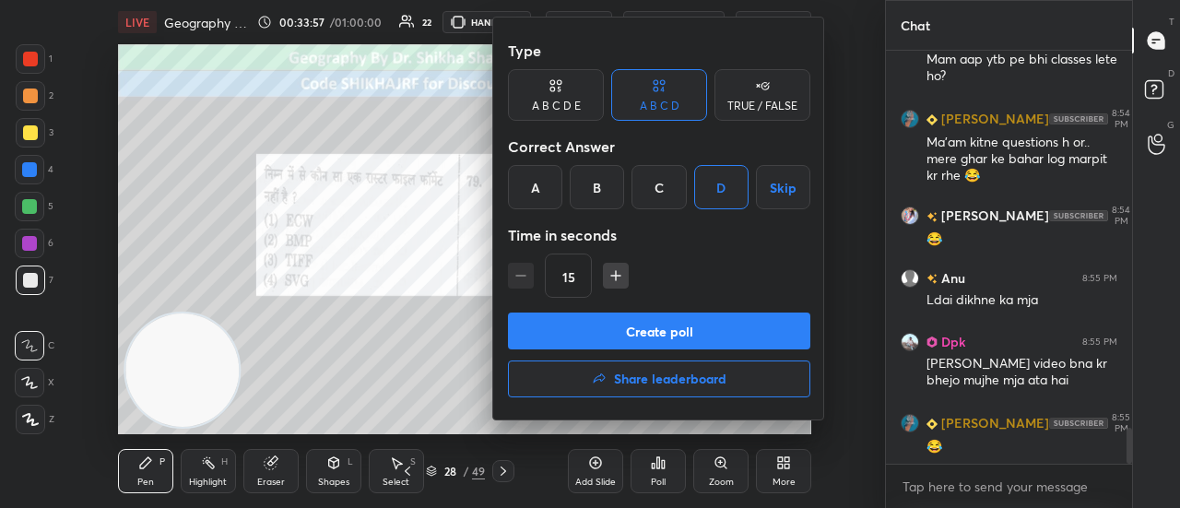
click at [630, 334] on button "Create poll" at bounding box center [659, 330] width 302 height 37
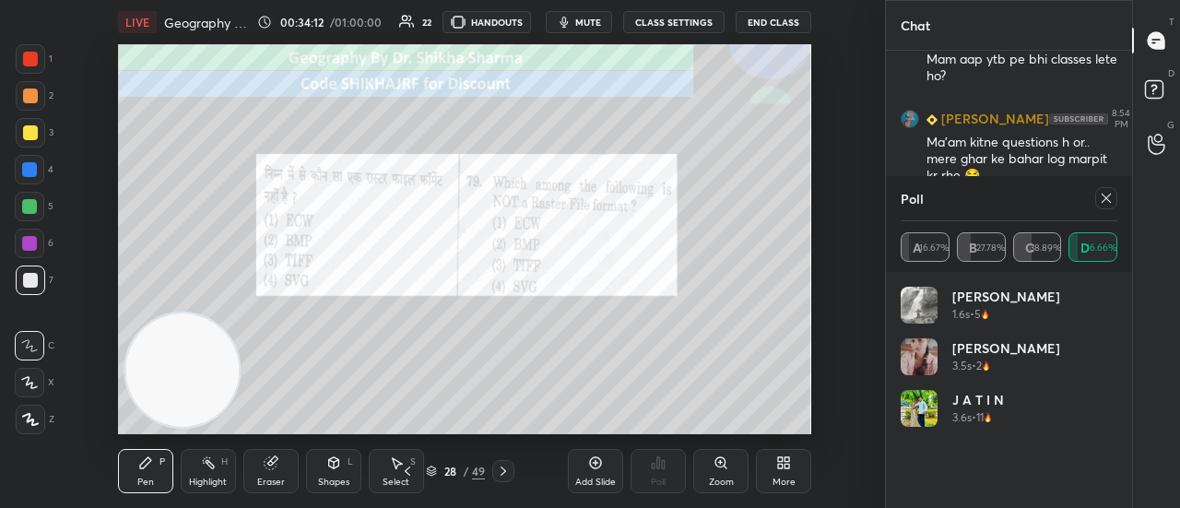
scroll to position [4465, 0]
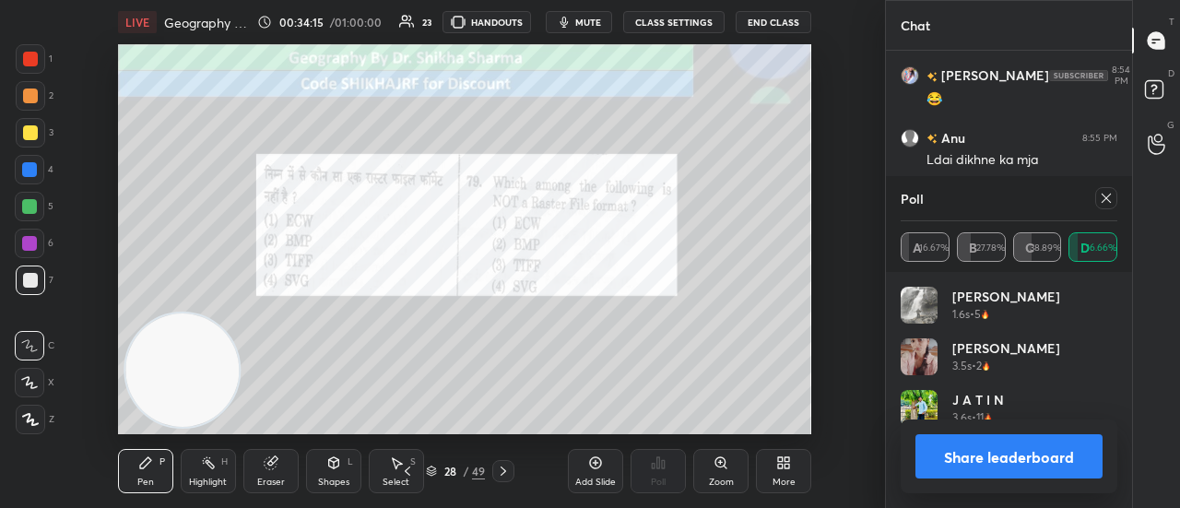
click at [1012, 454] on button "Share leaderboard" at bounding box center [1008, 456] width 187 height 44
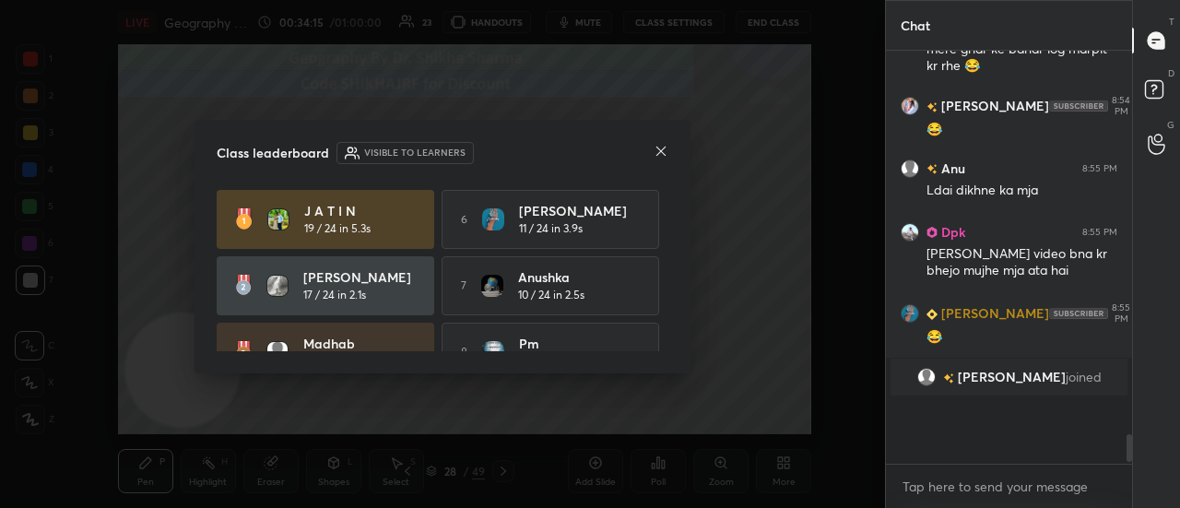
scroll to position [407, 241]
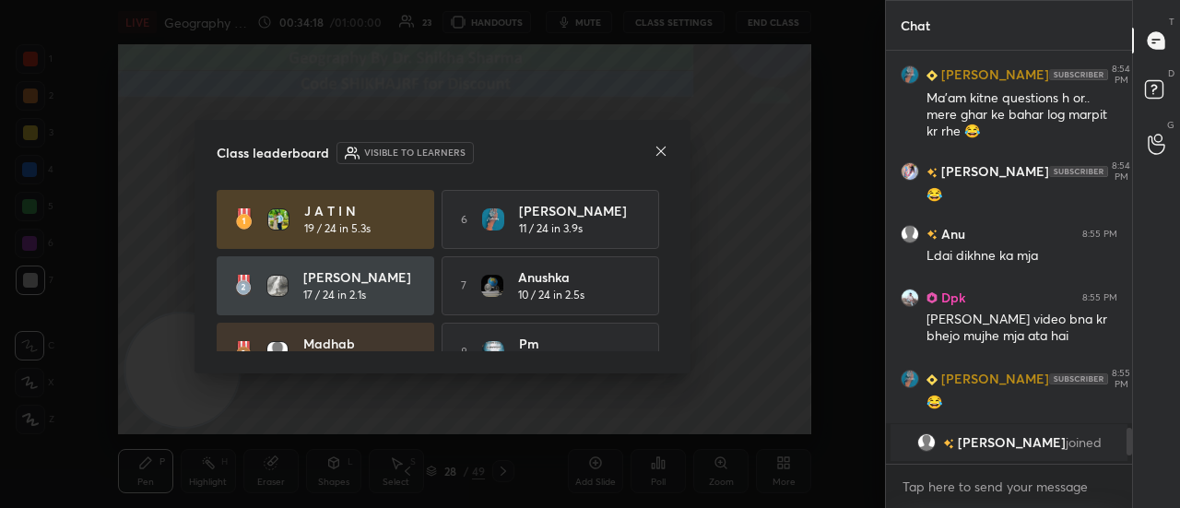
click at [658, 154] on icon at bounding box center [661, 151] width 15 height 15
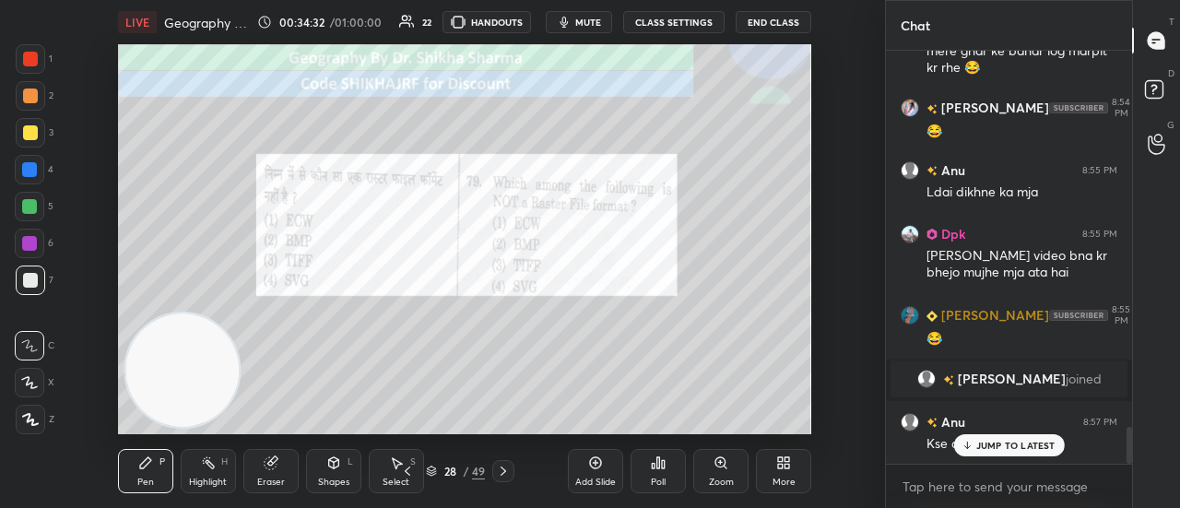
scroll to position [4212, 0]
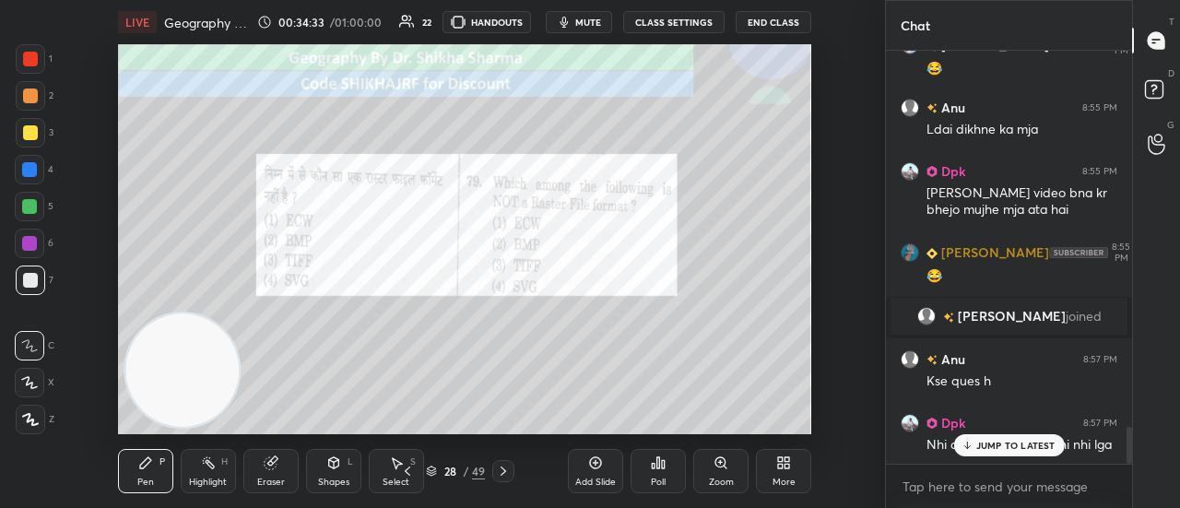
click at [1005, 440] on p "JUMP TO LATEST" at bounding box center [1015, 445] width 79 height 11
click at [500, 471] on icon at bounding box center [503, 471] width 15 height 15
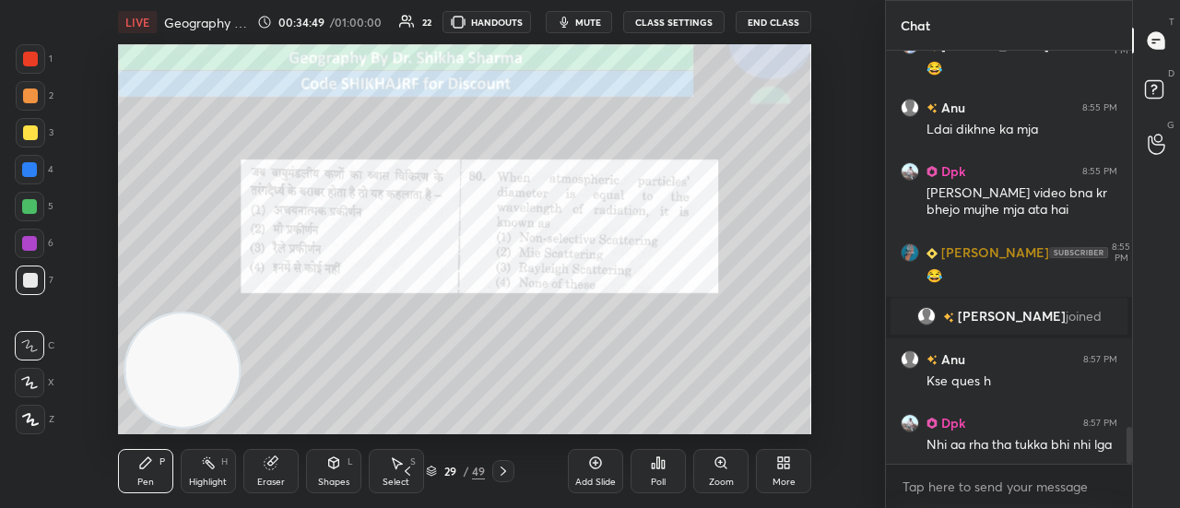
scroll to position [4277, 0]
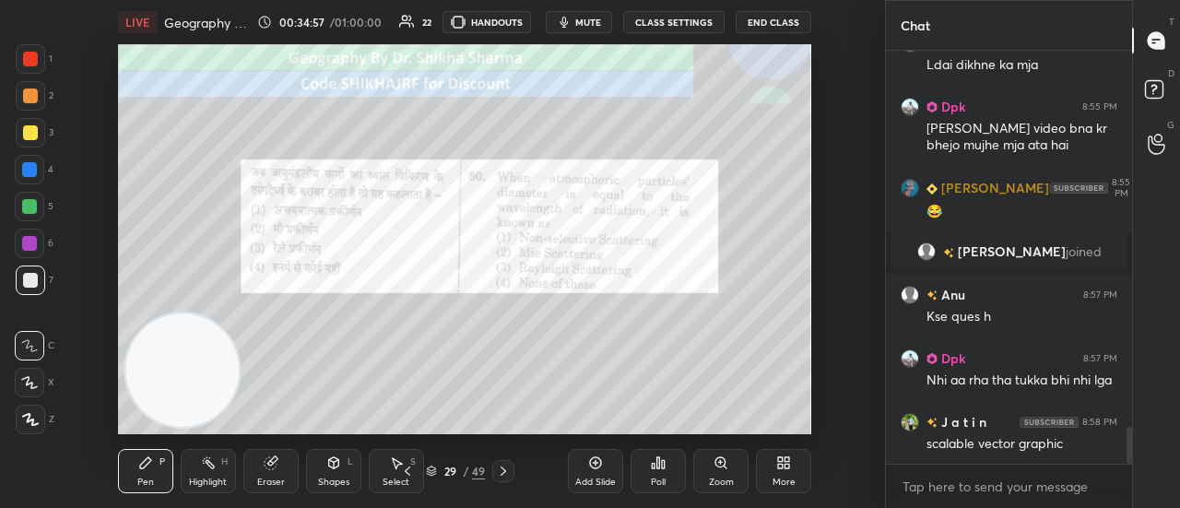
click at [662, 465] on icon at bounding box center [663, 464] width 3 height 8
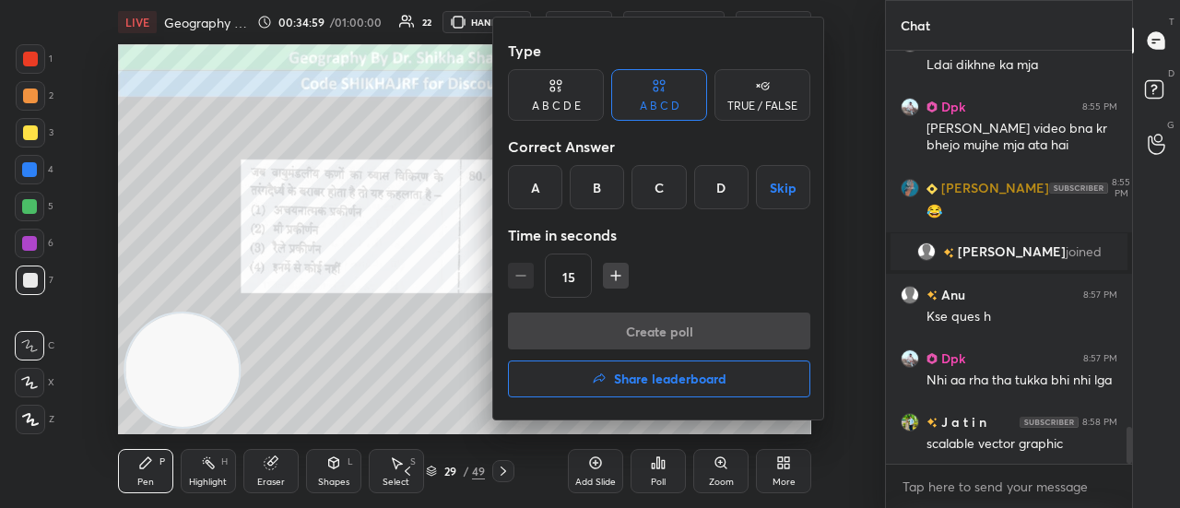
click at [595, 183] on div "B" at bounding box center [597, 187] width 54 height 44
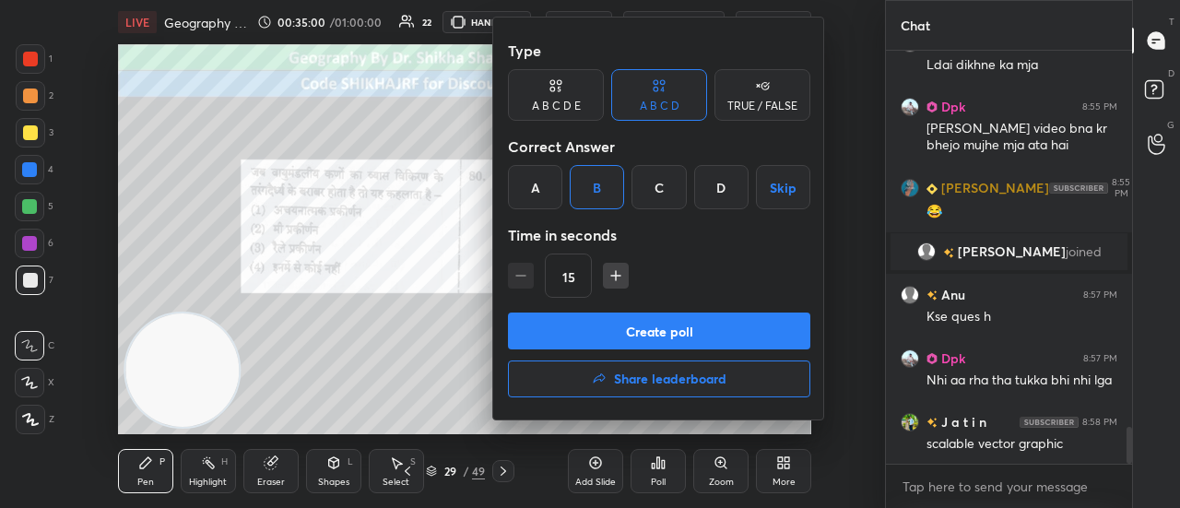
click at [616, 325] on button "Create poll" at bounding box center [659, 330] width 302 height 37
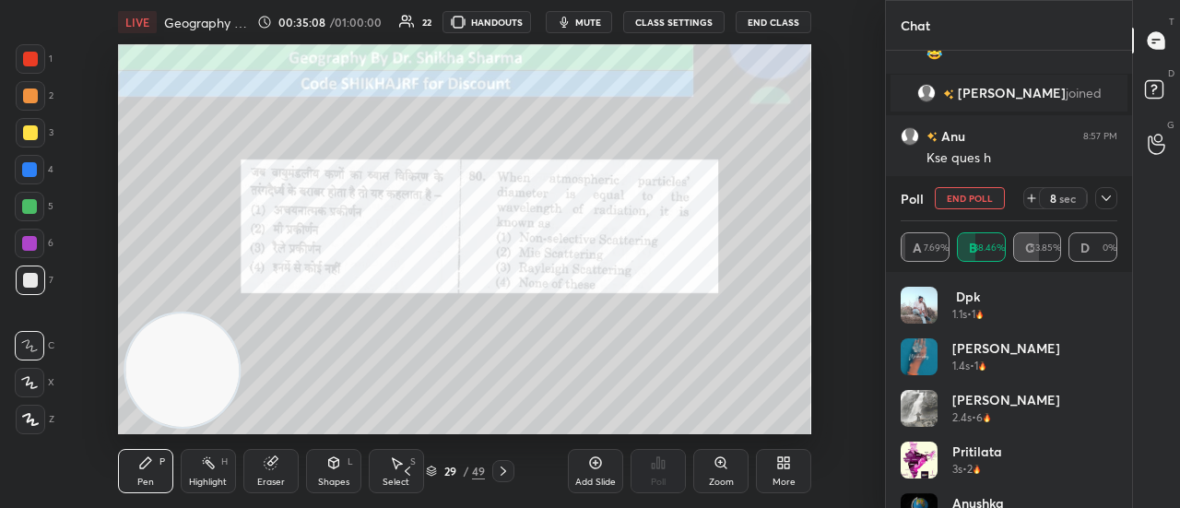
scroll to position [4480, 0]
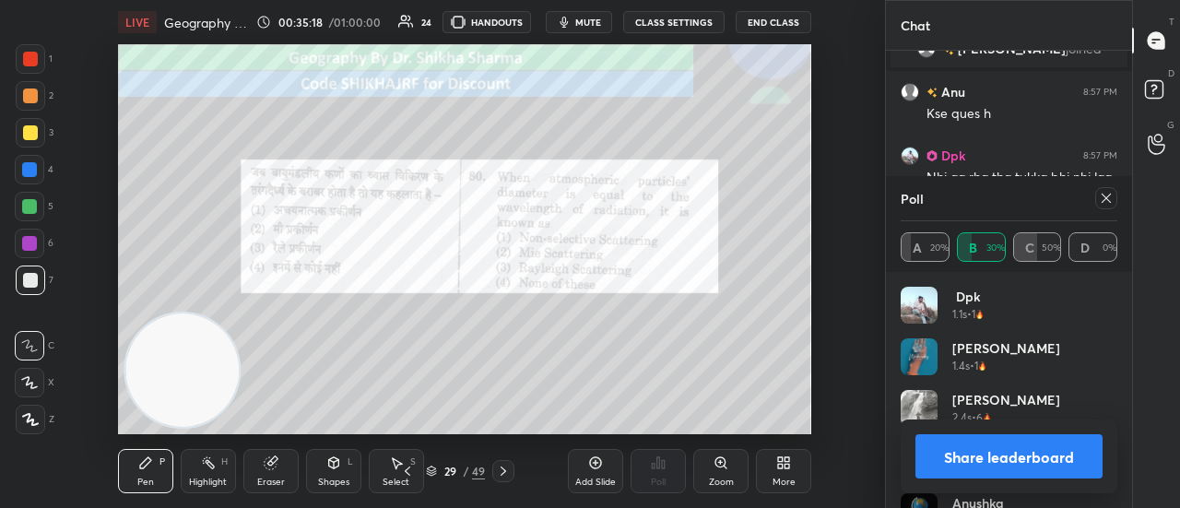
click at [981, 467] on button "Share leaderboard" at bounding box center [1008, 456] width 187 height 44
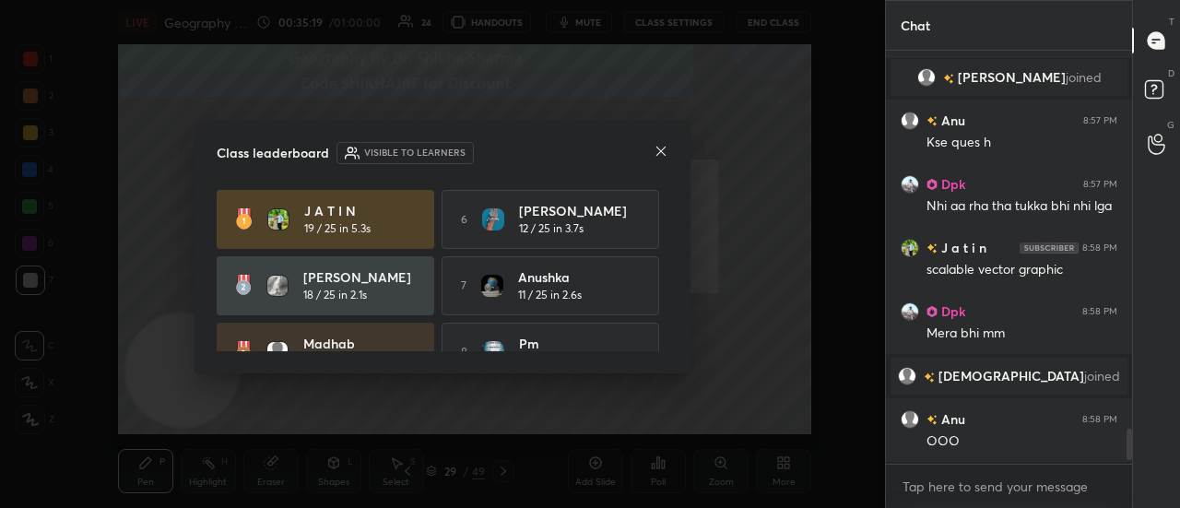
scroll to position [4448, 0]
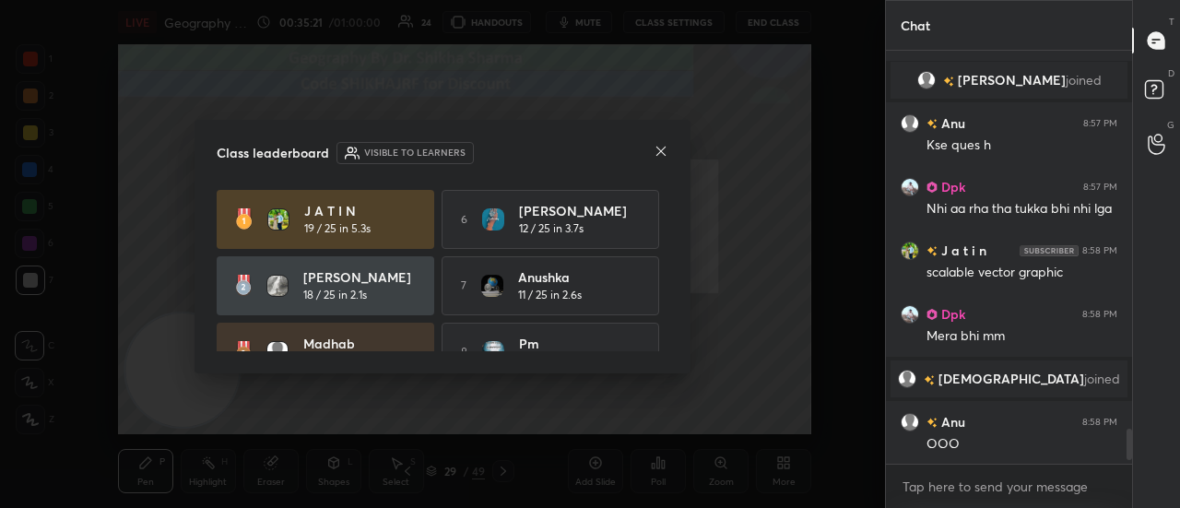
click at [658, 154] on icon at bounding box center [661, 151] width 15 height 15
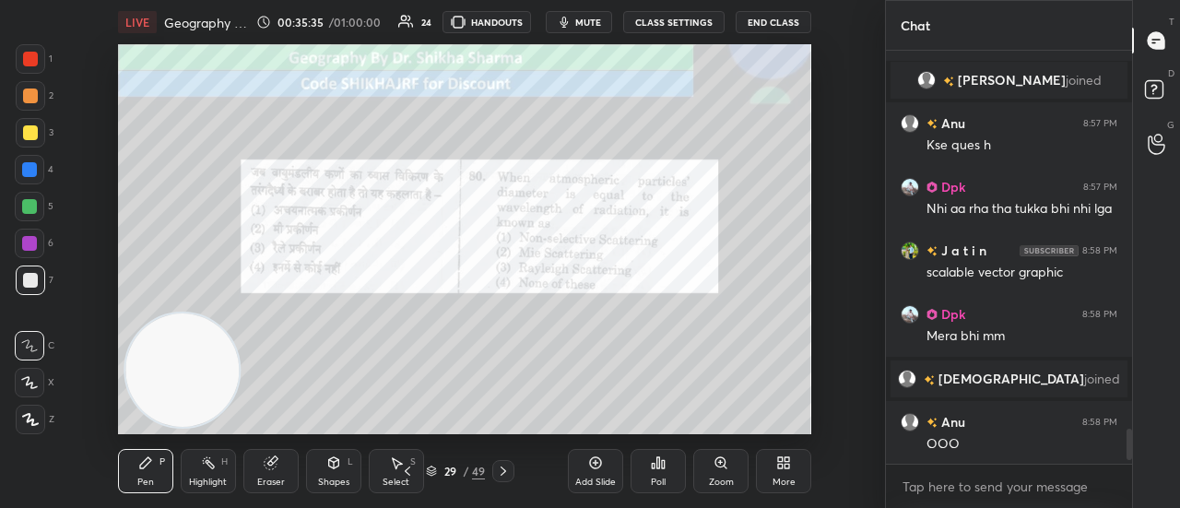
scroll to position [4467, 0]
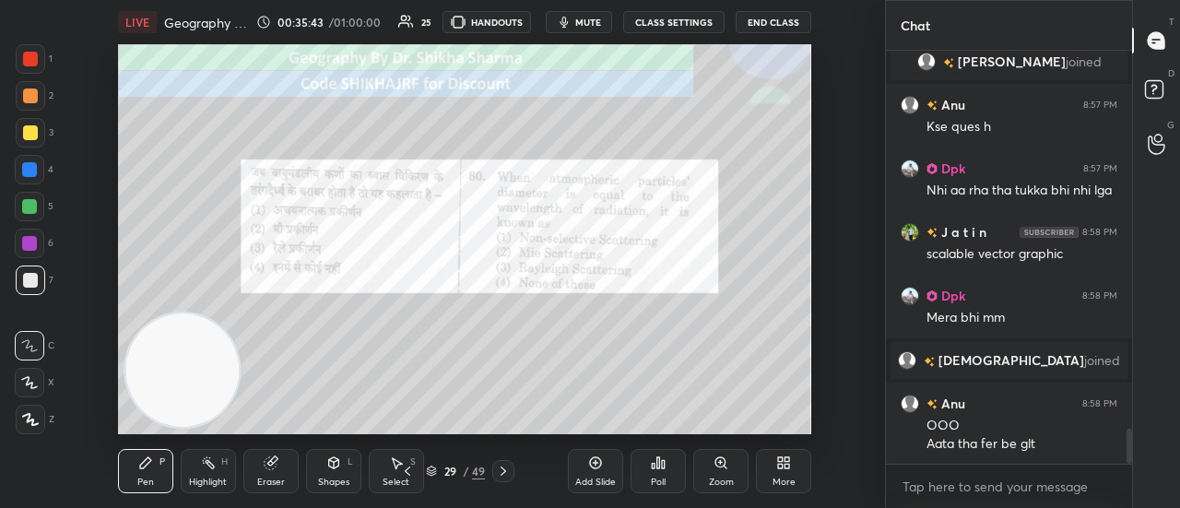
click at [507, 469] on icon at bounding box center [503, 471] width 15 height 15
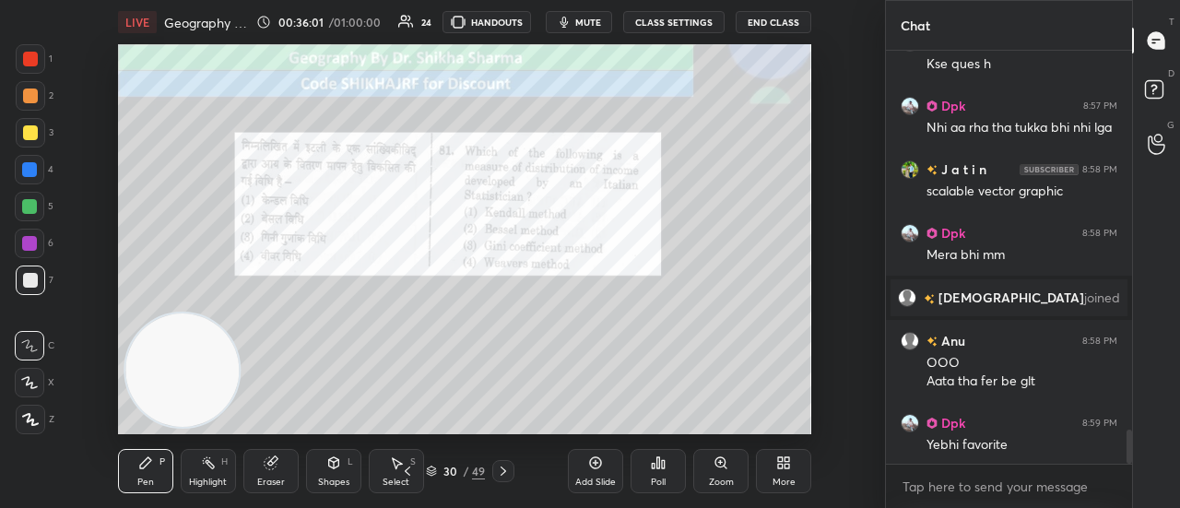
scroll to position [4594, 0]
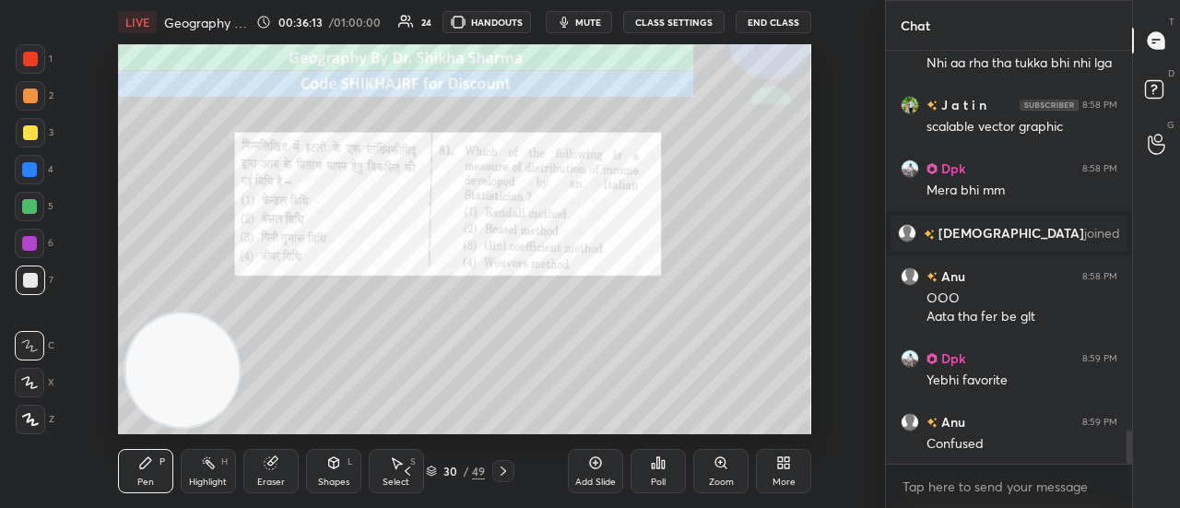
click at [660, 477] on div "Poll" at bounding box center [658, 481] width 15 height 9
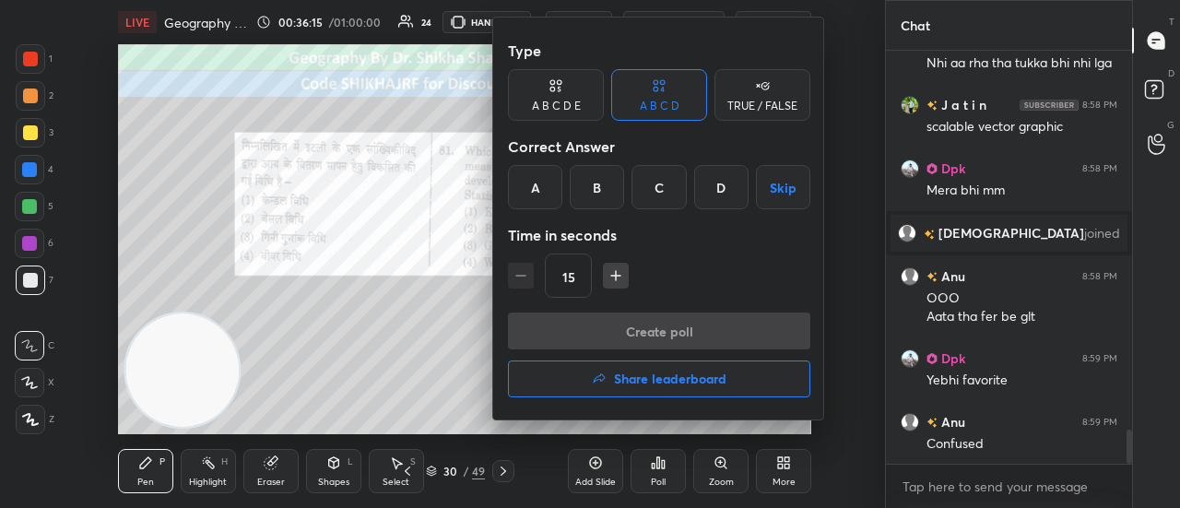
click at [669, 181] on div "C" at bounding box center [658, 187] width 54 height 44
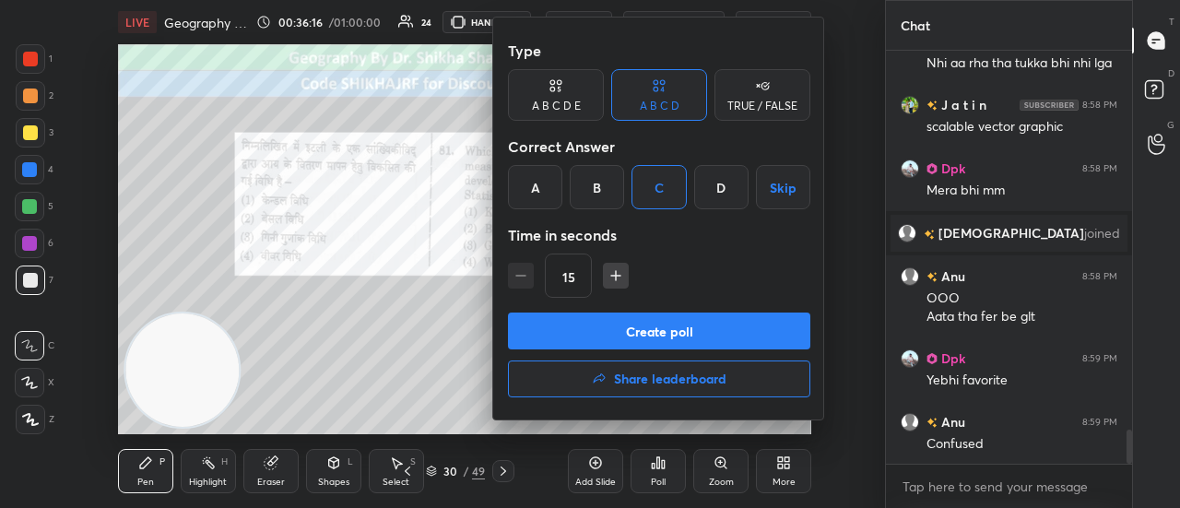
click at [642, 331] on button "Create poll" at bounding box center [659, 330] width 302 height 37
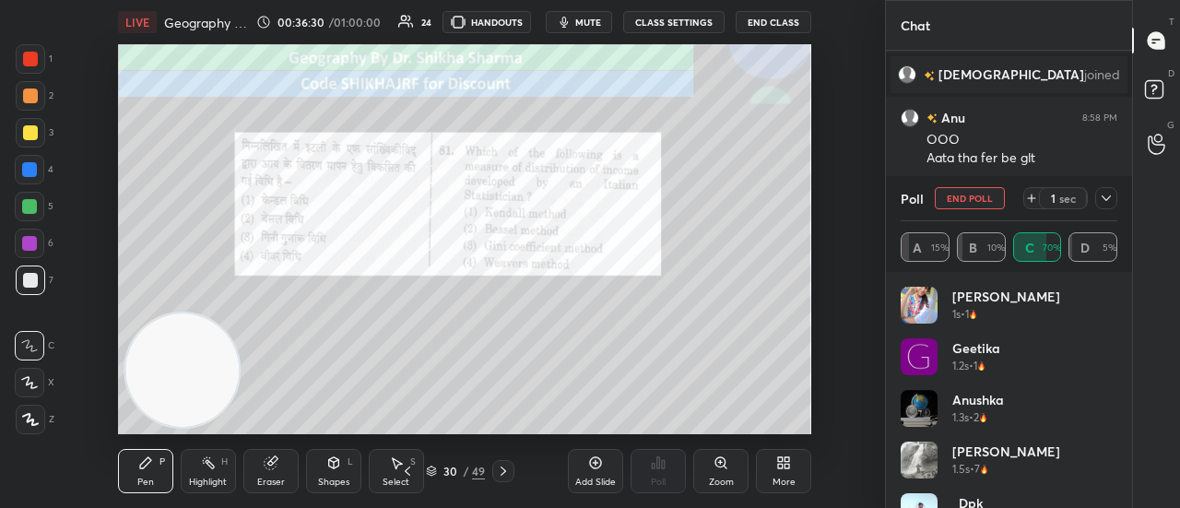
scroll to position [4797, 0]
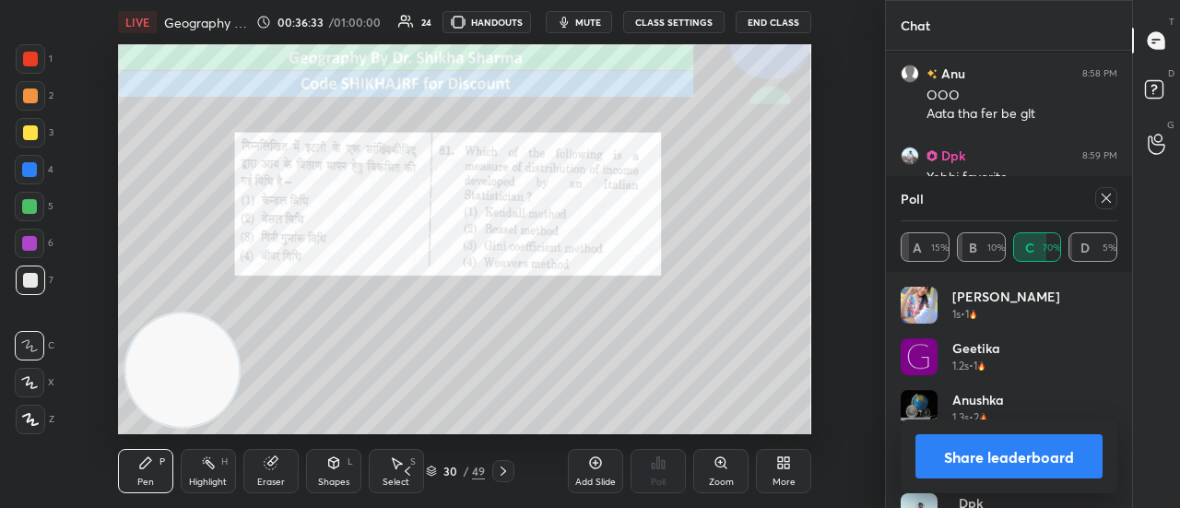
click at [1037, 453] on button "Share leaderboard" at bounding box center [1008, 456] width 187 height 44
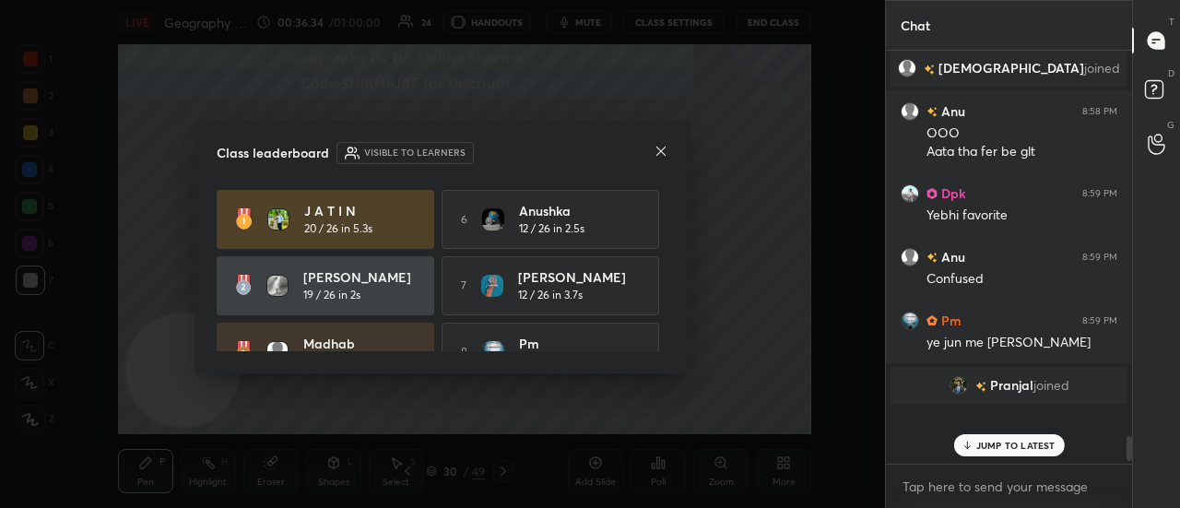
scroll to position [407, 241]
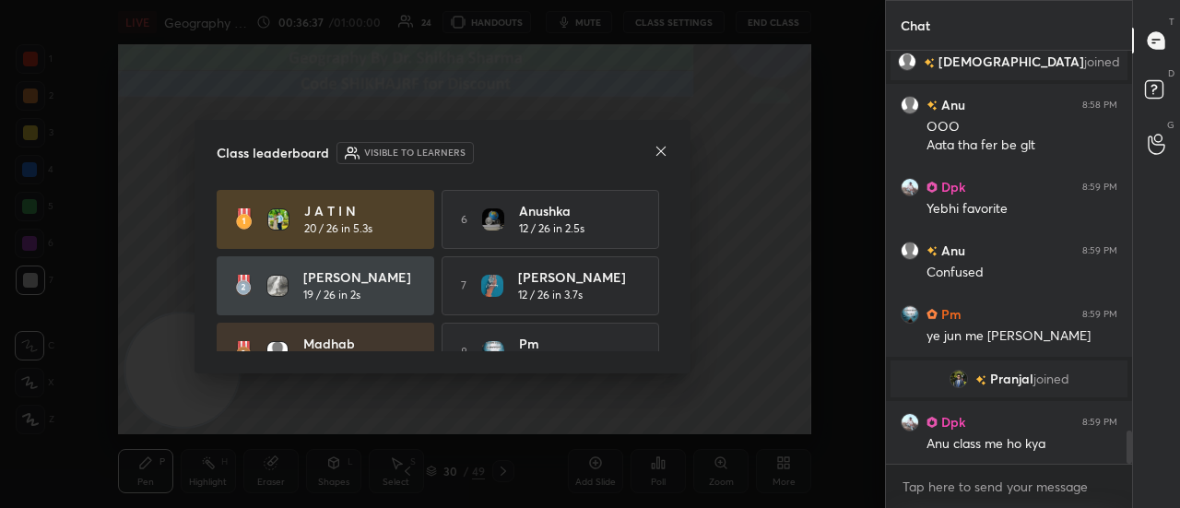
click at [657, 148] on icon at bounding box center [661, 151] width 15 height 15
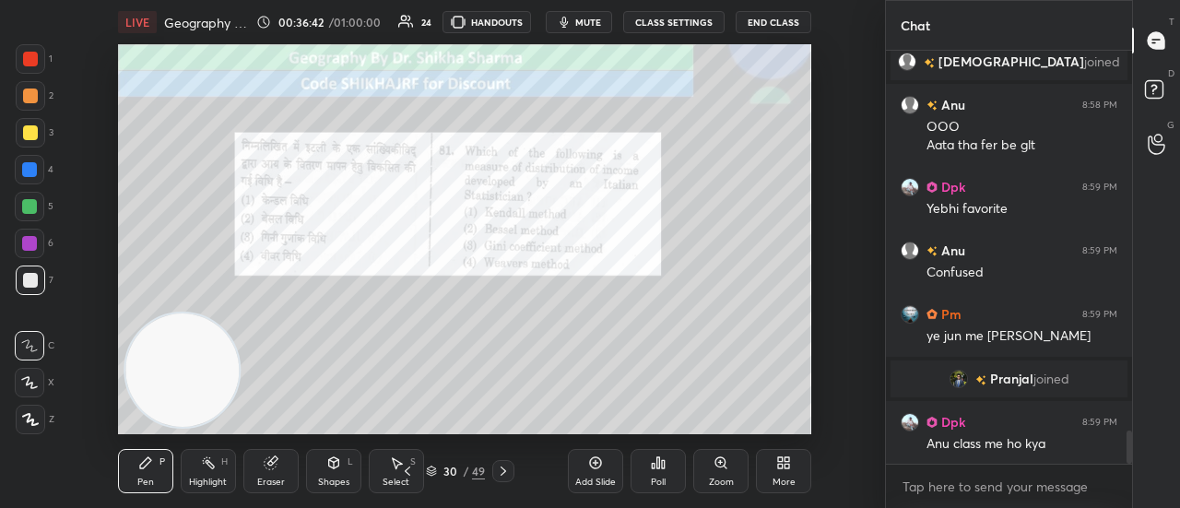
click at [505, 469] on icon at bounding box center [503, 471] width 15 height 15
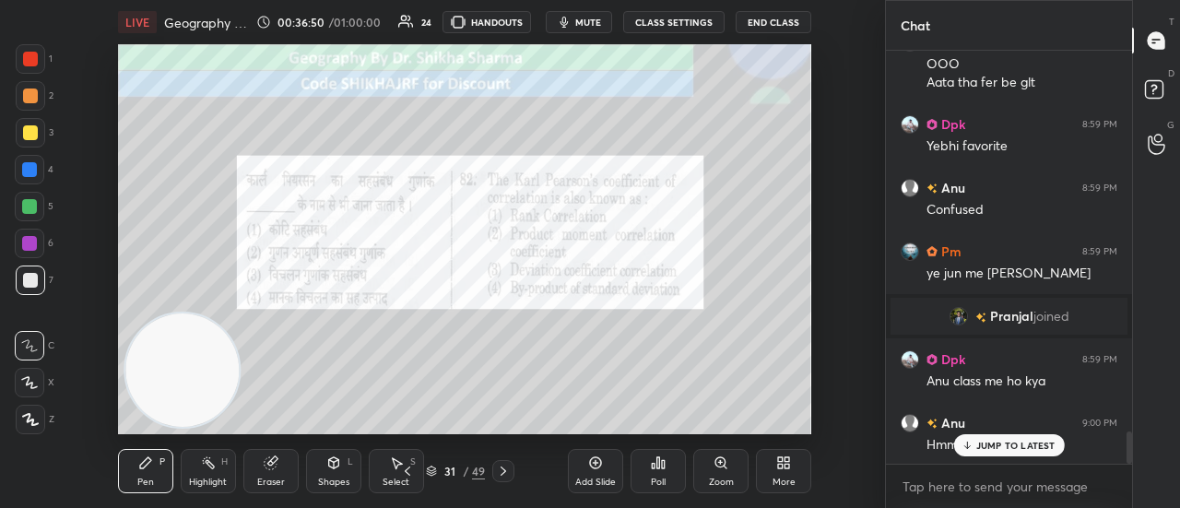
click at [662, 464] on icon at bounding box center [663, 464] width 3 height 8
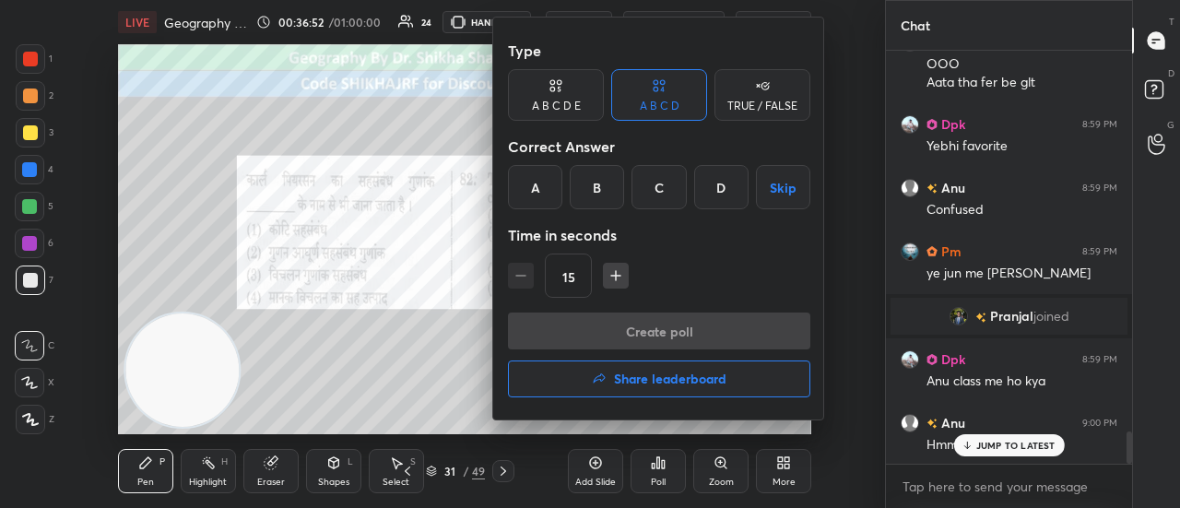
click at [591, 178] on div "B" at bounding box center [597, 187] width 54 height 44
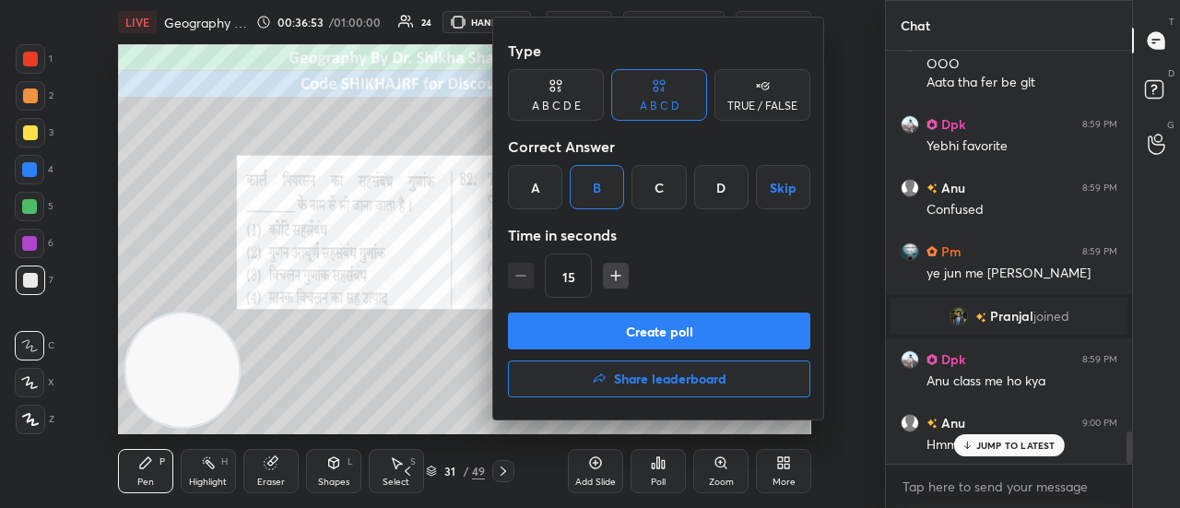
click at [583, 336] on button "Create poll" at bounding box center [659, 330] width 302 height 37
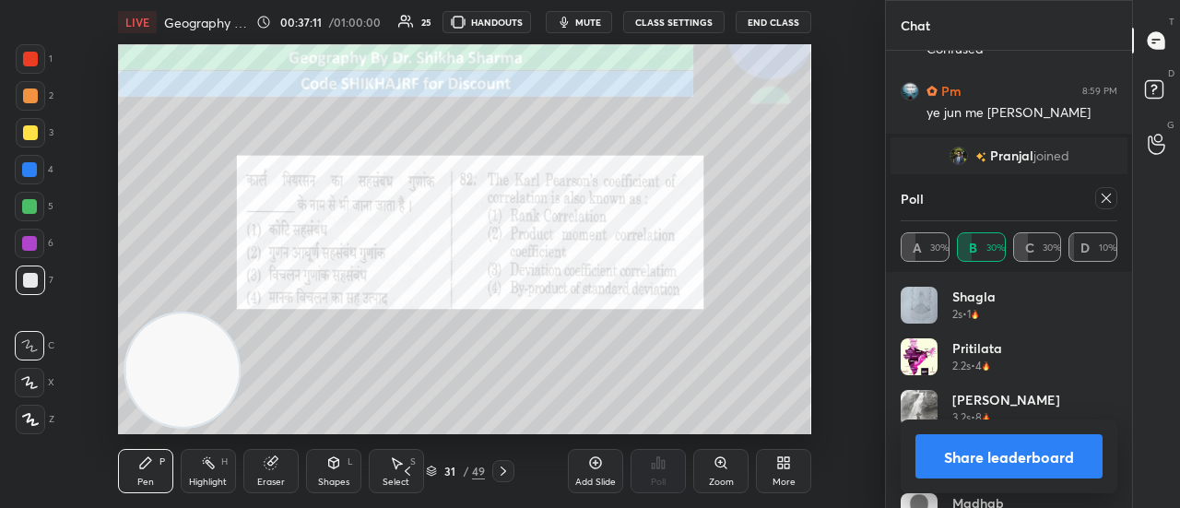
click at [960, 452] on button "Share leaderboard" at bounding box center [1008, 456] width 187 height 44
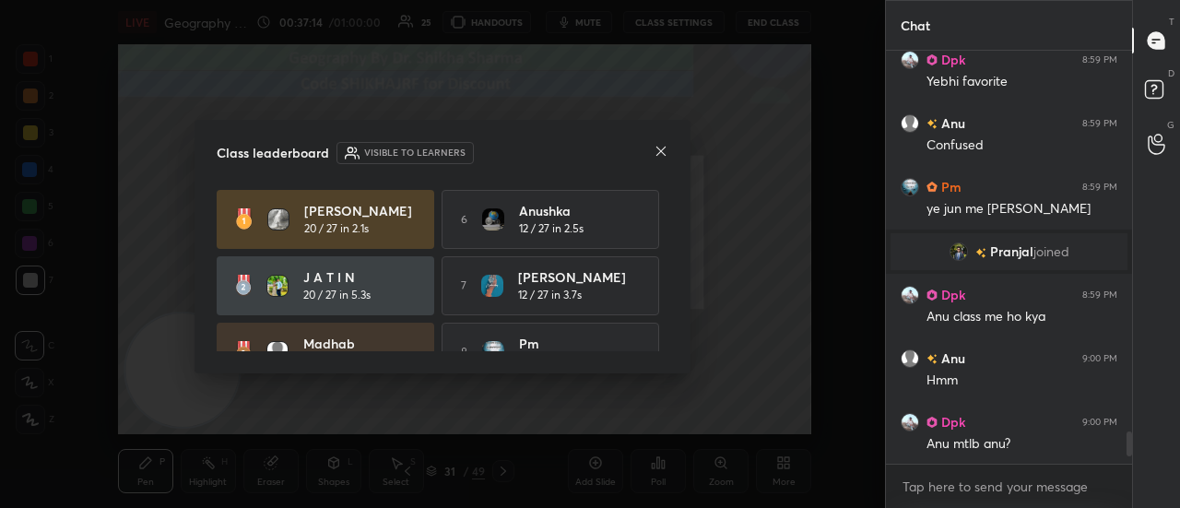
click at [656, 152] on icon at bounding box center [661, 151] width 15 height 15
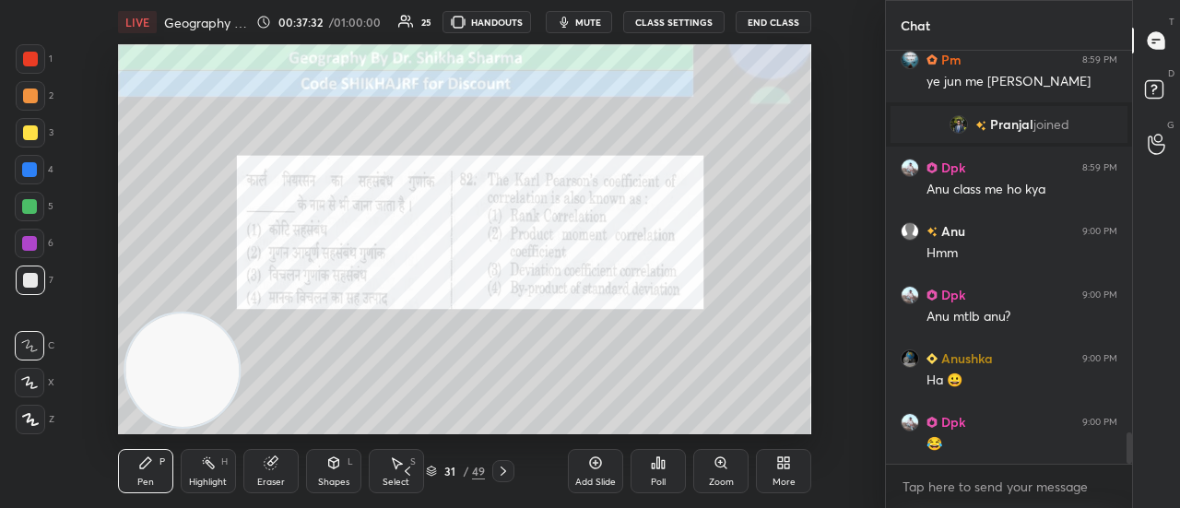
click at [505, 469] on icon at bounding box center [503, 471] width 15 height 15
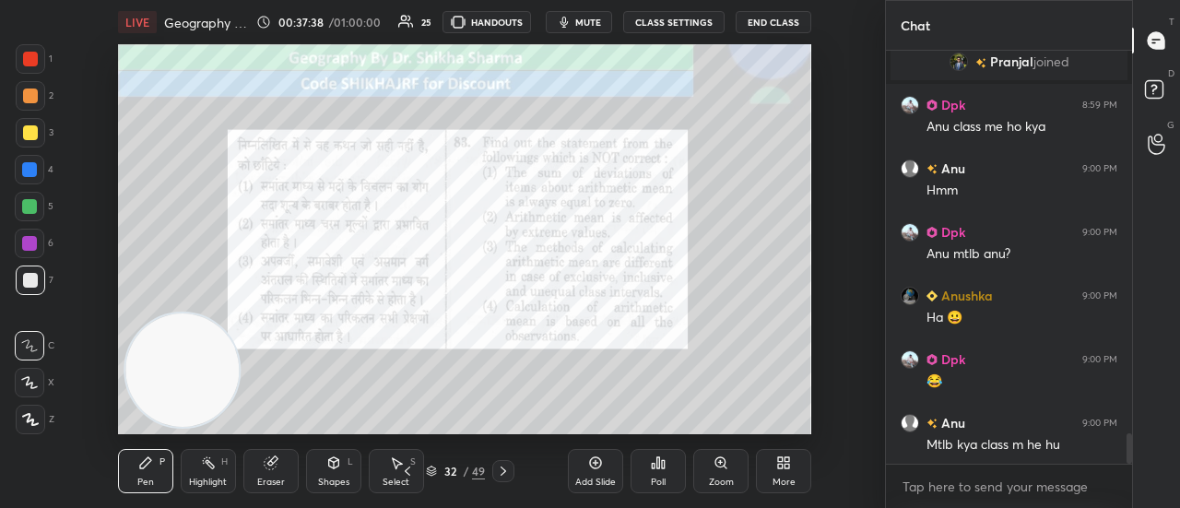
scroll to position [5147, 0]
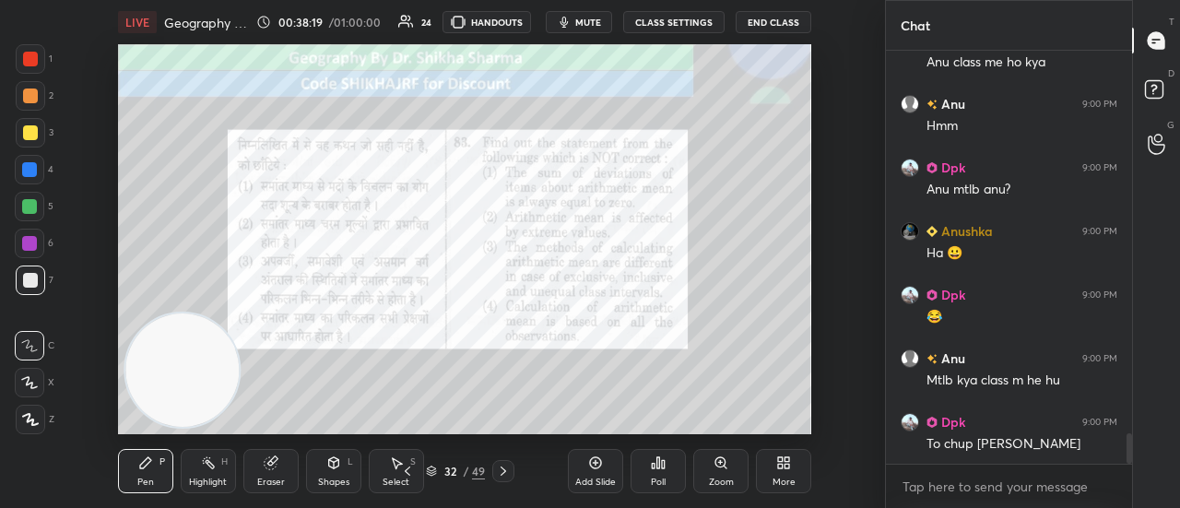
click at [648, 462] on div "Poll" at bounding box center [657, 471] width 55 height 44
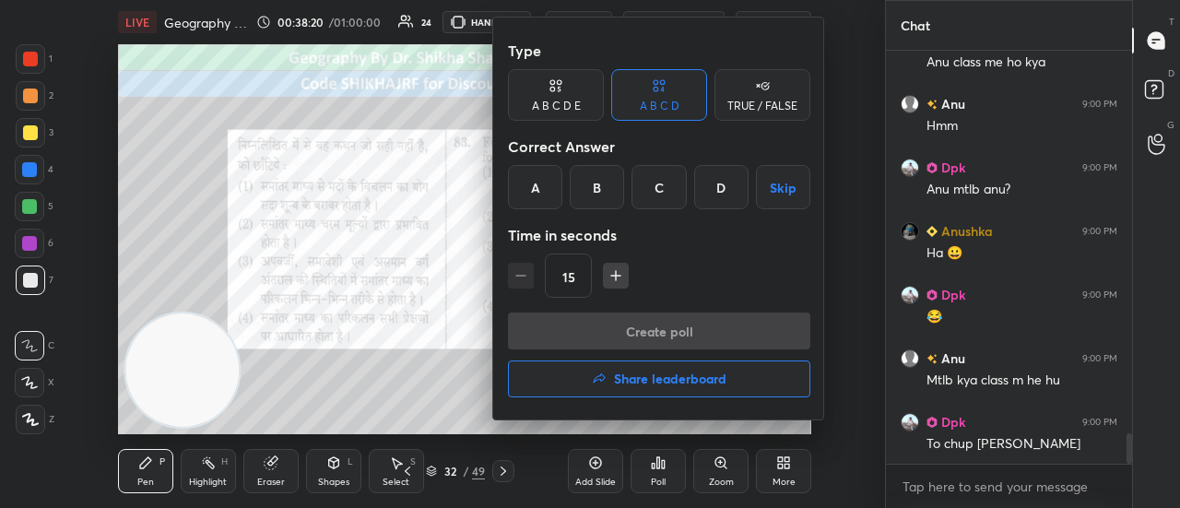
click at [660, 183] on div "C" at bounding box center [658, 187] width 54 height 44
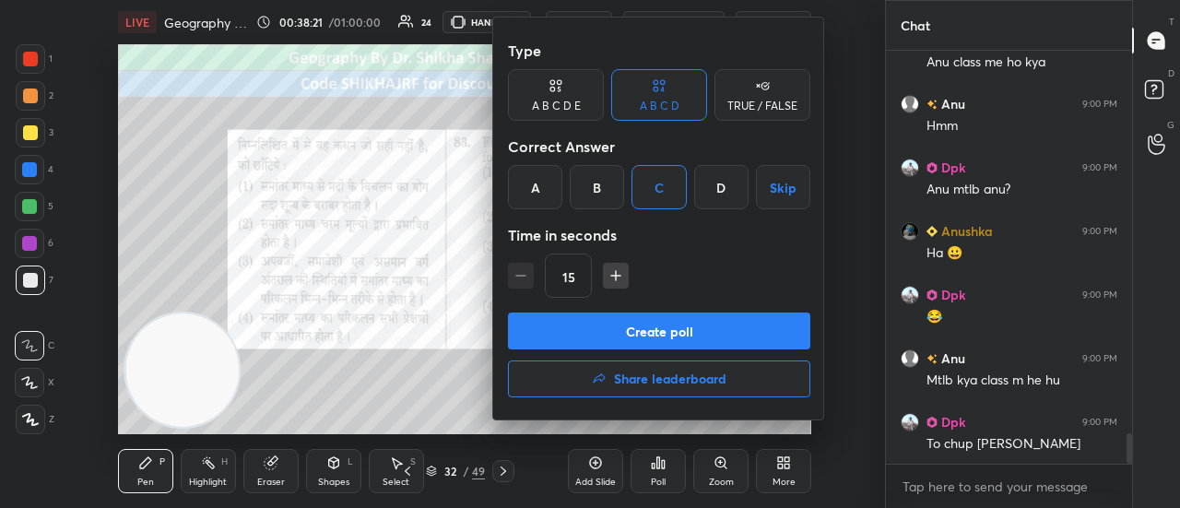
click at [620, 330] on button "Create poll" at bounding box center [659, 330] width 302 height 37
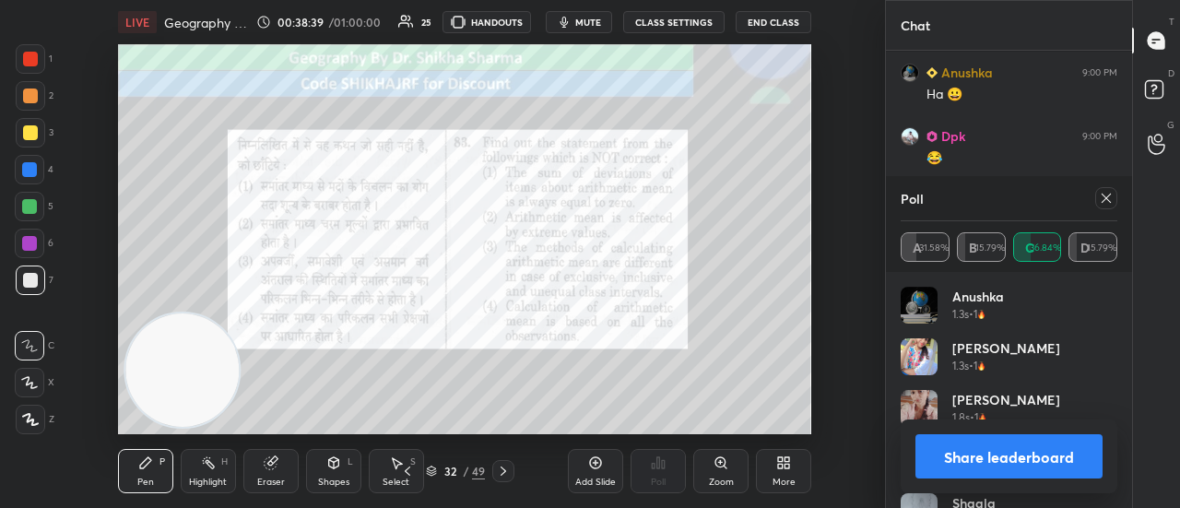
scroll to position [5370, 0]
click at [972, 454] on button "Share leaderboard" at bounding box center [1008, 456] width 187 height 44
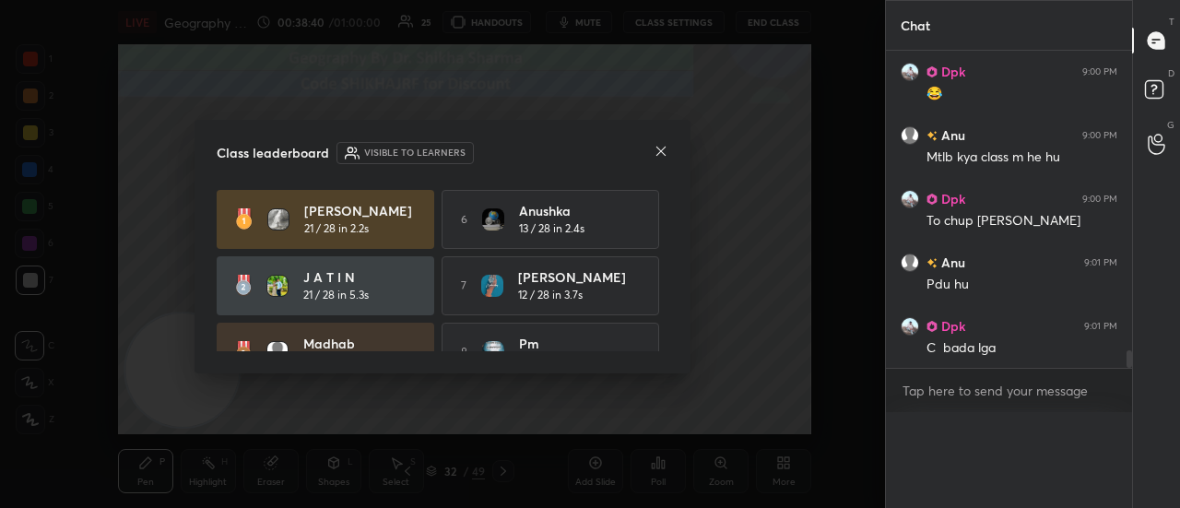
scroll to position [5341, 0]
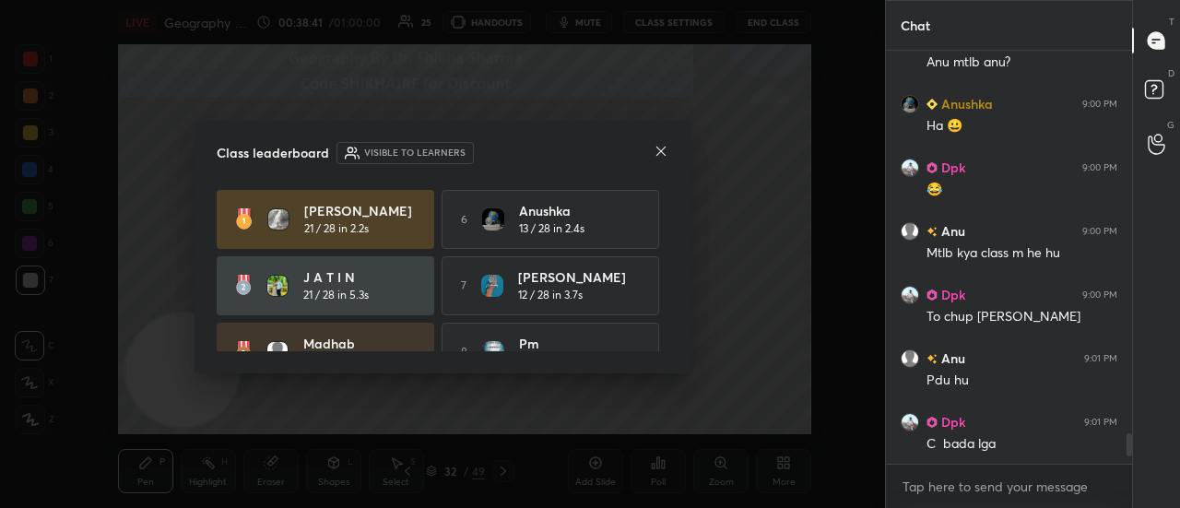
click at [665, 152] on icon at bounding box center [661, 151] width 15 height 15
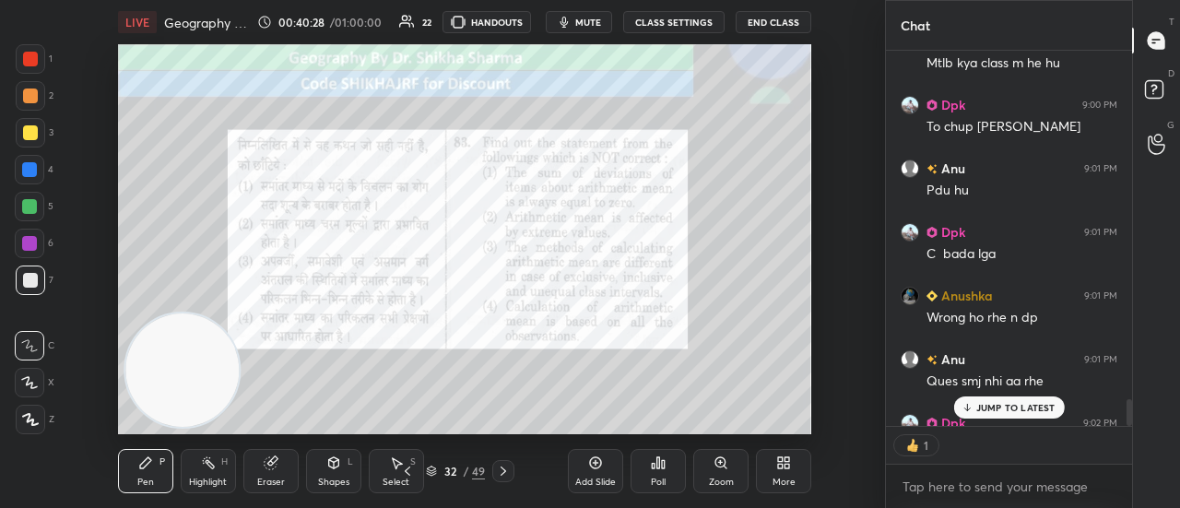
scroll to position [6, 6]
click at [496, 472] on icon at bounding box center [503, 471] width 15 height 15
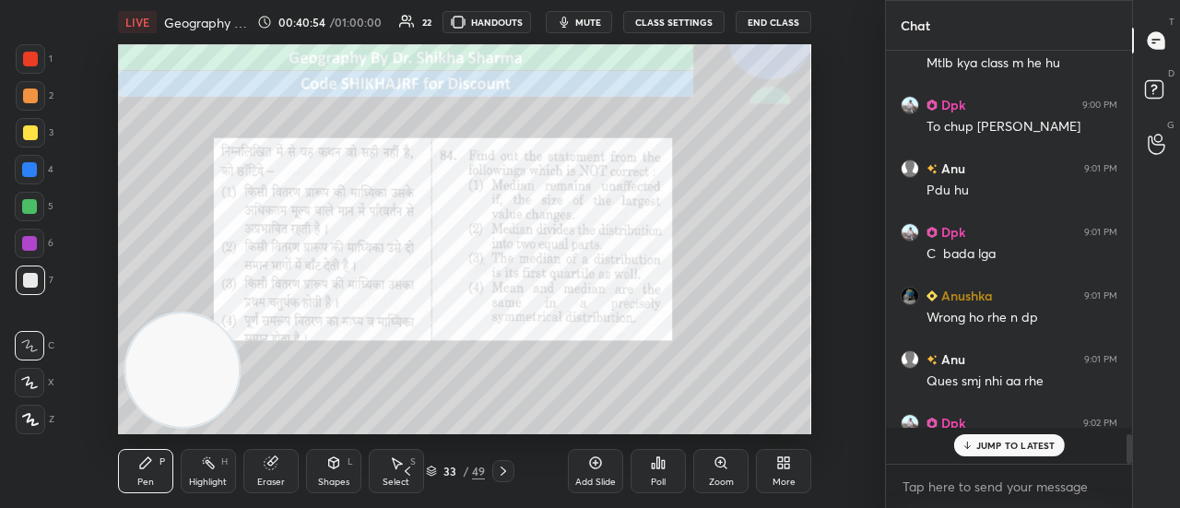
scroll to position [5464, 0]
click at [988, 447] on p "JUMP TO LATEST" at bounding box center [1015, 445] width 79 height 11
click at [652, 475] on div "Poll" at bounding box center [657, 471] width 55 height 44
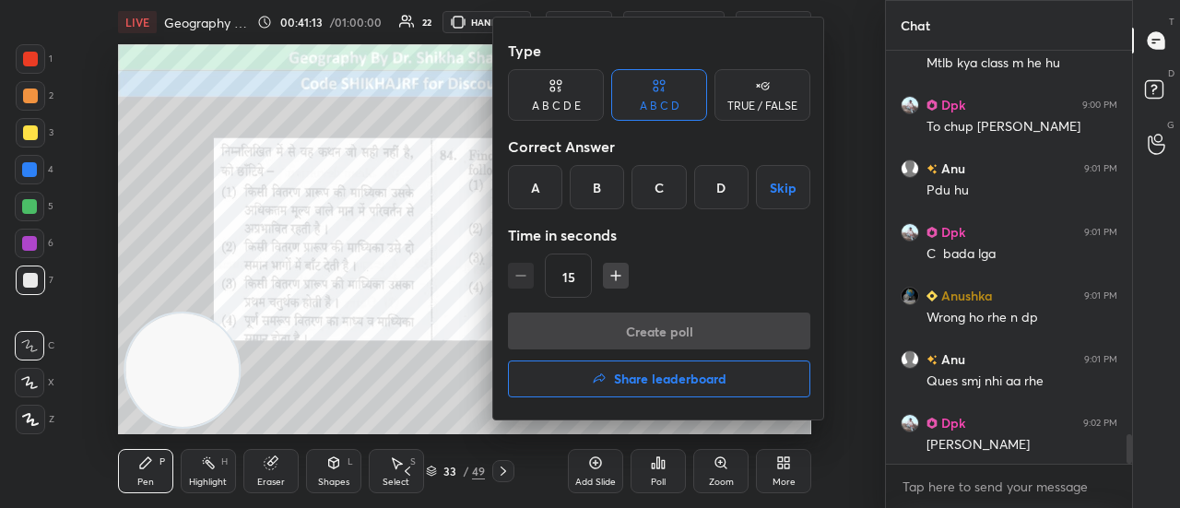
click at [662, 183] on div "C" at bounding box center [658, 187] width 54 height 44
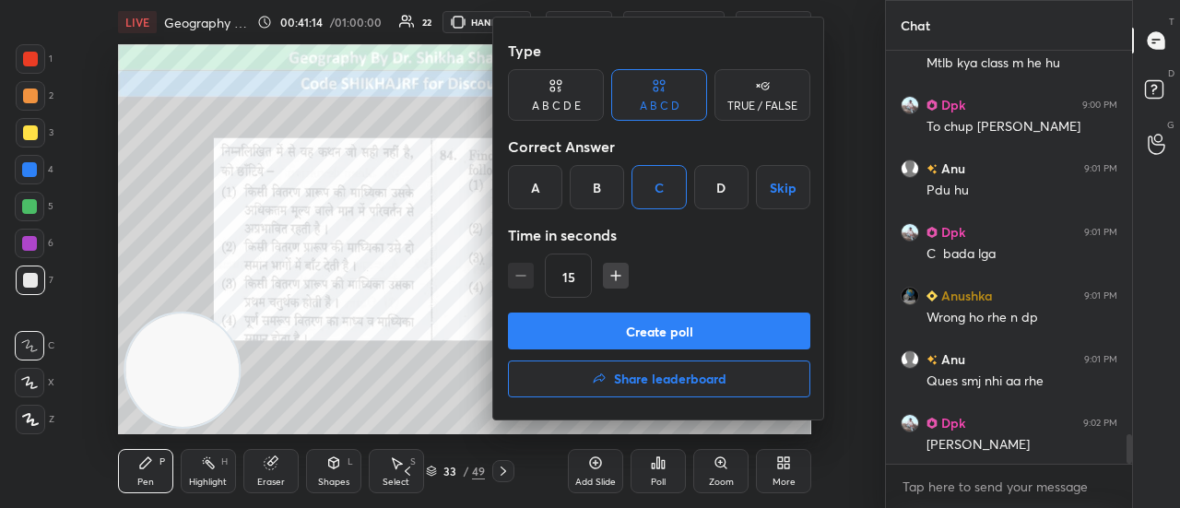
click at [639, 334] on button "Create poll" at bounding box center [659, 330] width 302 height 37
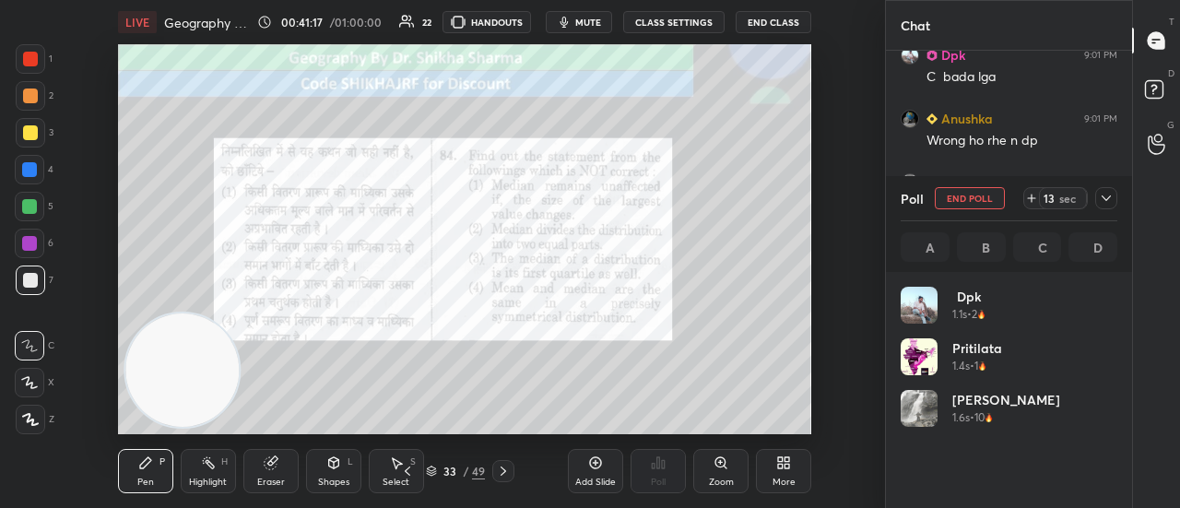
scroll to position [216, 211]
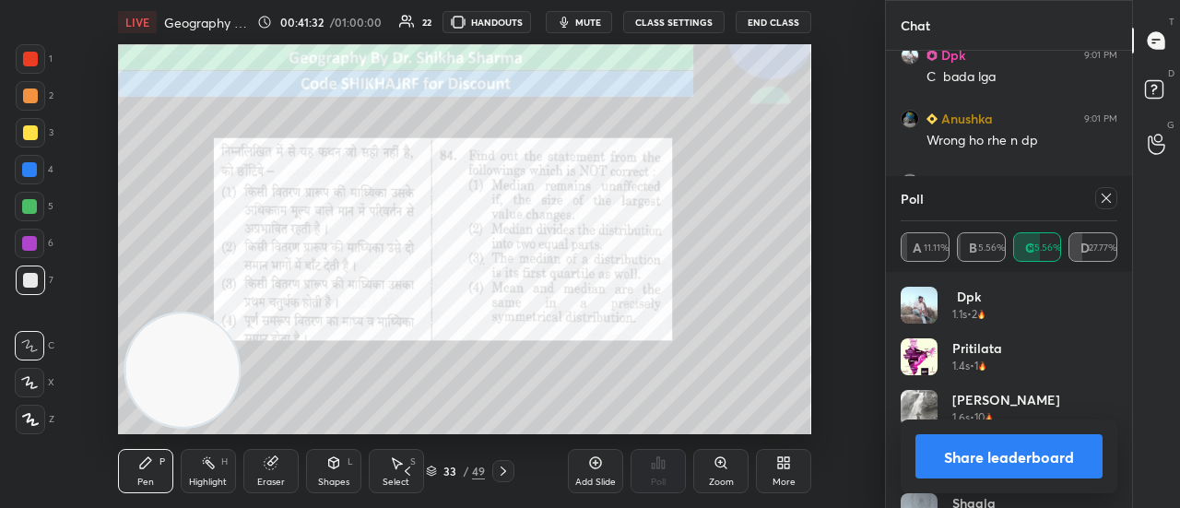
click at [967, 449] on button "Share leaderboard" at bounding box center [1008, 456] width 187 height 44
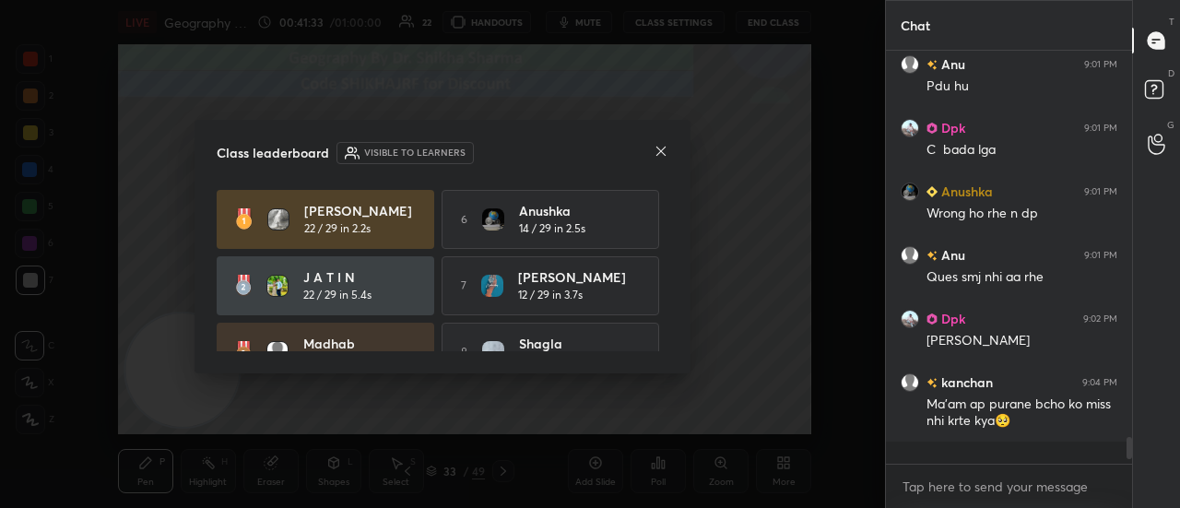
scroll to position [5545, 0]
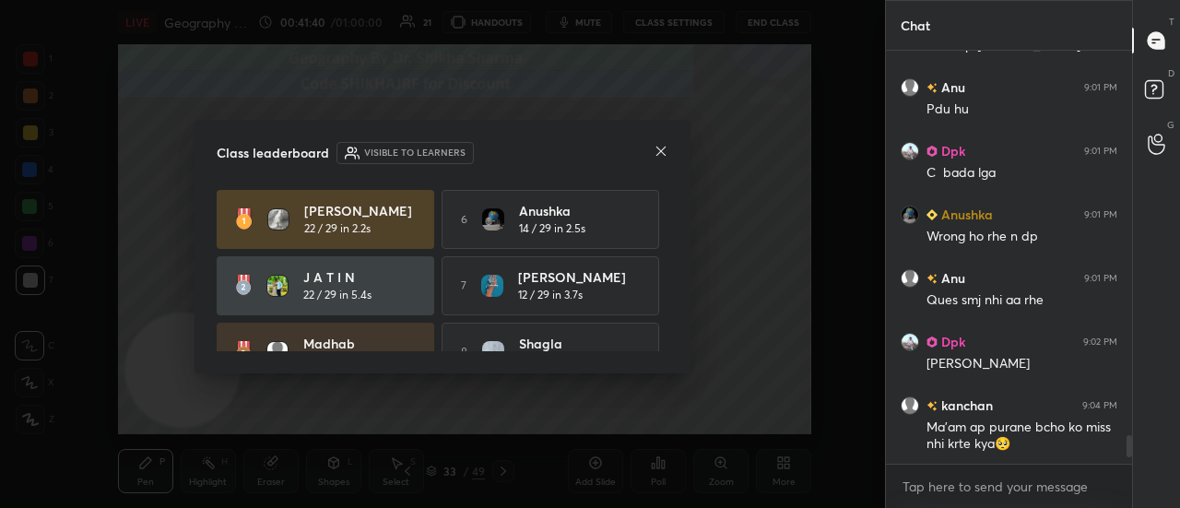
click at [660, 153] on icon at bounding box center [661, 151] width 15 height 15
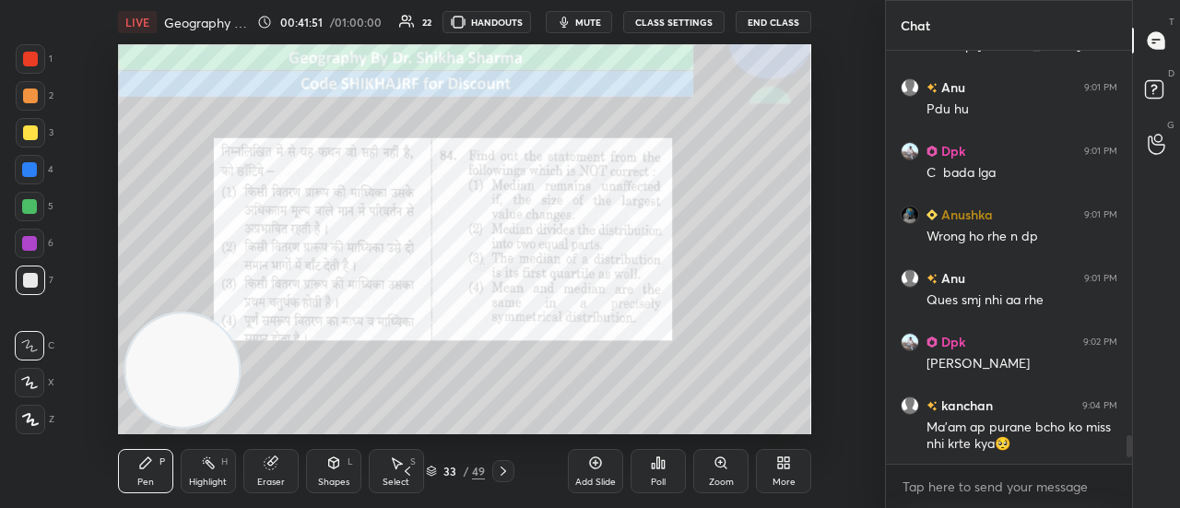
click at [506, 477] on icon at bounding box center [503, 471] width 15 height 15
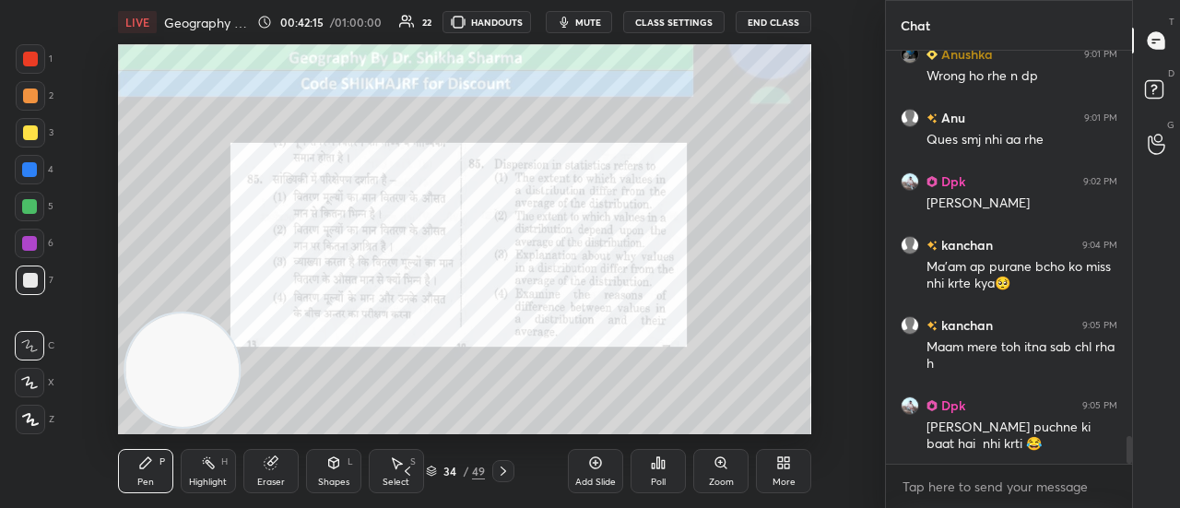
scroll to position [5785, 0]
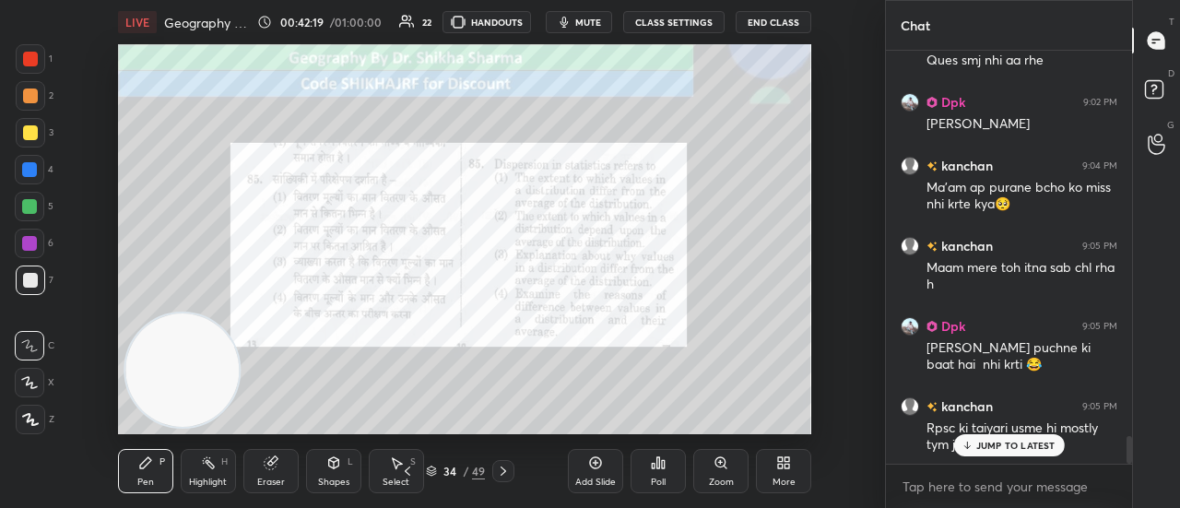
click at [1024, 446] on p "JUMP TO LATEST" at bounding box center [1015, 445] width 79 height 11
click at [665, 475] on div "Poll" at bounding box center [657, 471] width 55 height 44
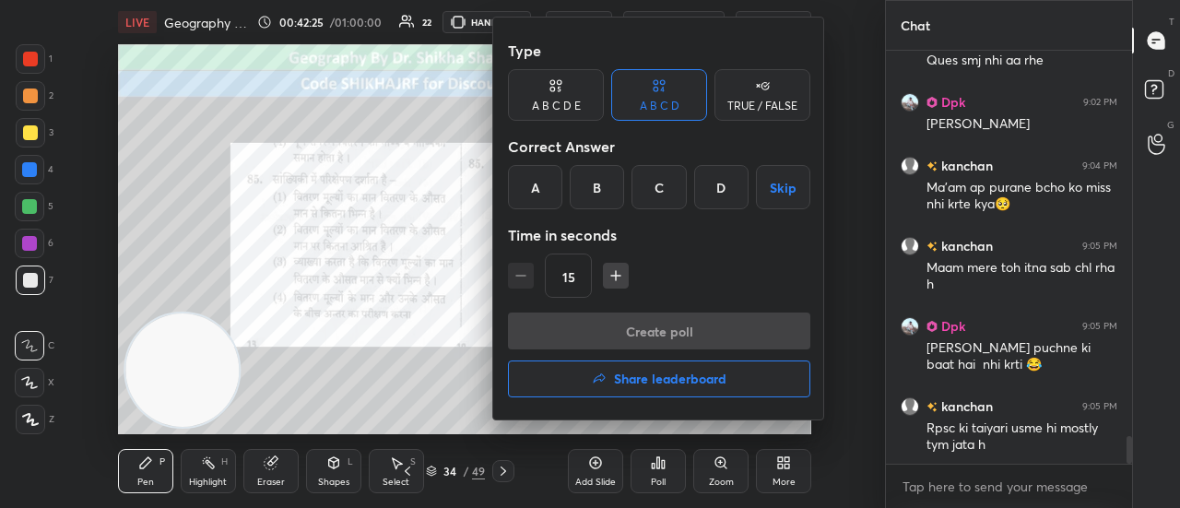
click at [547, 189] on div "A" at bounding box center [535, 187] width 54 height 44
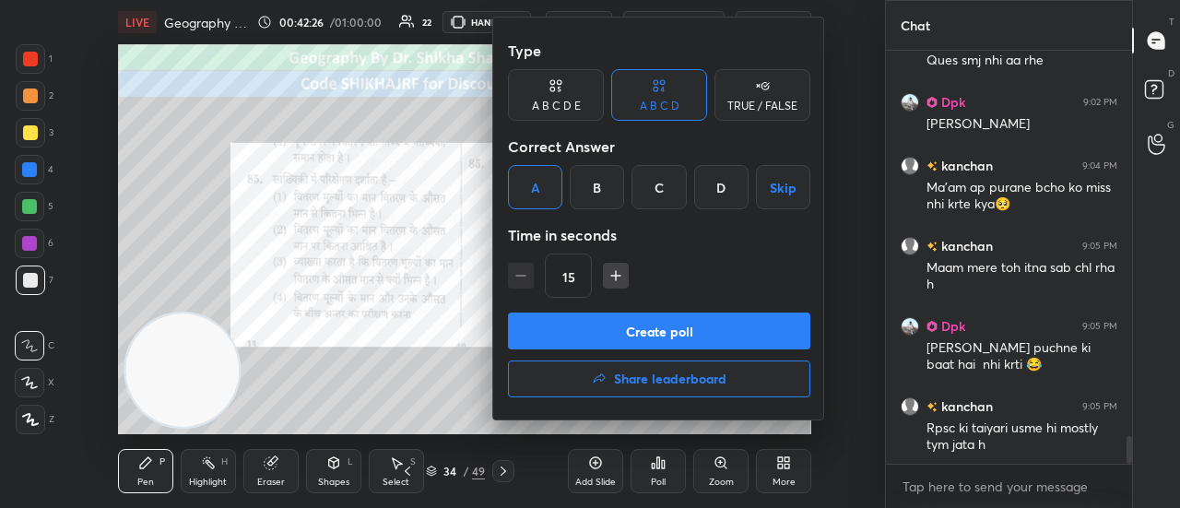
click at [592, 333] on button "Create poll" at bounding box center [659, 330] width 302 height 37
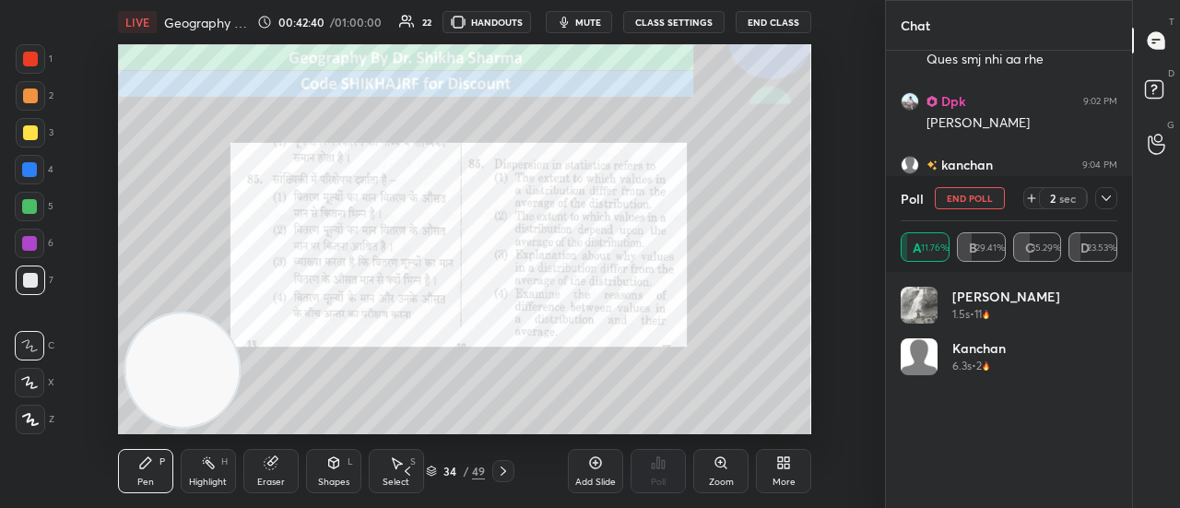
scroll to position [5899, 0]
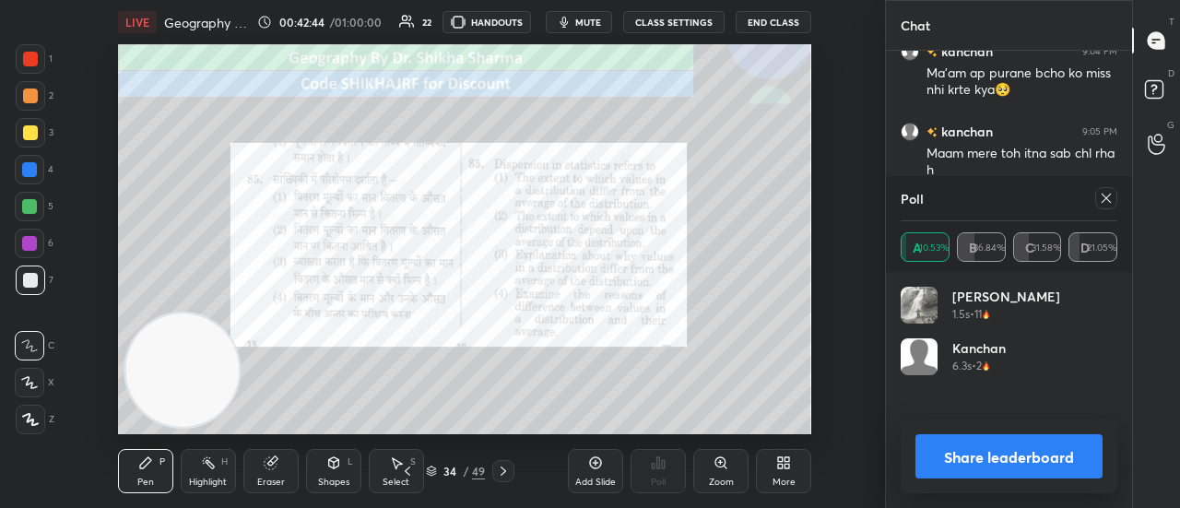
click at [987, 465] on button "Share leaderboard" at bounding box center [1008, 456] width 187 height 44
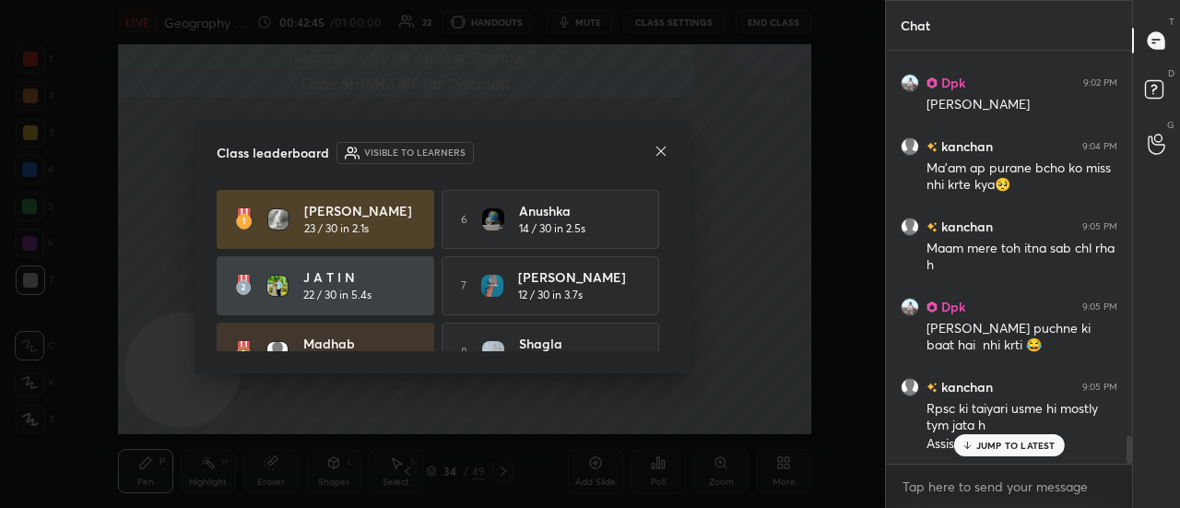
scroll to position [5803, 0]
click at [662, 151] on icon at bounding box center [660, 151] width 9 height 9
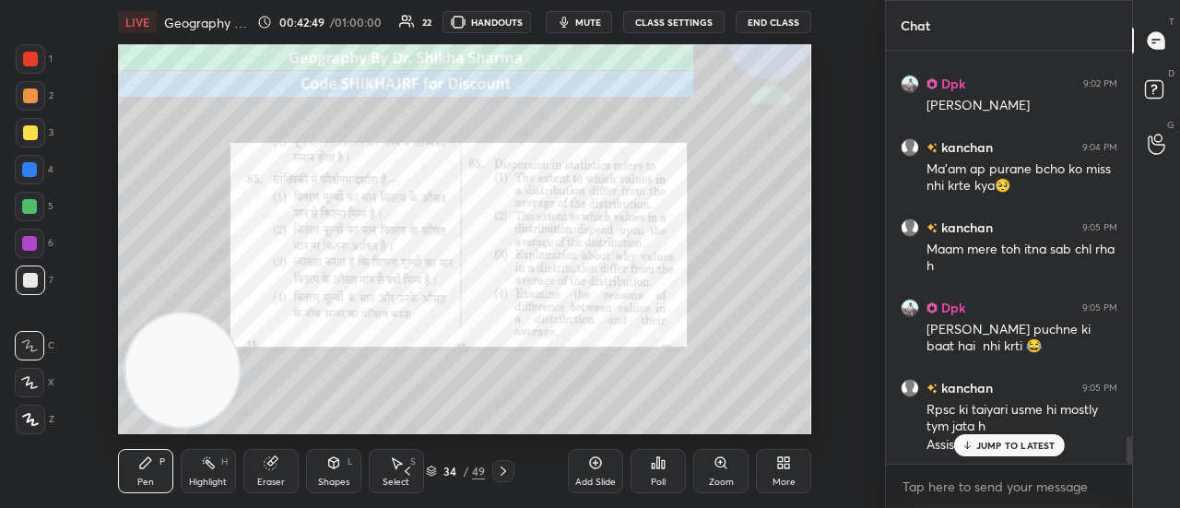
click at [972, 446] on icon at bounding box center [966, 445] width 12 height 11
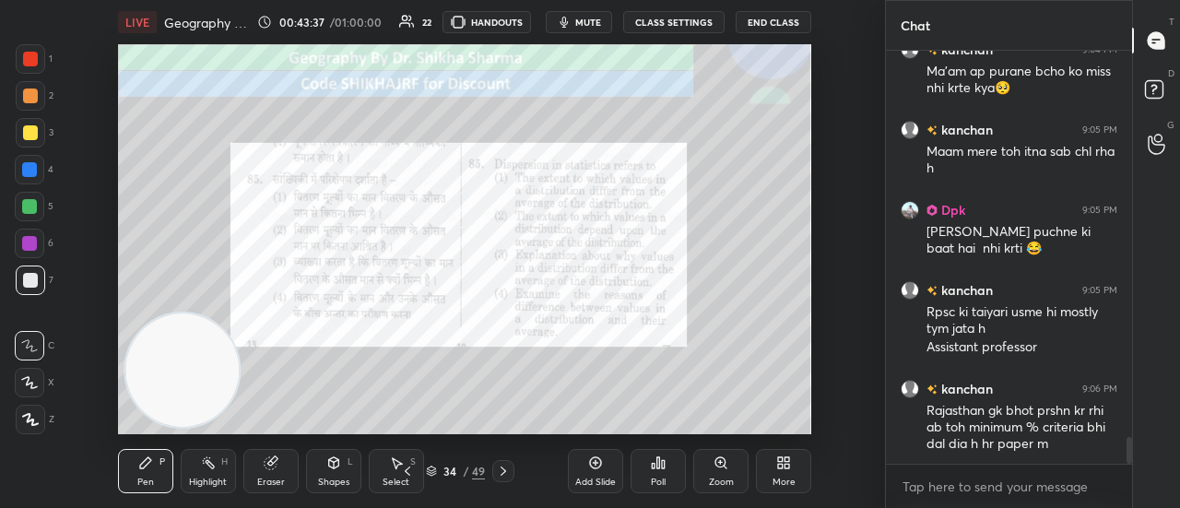
click at [500, 475] on icon at bounding box center [503, 471] width 15 height 15
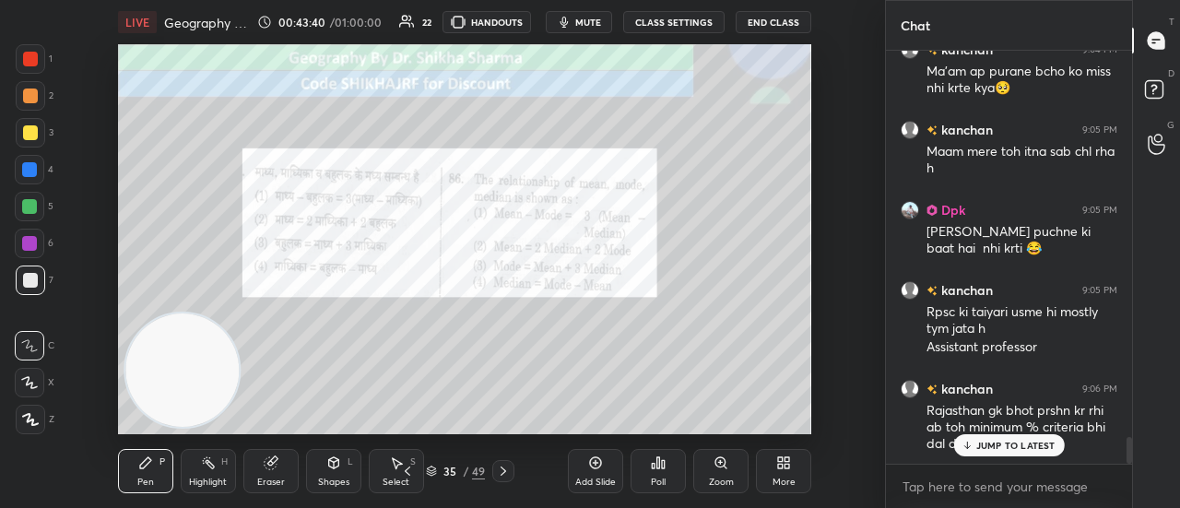
scroll to position [5980, 0]
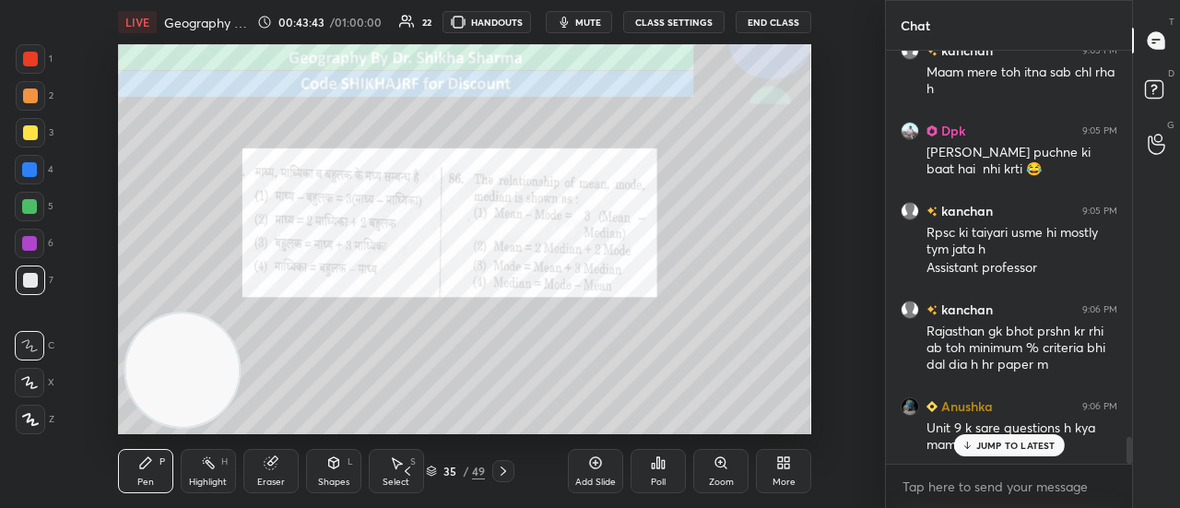
click at [988, 447] on p "JUMP TO LATEST" at bounding box center [1015, 445] width 79 height 11
click at [664, 471] on div "Poll" at bounding box center [657, 471] width 55 height 44
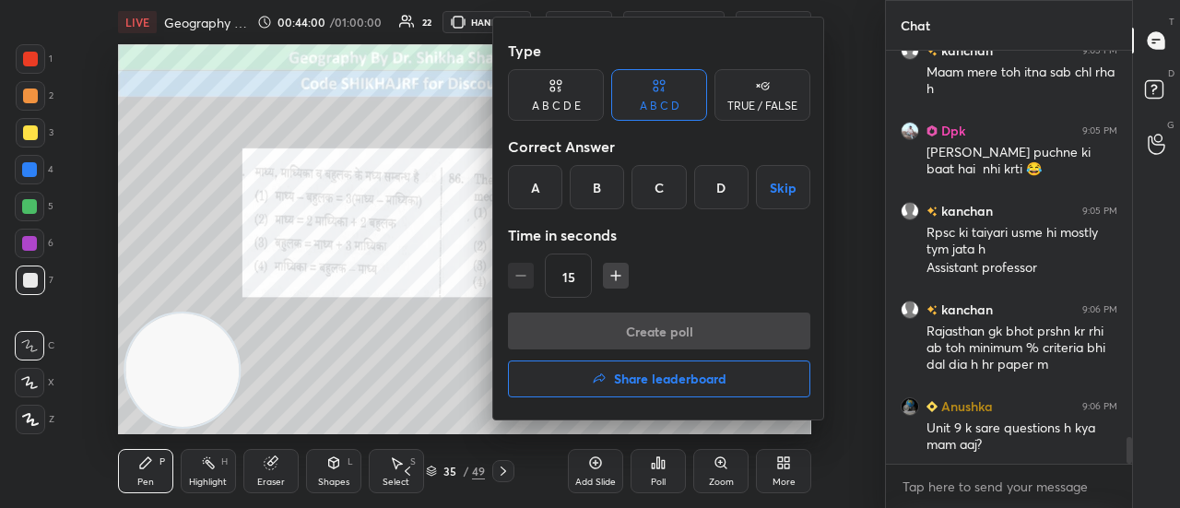
click at [537, 183] on div "A" at bounding box center [535, 187] width 54 height 44
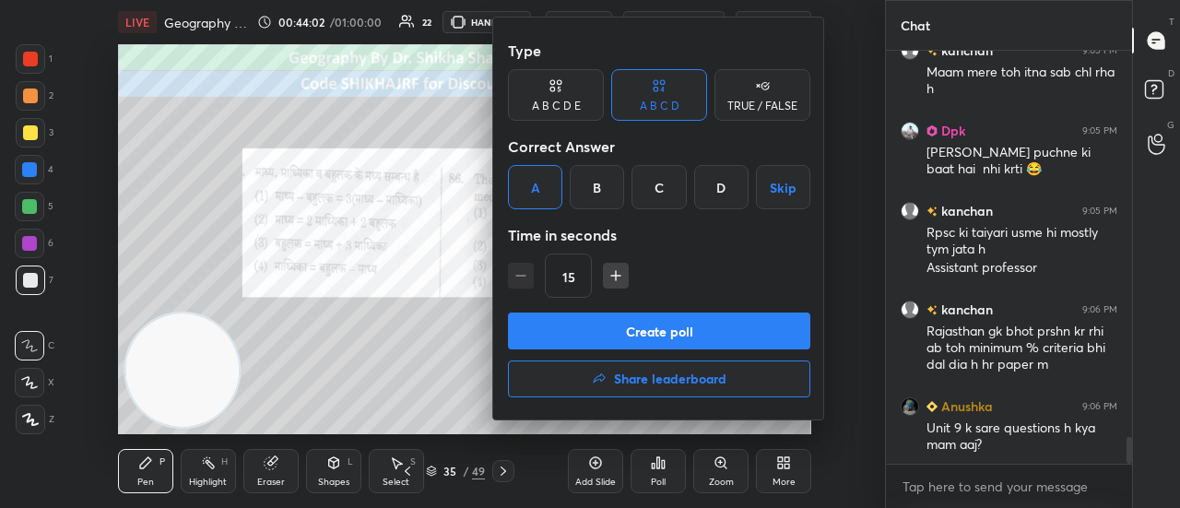
click at [617, 329] on button "Create poll" at bounding box center [659, 330] width 302 height 37
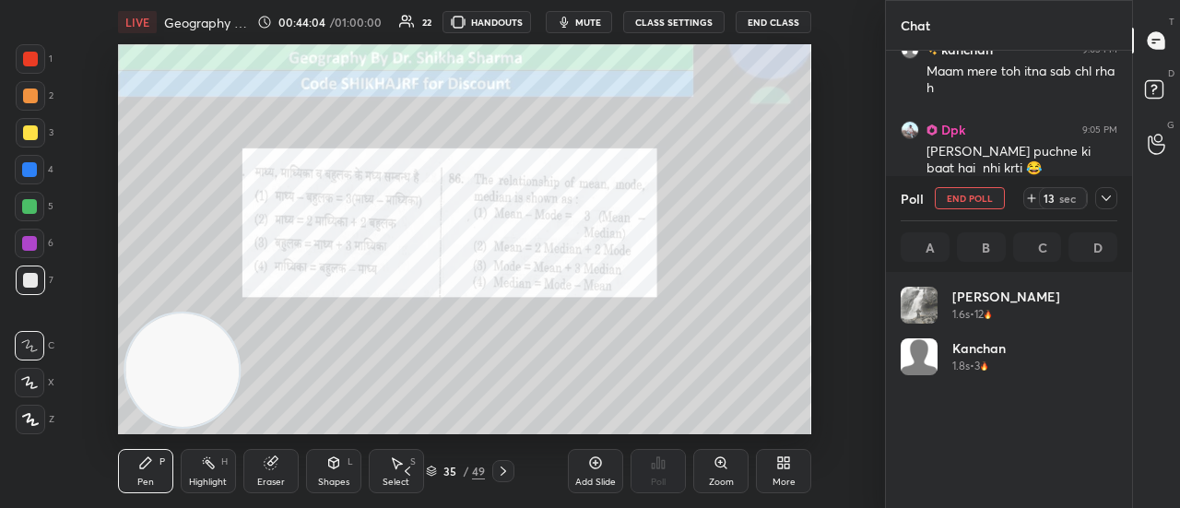
scroll to position [216, 211]
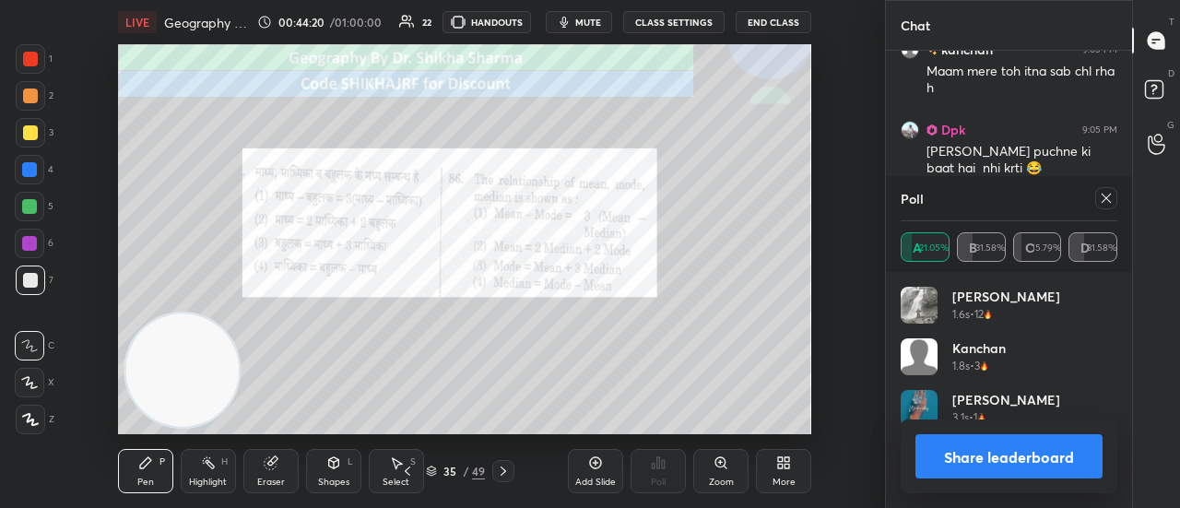
click at [978, 453] on button "Share leaderboard" at bounding box center [1008, 456] width 187 height 44
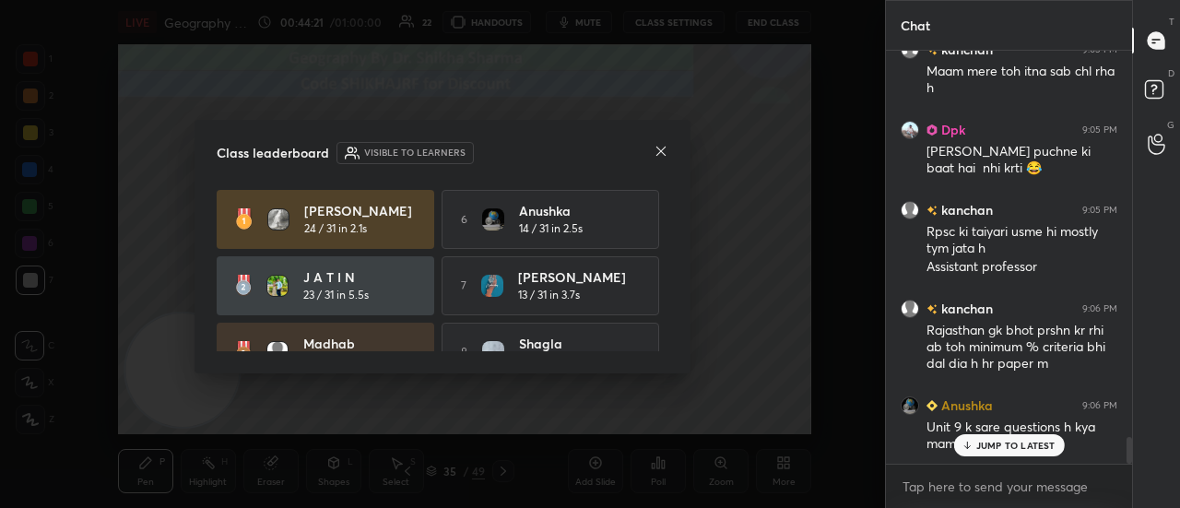
scroll to position [254, 241]
click at [658, 155] on icon at bounding box center [661, 151] width 15 height 15
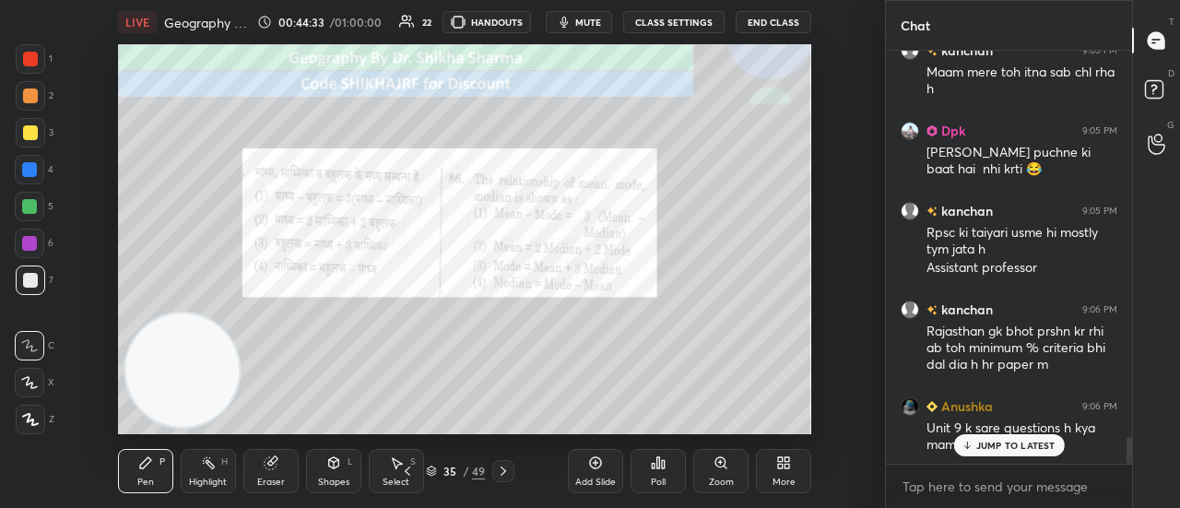
click at [502, 472] on icon at bounding box center [503, 471] width 15 height 15
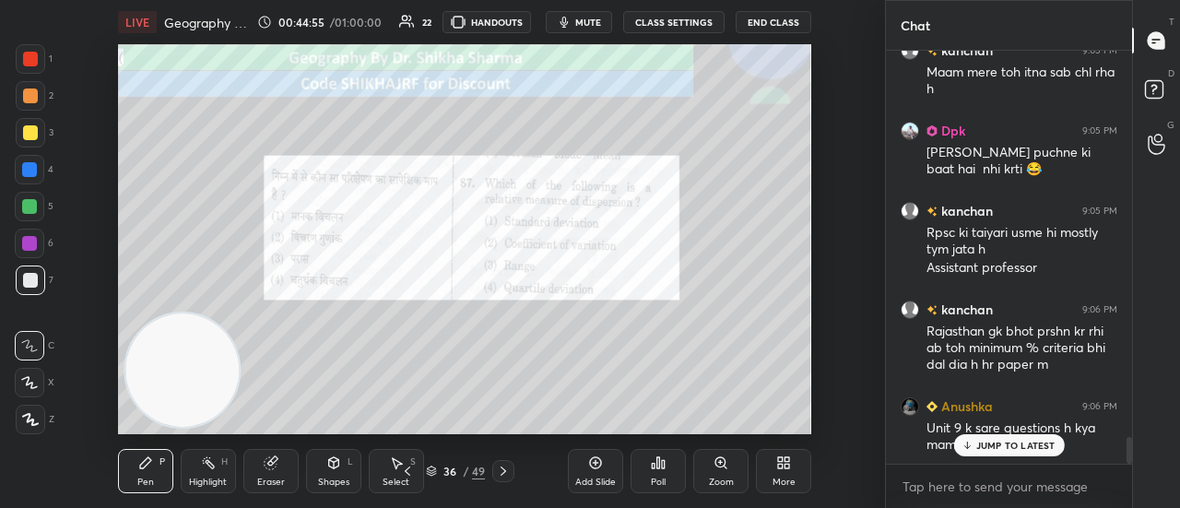
click at [645, 469] on div "Poll" at bounding box center [657, 471] width 55 height 44
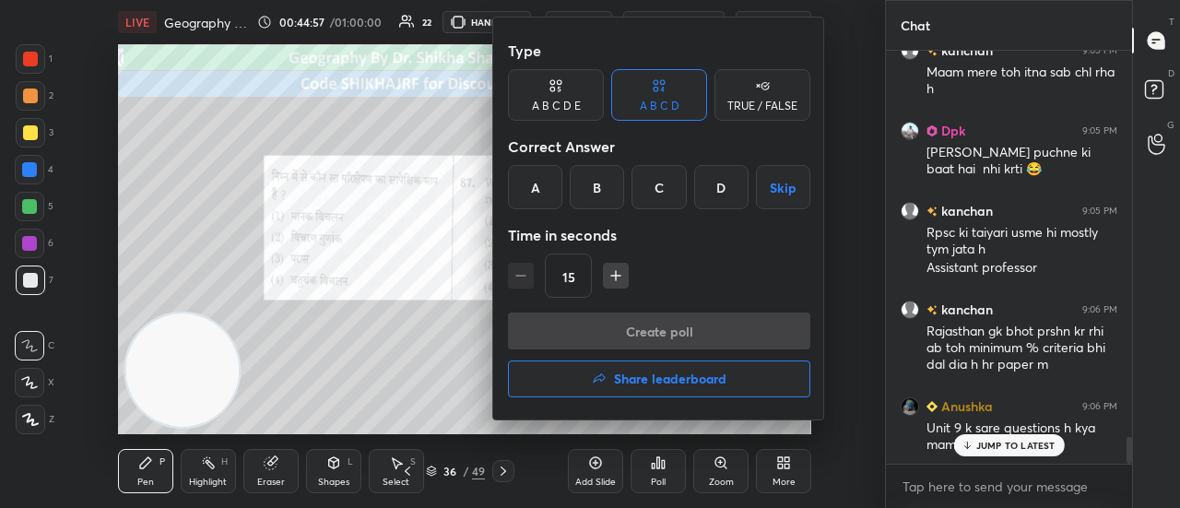
click at [614, 187] on div "B" at bounding box center [597, 187] width 54 height 44
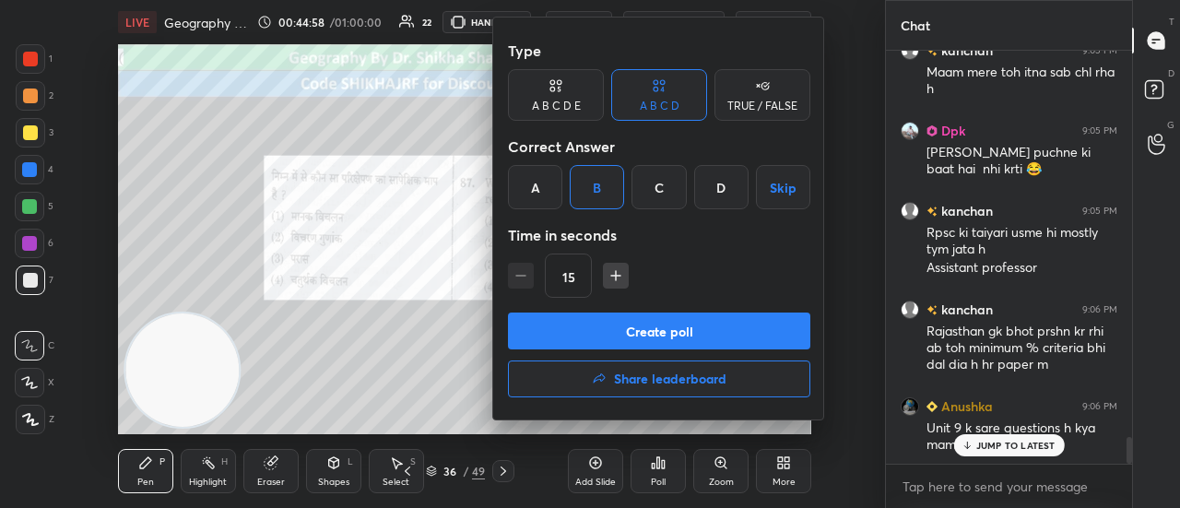
click at [630, 329] on button "Create poll" at bounding box center [659, 330] width 302 height 37
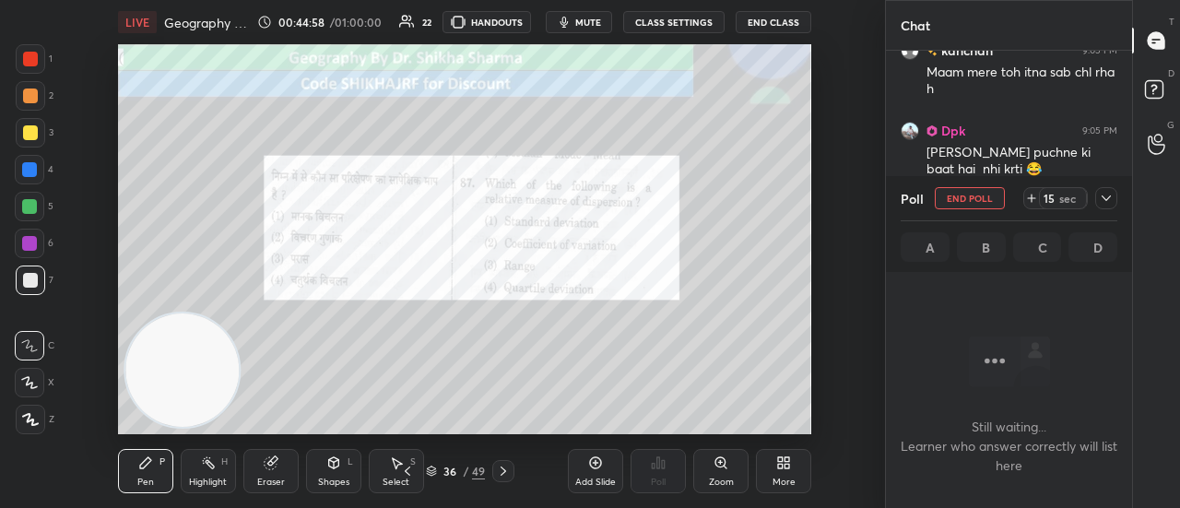
scroll to position [6, 6]
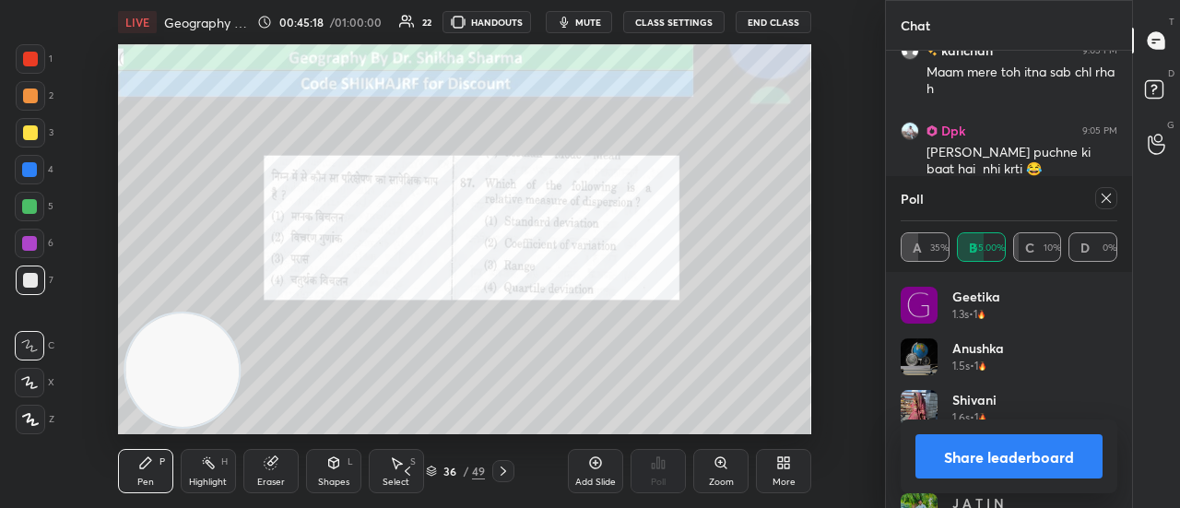
click at [952, 466] on button "Share leaderboard" at bounding box center [1008, 456] width 187 height 44
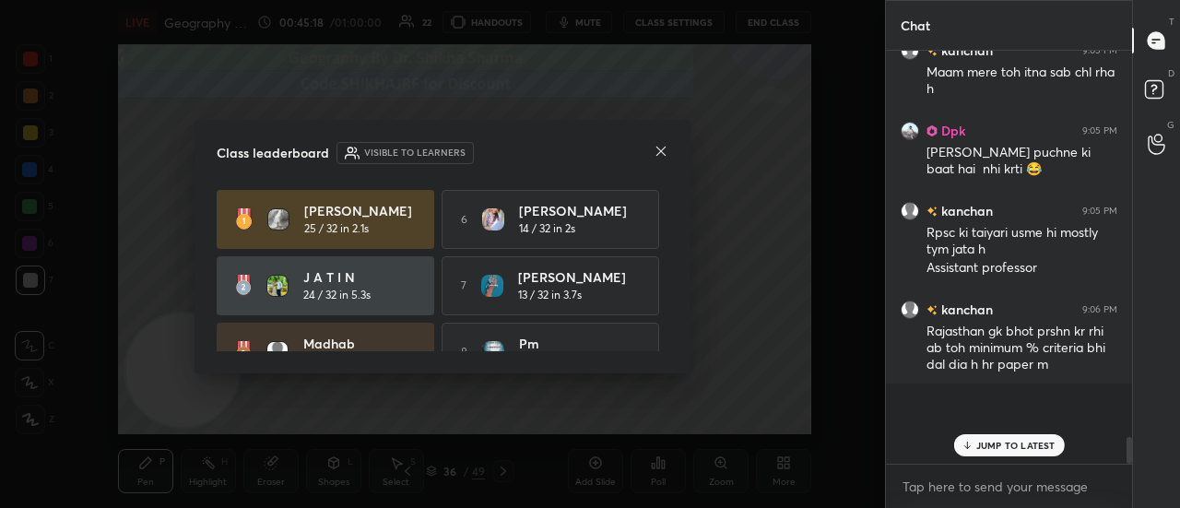
scroll to position [197, 241]
click at [662, 148] on icon at bounding box center [661, 151] width 15 height 15
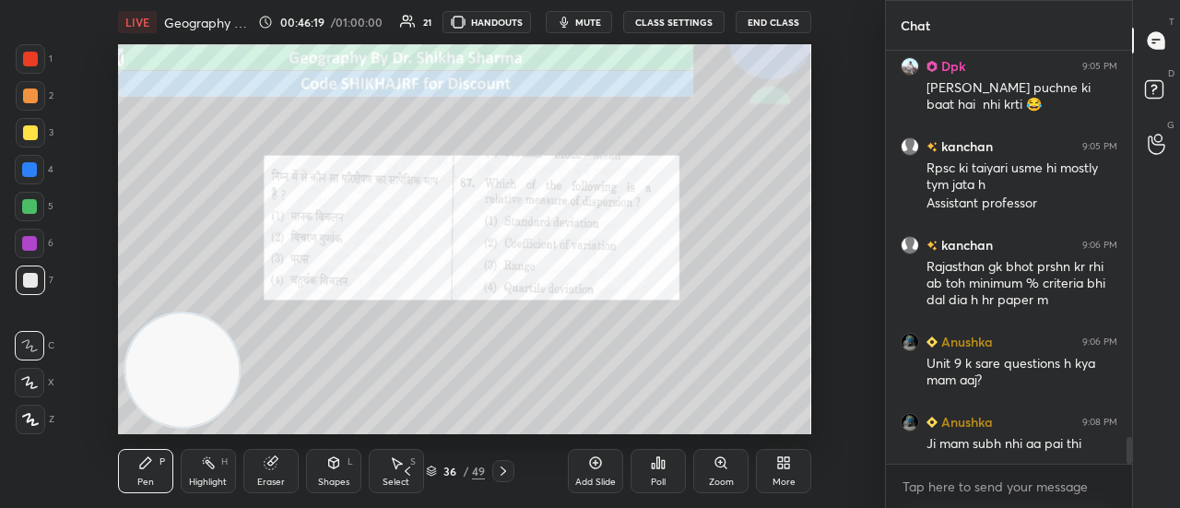
scroll to position [6124, 0]
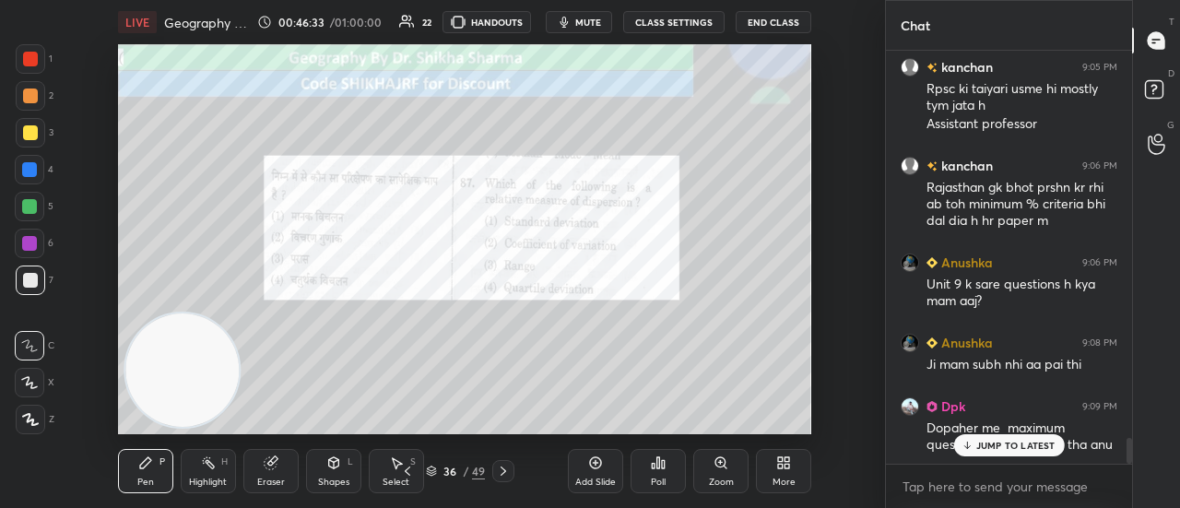
click at [500, 475] on icon at bounding box center [503, 471] width 15 height 15
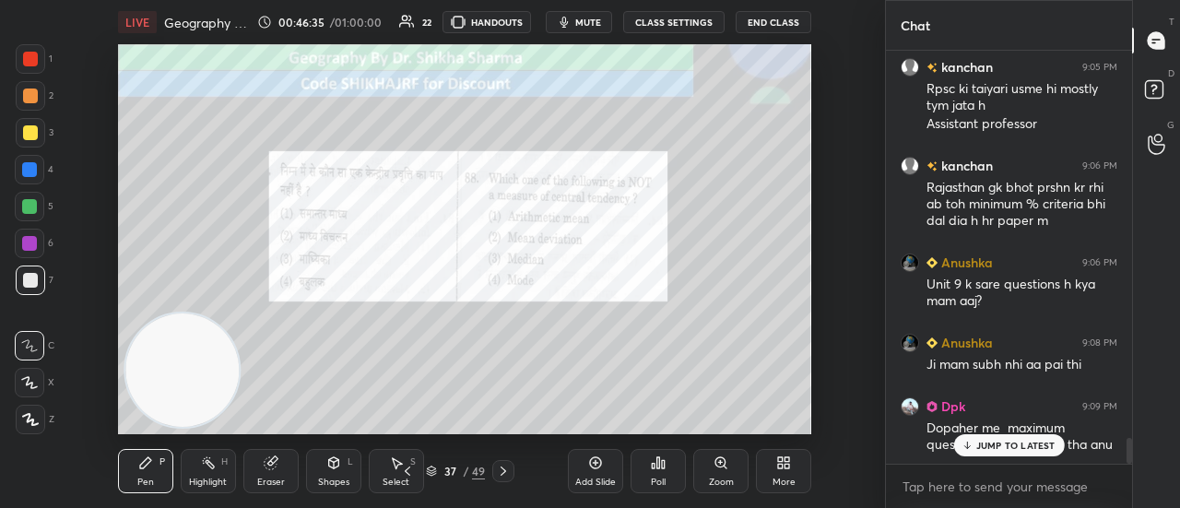
click at [986, 444] on p "JUMP TO LATEST" at bounding box center [1015, 445] width 79 height 11
click at [669, 473] on div "Poll" at bounding box center [657, 471] width 55 height 44
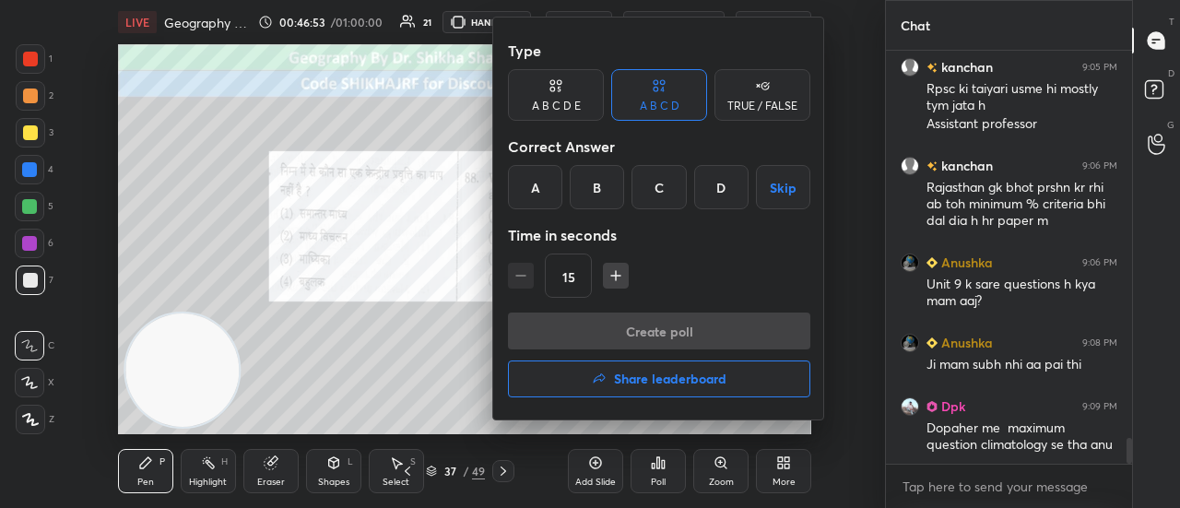
click at [593, 198] on div "B" at bounding box center [597, 187] width 54 height 44
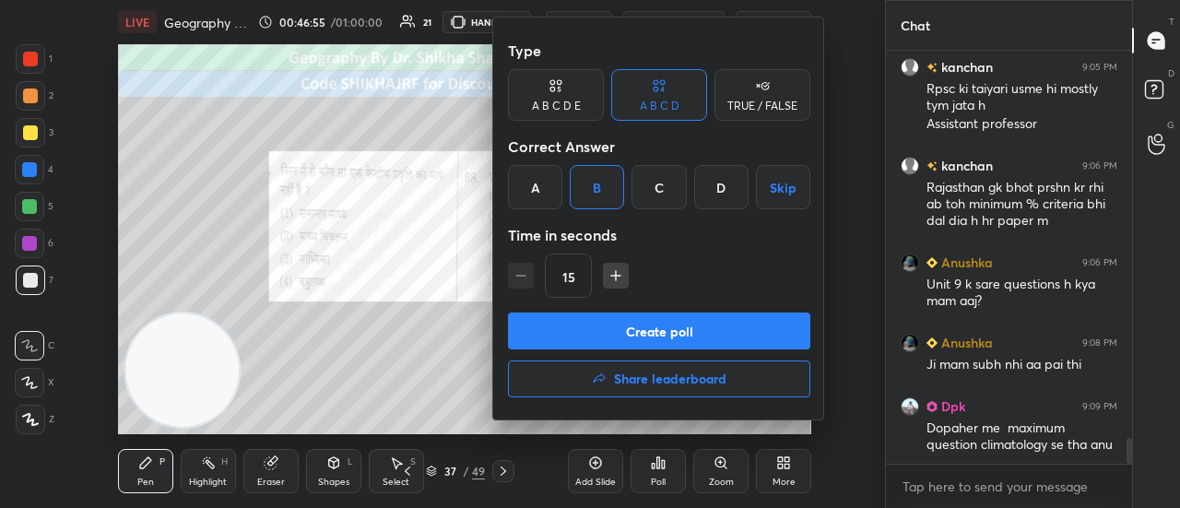
click at [625, 321] on button "Create poll" at bounding box center [659, 330] width 302 height 37
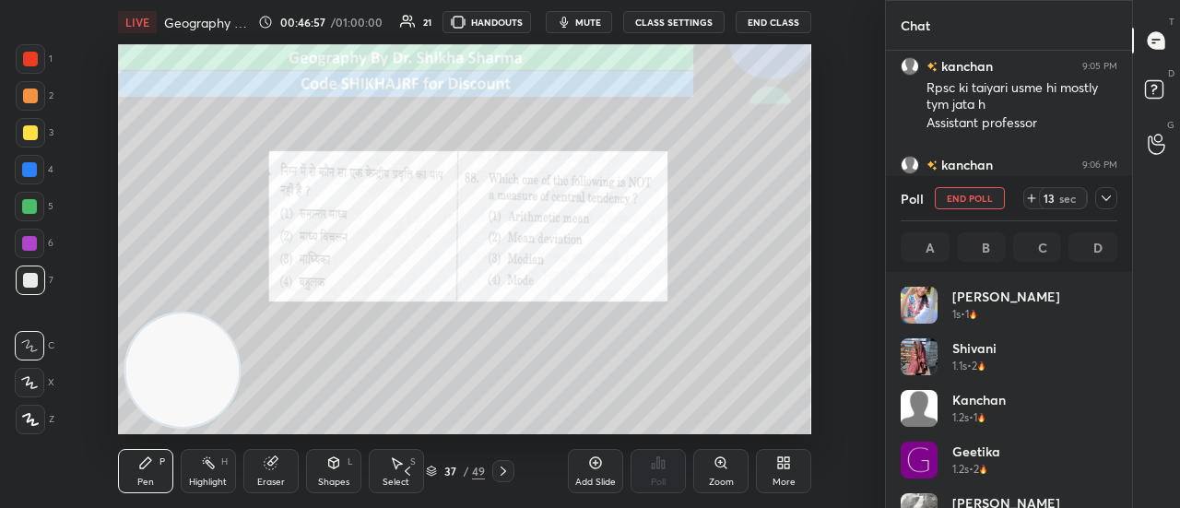
scroll to position [216, 211]
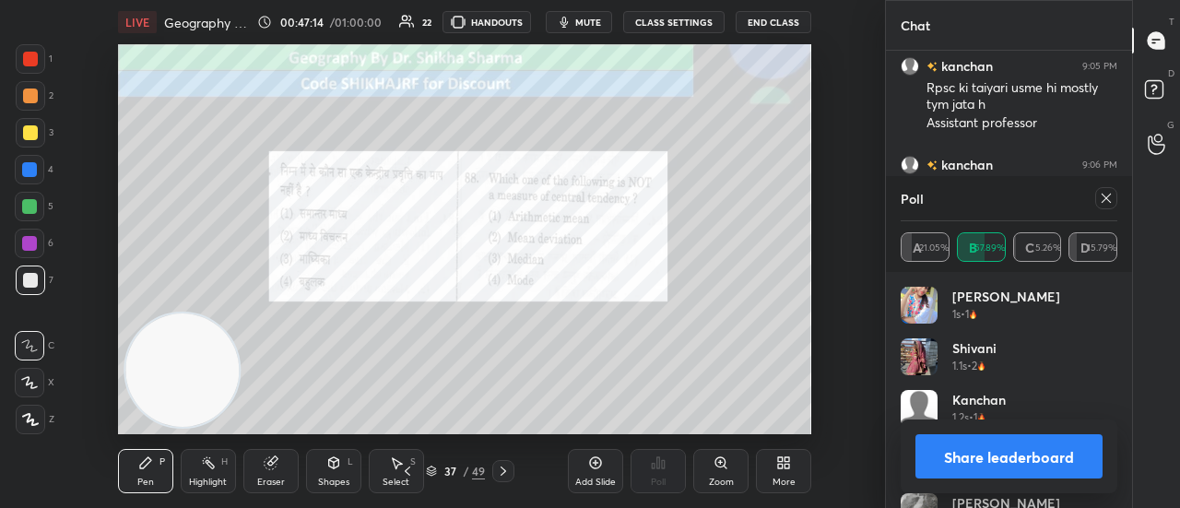
click at [981, 461] on button "Share leaderboard" at bounding box center [1008, 456] width 187 height 44
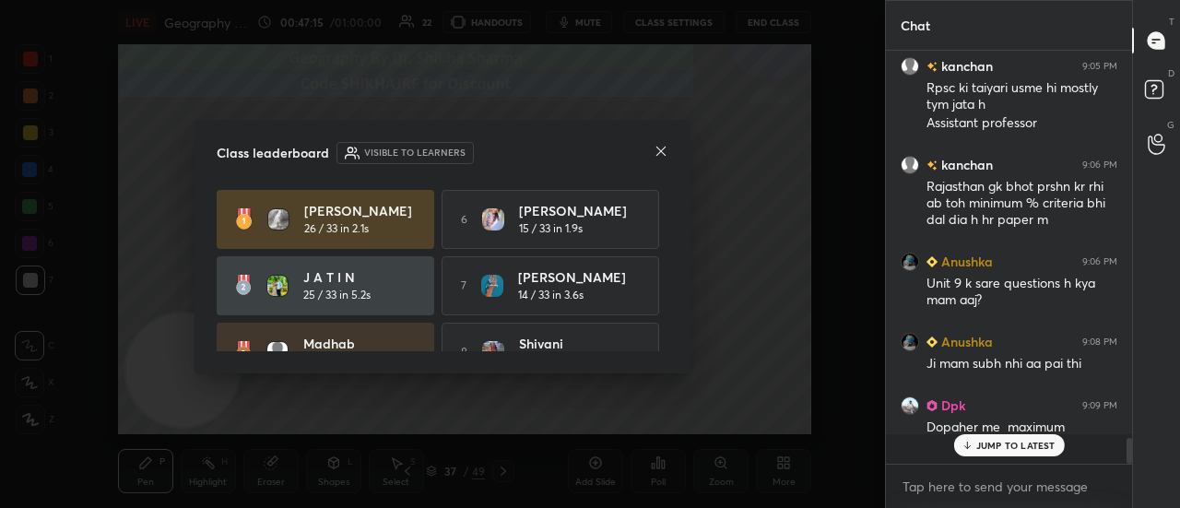
scroll to position [6124, 0]
click at [656, 156] on icon at bounding box center [661, 151] width 15 height 15
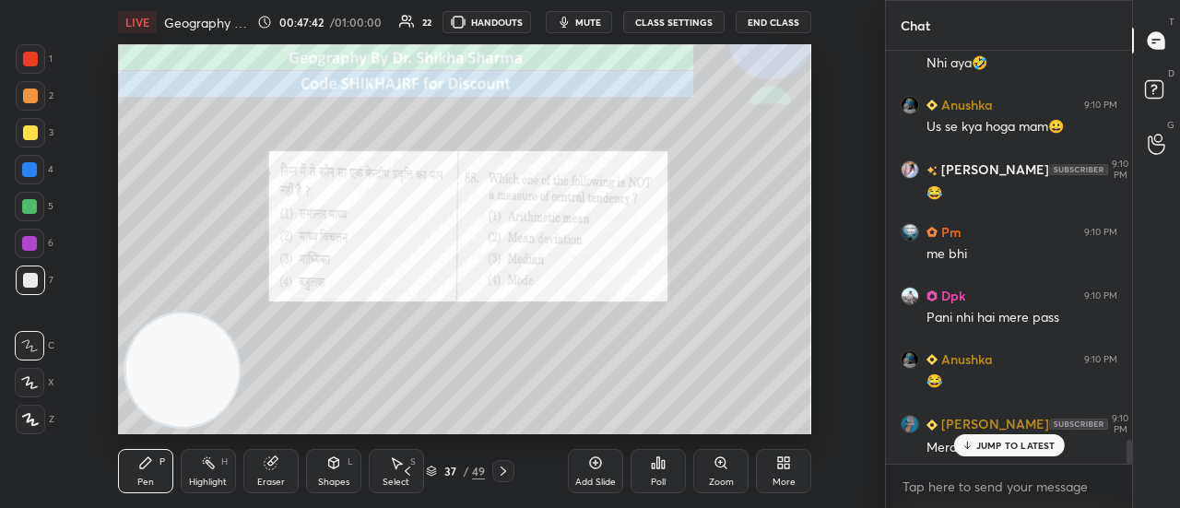
scroll to position [6697, 0]
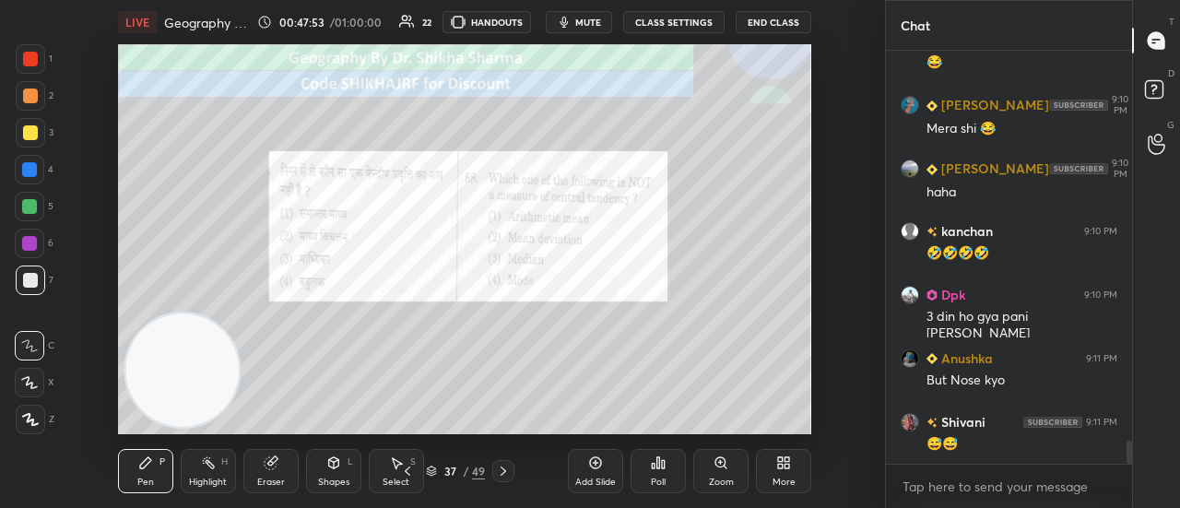
click at [500, 474] on icon at bounding box center [503, 471] width 15 height 15
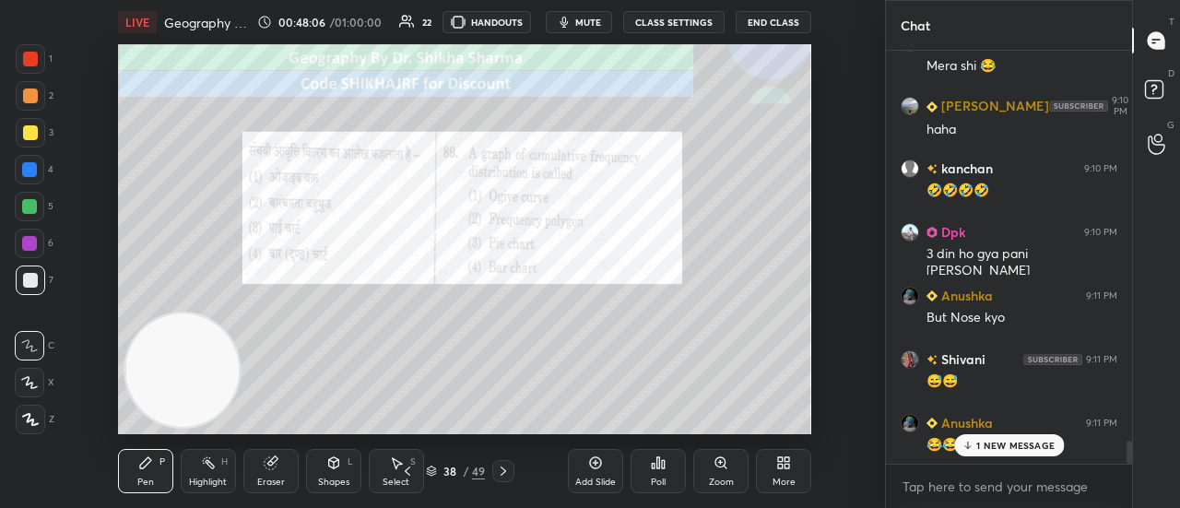
scroll to position [7079, 0]
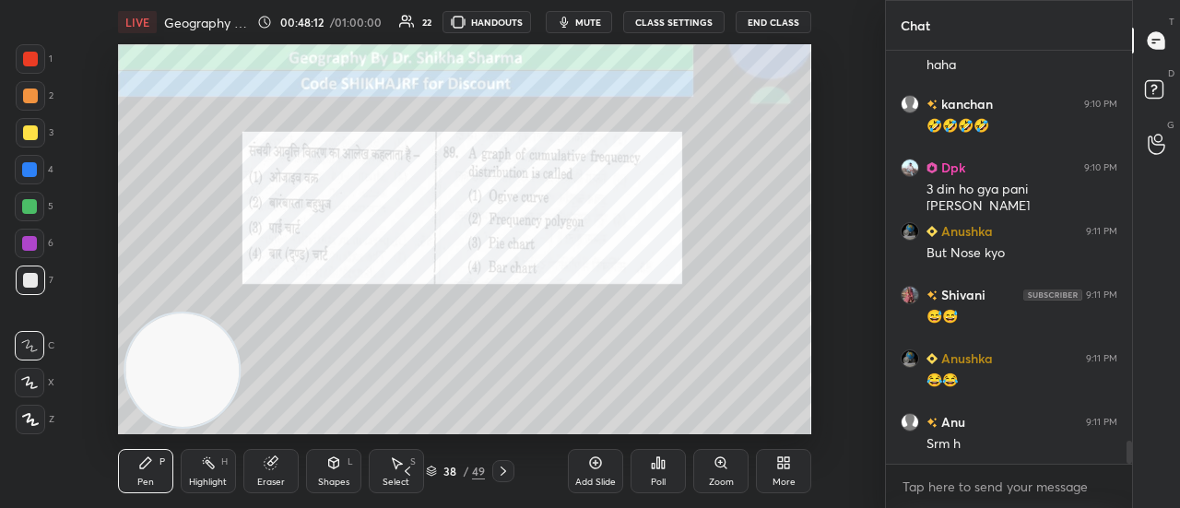
click at [669, 473] on div "Poll" at bounding box center [657, 471] width 55 height 44
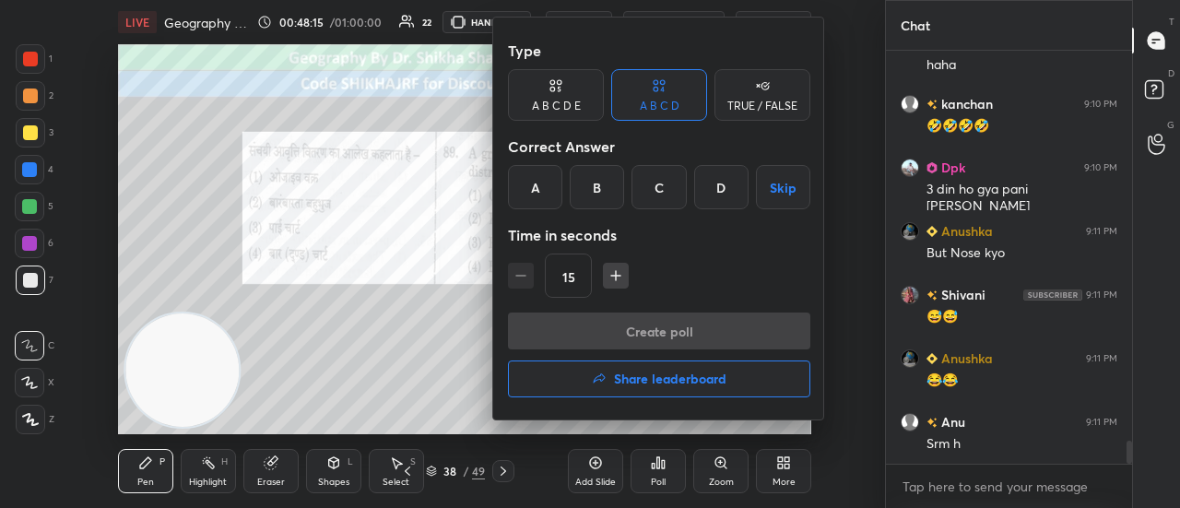
click at [533, 187] on div "A" at bounding box center [535, 187] width 54 height 44
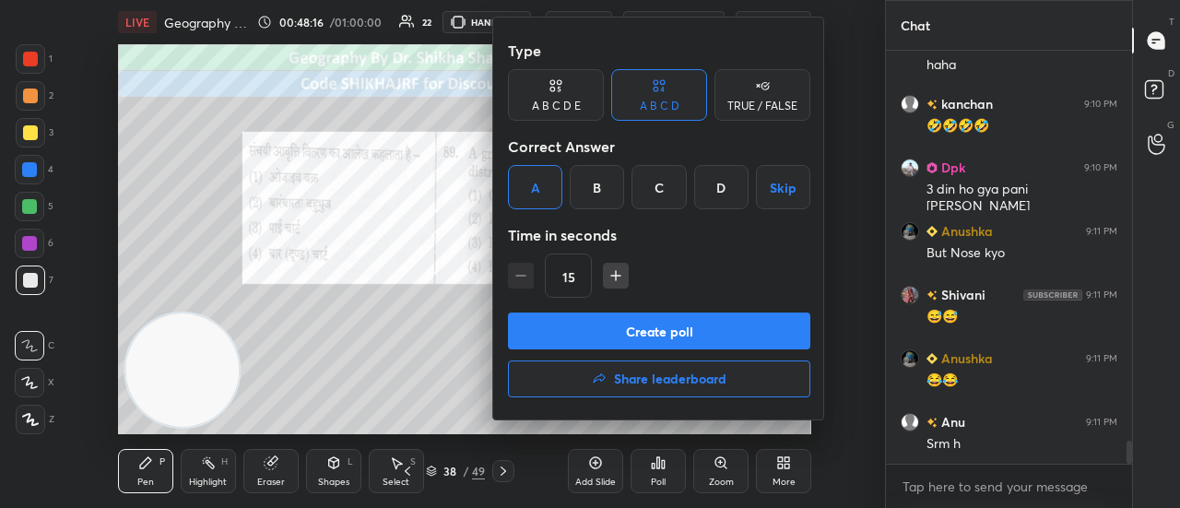
click at [588, 336] on button "Create poll" at bounding box center [659, 330] width 302 height 37
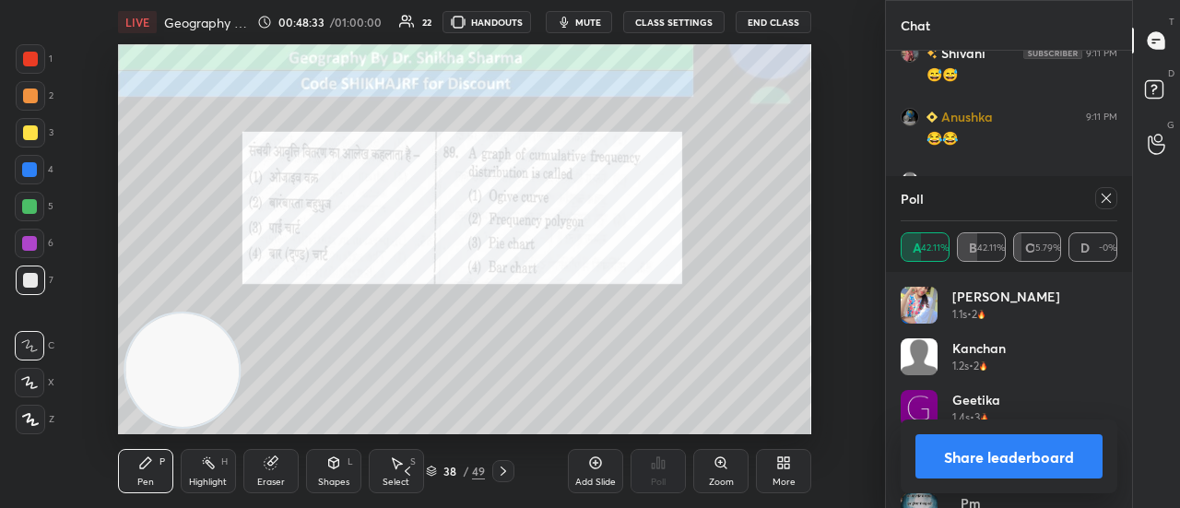
scroll to position [7383, 0]
click at [1042, 457] on button "Share leaderboard" at bounding box center [1008, 456] width 187 height 44
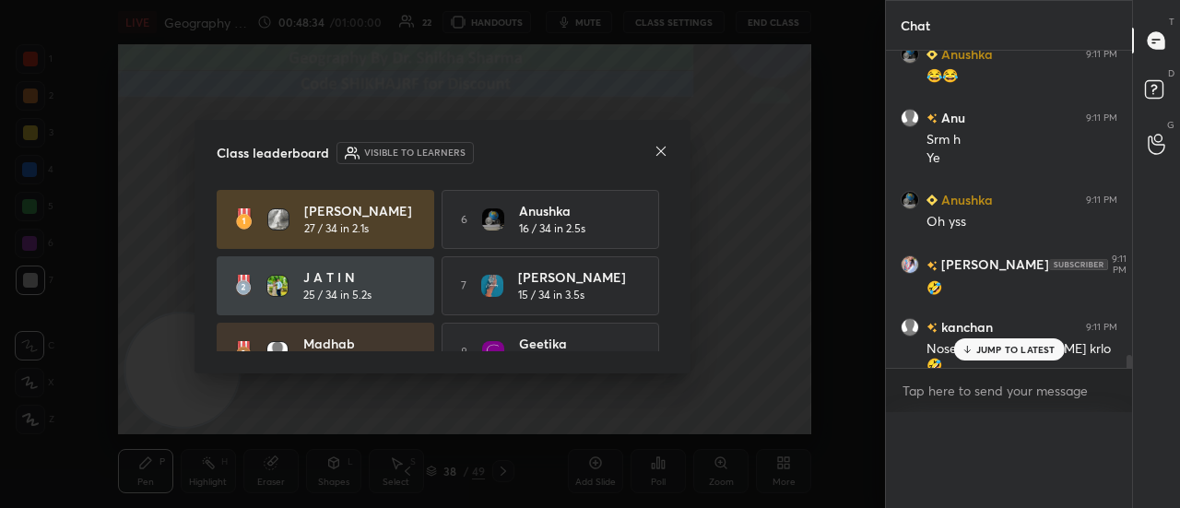
scroll to position [7354, 0]
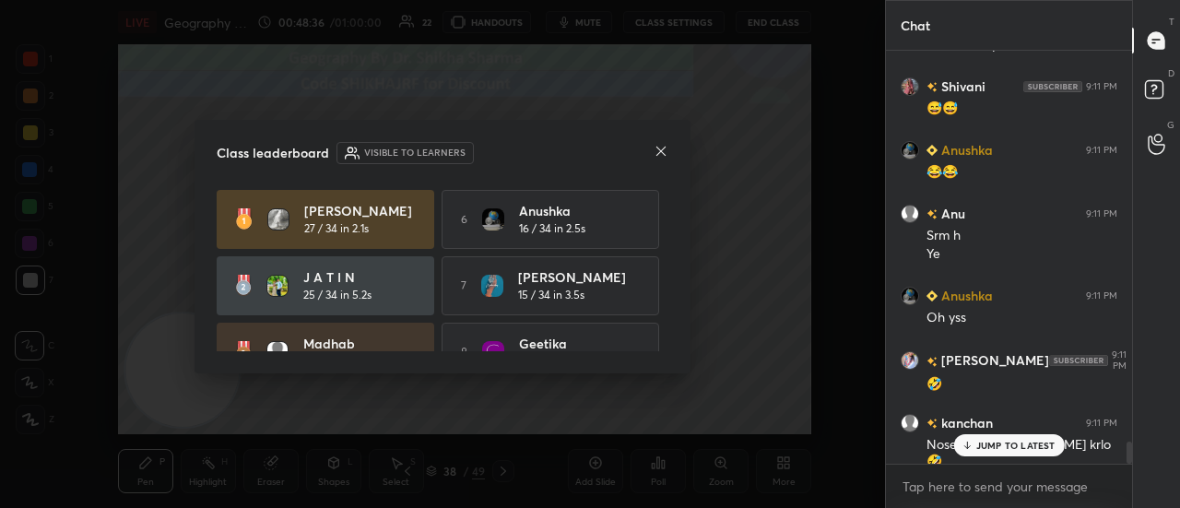
click at [1012, 445] on p "JUMP TO LATEST" at bounding box center [1015, 445] width 79 height 11
click at [665, 159] on div at bounding box center [661, 152] width 15 height 19
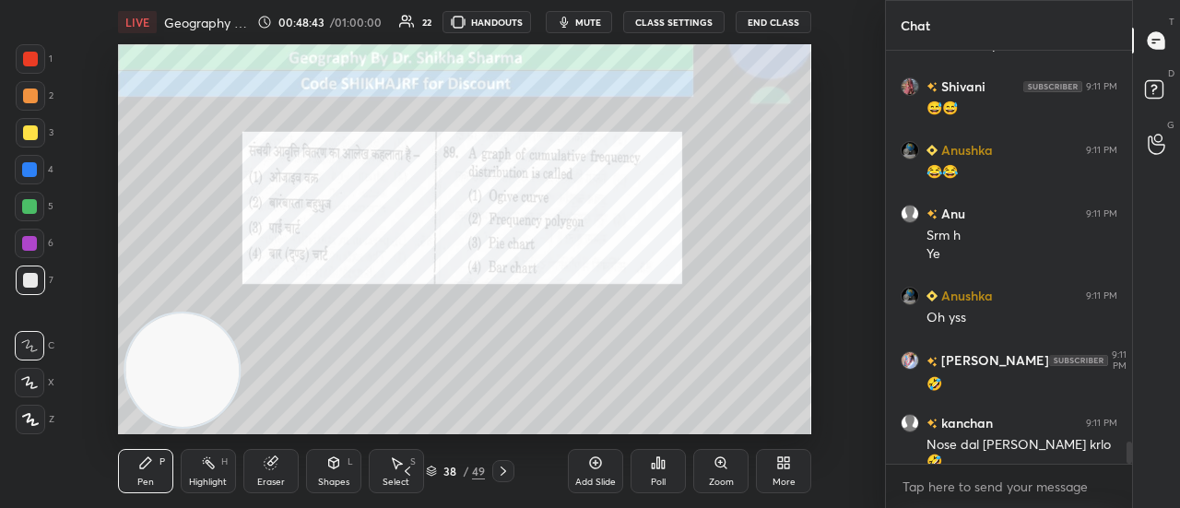
click at [499, 472] on icon at bounding box center [503, 471] width 15 height 15
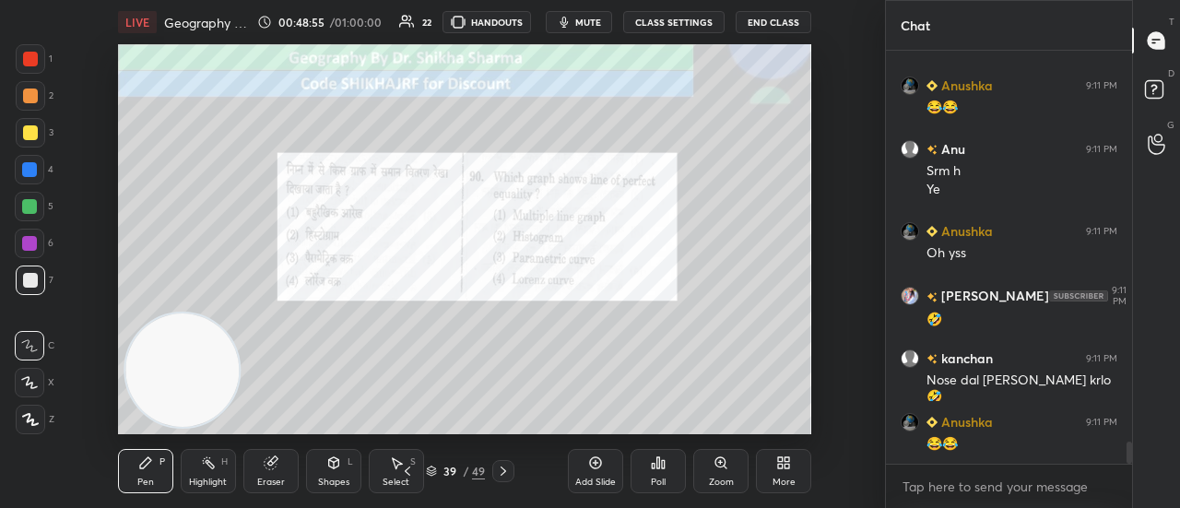
click at [649, 484] on div "Poll" at bounding box center [657, 471] width 55 height 44
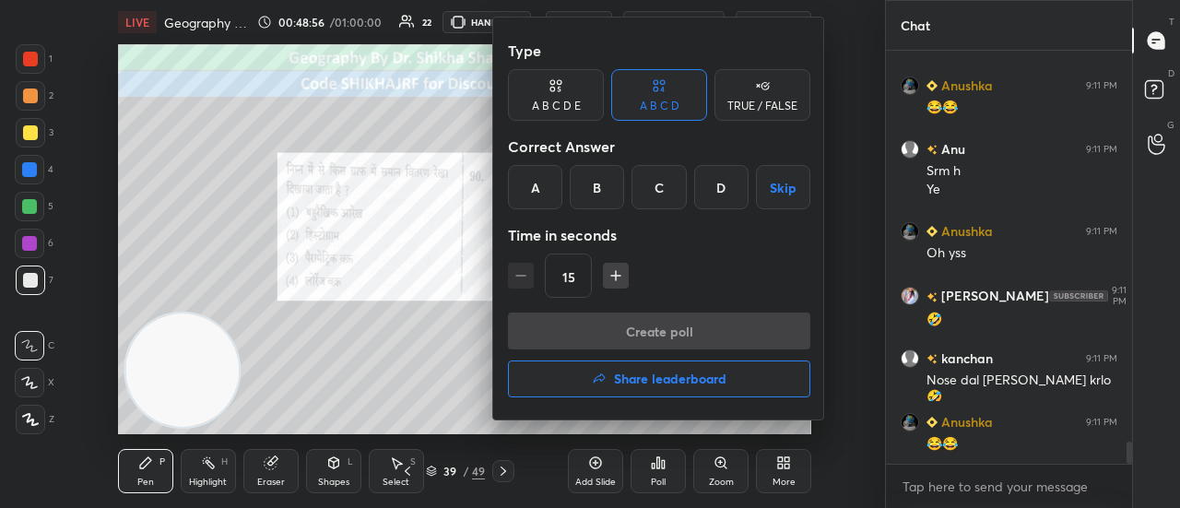
click at [698, 194] on div "D" at bounding box center [721, 187] width 54 height 44
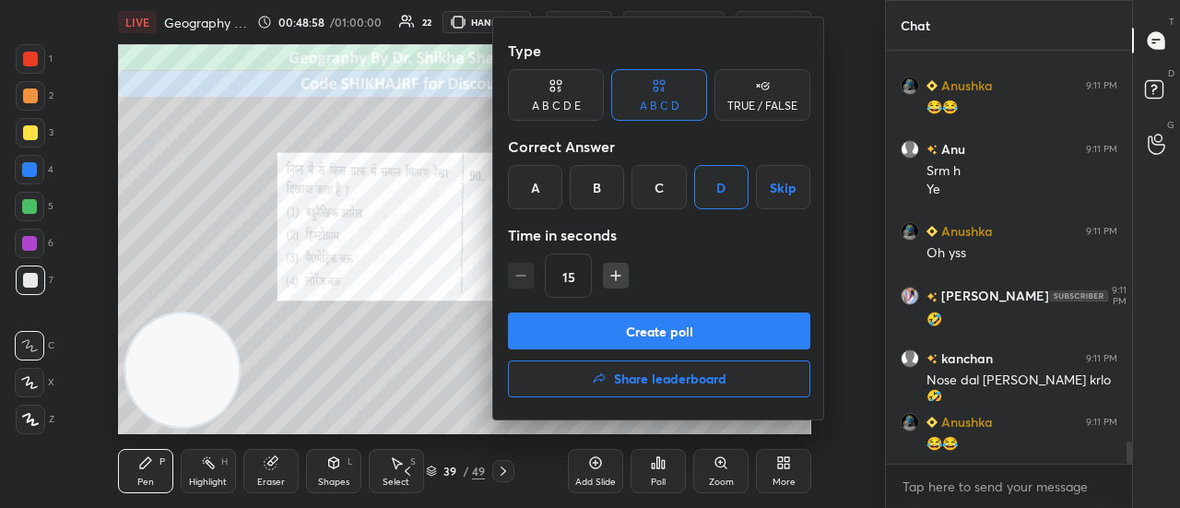
click at [618, 337] on button "Create poll" at bounding box center [659, 330] width 302 height 37
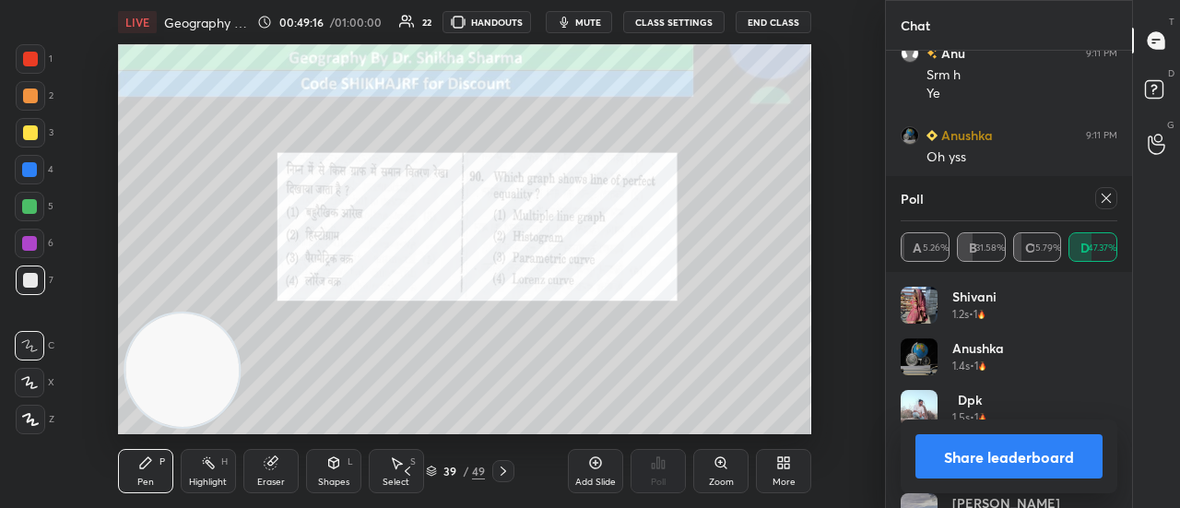
click at [986, 449] on button "Share leaderboard" at bounding box center [1008, 456] width 187 height 44
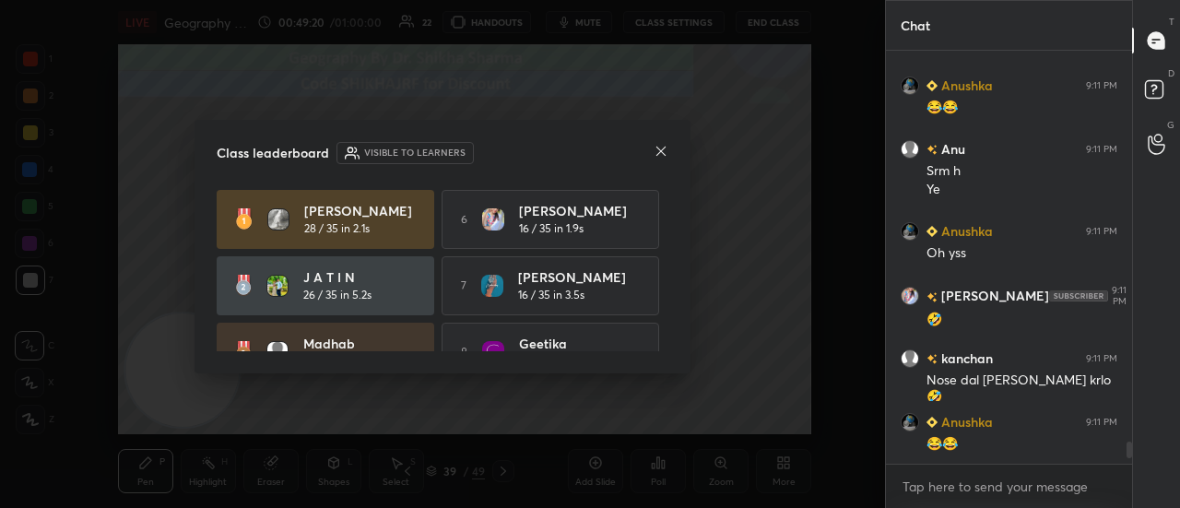
click at [661, 156] on icon at bounding box center [661, 151] width 15 height 15
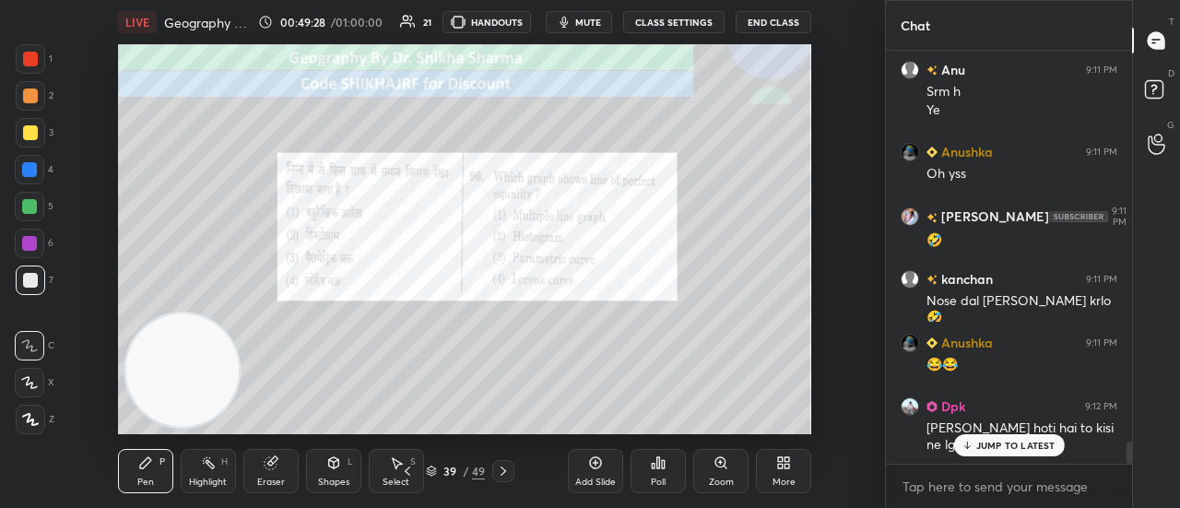
click at [974, 446] on div "JUMP TO LATEST" at bounding box center [1008, 445] width 111 height 22
click at [500, 468] on icon at bounding box center [503, 471] width 15 height 15
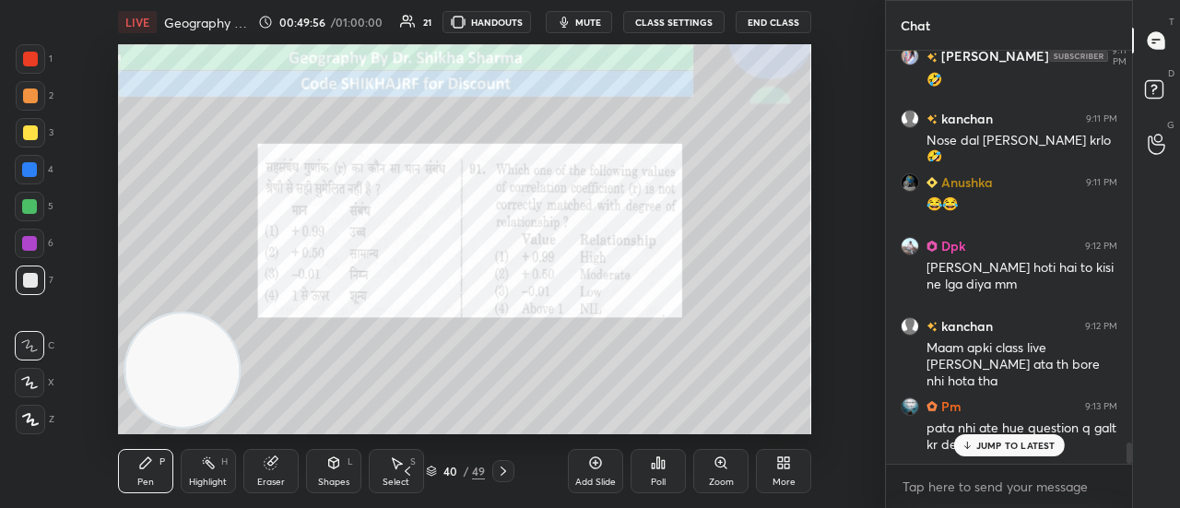
click at [661, 475] on div "Poll" at bounding box center [657, 471] width 55 height 44
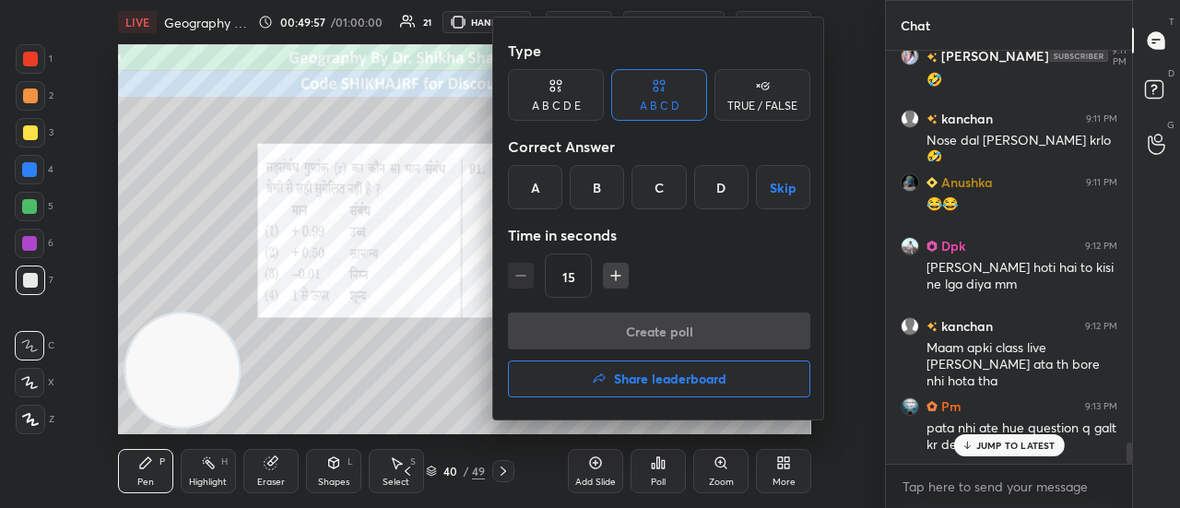
click at [713, 197] on div "D" at bounding box center [721, 187] width 54 height 44
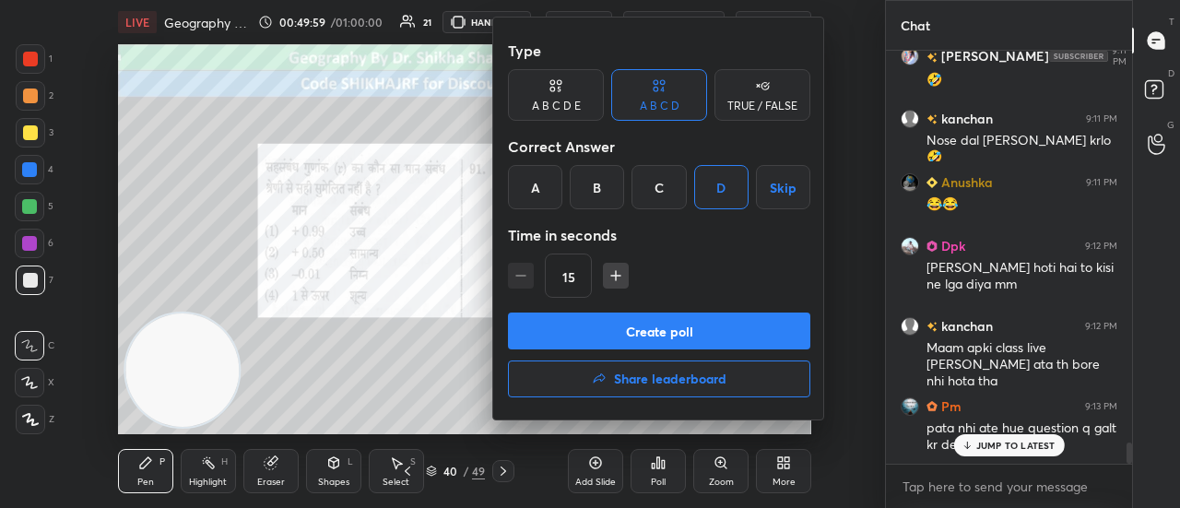
click at [653, 336] on button "Create poll" at bounding box center [659, 330] width 302 height 37
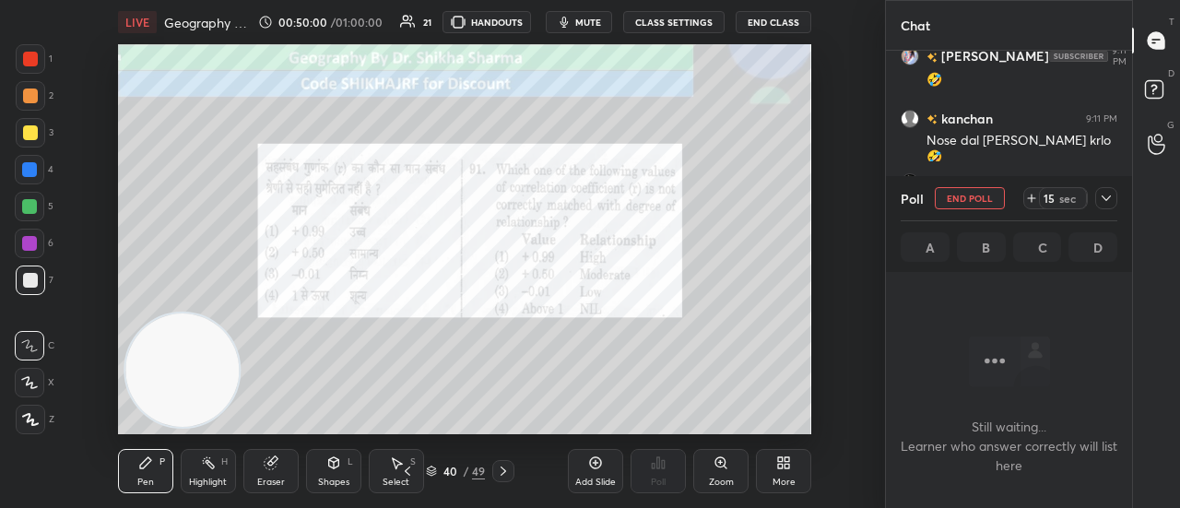
scroll to position [312, 241]
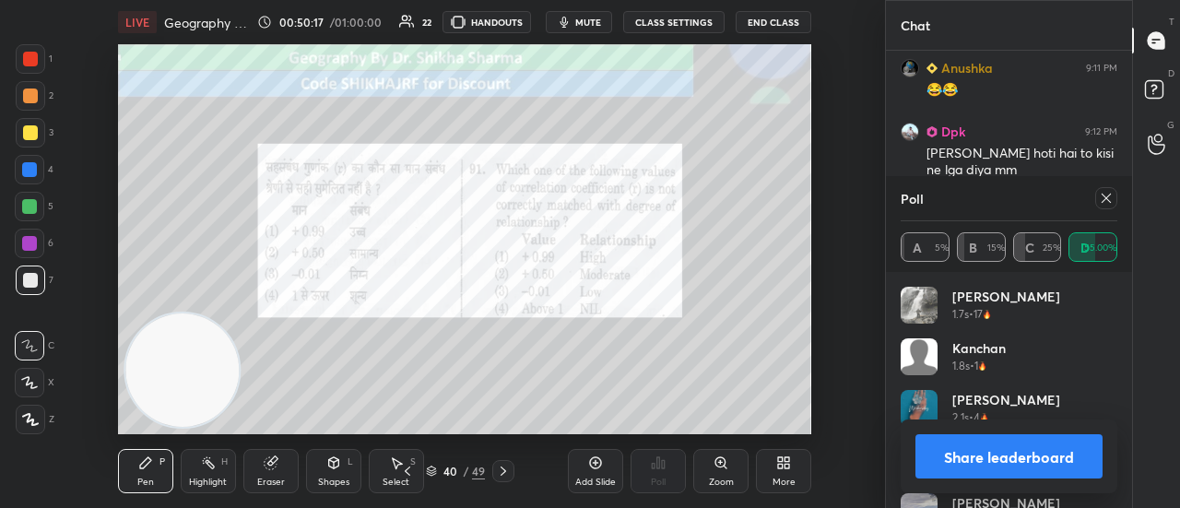
click at [1003, 465] on button "Share leaderboard" at bounding box center [1008, 456] width 187 height 44
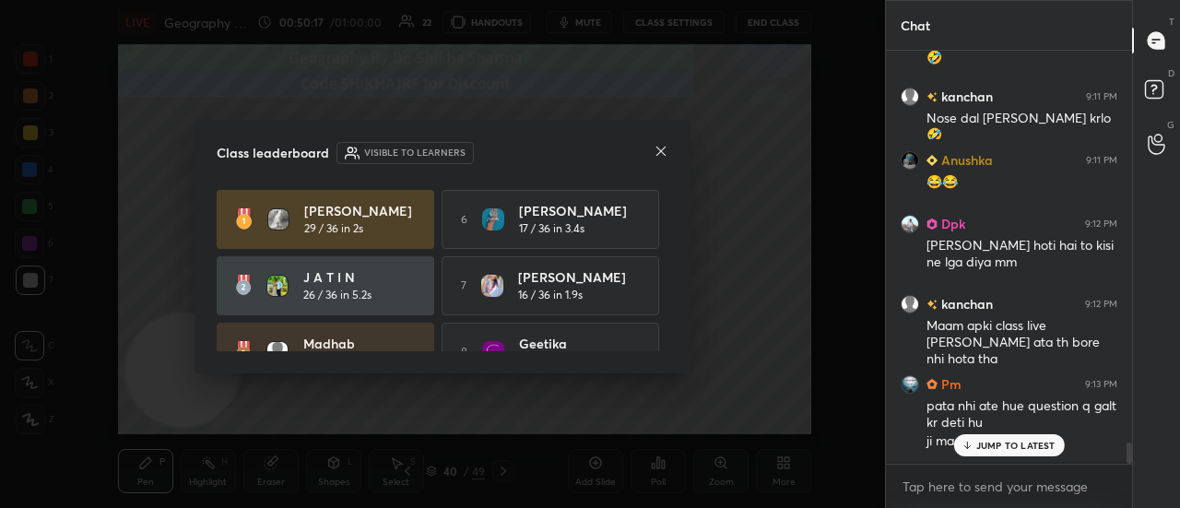
scroll to position [7610, 0]
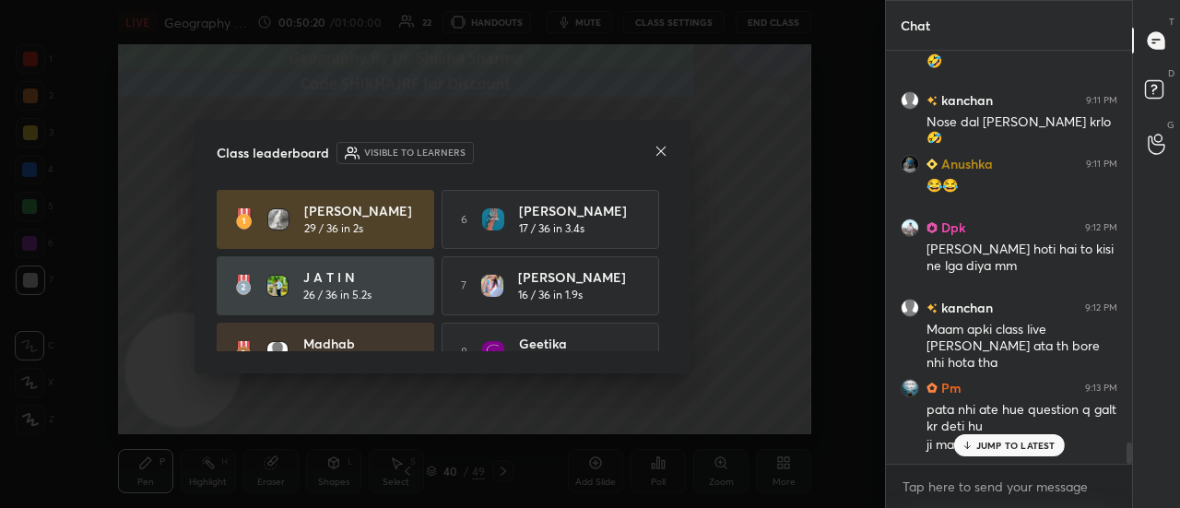
click at [657, 154] on icon at bounding box center [660, 151] width 9 height 9
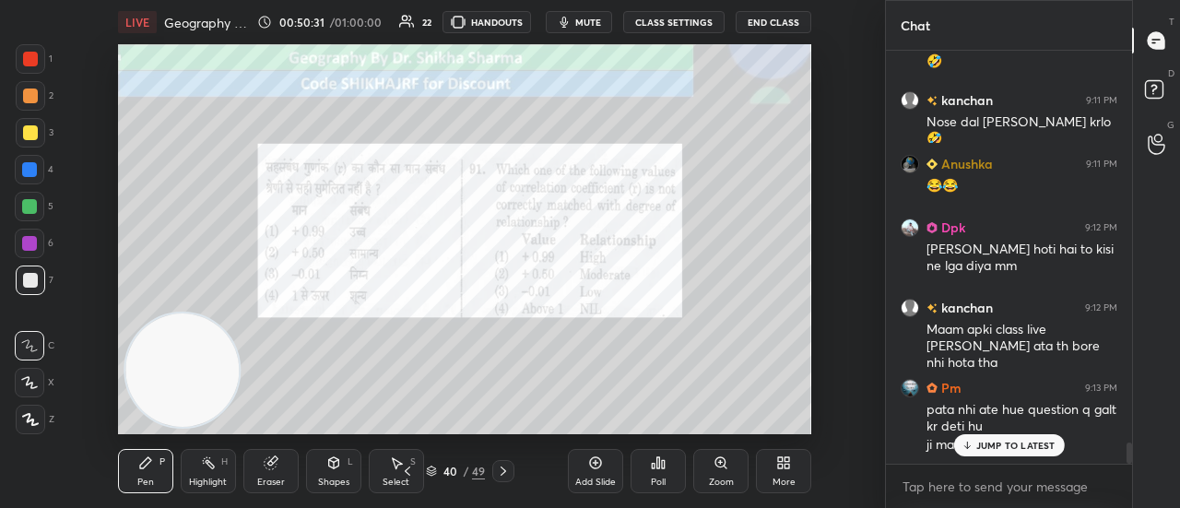
click at [501, 465] on icon at bounding box center [503, 471] width 15 height 15
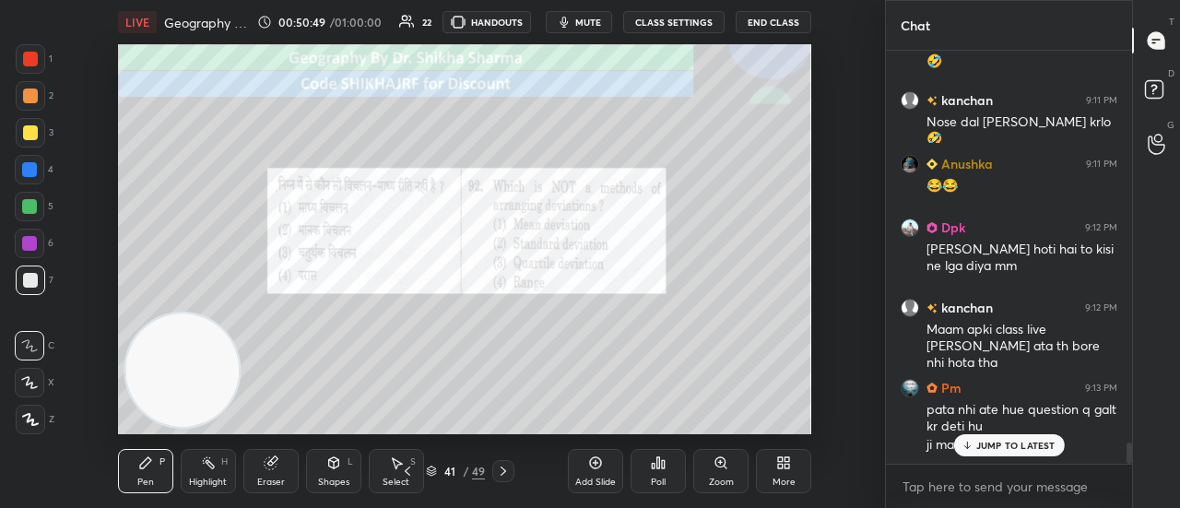
click at [667, 464] on div "Poll" at bounding box center [657, 471] width 55 height 44
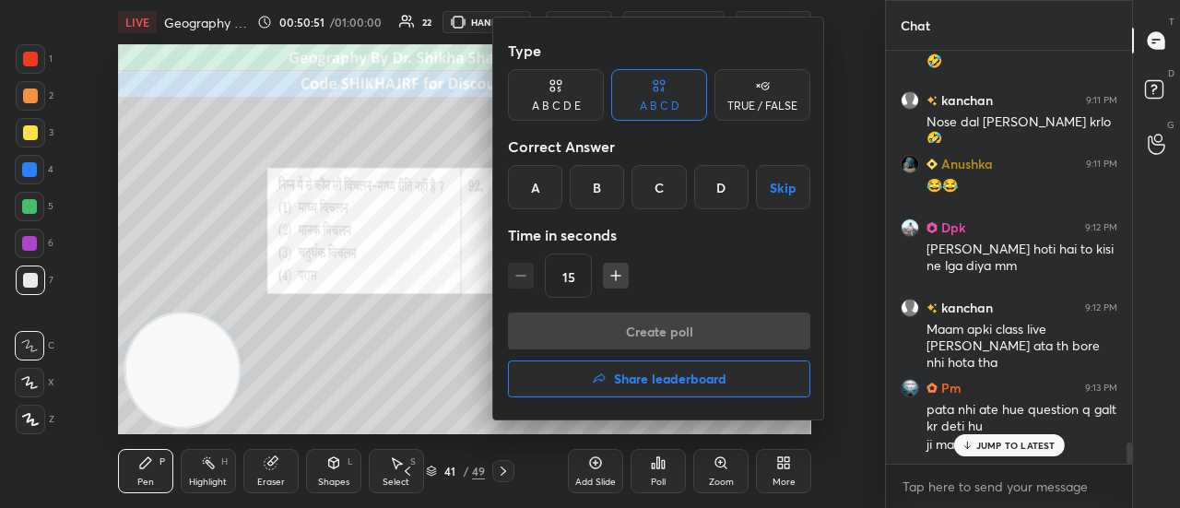
click at [727, 179] on div "D" at bounding box center [721, 187] width 54 height 44
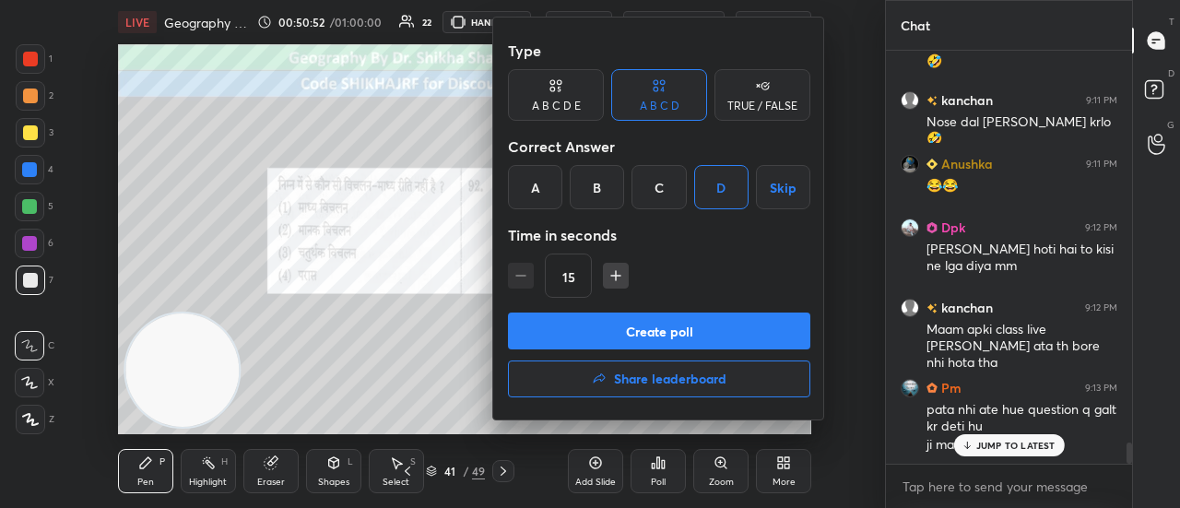
click at [665, 328] on button "Create poll" at bounding box center [659, 330] width 302 height 37
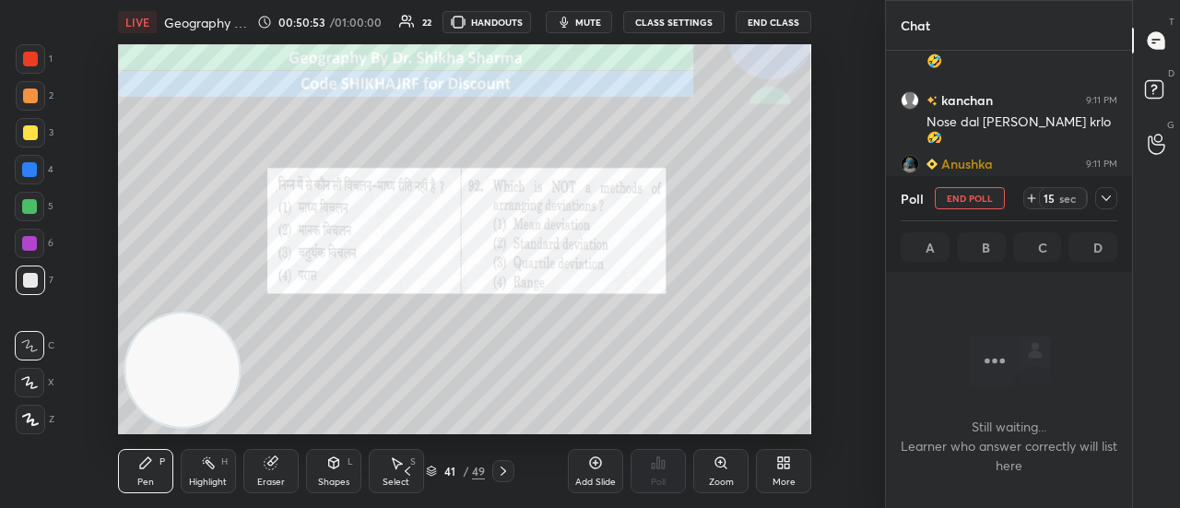
scroll to position [6, 6]
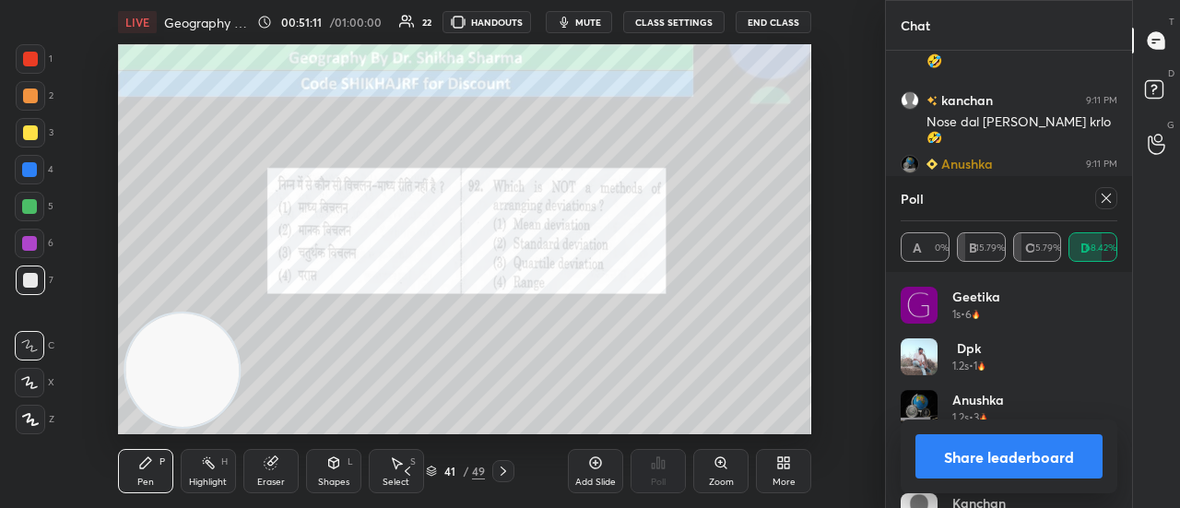
click at [1001, 465] on button "Share leaderboard" at bounding box center [1008, 456] width 187 height 44
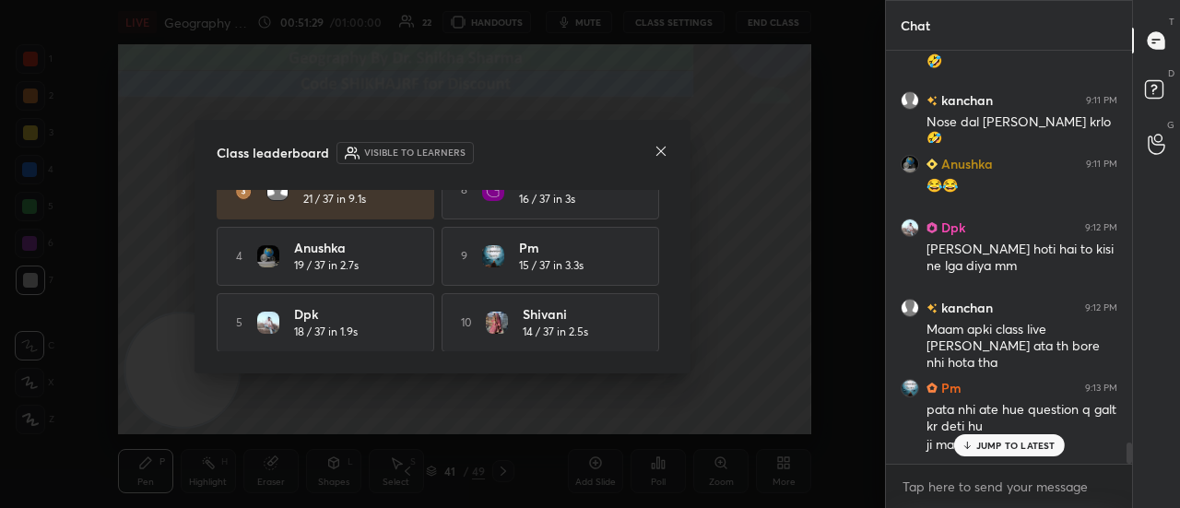
scroll to position [7691, 0]
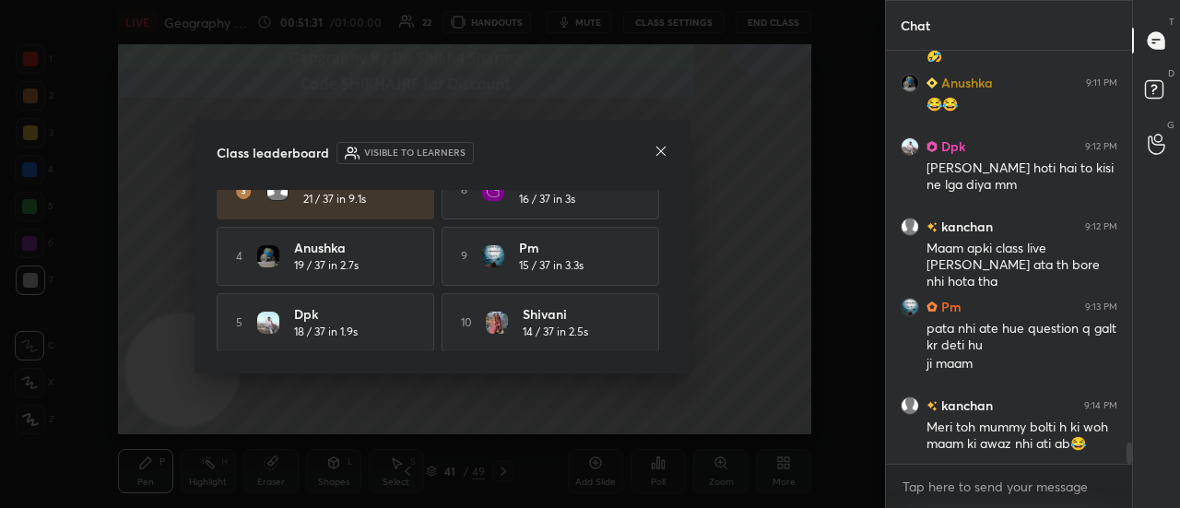
click at [660, 149] on icon at bounding box center [661, 151] width 15 height 15
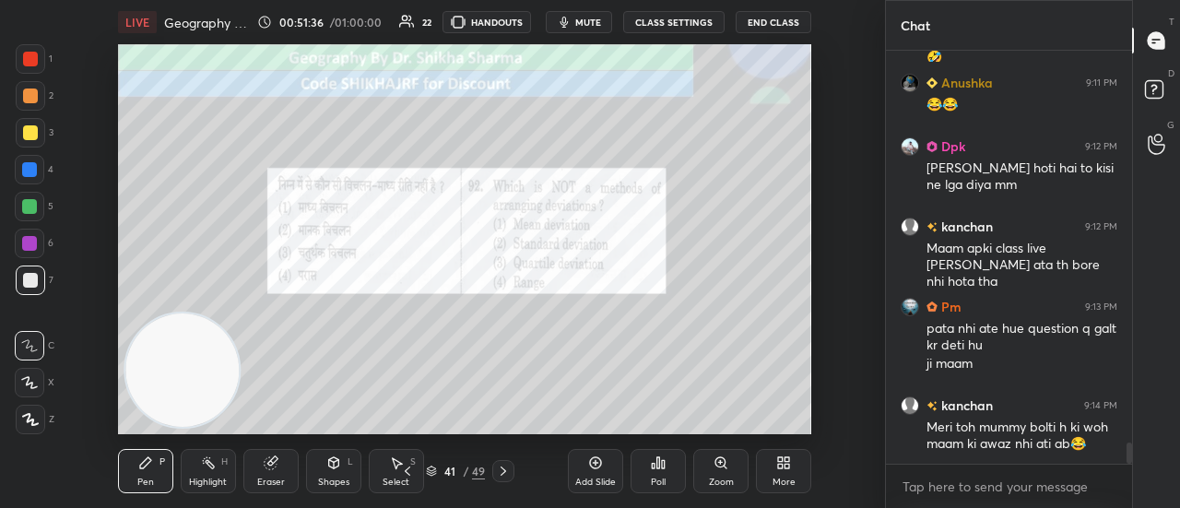
click at [504, 473] on icon at bounding box center [503, 471] width 15 height 15
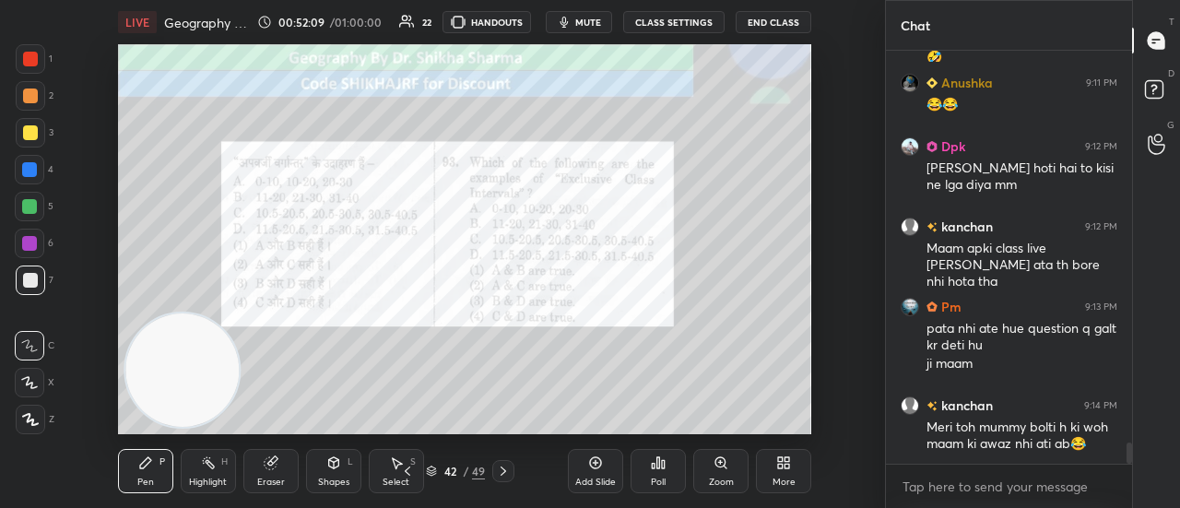
click at [664, 477] on div "Poll" at bounding box center [658, 481] width 15 height 9
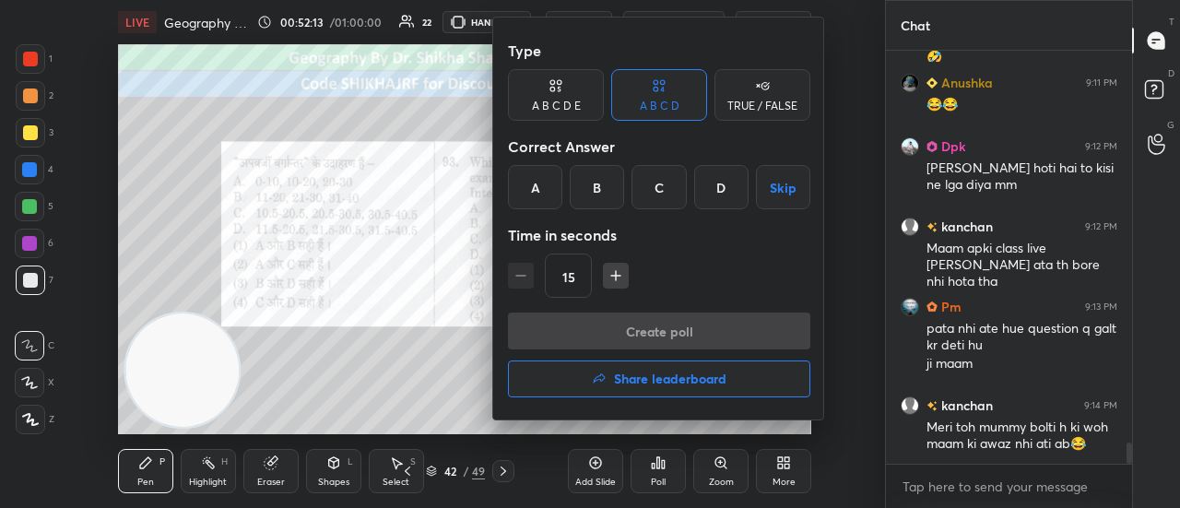
click at [594, 187] on div "B" at bounding box center [597, 187] width 54 height 44
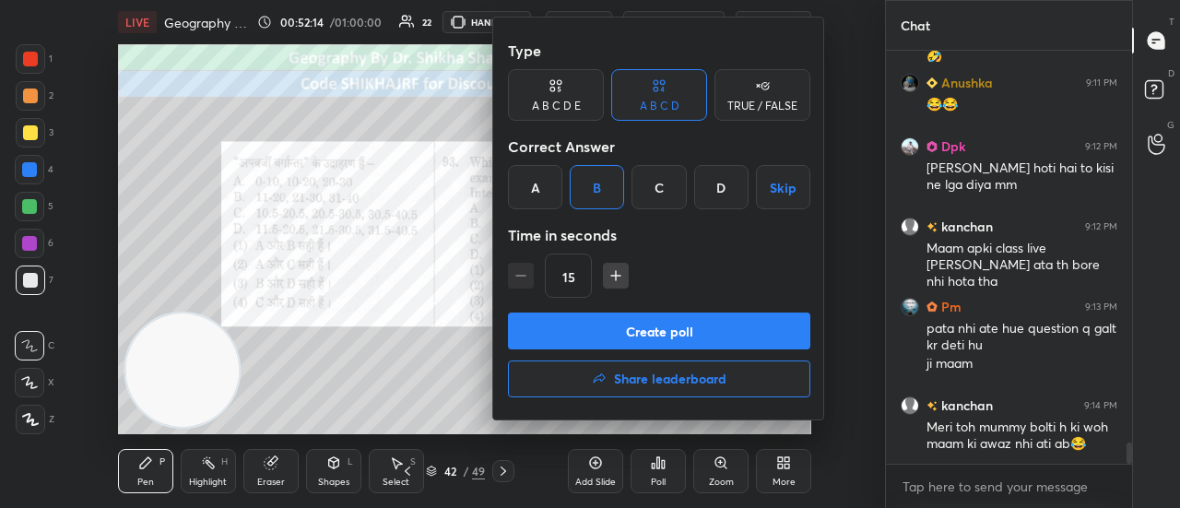
click at [606, 340] on button "Create poll" at bounding box center [659, 330] width 302 height 37
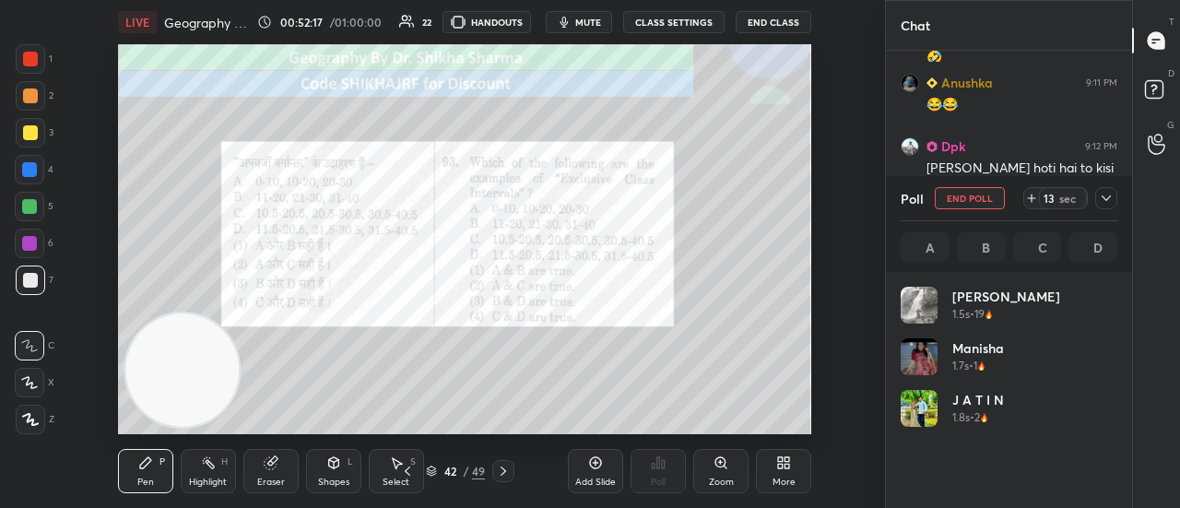
scroll to position [216, 211]
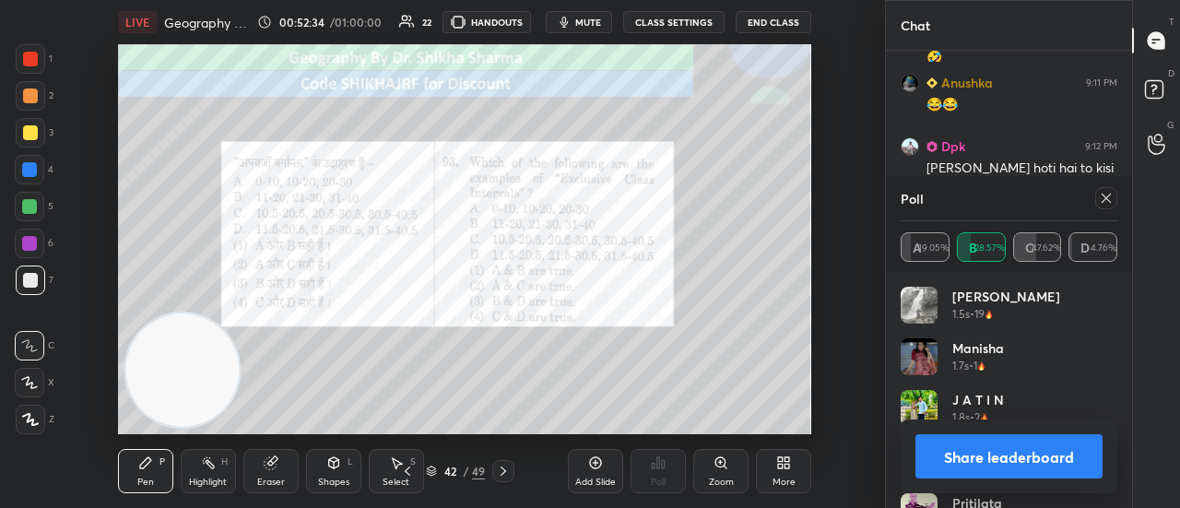
click at [958, 458] on button "Share leaderboard" at bounding box center [1008, 456] width 187 height 44
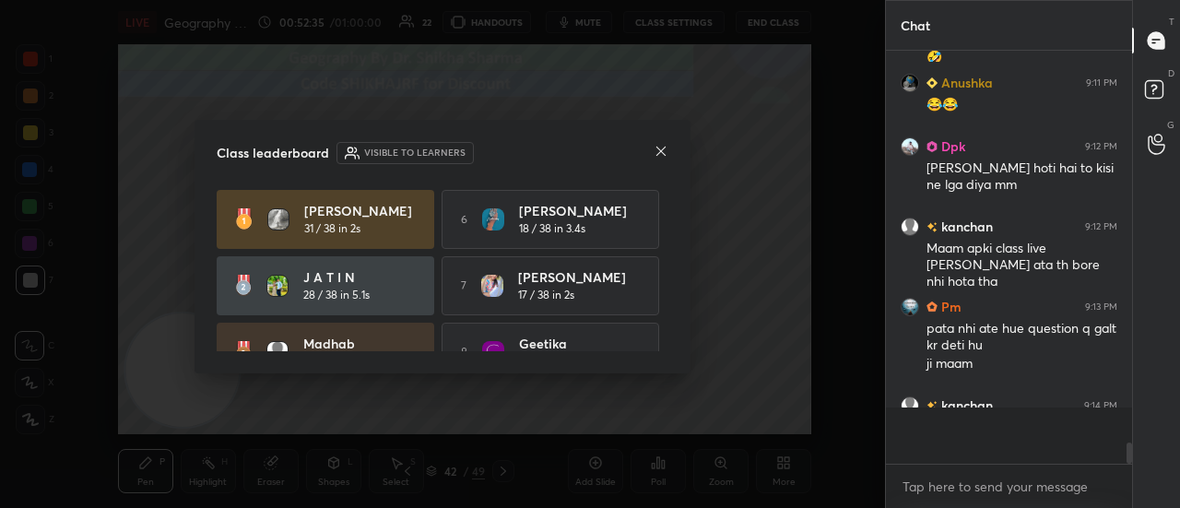
scroll to position [398, 241]
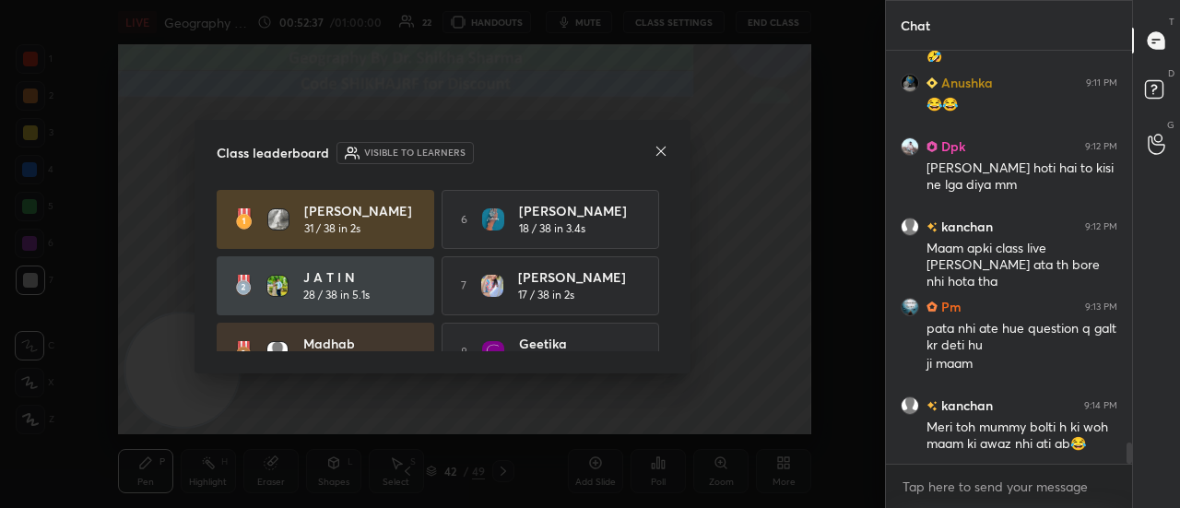
click at [663, 147] on icon at bounding box center [661, 151] width 15 height 15
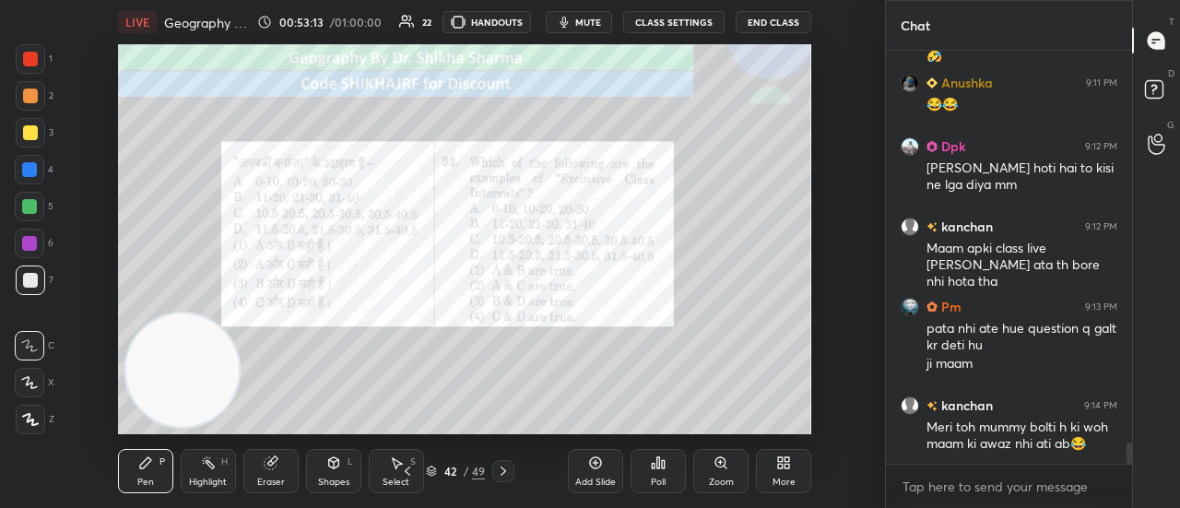
click at [498, 478] on icon at bounding box center [503, 471] width 15 height 15
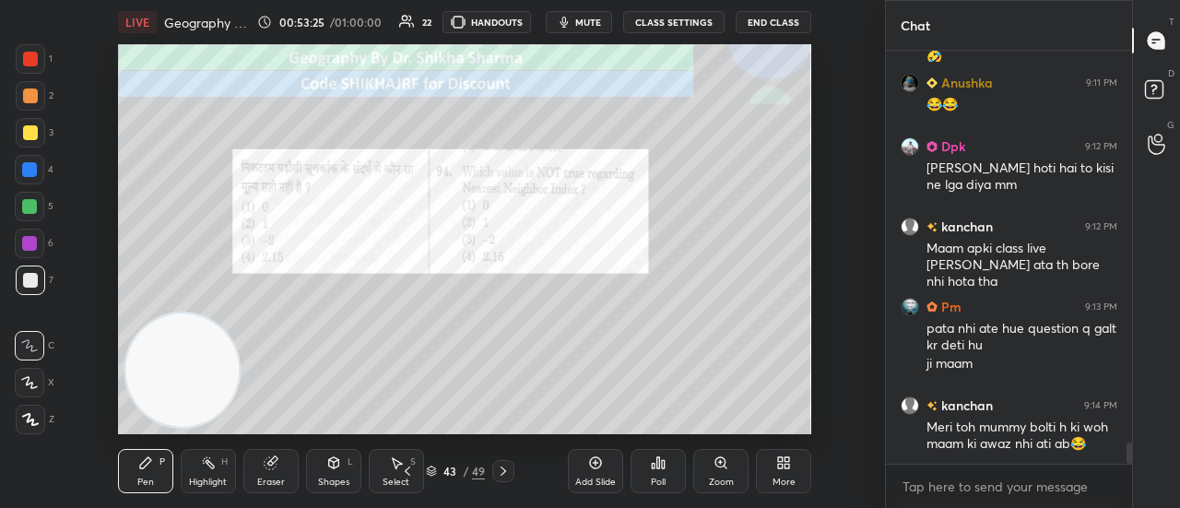
click at [657, 477] on div "Poll" at bounding box center [658, 481] width 15 height 9
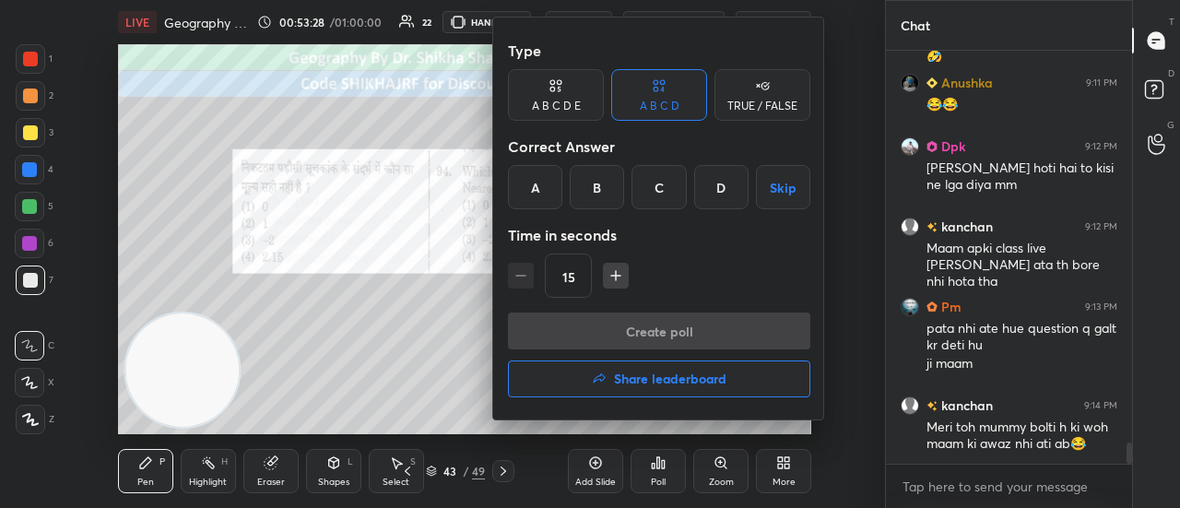
click at [662, 197] on div "C" at bounding box center [658, 187] width 54 height 44
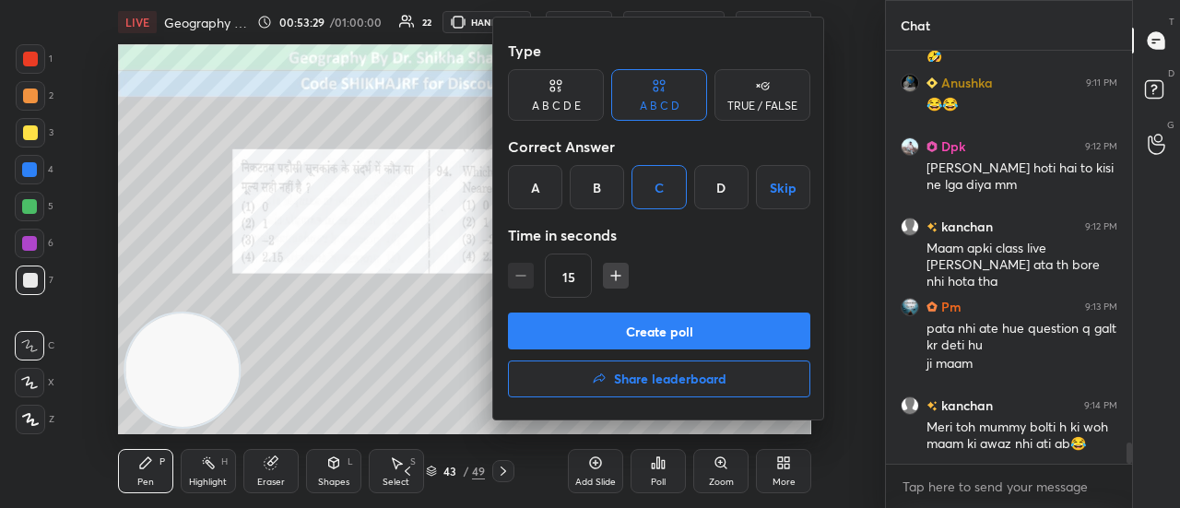
click at [636, 326] on button "Create poll" at bounding box center [659, 330] width 302 height 37
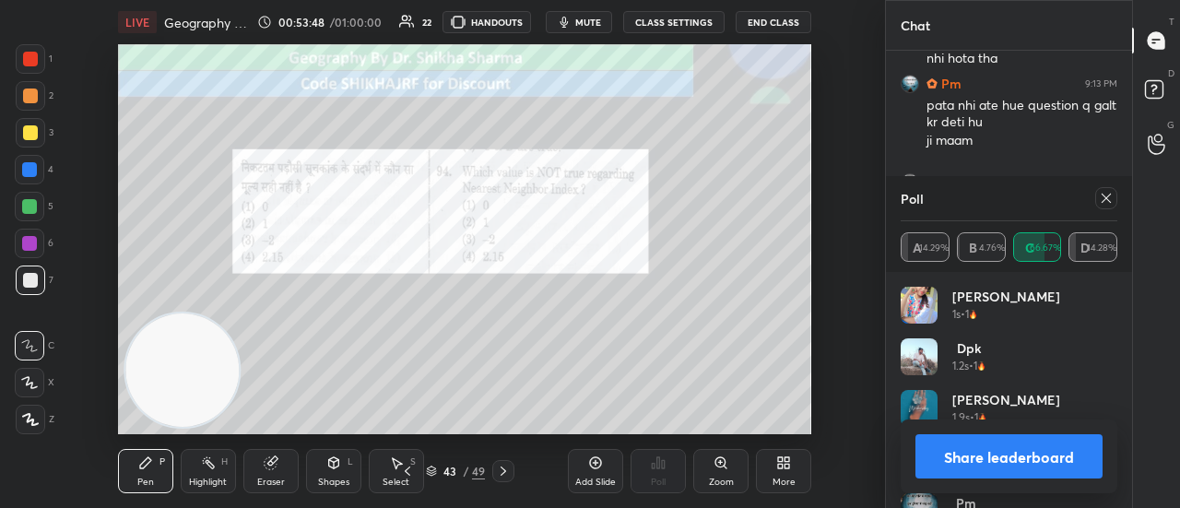
scroll to position [7977, 0]
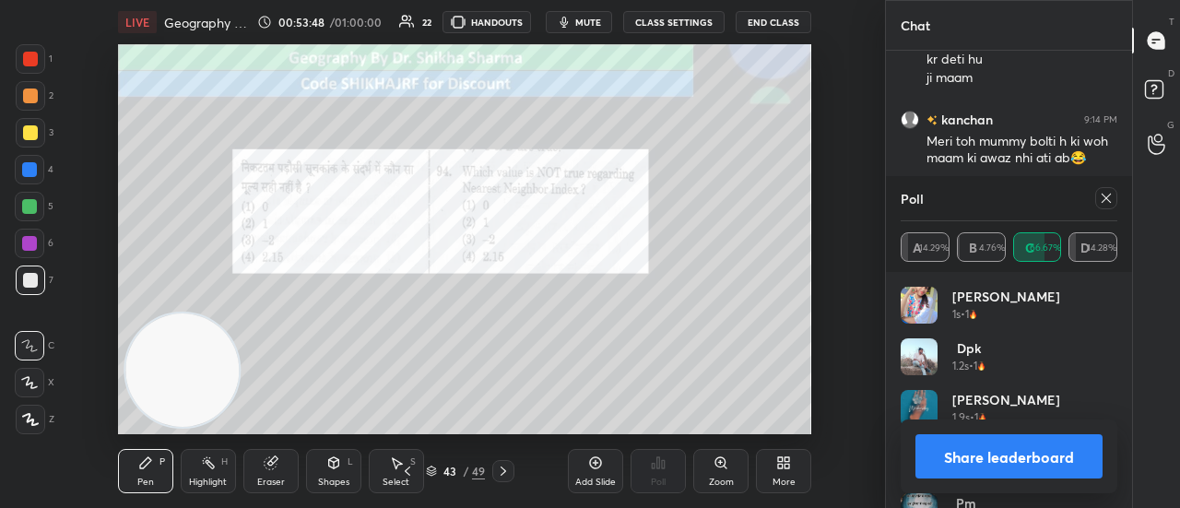
click at [1002, 460] on button "Share leaderboard" at bounding box center [1008, 456] width 187 height 44
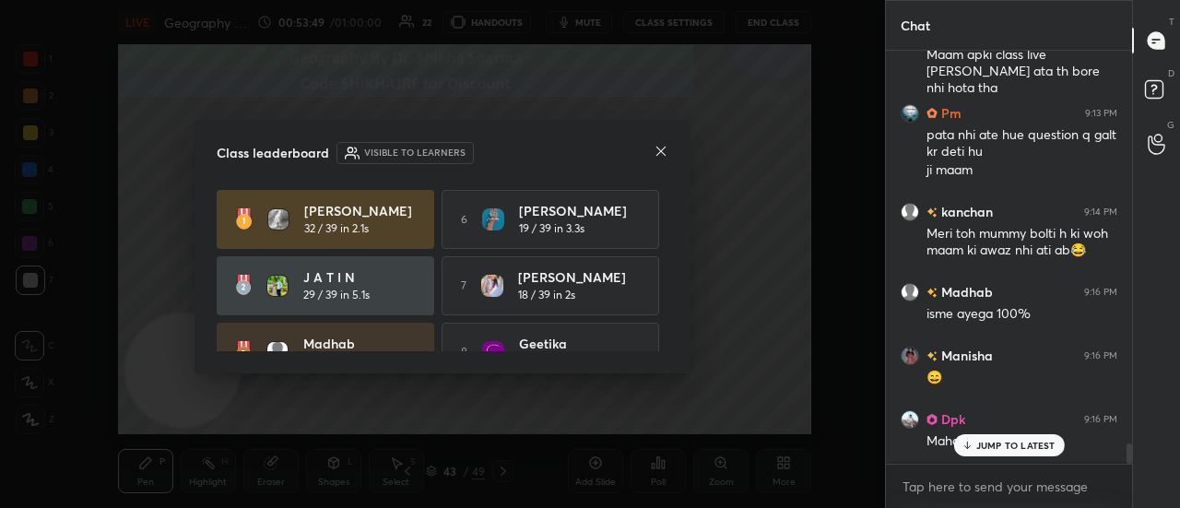
scroll to position [254, 241]
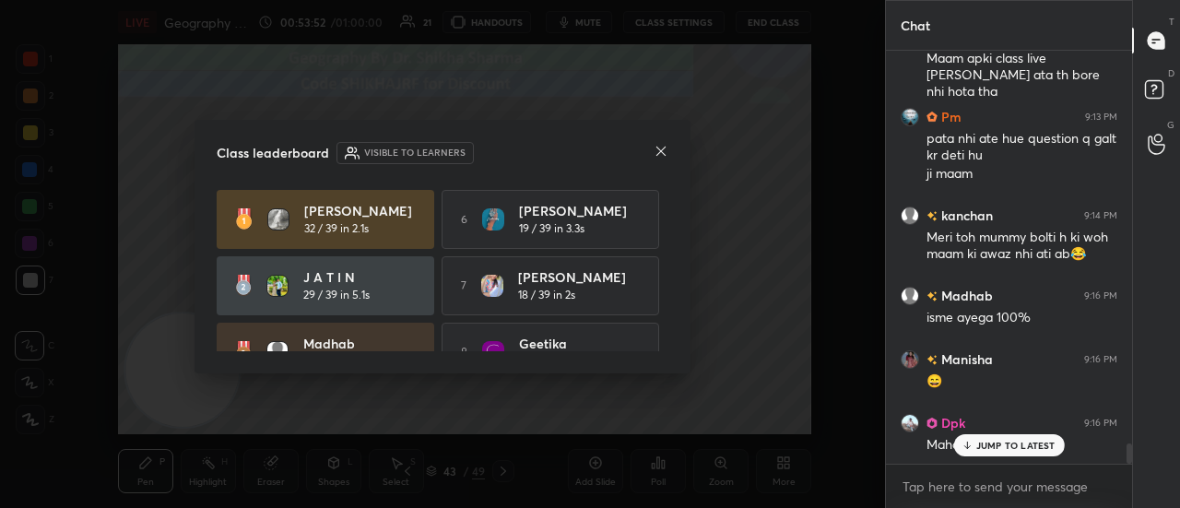
click at [1016, 444] on p "JUMP TO LATEST" at bounding box center [1015, 445] width 79 height 11
click at [658, 147] on icon at bounding box center [661, 151] width 15 height 15
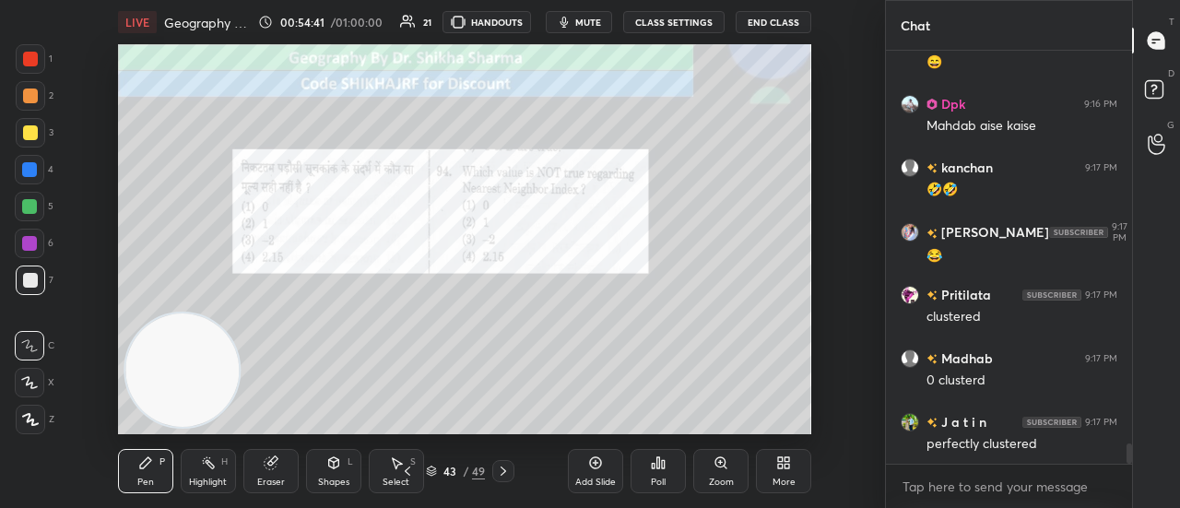
scroll to position [8262, 0]
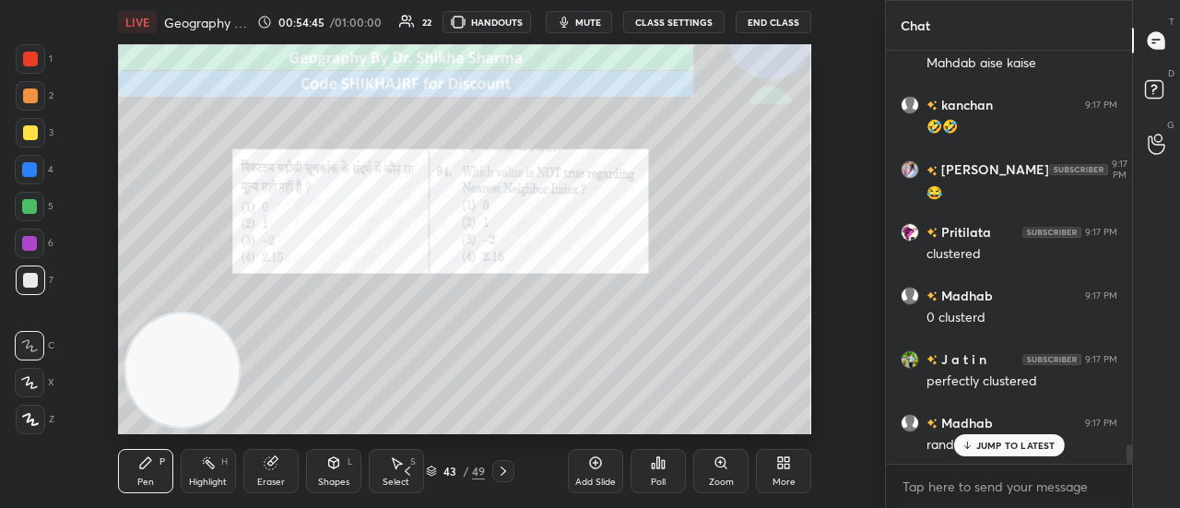
click at [992, 449] on p "JUMP TO LATEST" at bounding box center [1015, 445] width 79 height 11
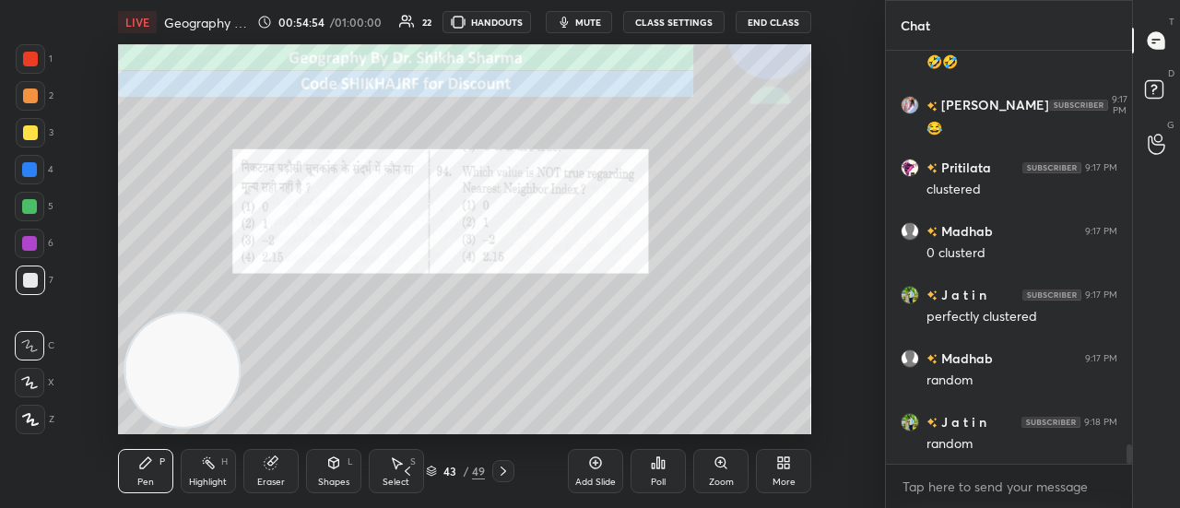
scroll to position [8390, 0]
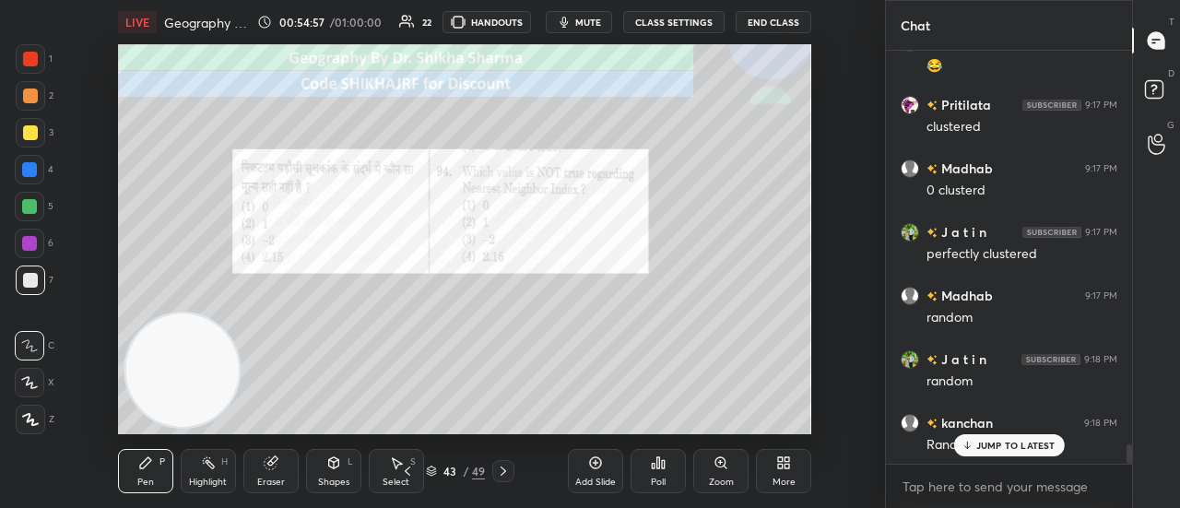
click at [1028, 446] on p "JUMP TO LATEST" at bounding box center [1015, 445] width 79 height 11
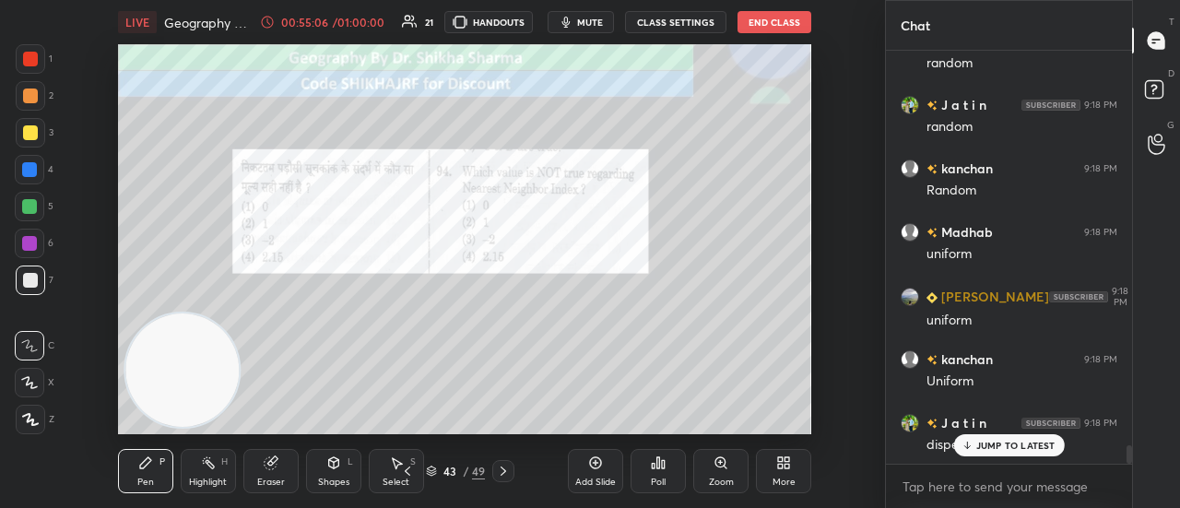
scroll to position [8709, 0]
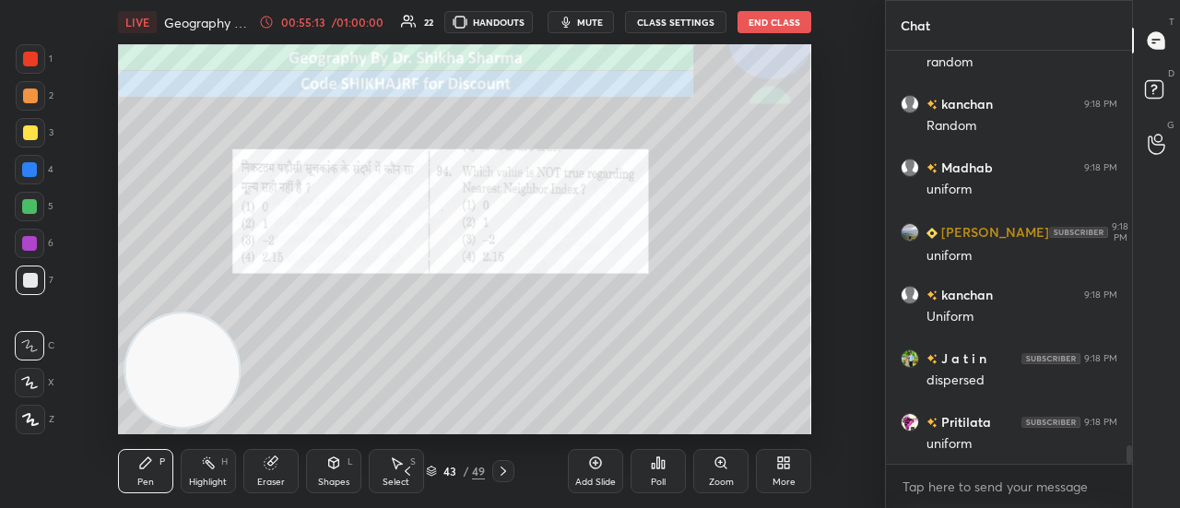
click at [502, 471] on icon at bounding box center [503, 471] width 15 height 15
click at [643, 480] on div "Poll" at bounding box center [657, 471] width 55 height 44
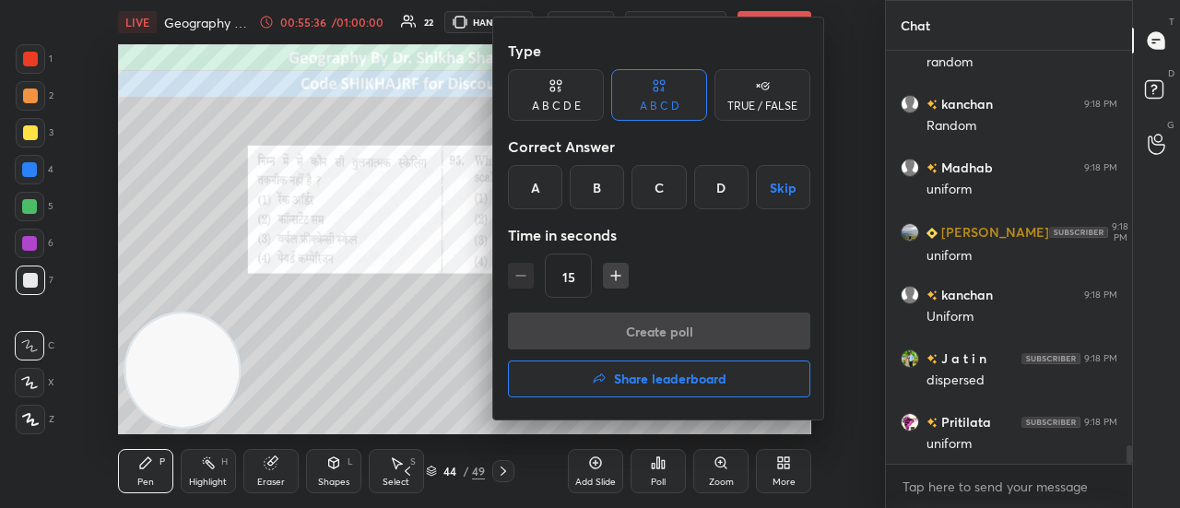
click at [667, 187] on div "C" at bounding box center [658, 187] width 54 height 44
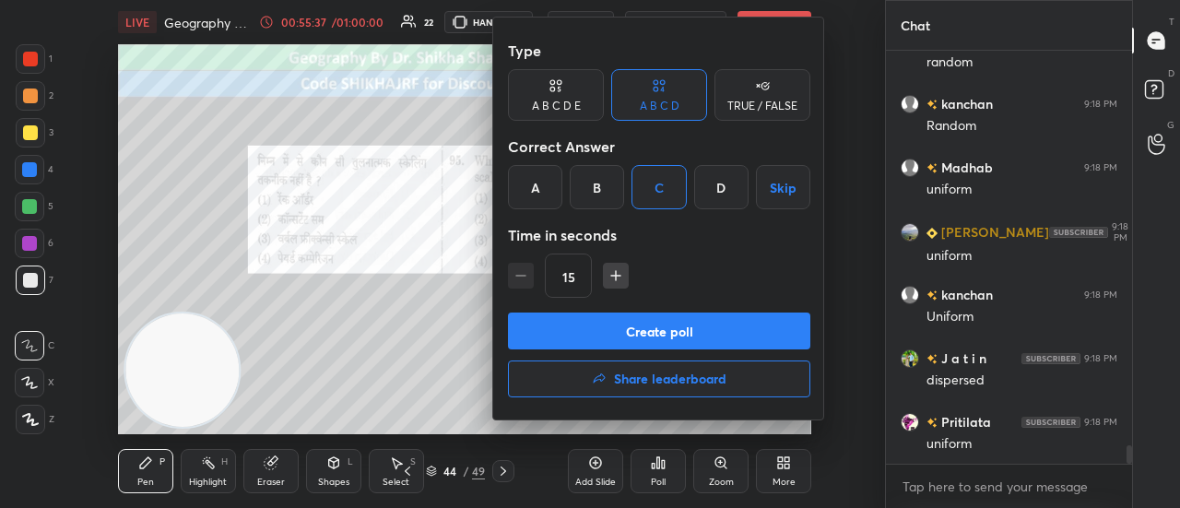
click at [649, 331] on button "Create poll" at bounding box center [659, 330] width 302 height 37
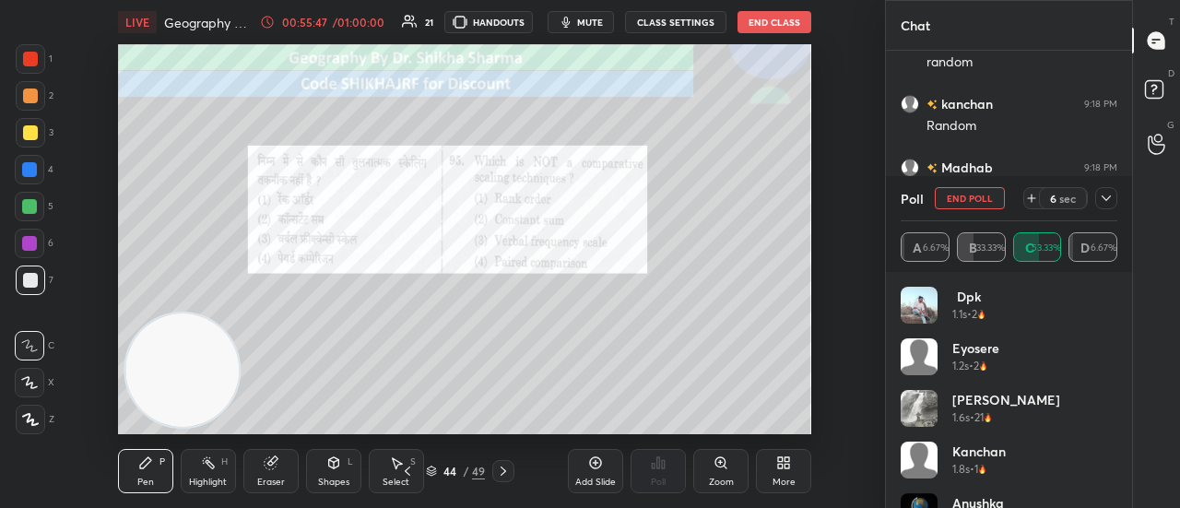
scroll to position [8906, 0]
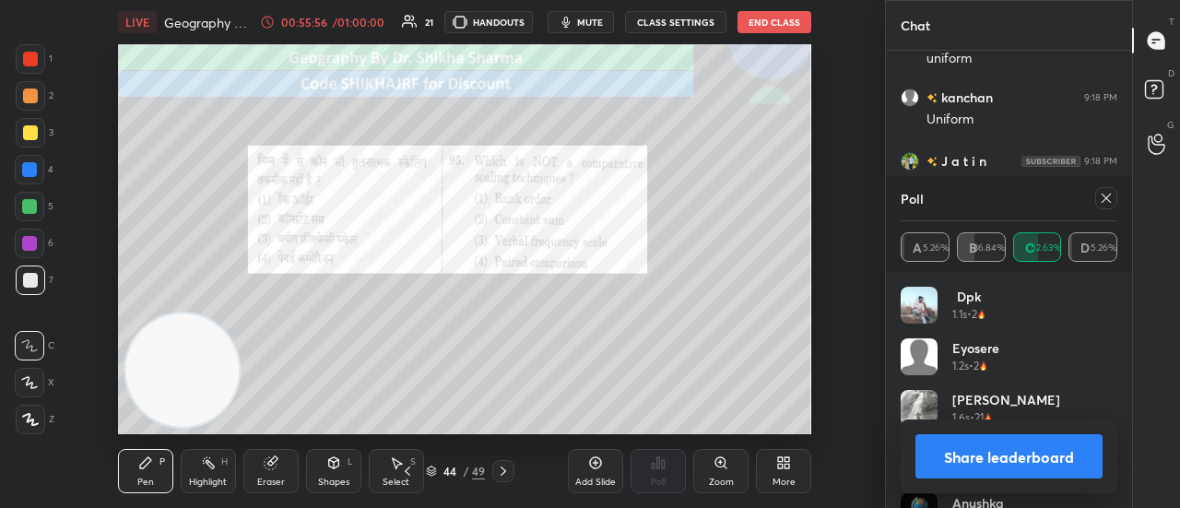
click at [962, 458] on button "Share leaderboard" at bounding box center [1008, 456] width 187 height 44
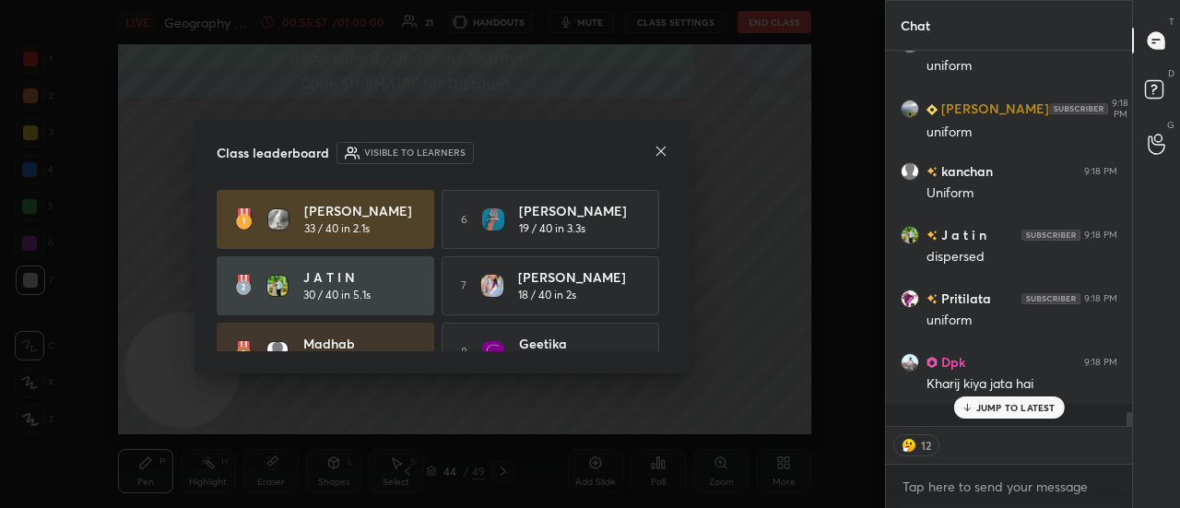
scroll to position [8819, 0]
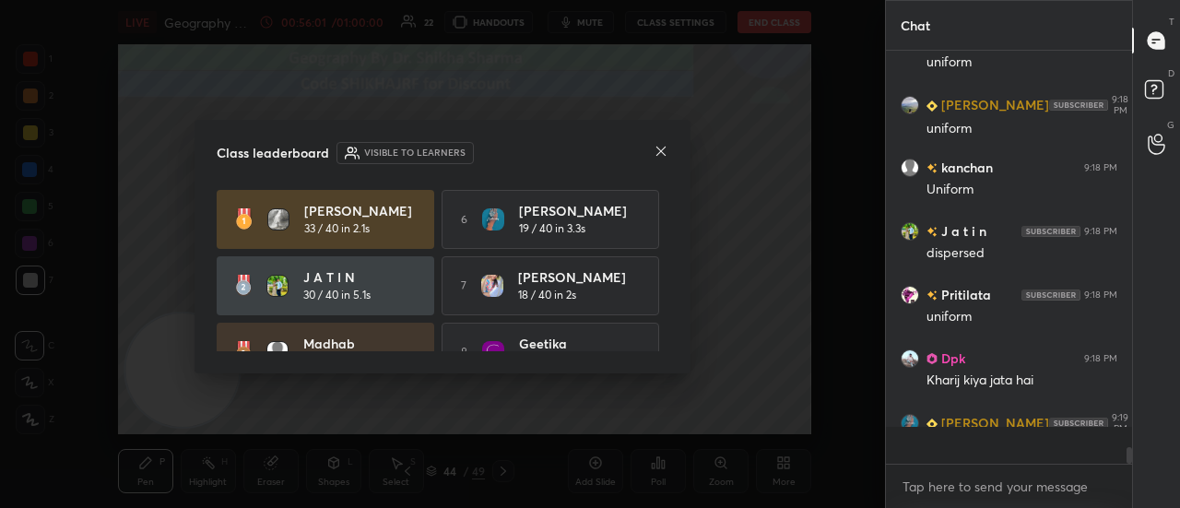
click at [661, 151] on icon at bounding box center [660, 151] width 9 height 9
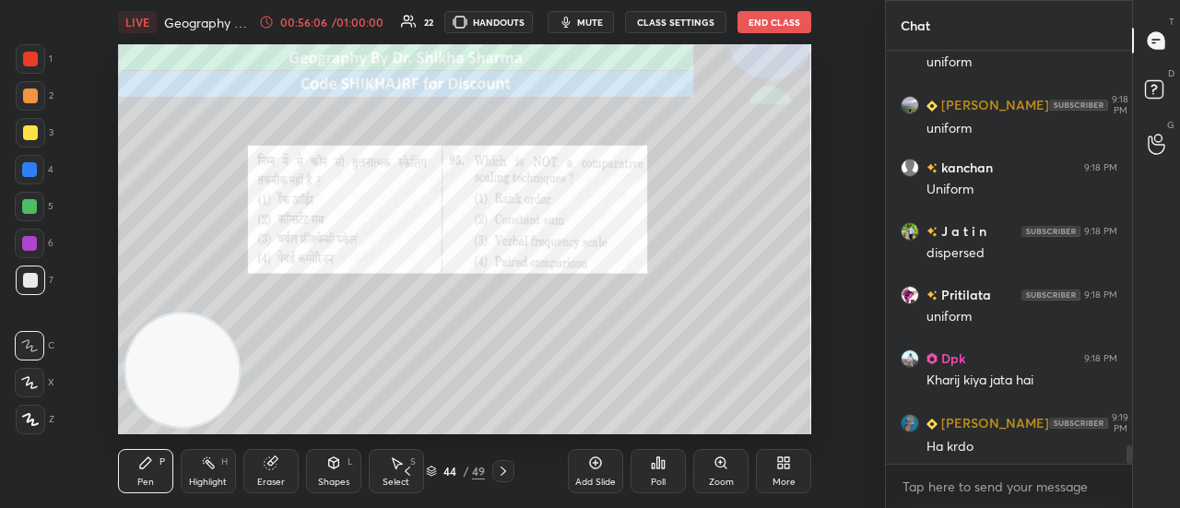
click at [509, 474] on icon at bounding box center [503, 471] width 15 height 15
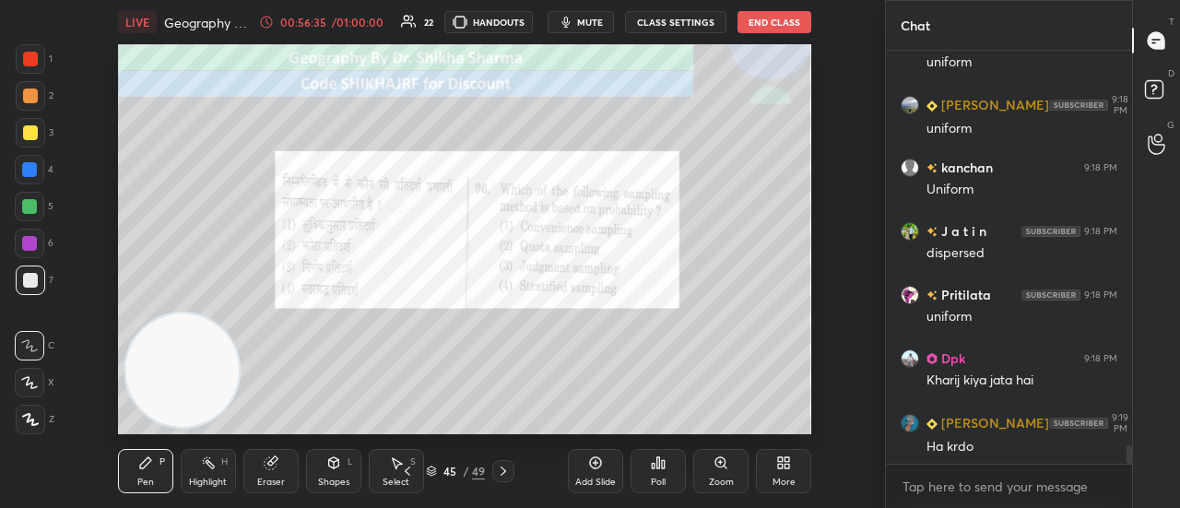
click at [669, 470] on div "Poll" at bounding box center [657, 471] width 55 height 44
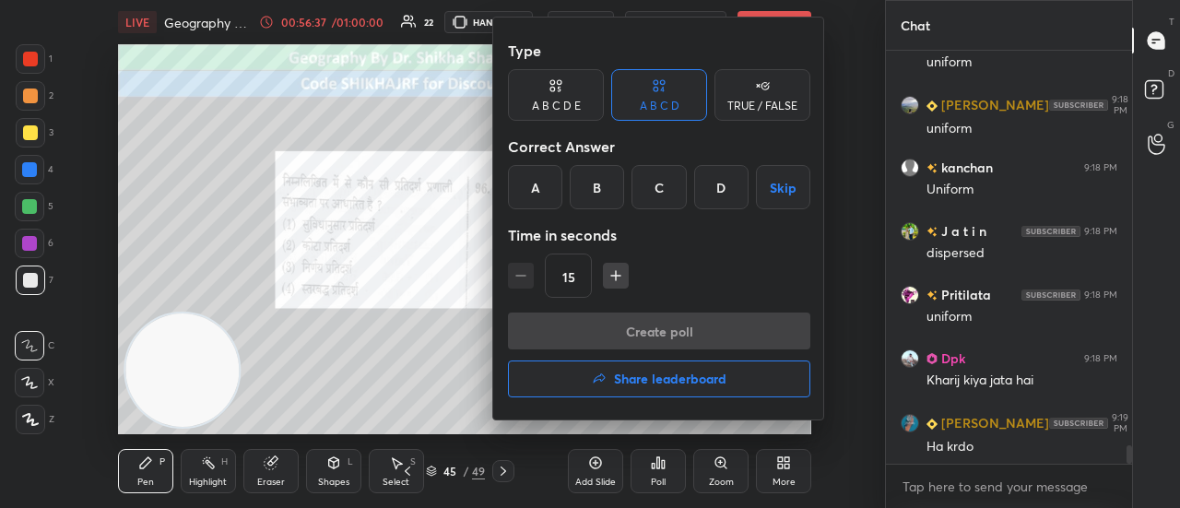
click at [724, 190] on div "D" at bounding box center [721, 187] width 54 height 44
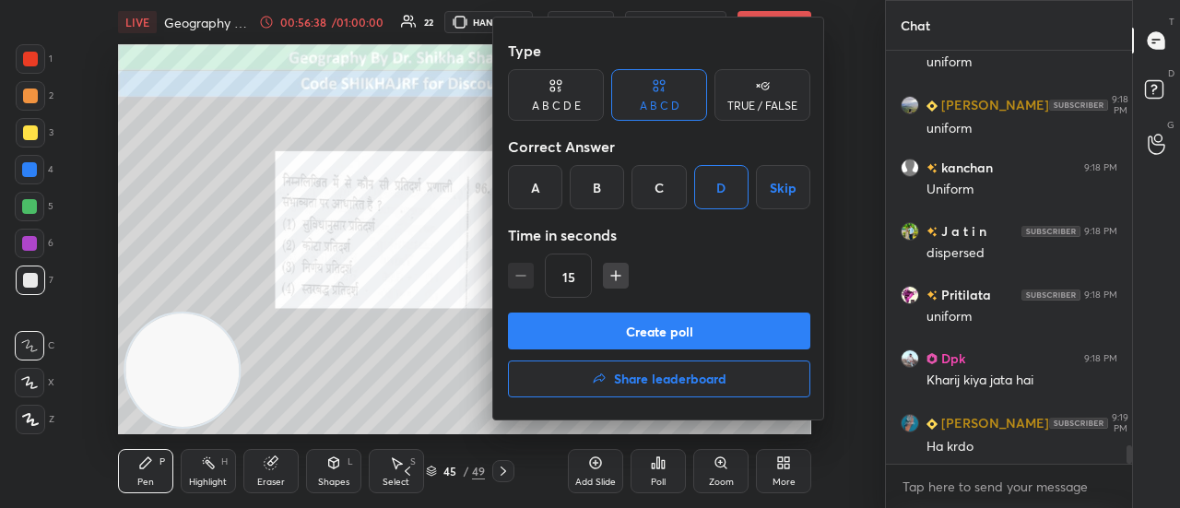
click at [637, 337] on button "Create poll" at bounding box center [659, 330] width 302 height 37
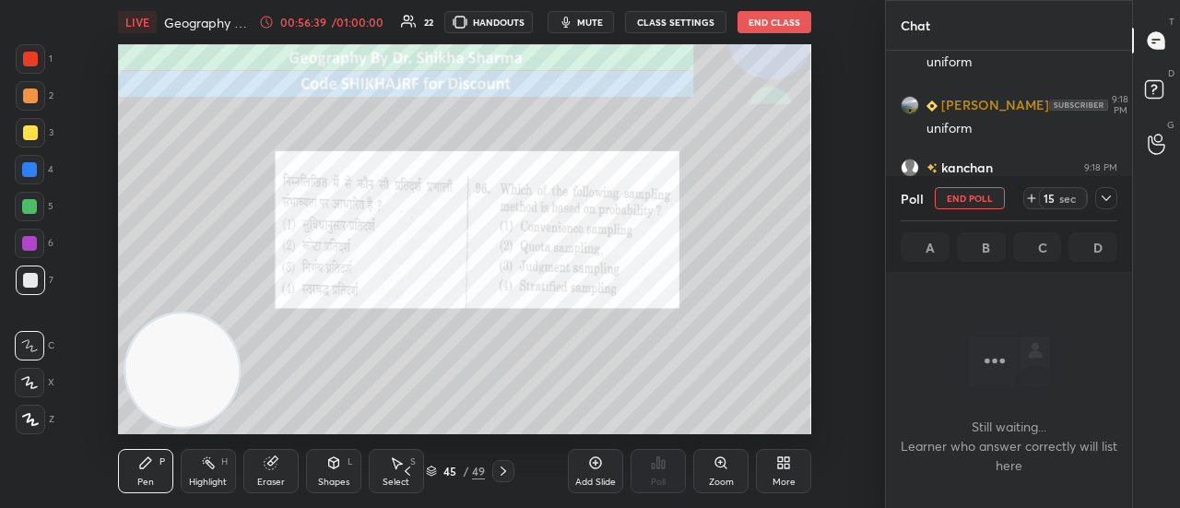
scroll to position [6, 6]
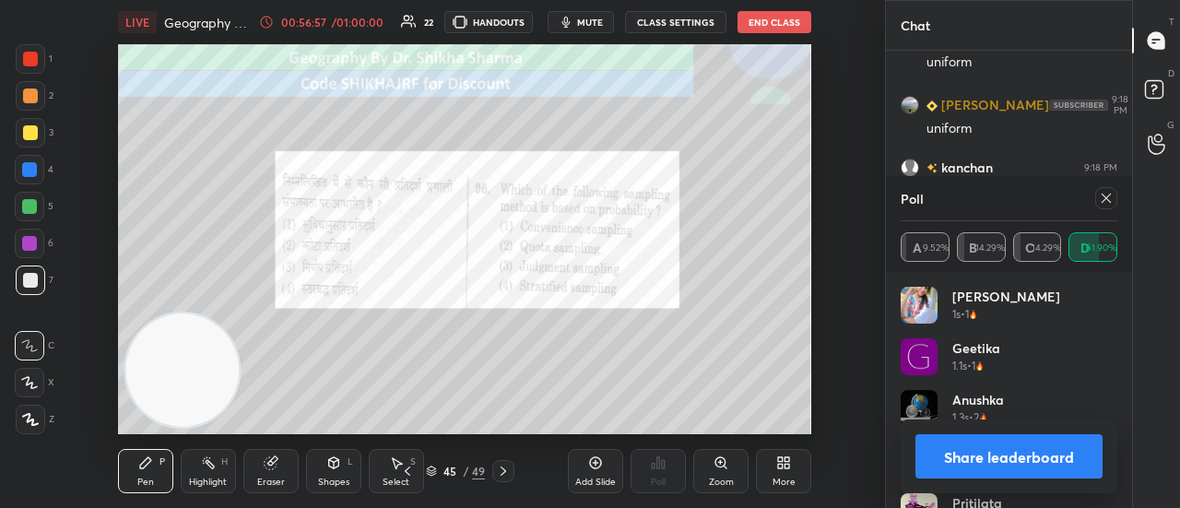
click at [963, 464] on button "Share leaderboard" at bounding box center [1008, 456] width 187 height 44
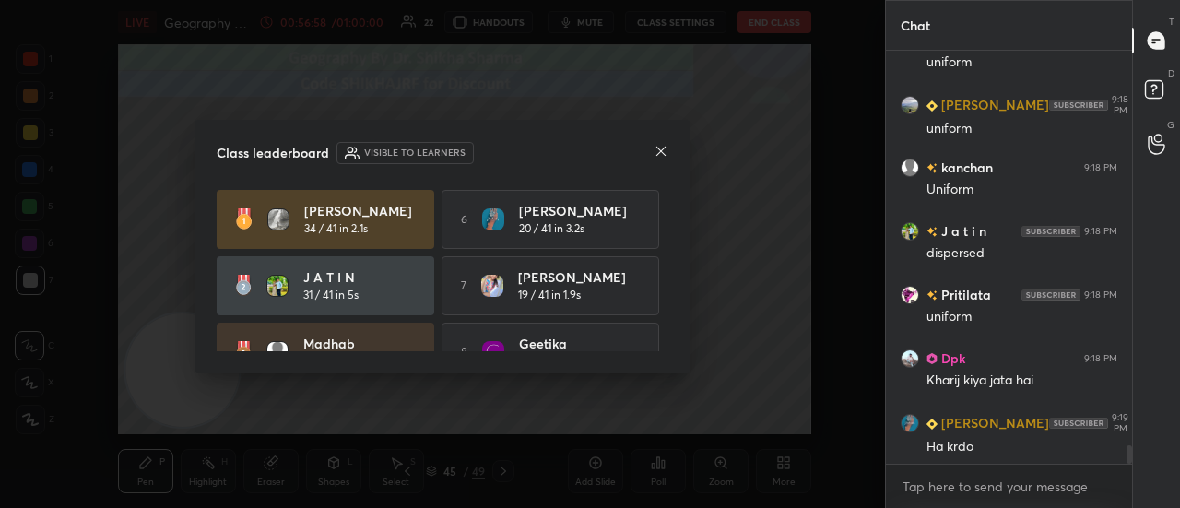
scroll to position [254, 241]
click at [661, 156] on icon at bounding box center [661, 151] width 15 height 15
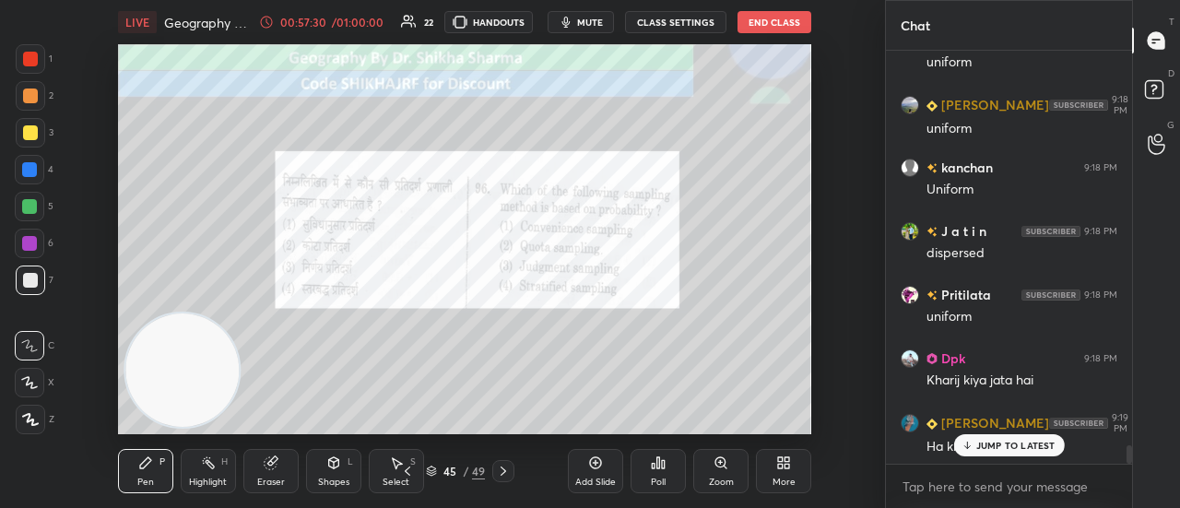
scroll to position [8915, 0]
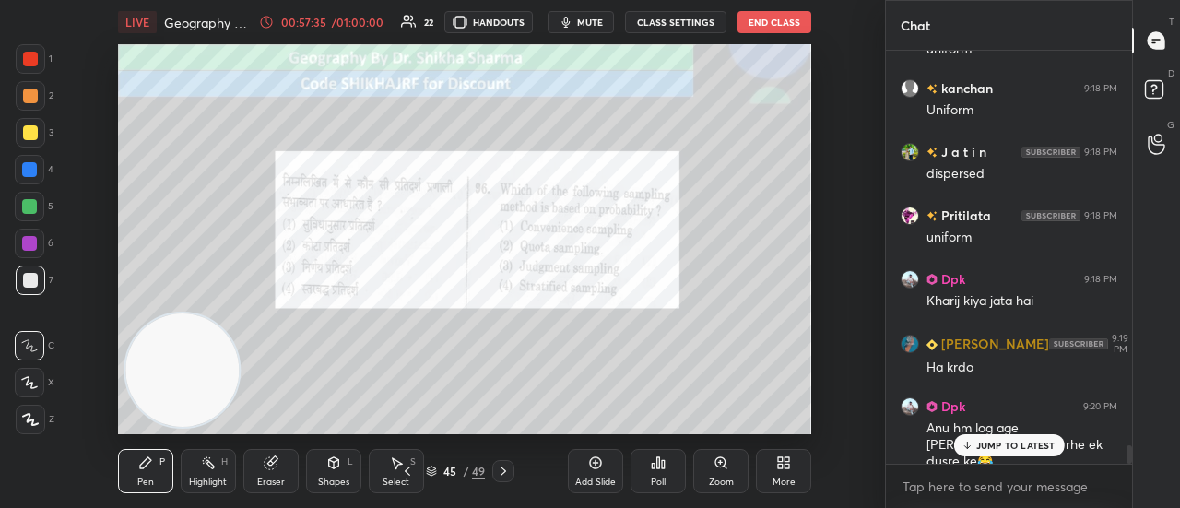
click at [988, 438] on div "JUMP TO LATEST" at bounding box center [1008, 445] width 111 height 22
click at [497, 477] on icon at bounding box center [503, 471] width 15 height 15
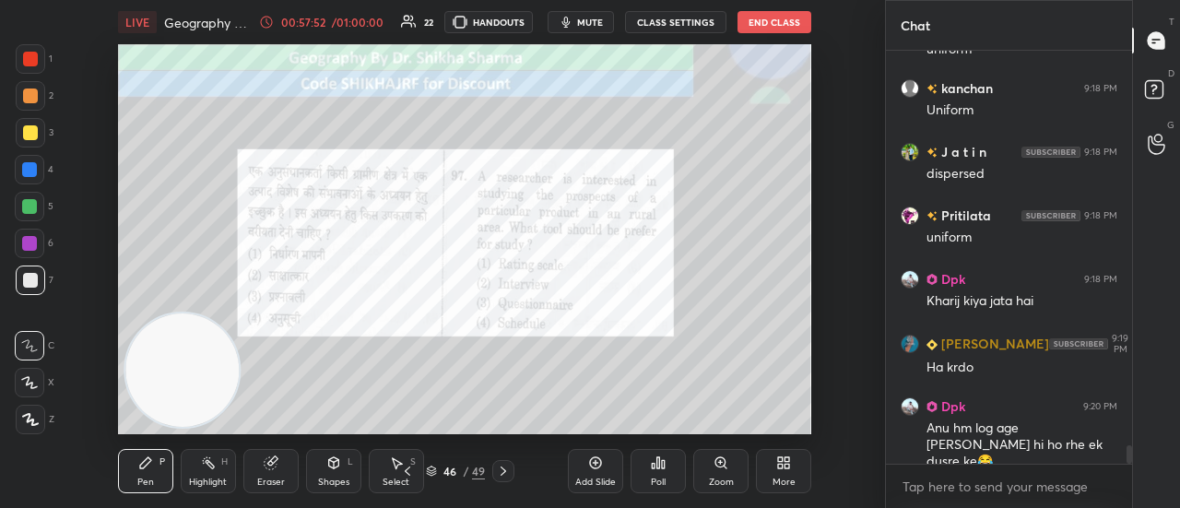
scroll to position [8980, 0]
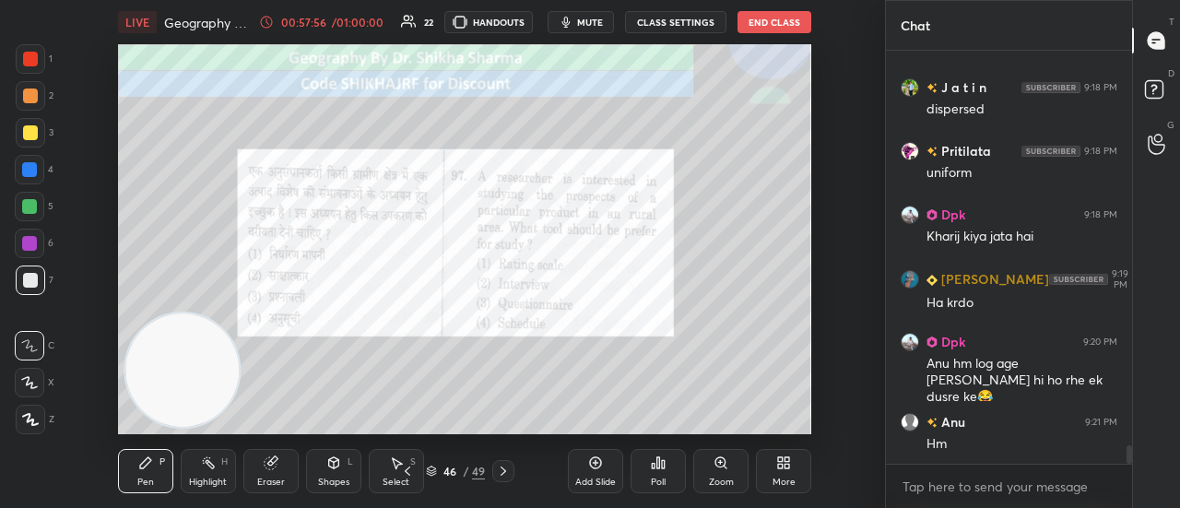
click at [668, 480] on div "Poll" at bounding box center [657, 471] width 55 height 44
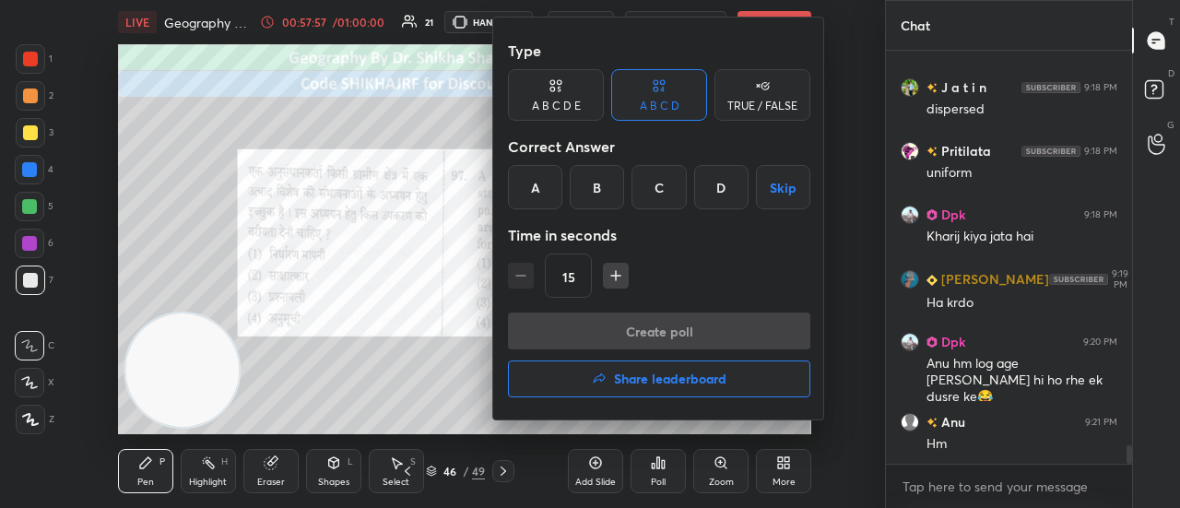
click at [645, 194] on div "C" at bounding box center [658, 187] width 54 height 44
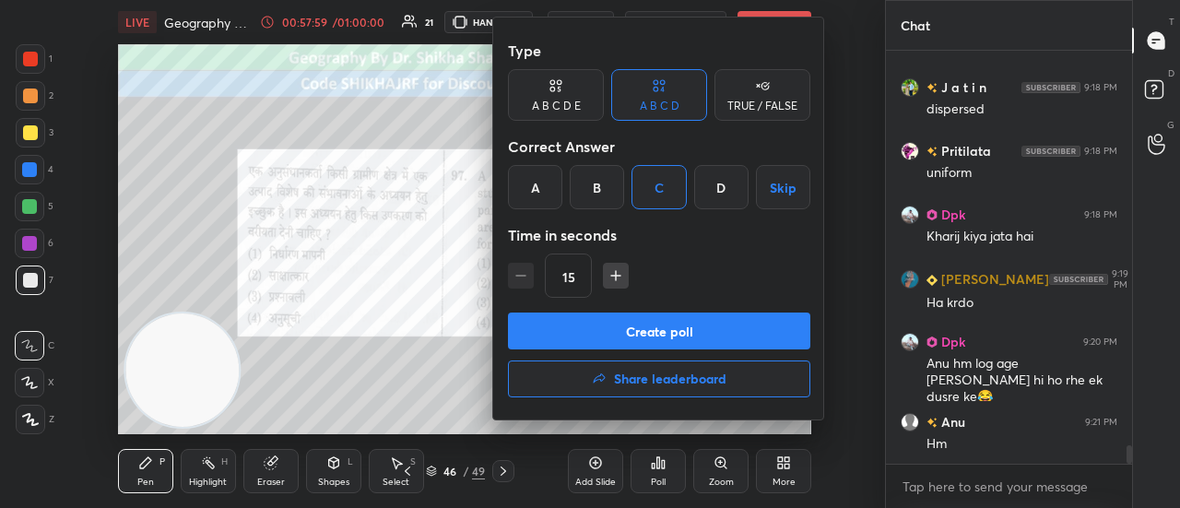
click at [607, 333] on button "Create poll" at bounding box center [659, 330] width 302 height 37
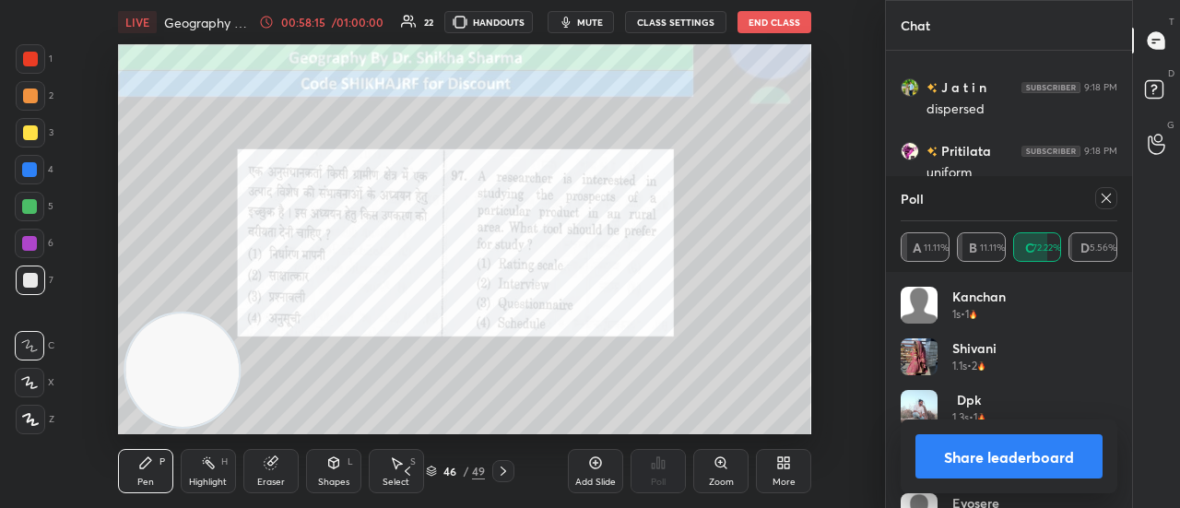
scroll to position [9155, 0]
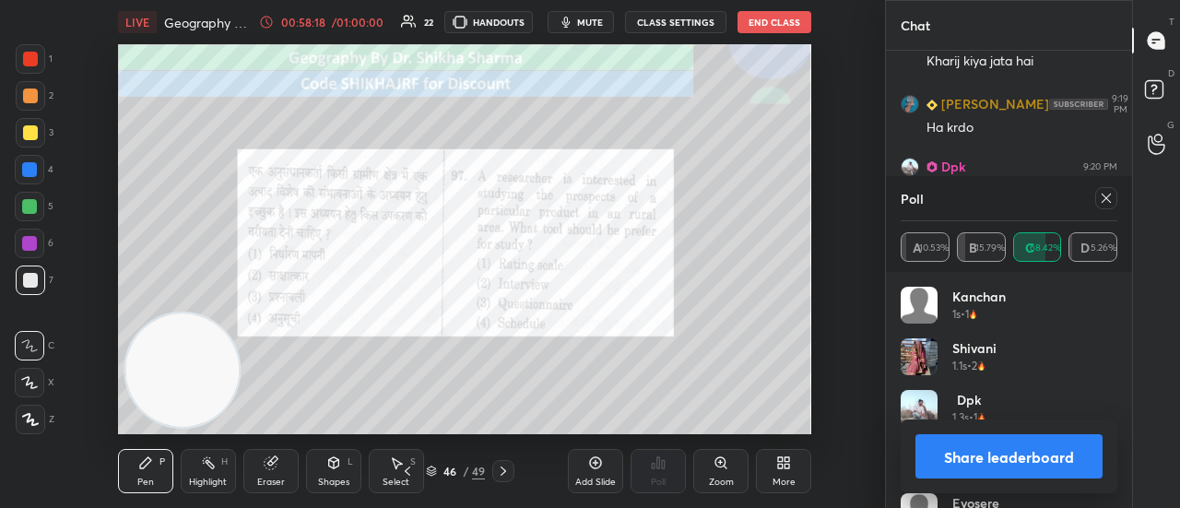
click at [968, 455] on button "Share leaderboard" at bounding box center [1008, 456] width 187 height 44
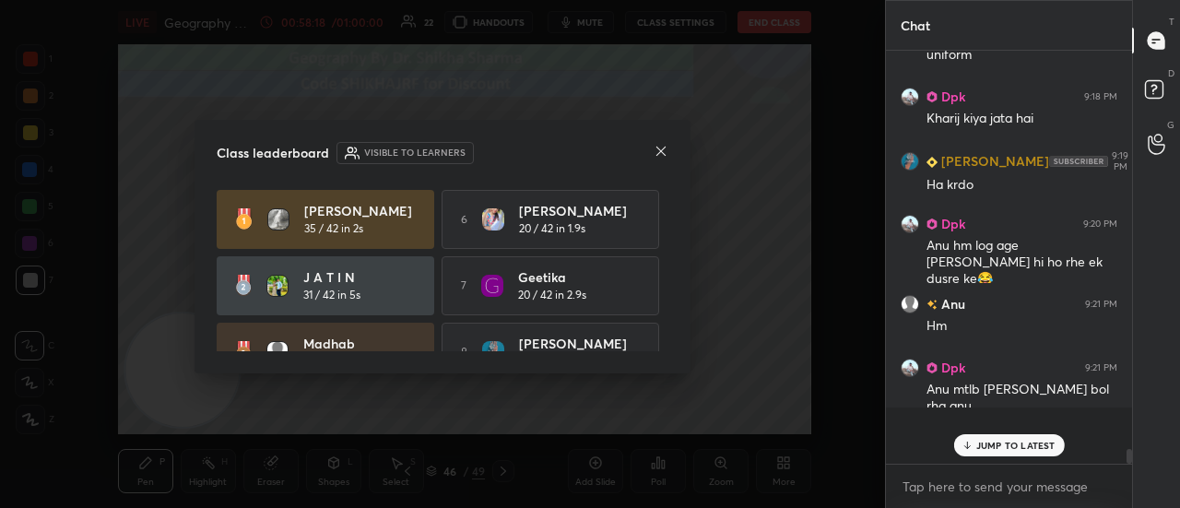
scroll to position [398, 241]
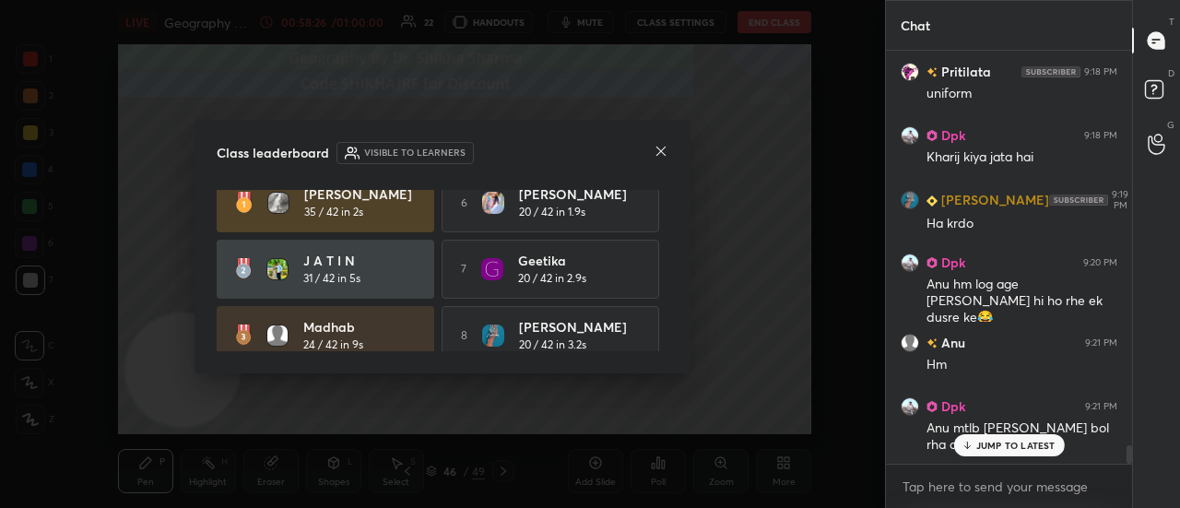
click at [660, 150] on icon at bounding box center [660, 151] width 9 height 9
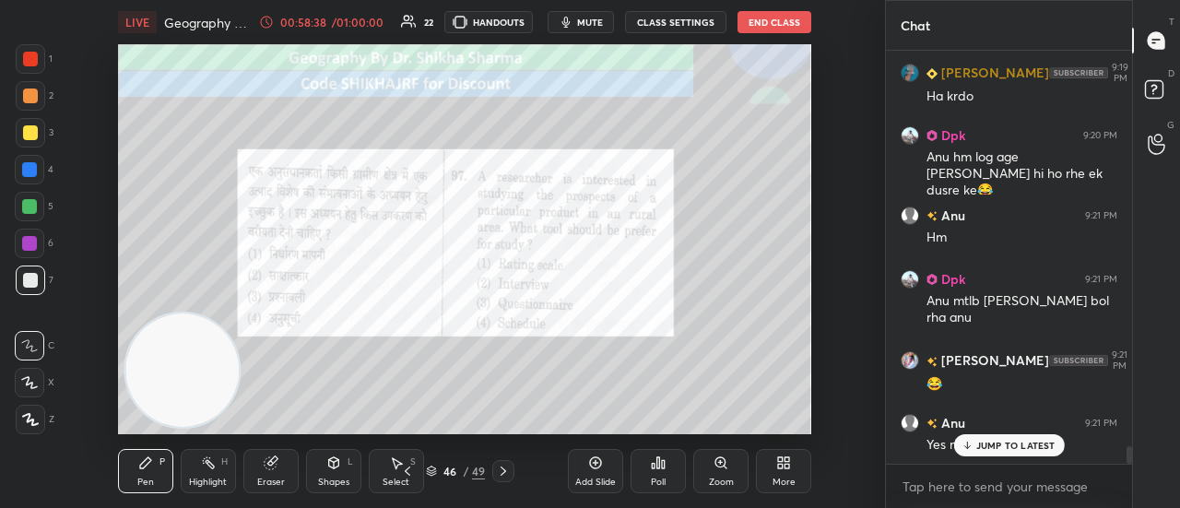
click at [503, 471] on icon at bounding box center [503, 471] width 15 height 15
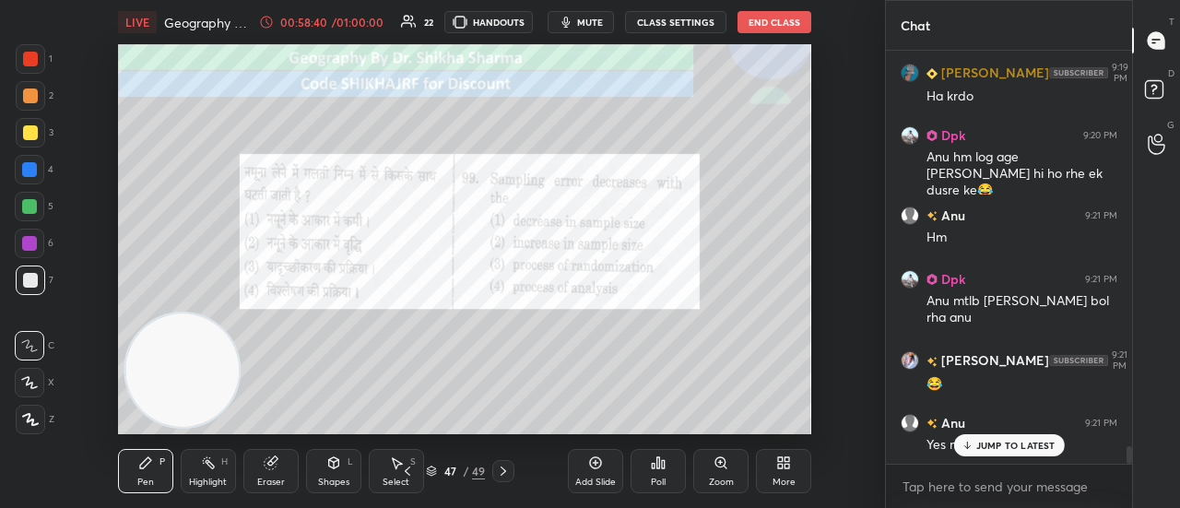
click at [981, 449] on p "JUMP TO LATEST" at bounding box center [1015, 445] width 79 height 11
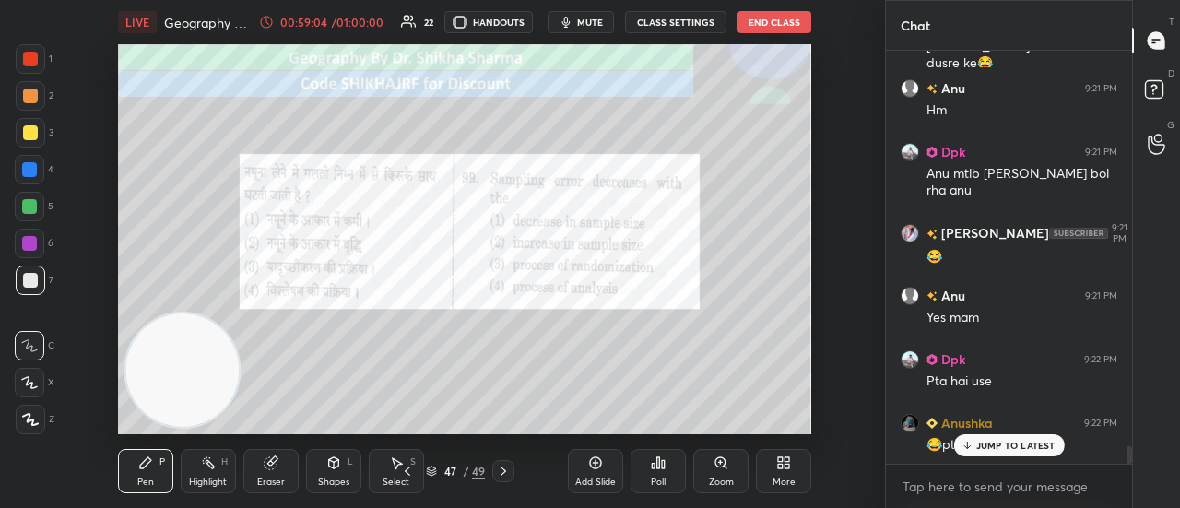
scroll to position [9378, 0]
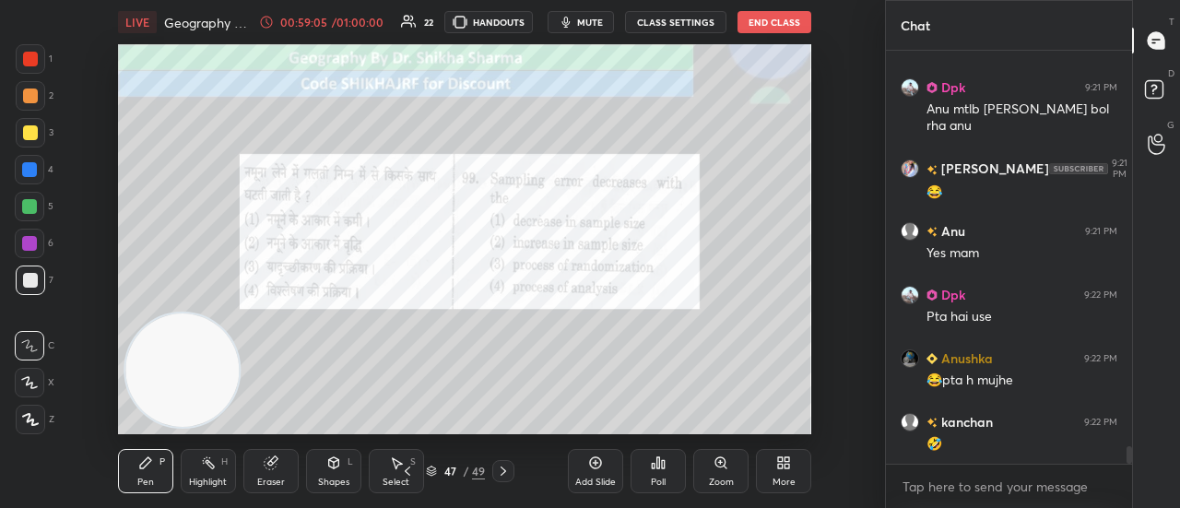
click at [654, 473] on div "Poll" at bounding box center [657, 471] width 55 height 44
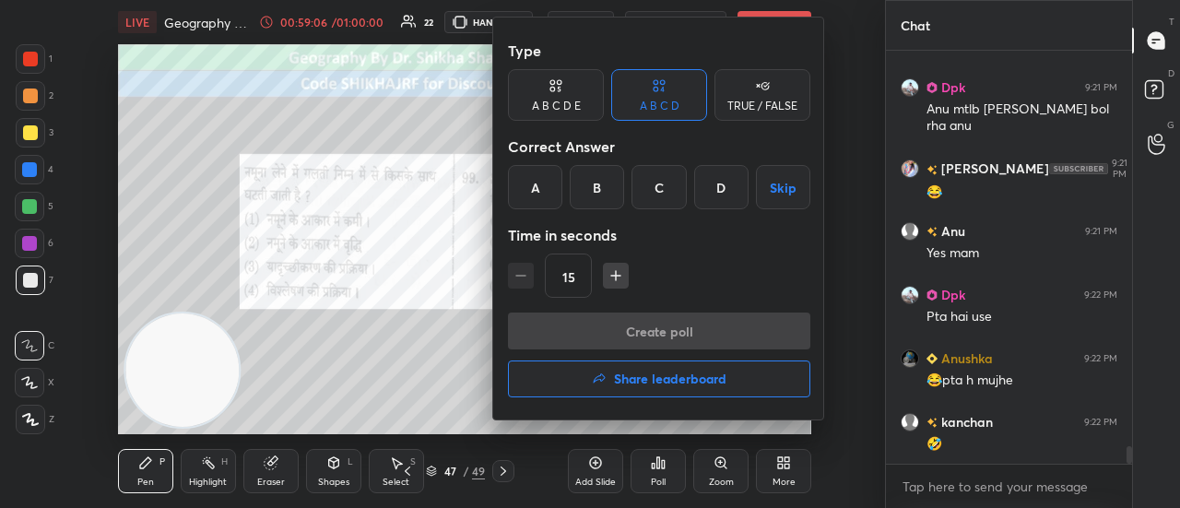
click at [594, 180] on div "B" at bounding box center [597, 187] width 54 height 44
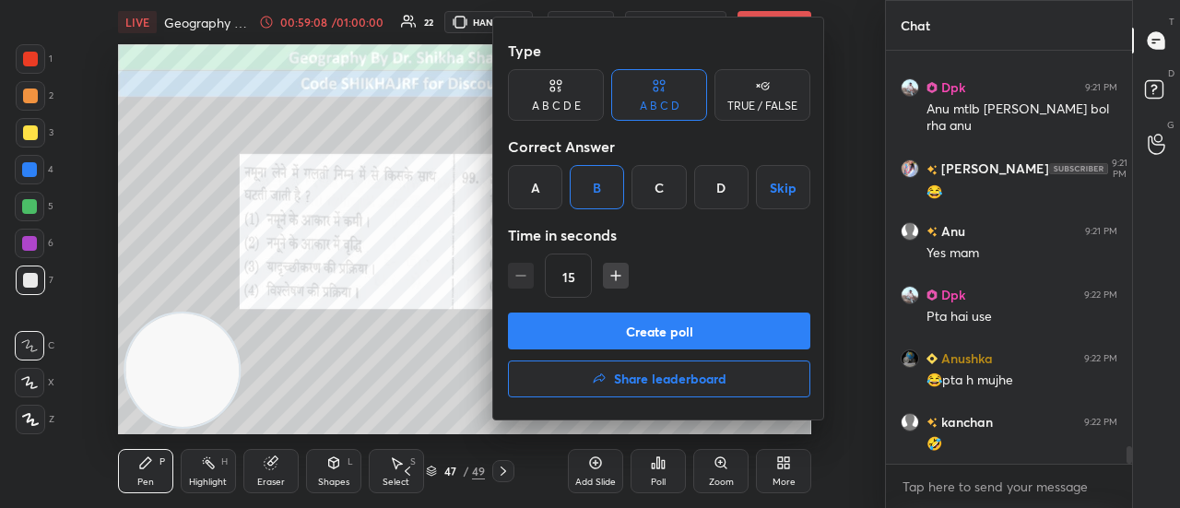
click at [598, 333] on button "Create poll" at bounding box center [659, 330] width 302 height 37
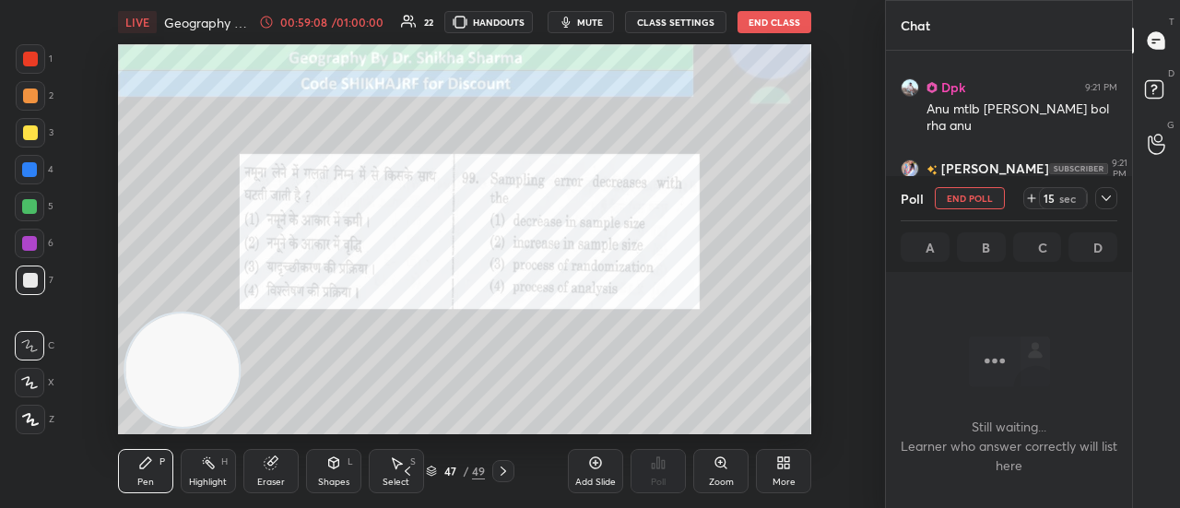
scroll to position [312, 241]
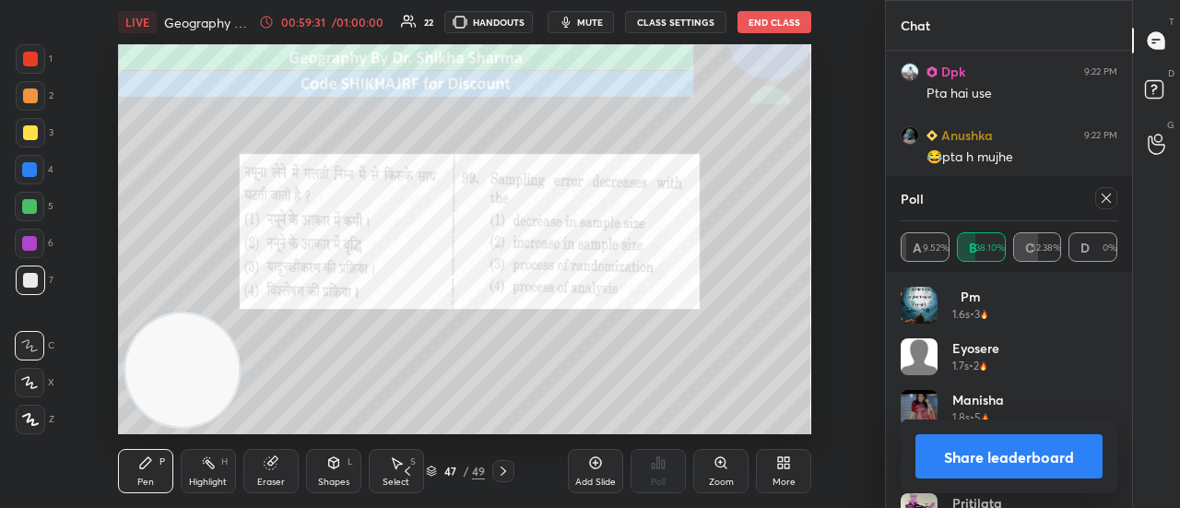
click at [946, 462] on button "Share leaderboard" at bounding box center [1008, 456] width 187 height 44
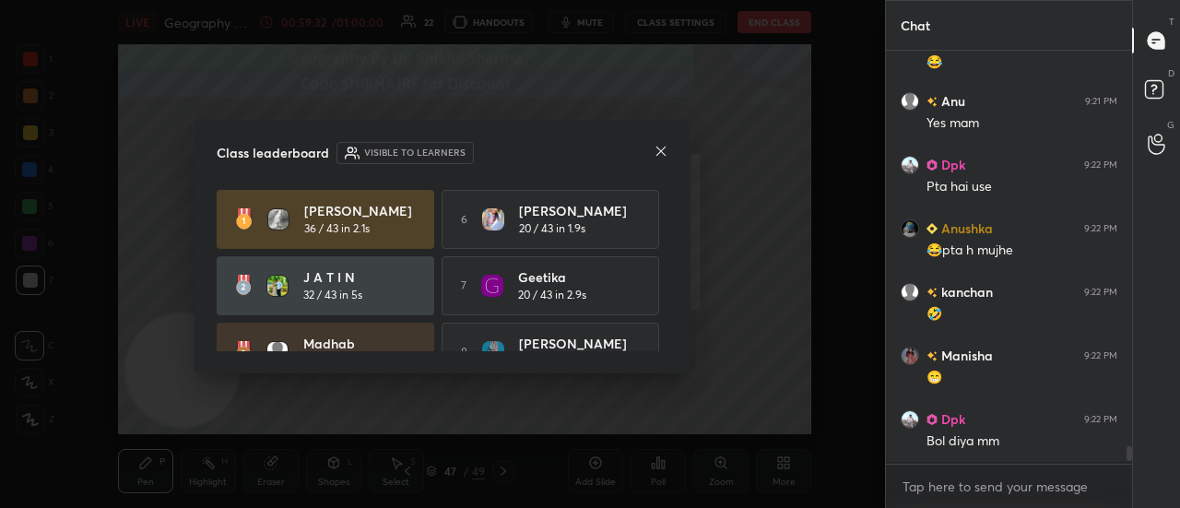
scroll to position [9505, 0]
click at [661, 156] on icon at bounding box center [661, 151] width 15 height 15
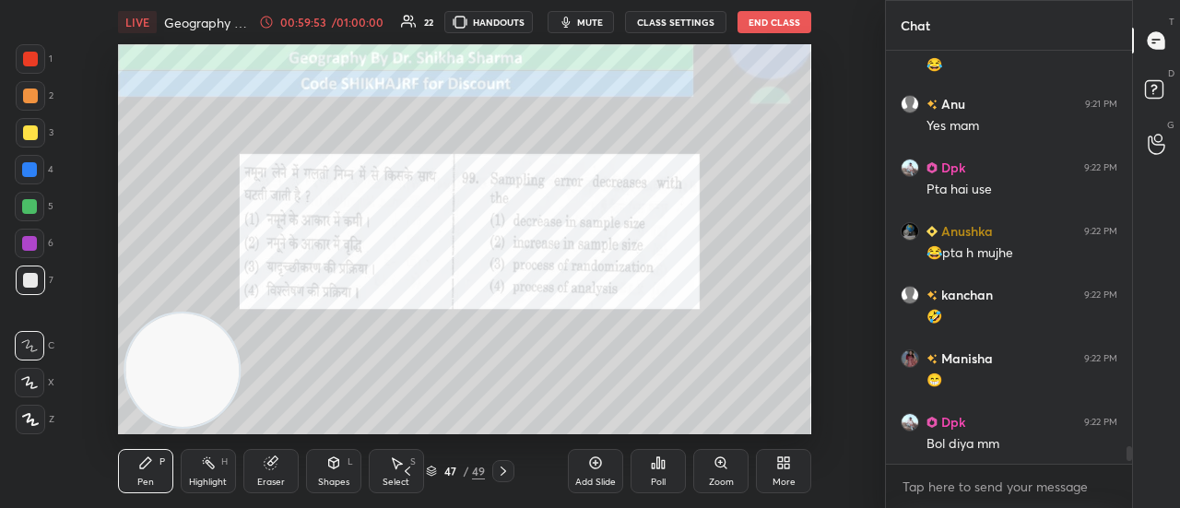
click at [511, 473] on div at bounding box center [503, 471] width 22 height 22
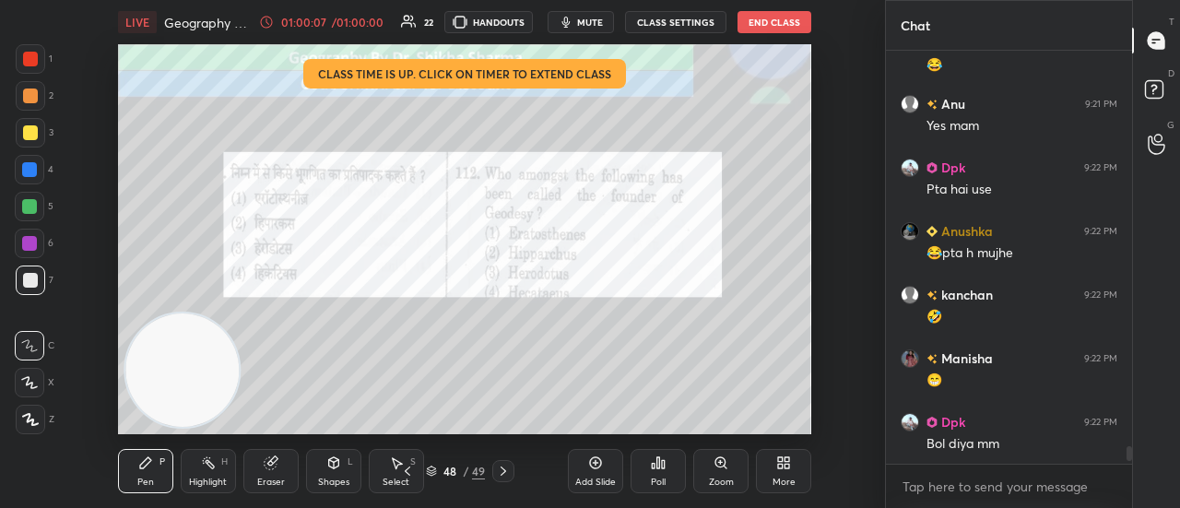
click at [665, 477] on div "Poll" at bounding box center [657, 471] width 55 height 44
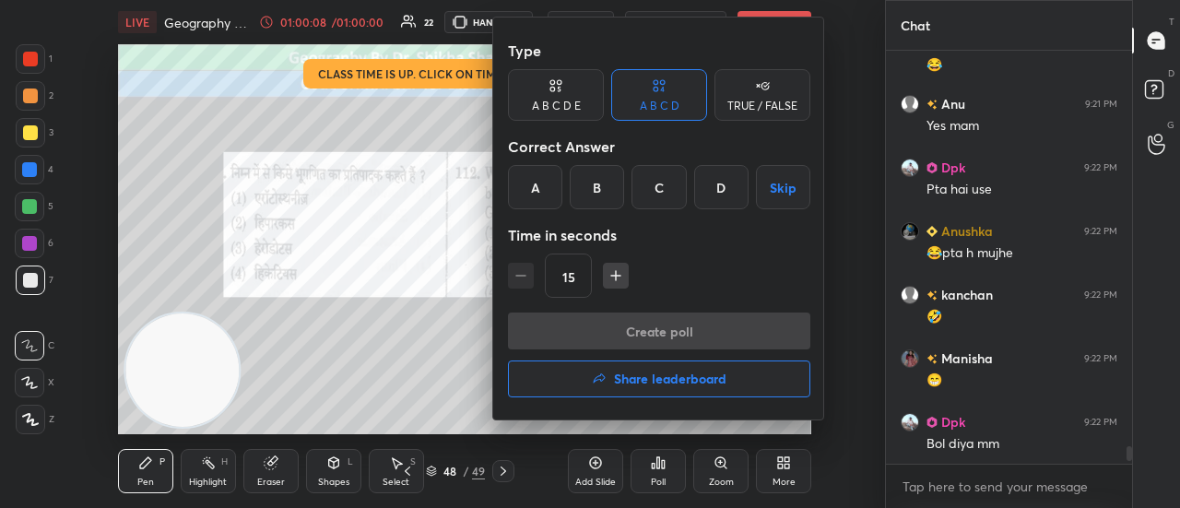
click at [531, 183] on div "A" at bounding box center [535, 187] width 54 height 44
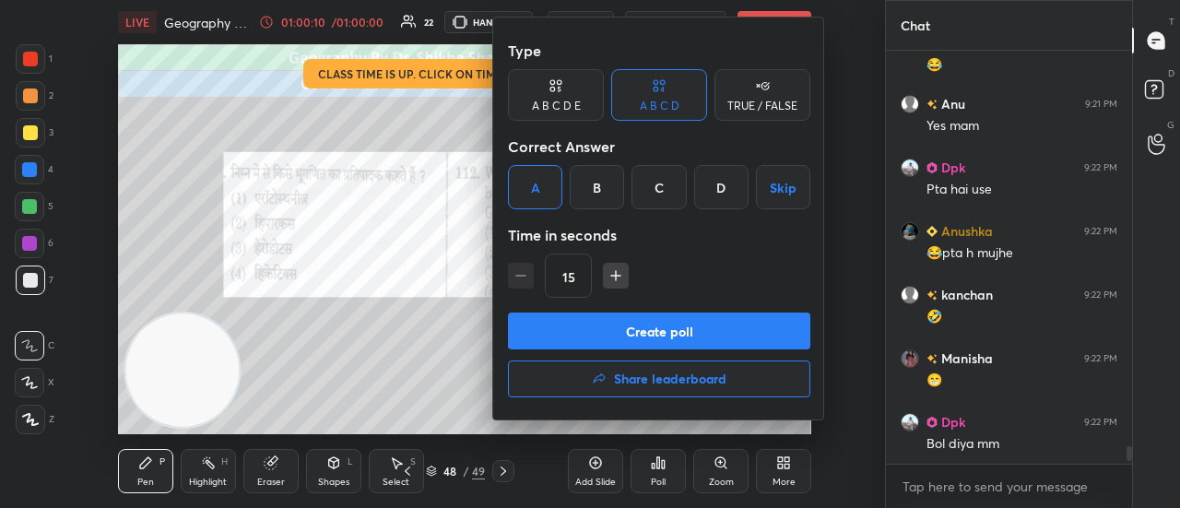
click at [555, 333] on button "Create poll" at bounding box center [659, 330] width 302 height 37
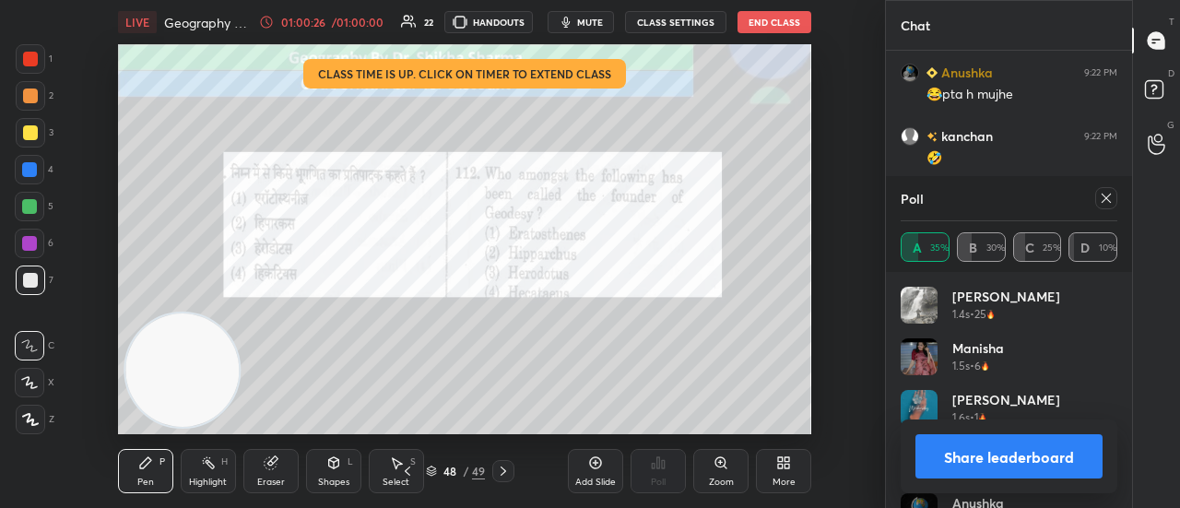
scroll to position [9728, 0]
click at [984, 463] on button "Share leaderboard" at bounding box center [1008, 456] width 187 height 44
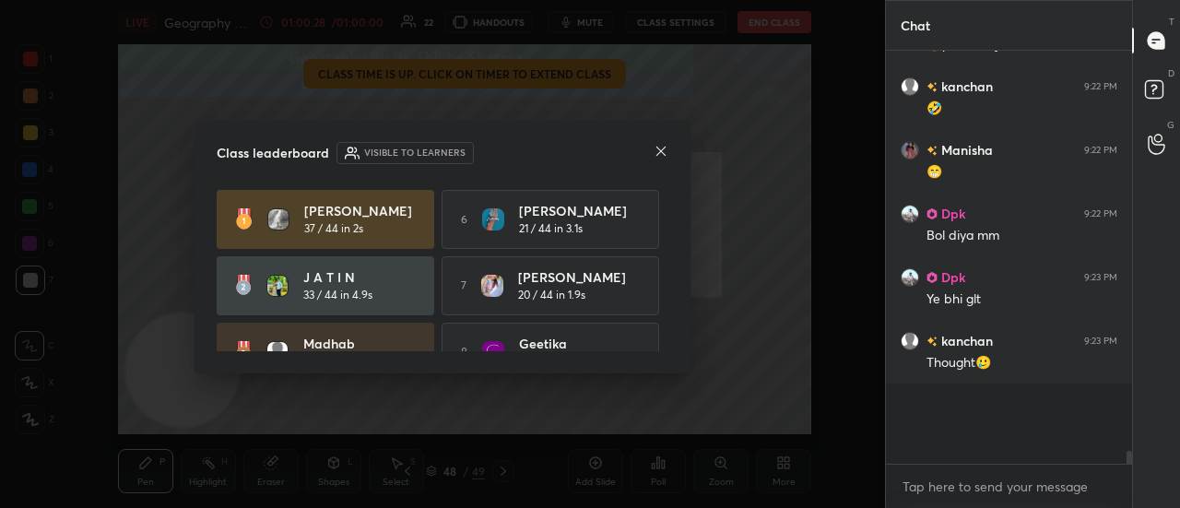
scroll to position [6, 6]
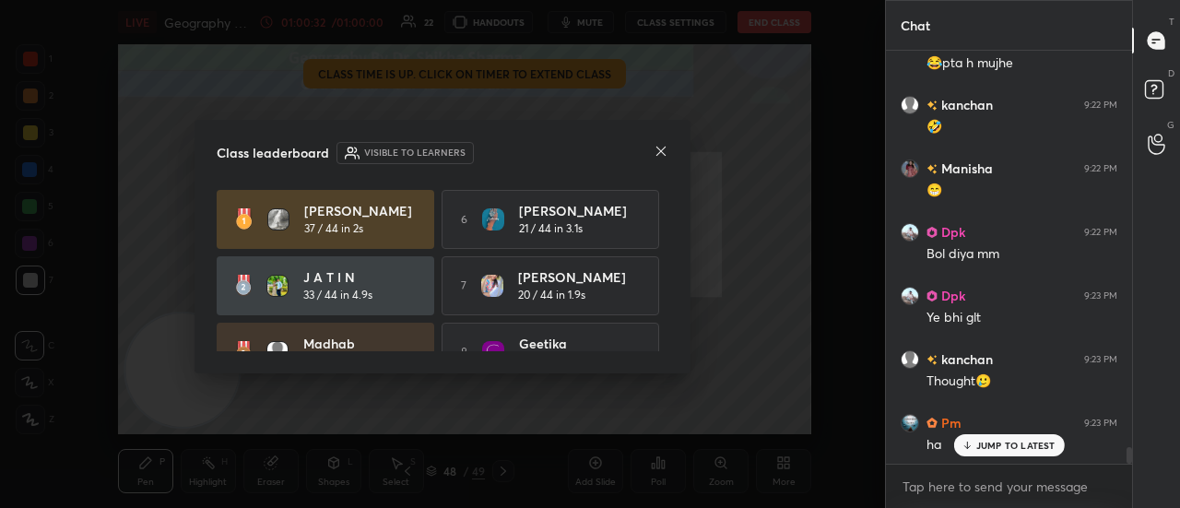
click at [662, 158] on icon at bounding box center [661, 151] width 15 height 15
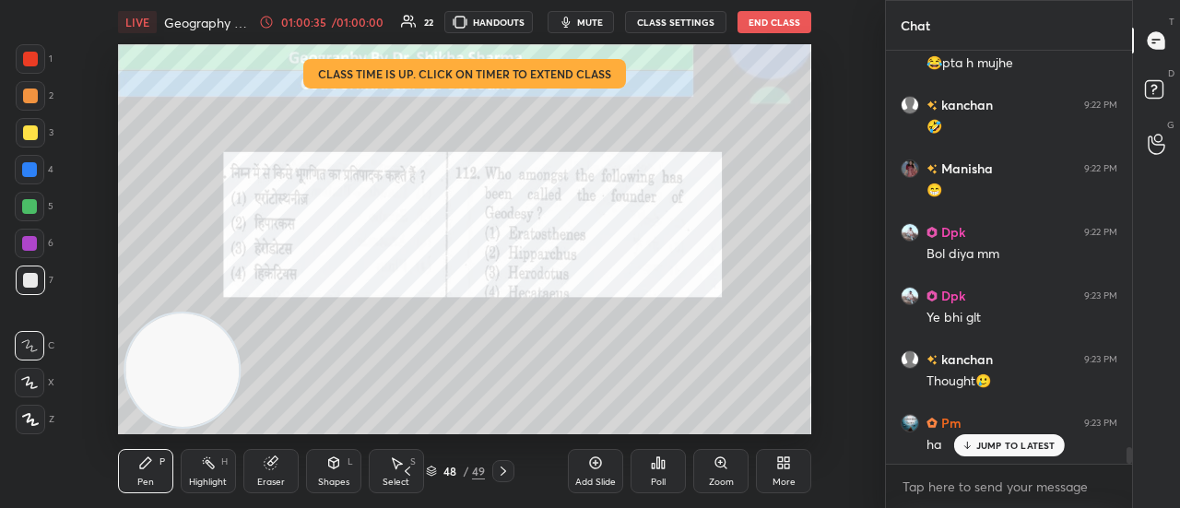
click at [501, 473] on icon at bounding box center [503, 471] width 15 height 15
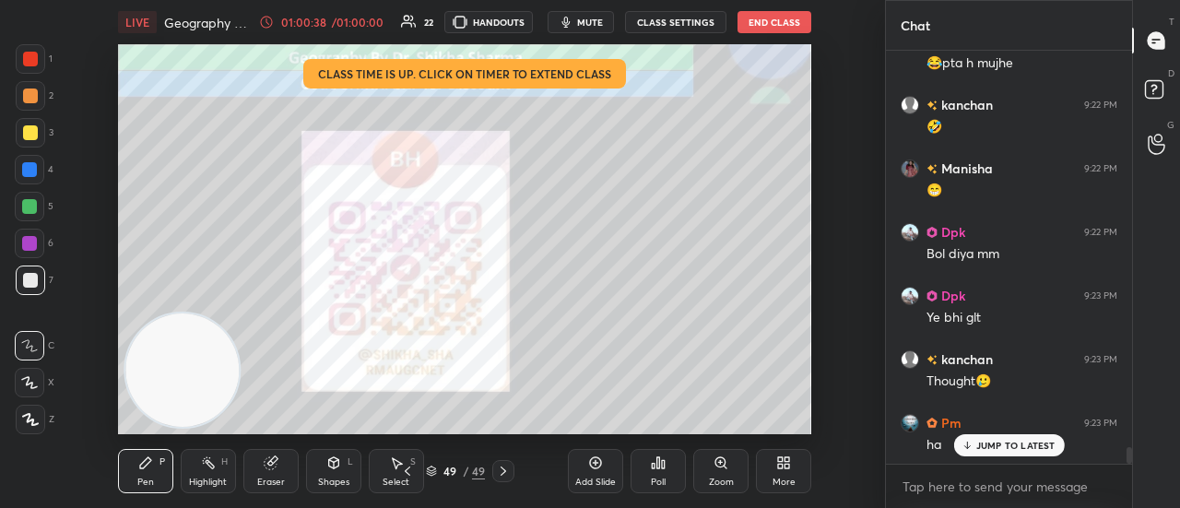
click at [410, 469] on icon at bounding box center [407, 471] width 15 height 15
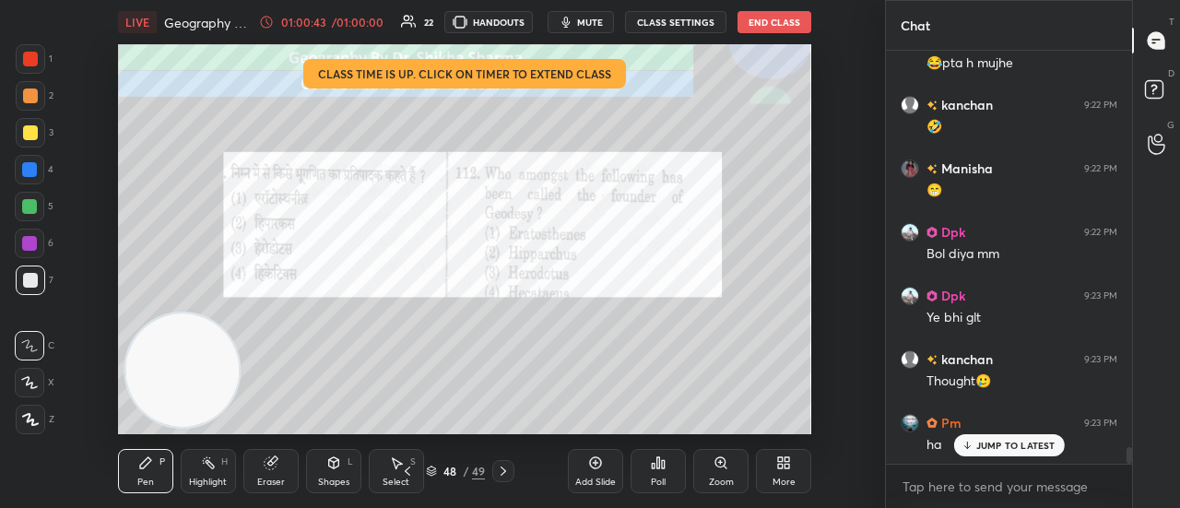
click at [658, 463] on icon at bounding box center [658, 462] width 3 height 11
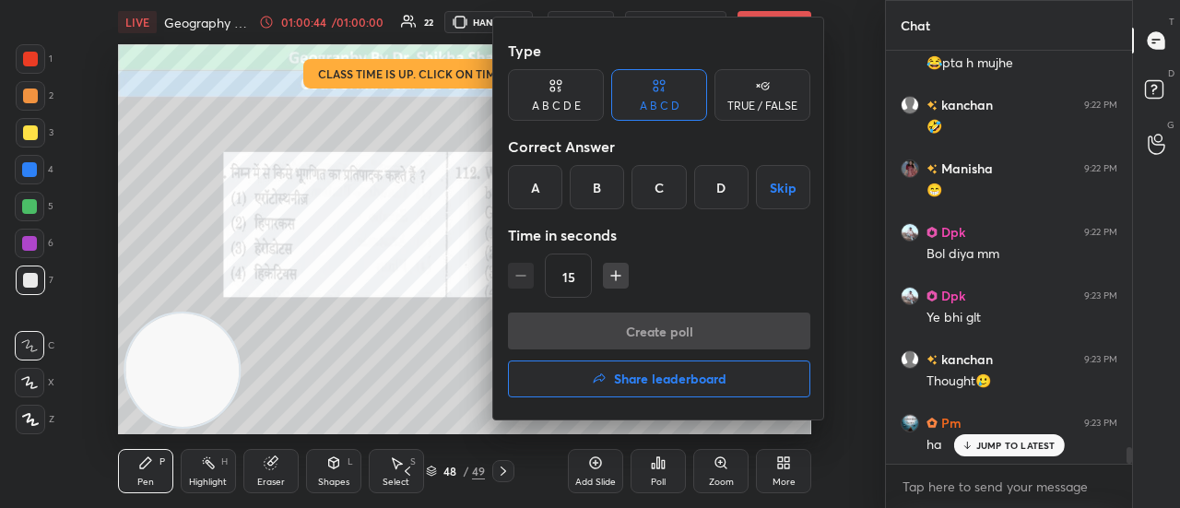
click at [636, 379] on h4 "Share leaderboard" at bounding box center [670, 378] width 112 height 13
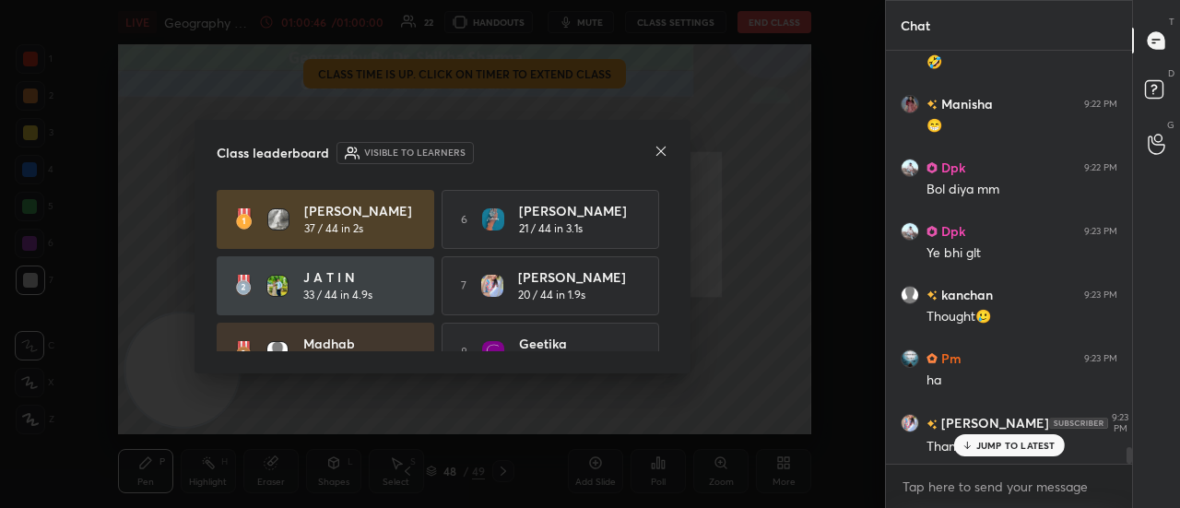
scroll to position [9822, 0]
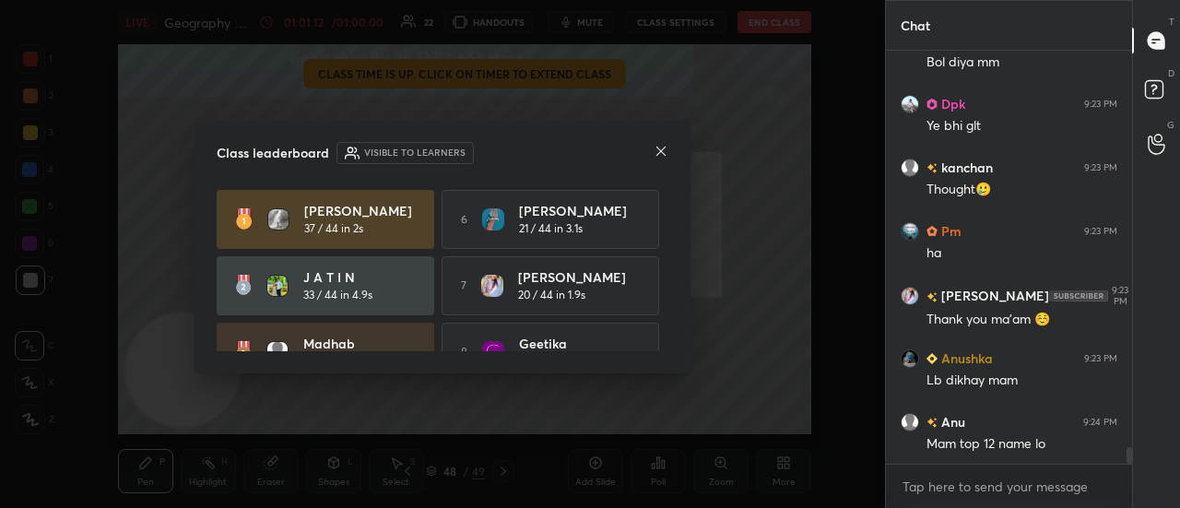
click at [659, 154] on icon at bounding box center [661, 151] width 15 height 15
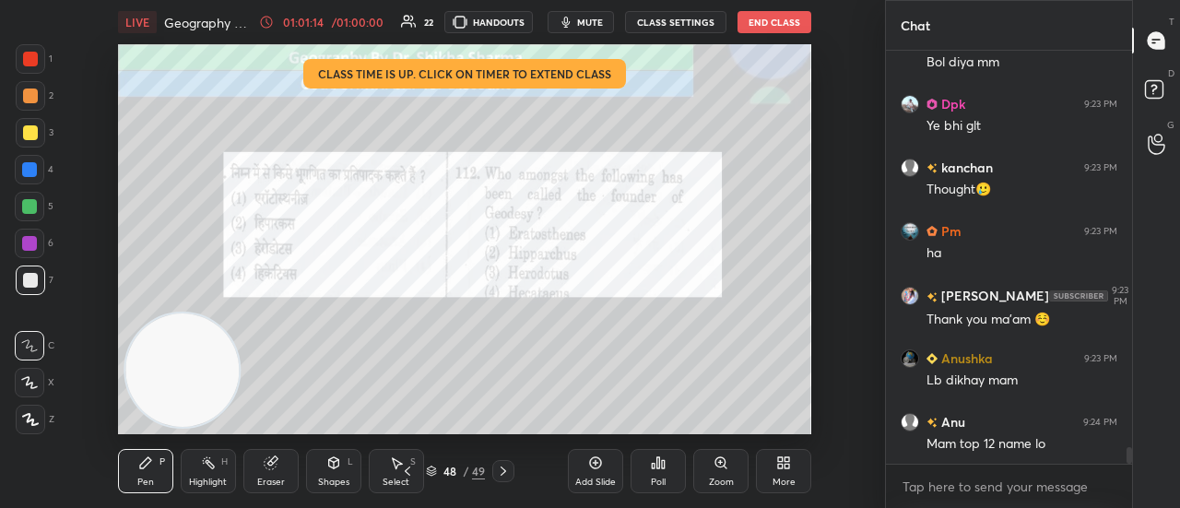
scroll to position [9949, 0]
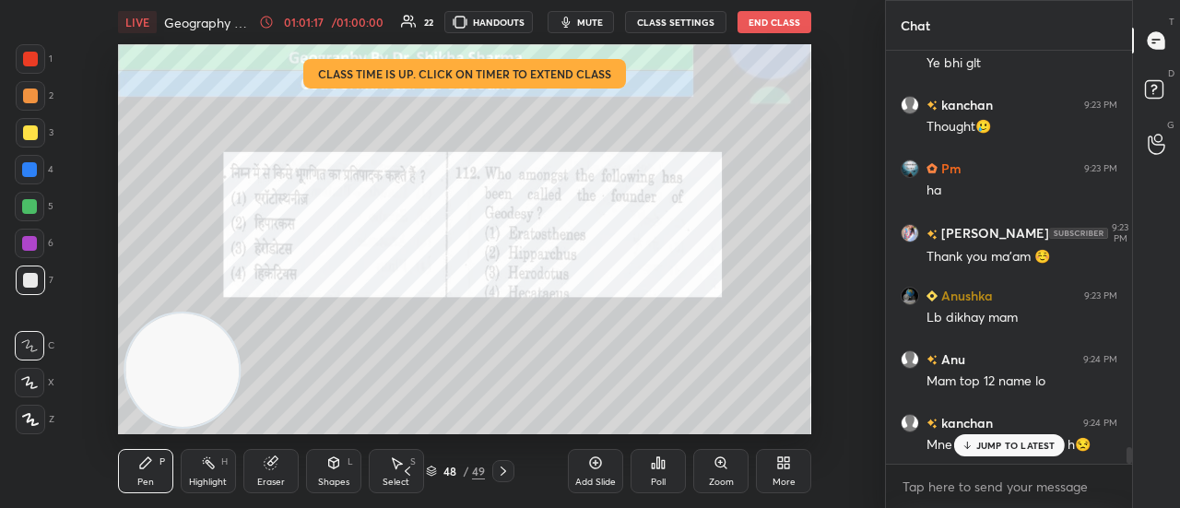
click at [1034, 451] on p "JUMP TO LATEST" at bounding box center [1015, 445] width 79 height 11
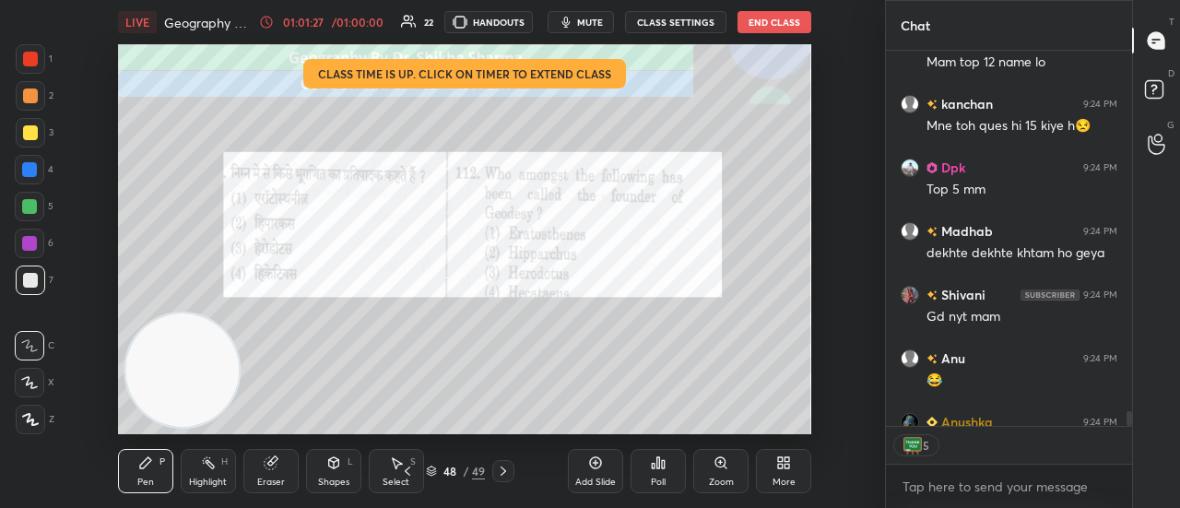
scroll to position [10370, 0]
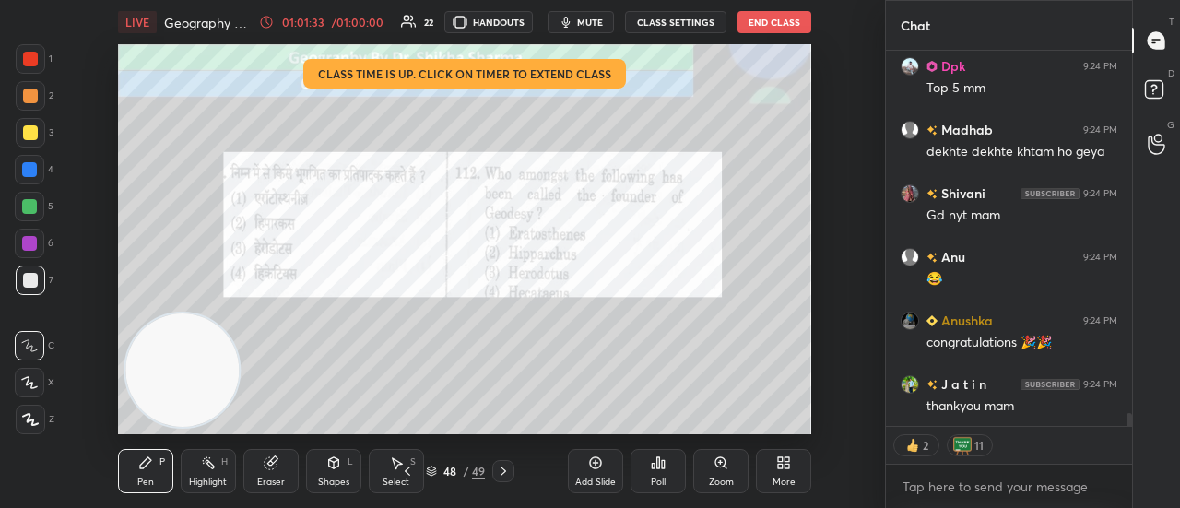
click at [762, 23] on button "End Class" at bounding box center [774, 22] width 74 height 22
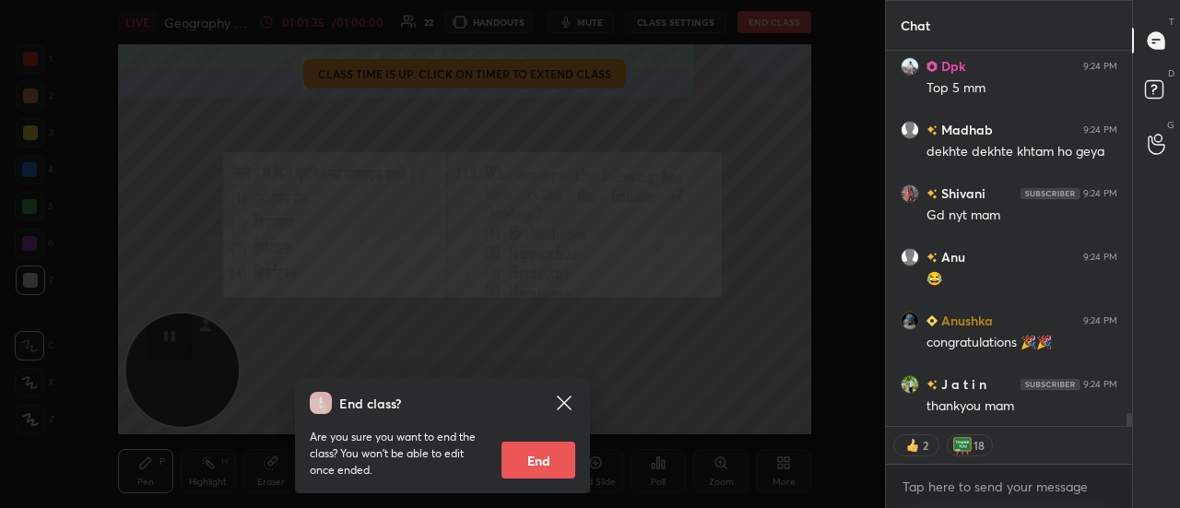
click at [544, 464] on button "End" at bounding box center [538, 460] width 74 height 37
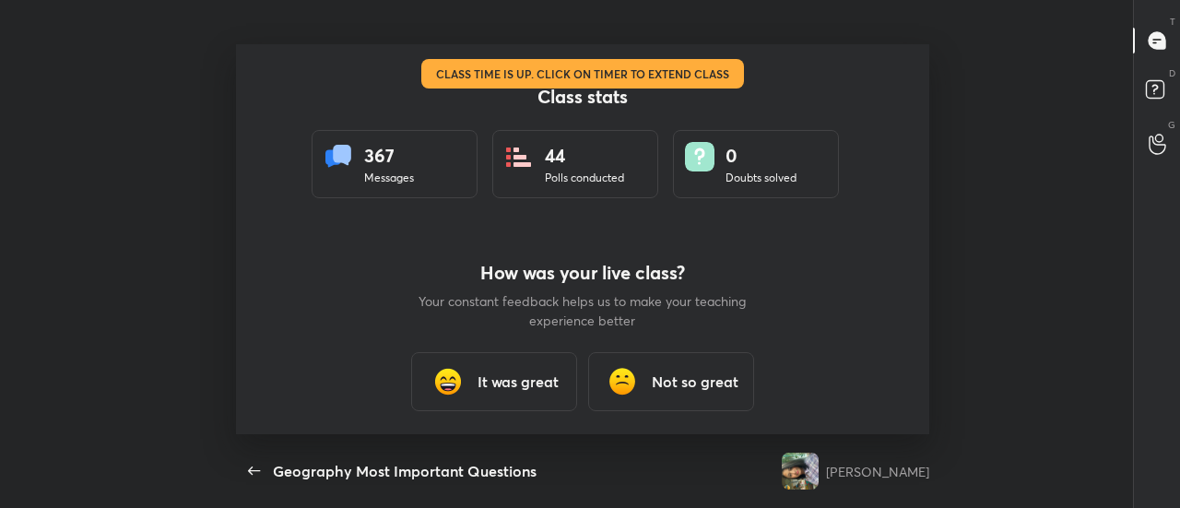
scroll to position [0, 0]
click at [551, 392] on h3 "It was great" at bounding box center [517, 382] width 81 height 22
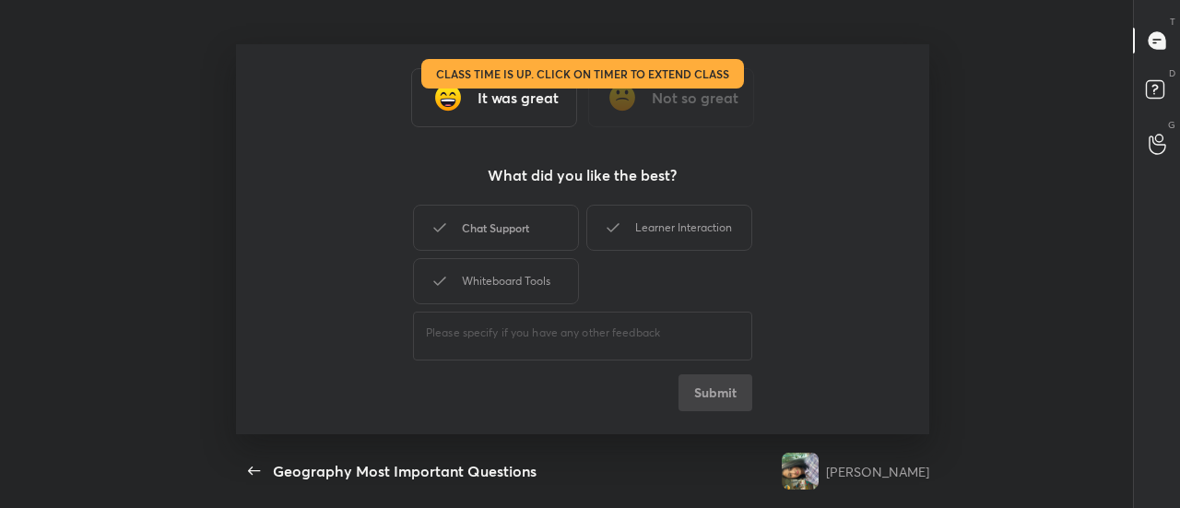
click at [524, 241] on div "Chat Support" at bounding box center [496, 228] width 166 height 46
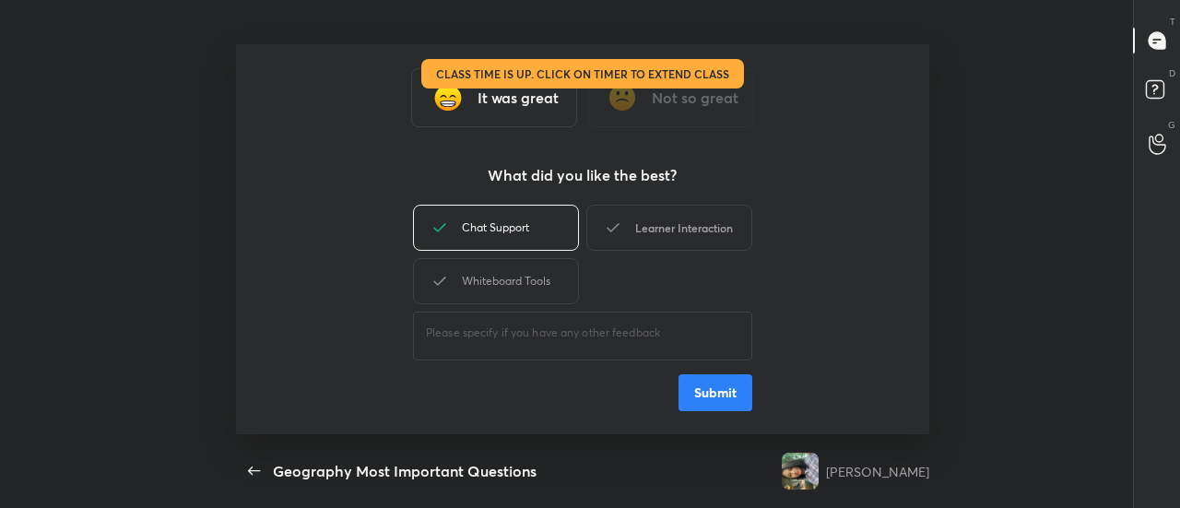
click at [665, 233] on div "Learner Interaction" at bounding box center [669, 228] width 166 height 46
click at [479, 285] on div "Whiteboard Tools" at bounding box center [496, 281] width 166 height 46
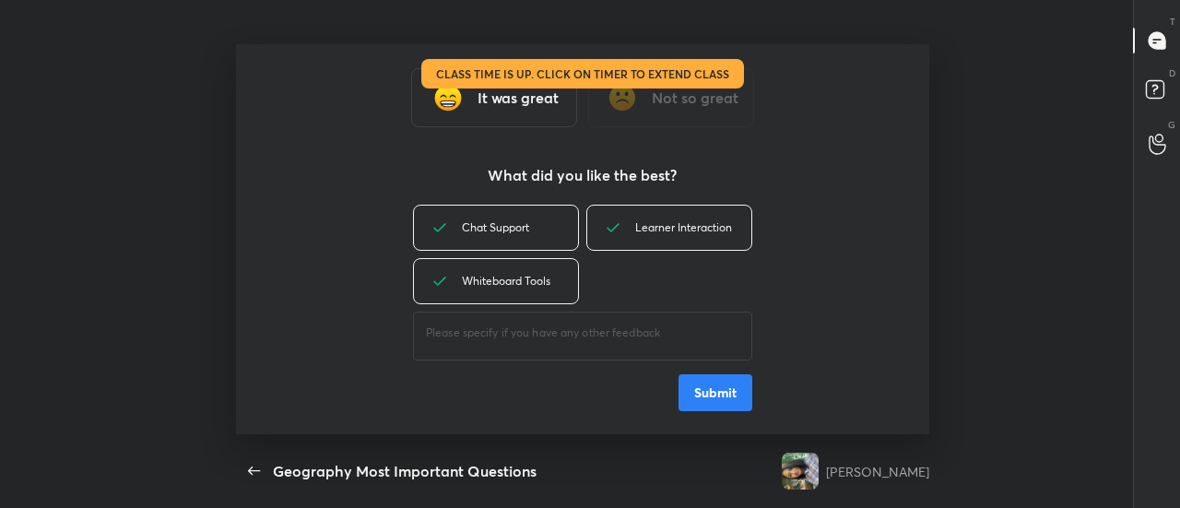
click at [724, 390] on button "Submit" at bounding box center [715, 392] width 74 height 37
click at [253, 472] on icon "button" at bounding box center [254, 471] width 22 height 22
